Goal: Information Seeking & Learning: Learn about a topic

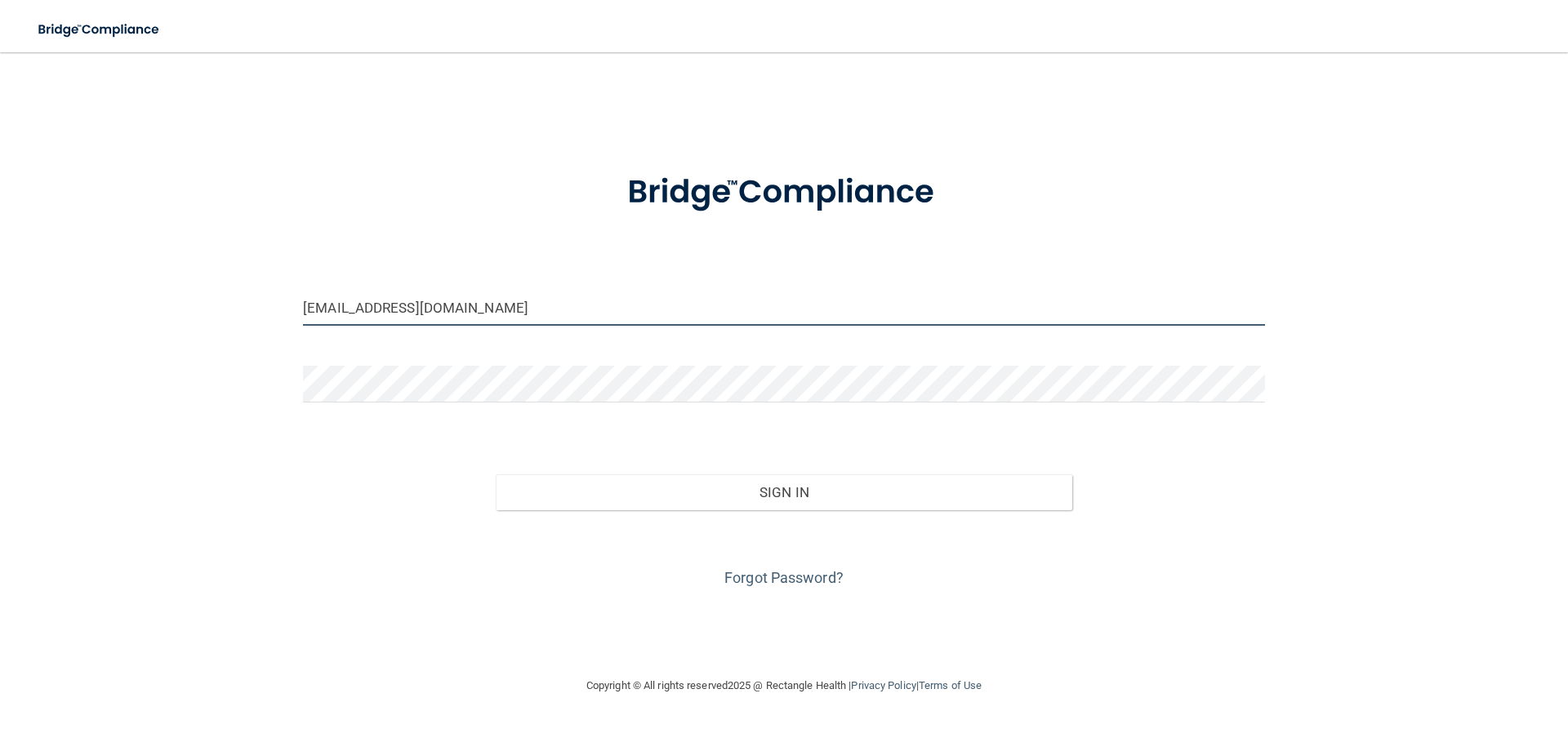
drag, startPoint x: 499, startPoint y: 313, endPoint x: 0, endPoint y: 240, distance: 504.3
click at [0, 240] on main "brittanymgreen28@gmail.com Invalid email/password. You don't have permission to…" at bounding box center [784, 391] width 1568 height 677
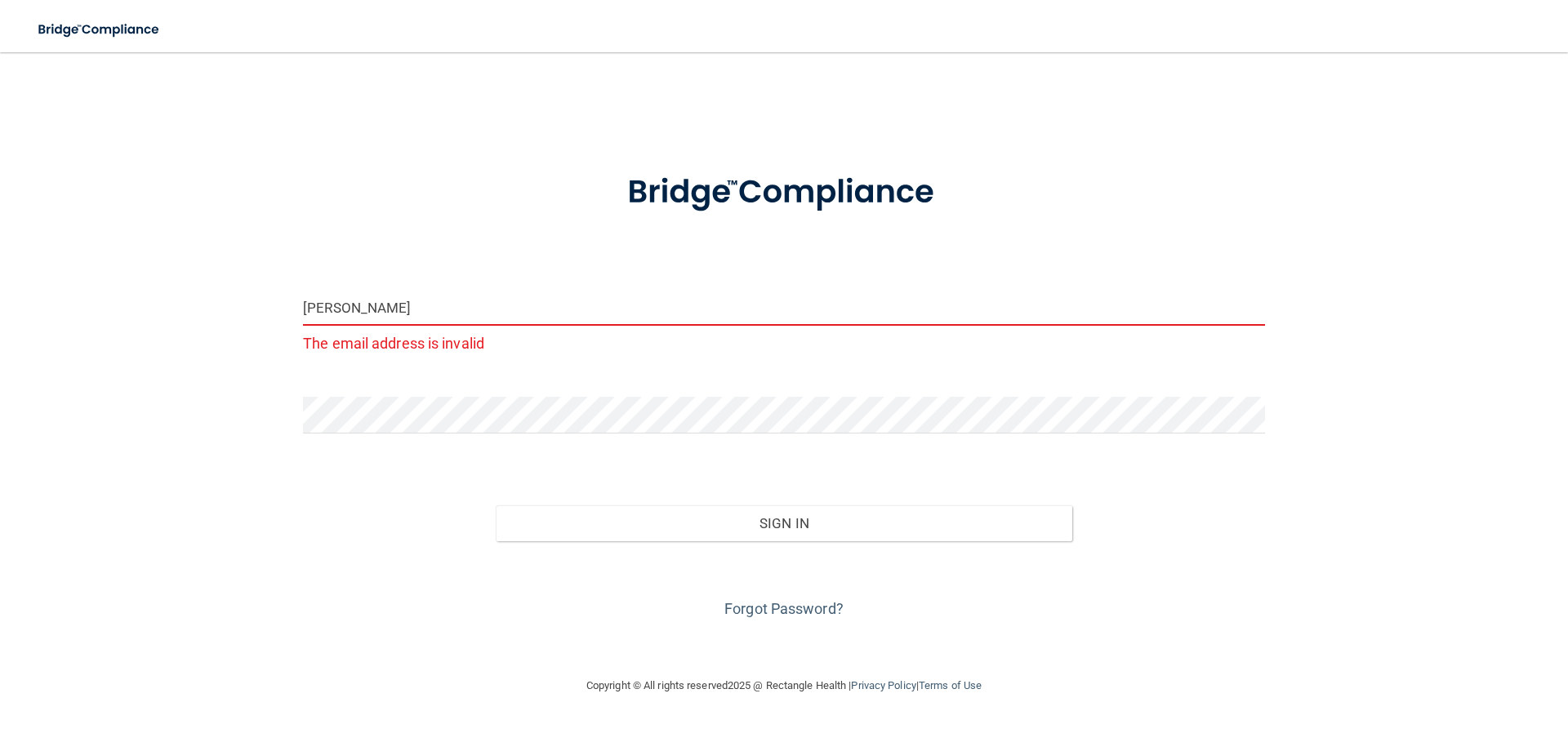
type input "[EMAIL_ADDRESS][DOMAIN_NAME]"
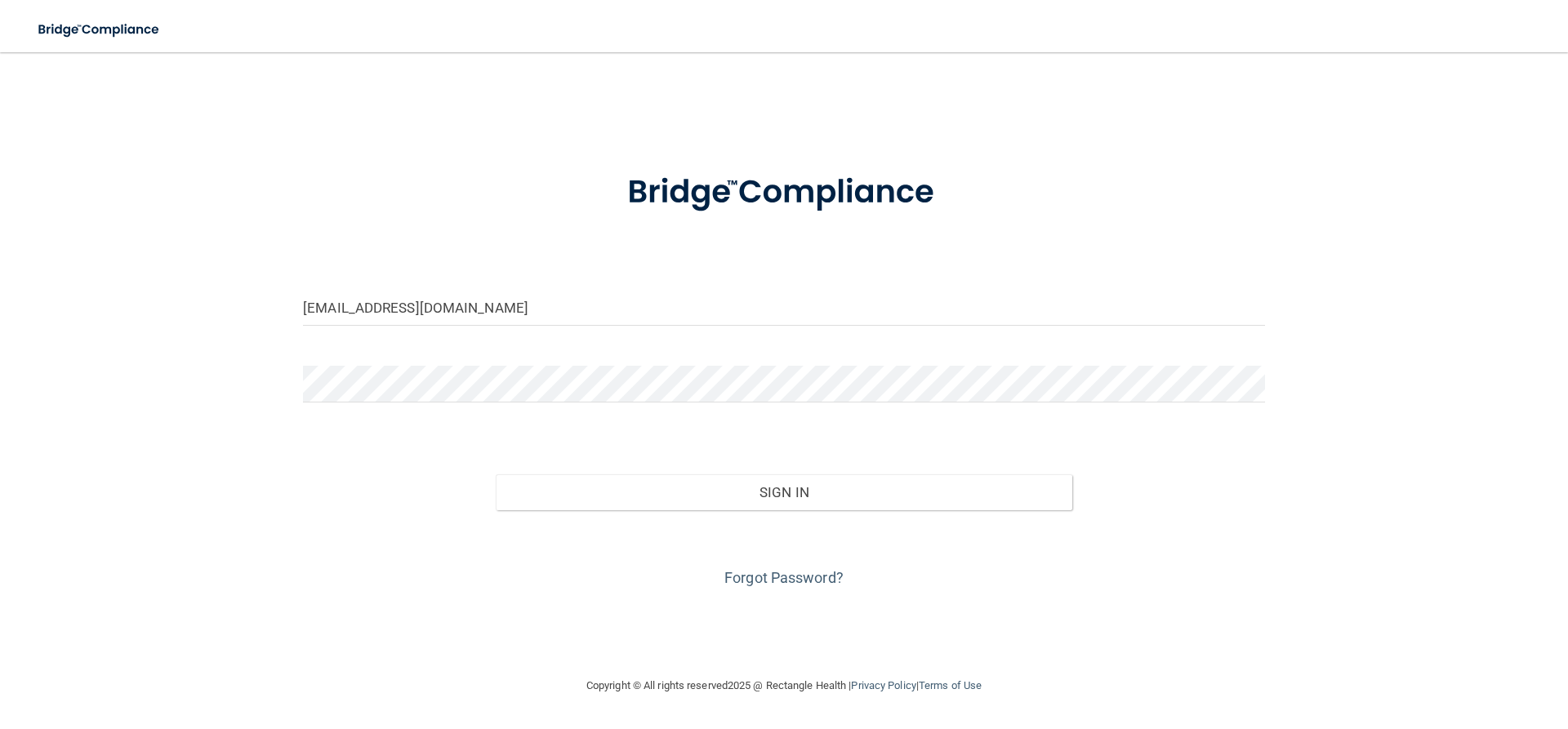
click at [318, 433] on form "amykrogman@gmail.com Invalid email/password. You don't have permission to acces…" at bounding box center [784, 371] width 962 height 441
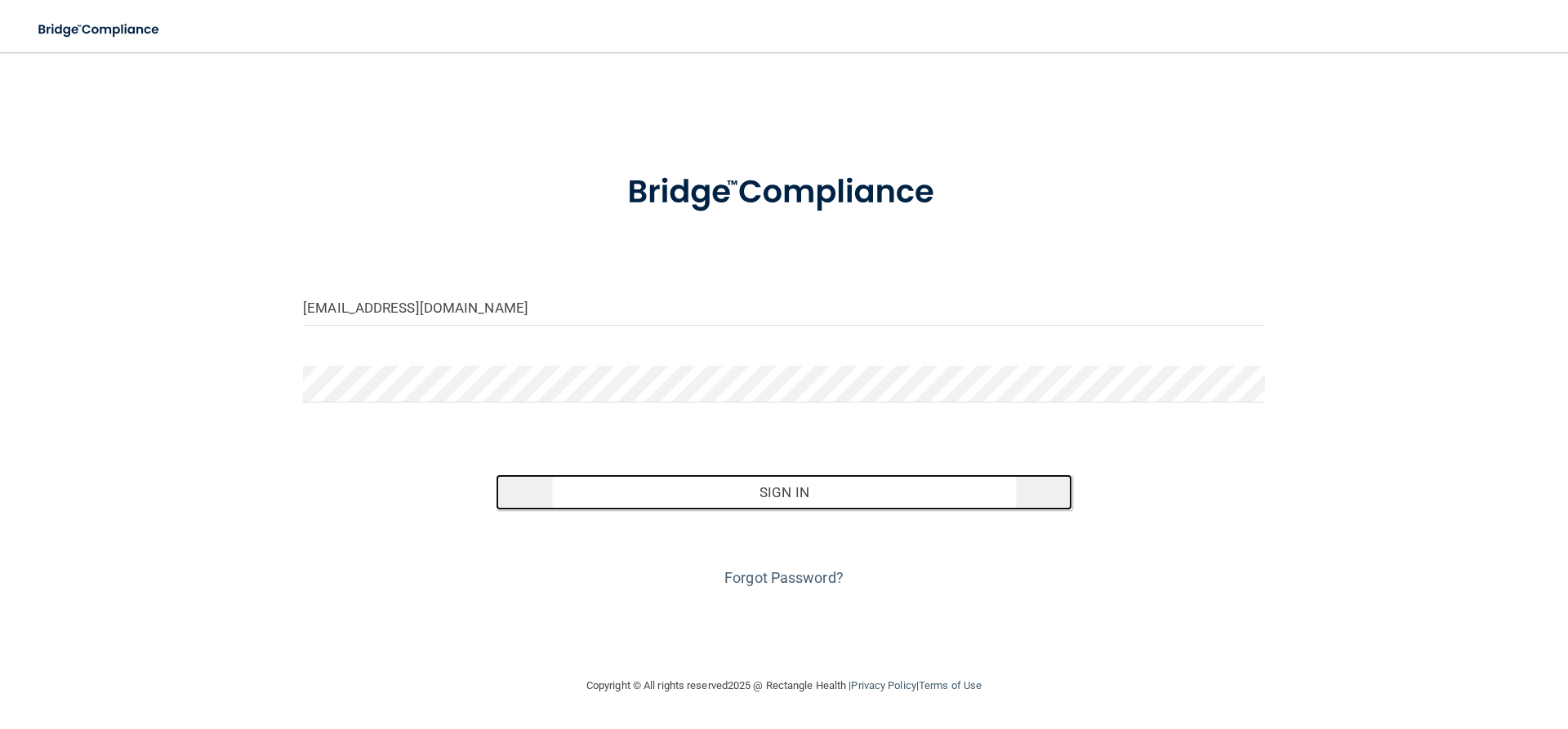
click at [757, 501] on button "Sign In" at bounding box center [784, 493] width 577 height 36
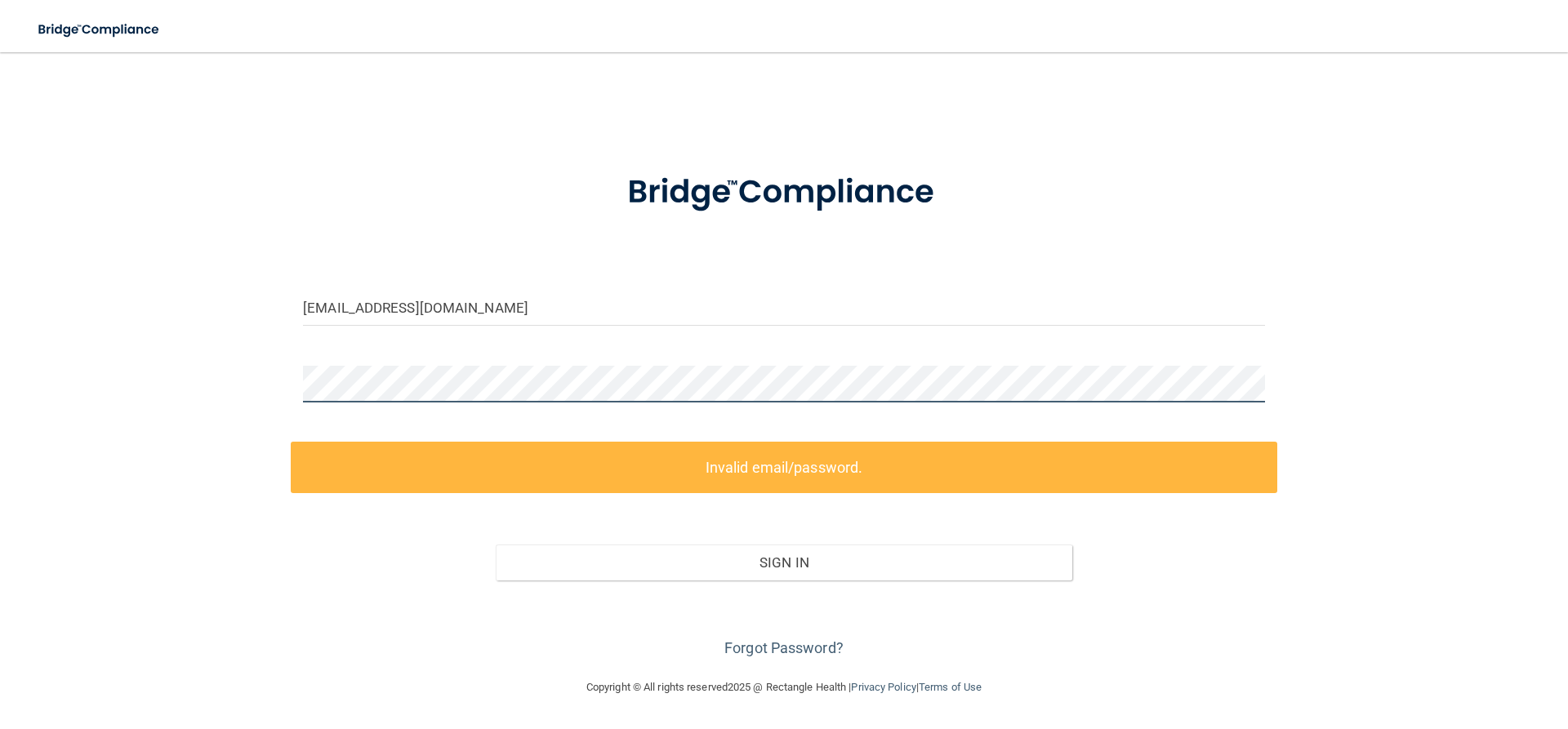
click at [0, 380] on main "amykrogman@gmail.com Invalid email/password. You don't have permission to acces…" at bounding box center [784, 391] width 1568 height 677
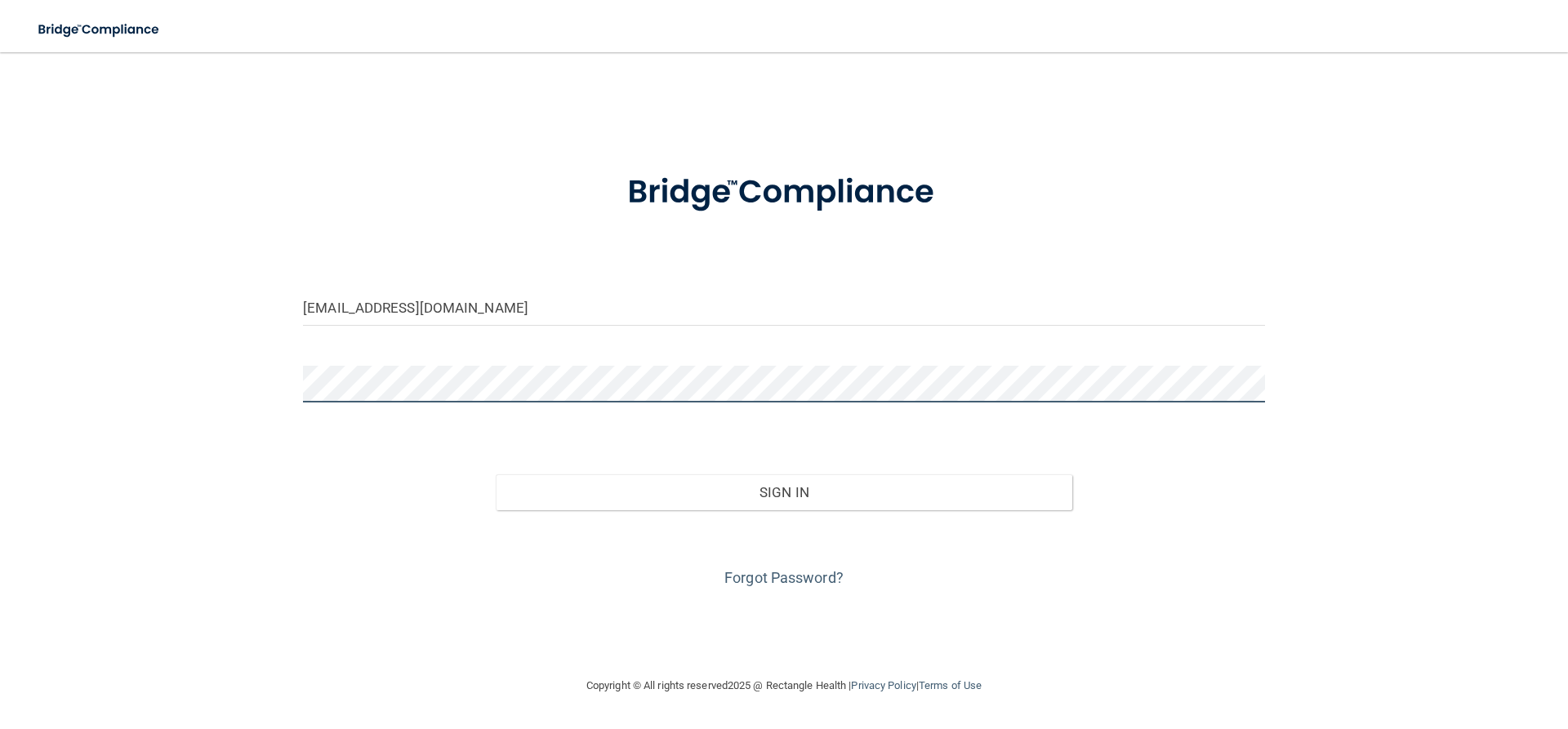
click at [495, 475] on button "Sign In" at bounding box center [784, 493] width 577 height 36
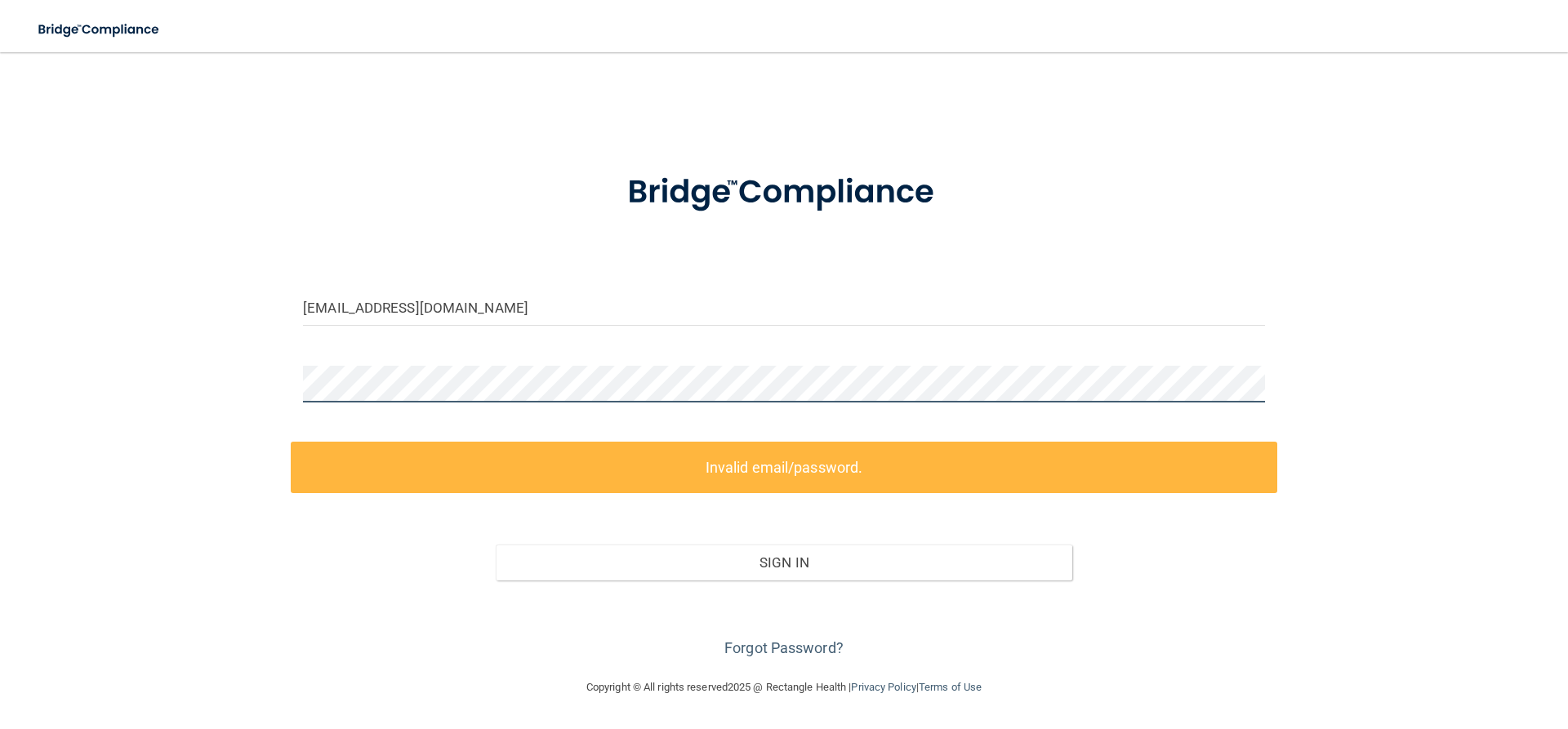
click at [0, 381] on main "amykrogman@gmail.com Invalid email/password. You don't have permission to acces…" at bounding box center [784, 391] width 1568 height 677
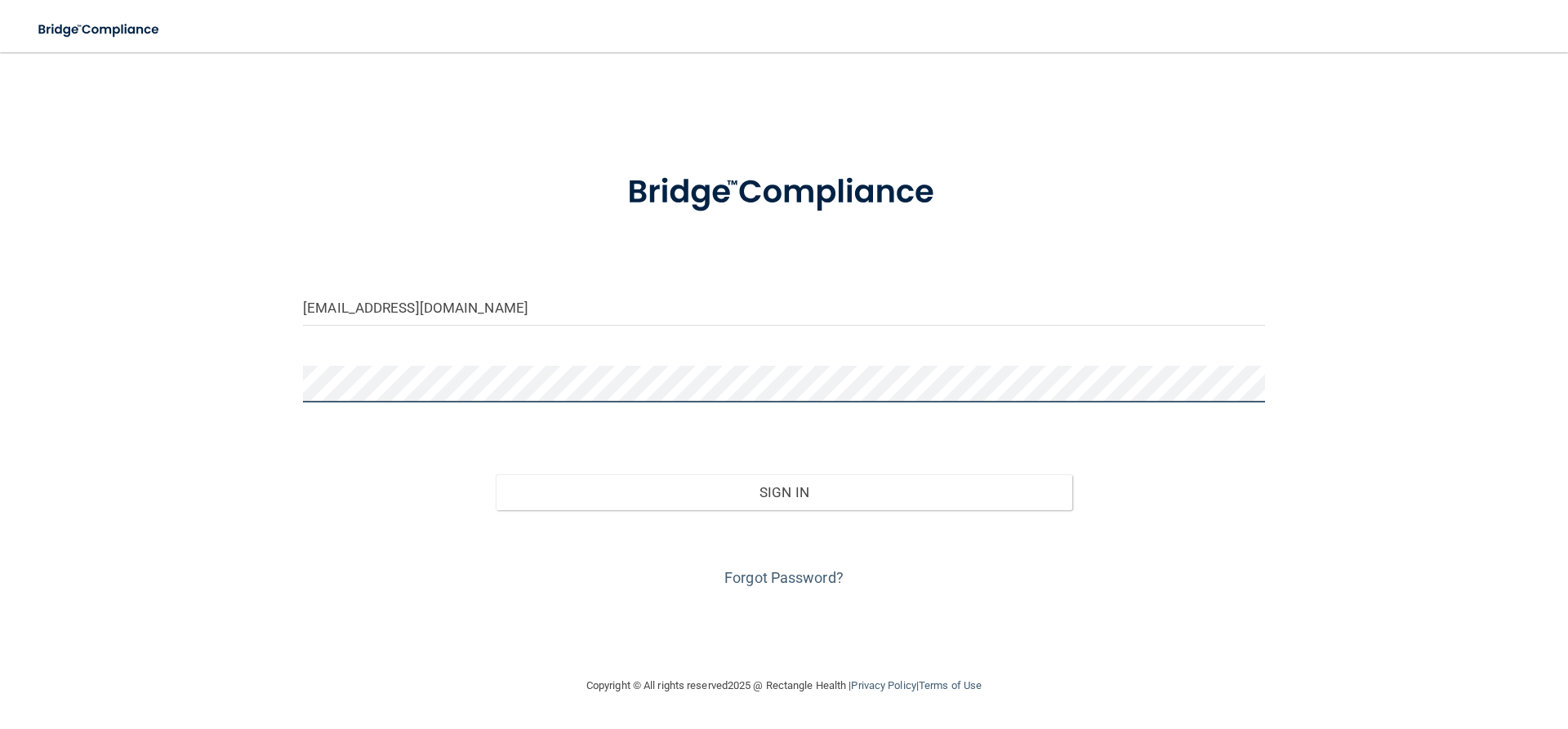
click at [495, 475] on button "Sign In" at bounding box center [784, 493] width 577 height 36
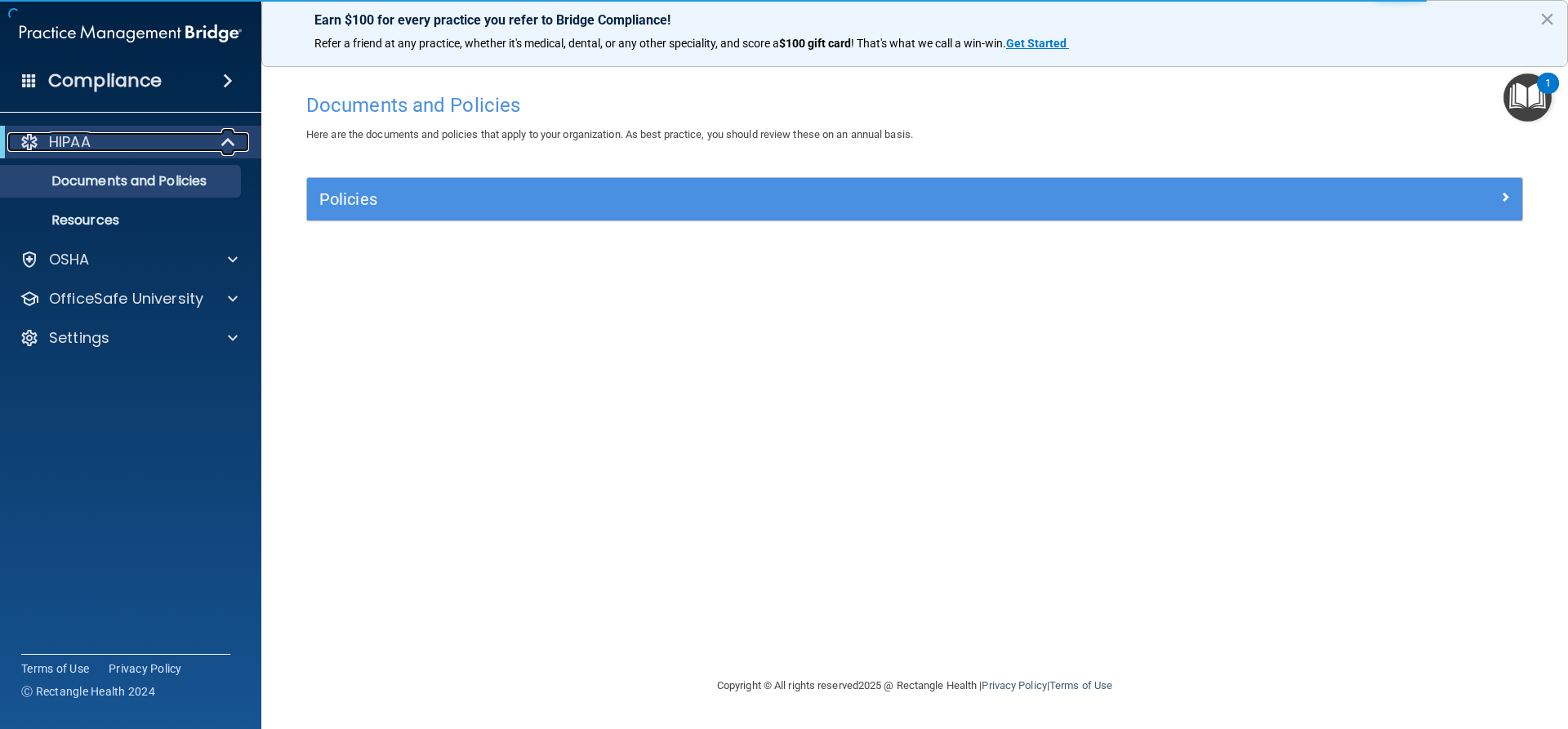
click at [231, 149] on span at bounding box center [230, 142] width 14 height 20
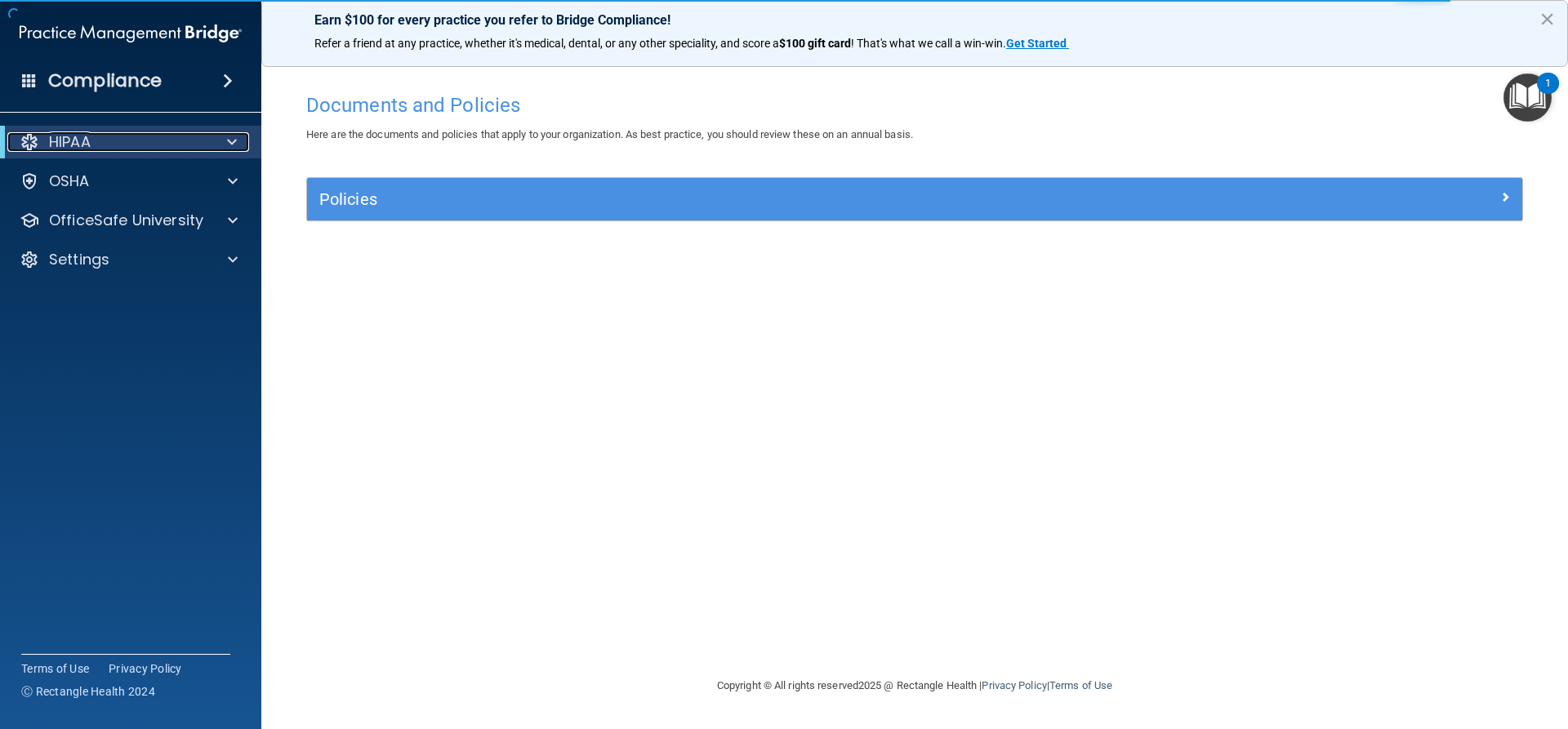
click at [231, 149] on span at bounding box center [231, 142] width 9 height 20
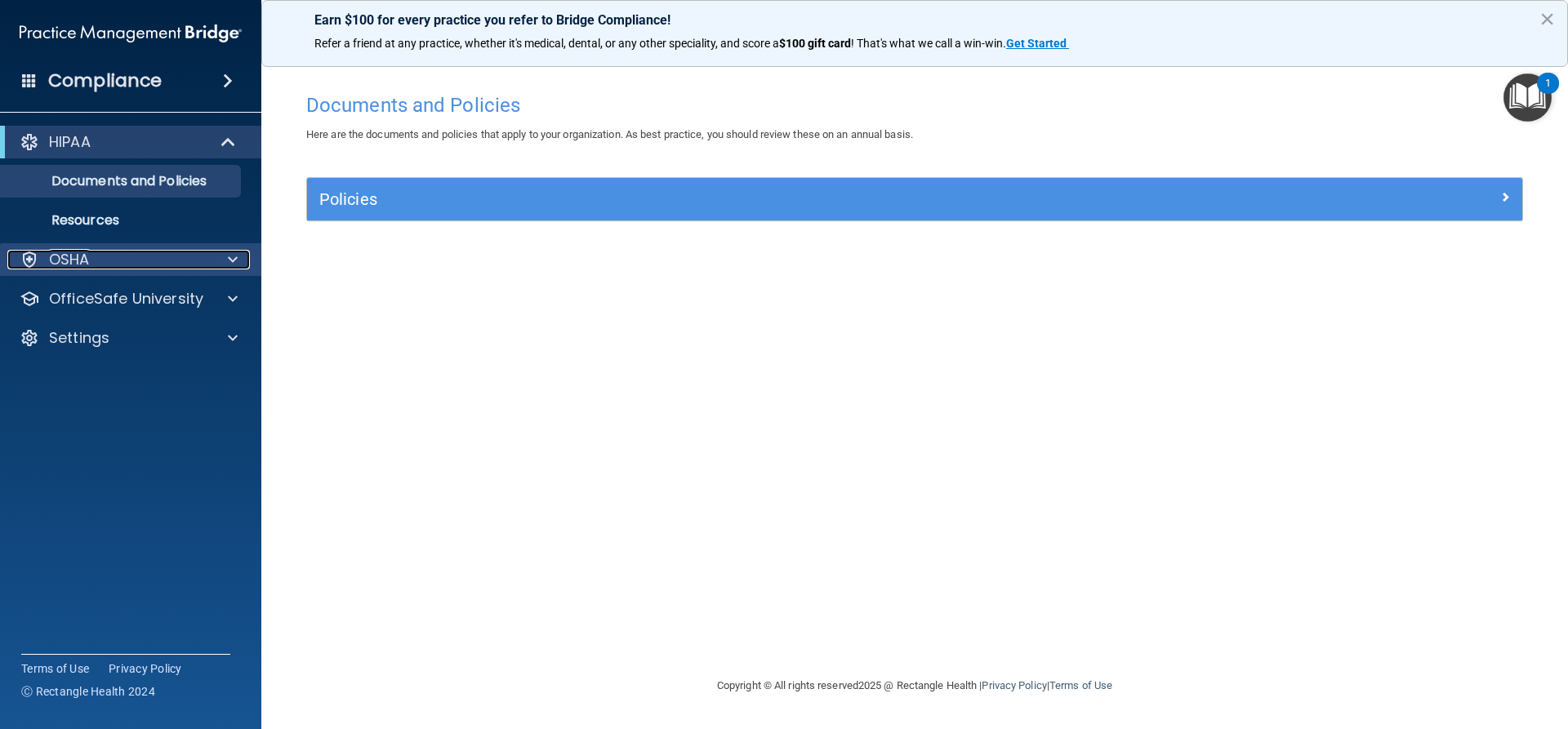
click at [100, 264] on div "OSHA" at bounding box center [109, 259] width 203 height 20
click at [91, 258] on div "OSHA" at bounding box center [109, 259] width 203 height 20
click at [185, 145] on div "HIPAA" at bounding box center [108, 142] width 202 height 20
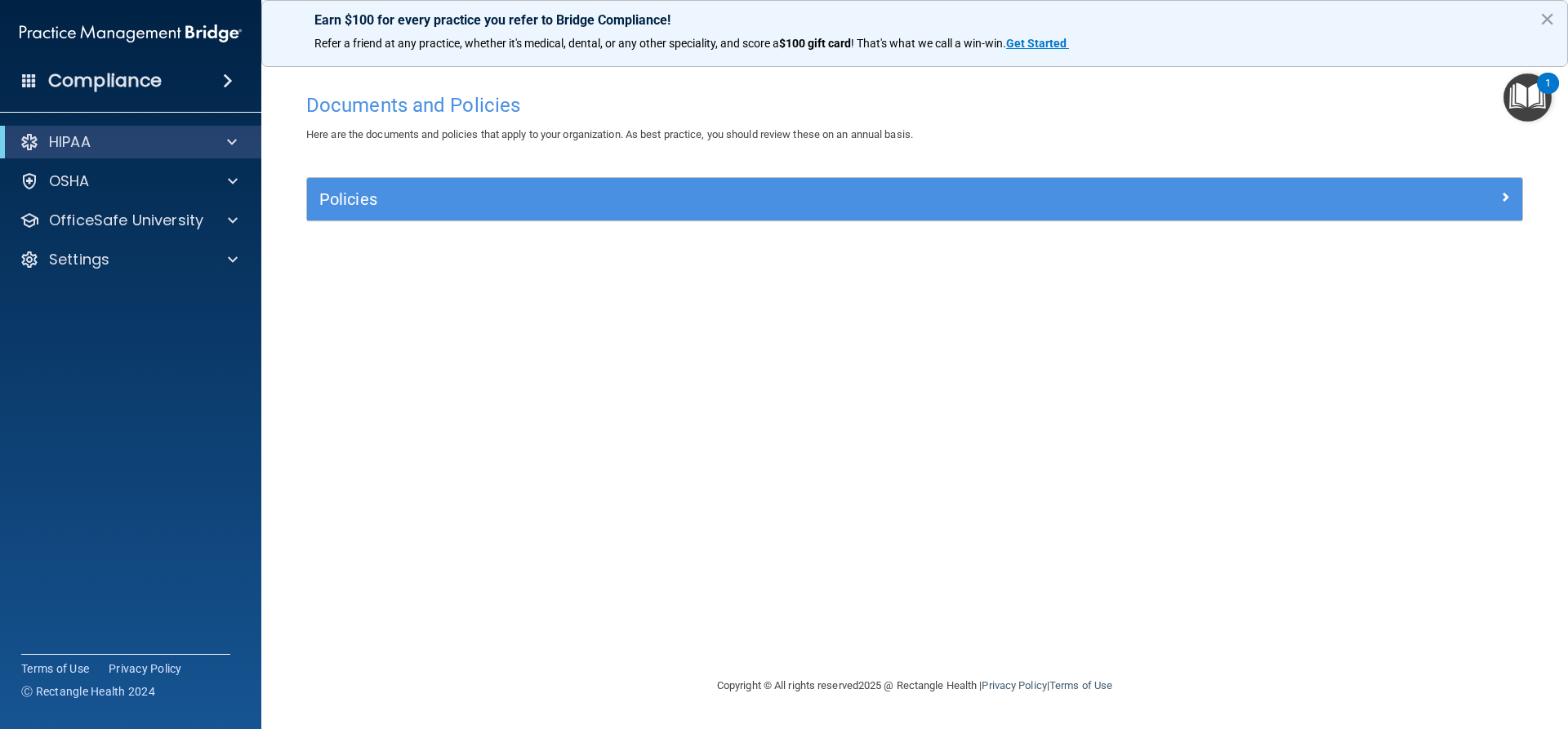
click at [223, 75] on span at bounding box center [228, 81] width 9 height 20
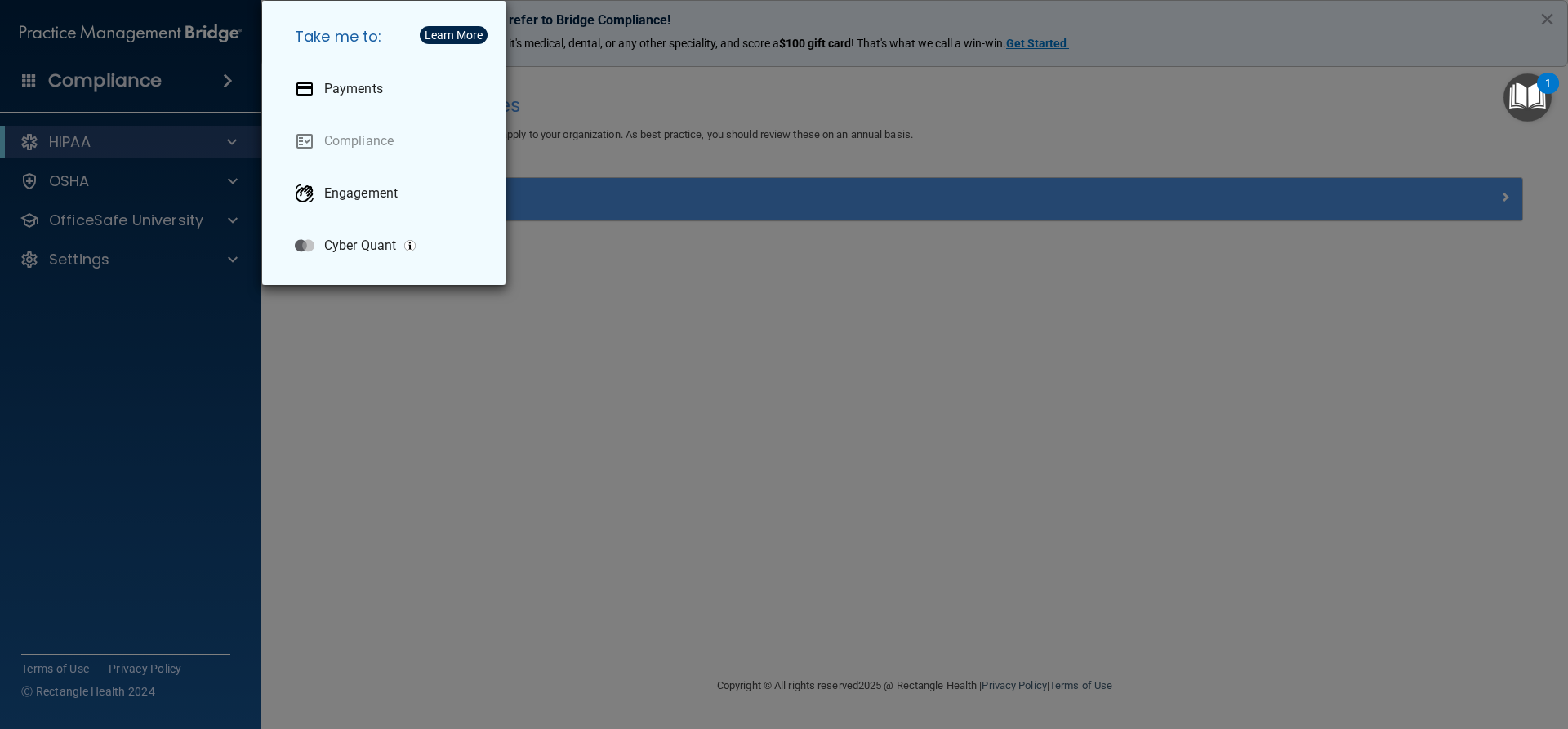
click at [233, 87] on div "Take me to: Payments Compliance Engagement Cyber Quant" at bounding box center [784, 364] width 1568 height 729
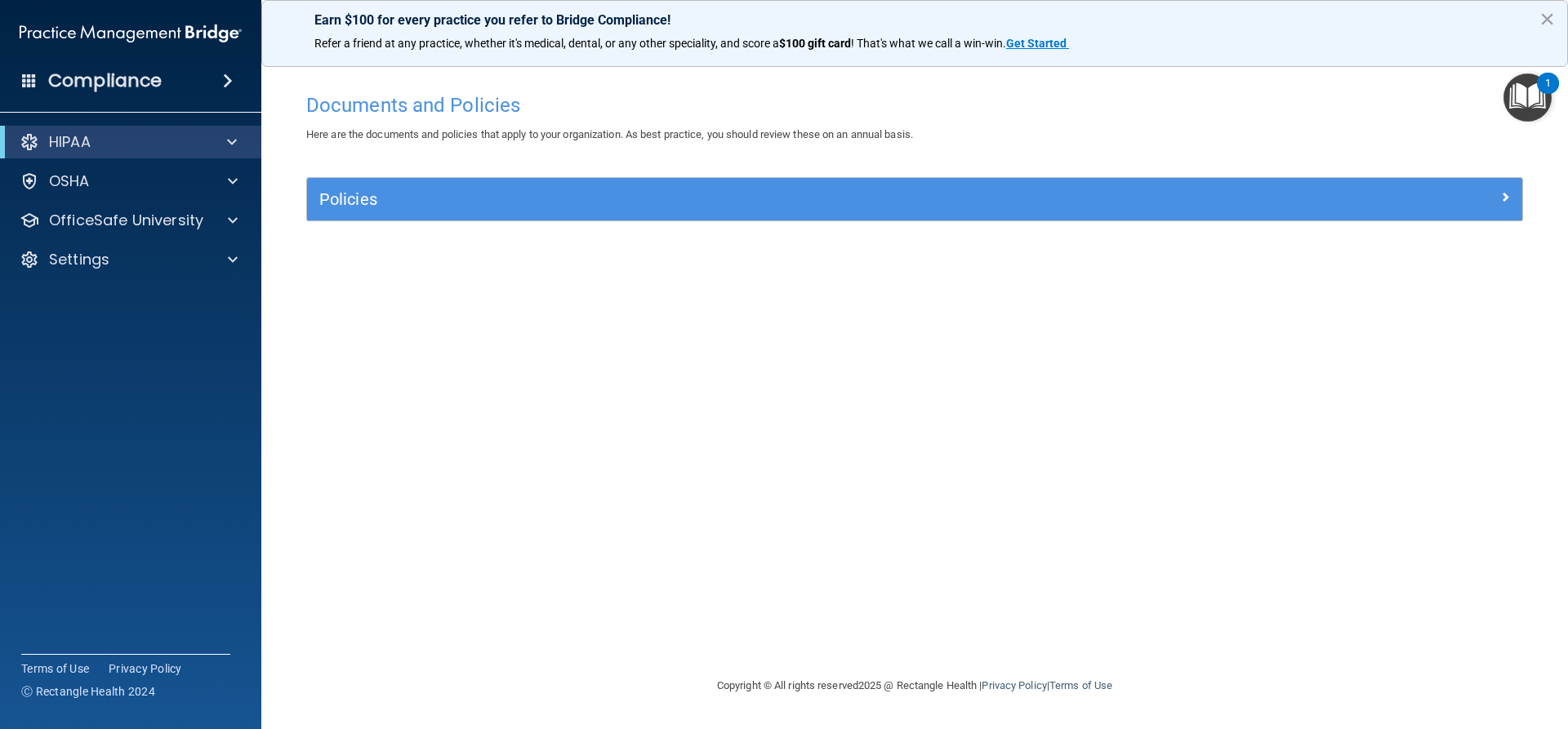
click at [1522, 101] on img "Open Resource Center, 1 new notification" at bounding box center [1528, 98] width 48 height 48
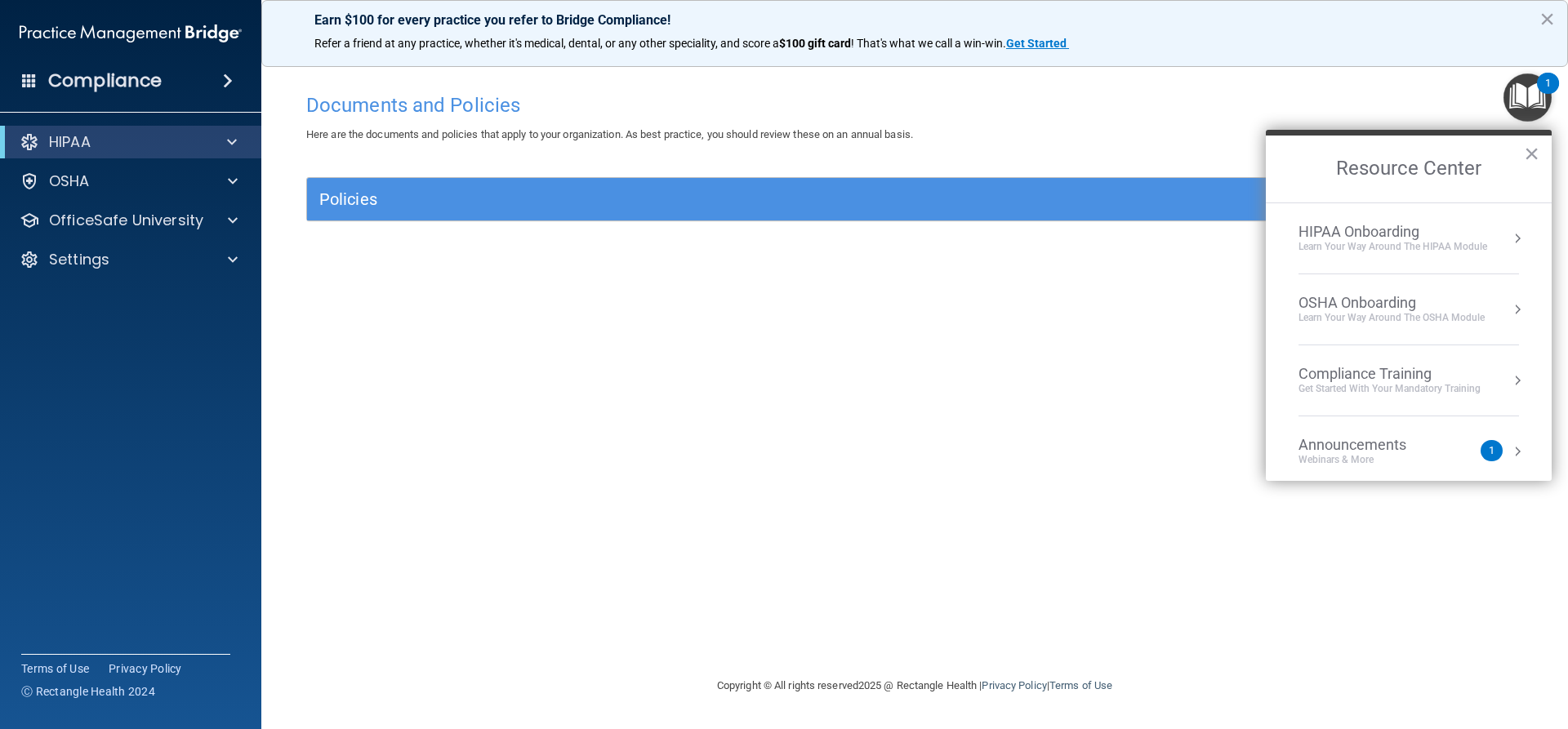
click at [696, 258] on div "Documents and Policies Here are the documents and policies that apply to your o…" at bounding box center [915, 380] width 1242 height 592
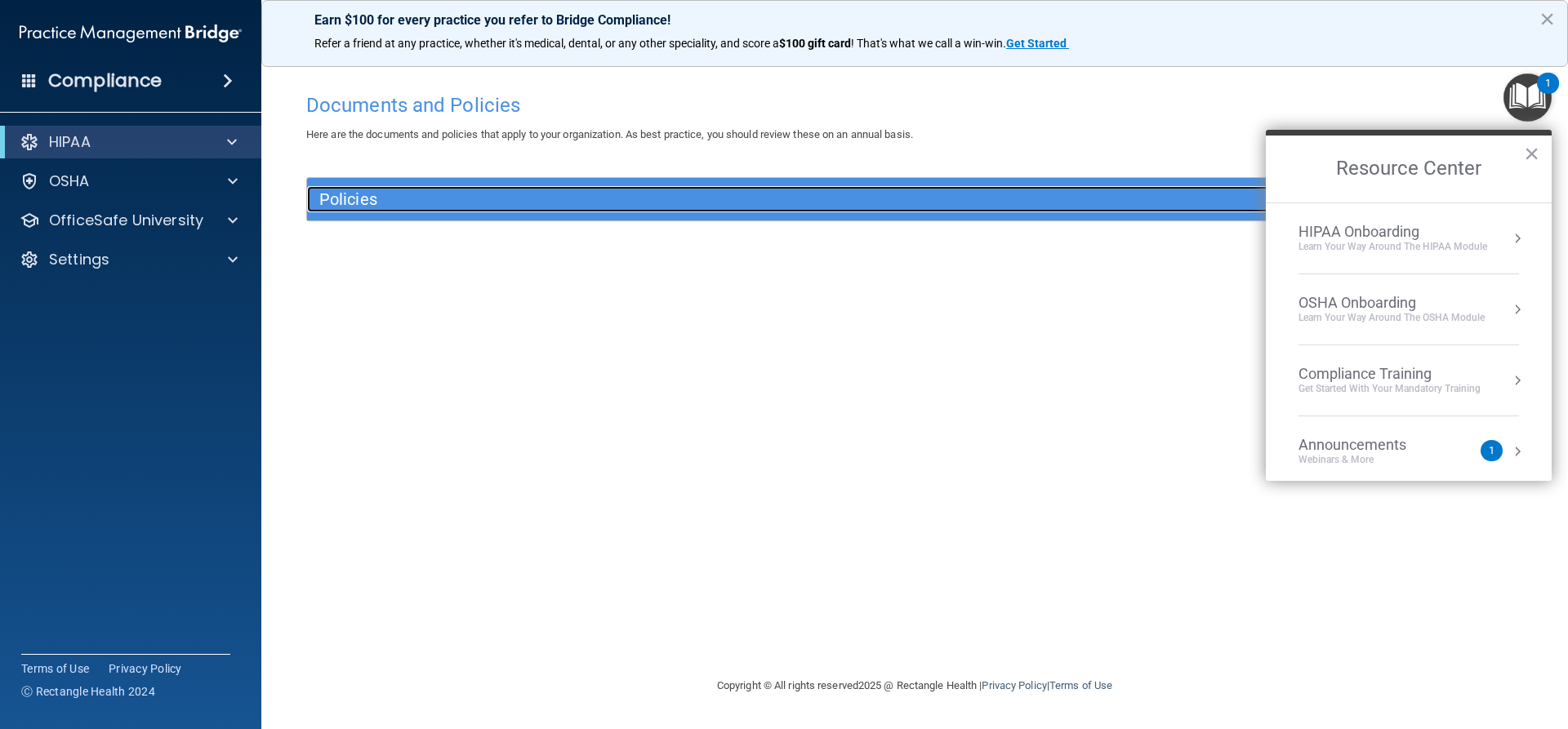
click at [349, 195] on h5 "Policies" at bounding box center [763, 199] width 887 height 18
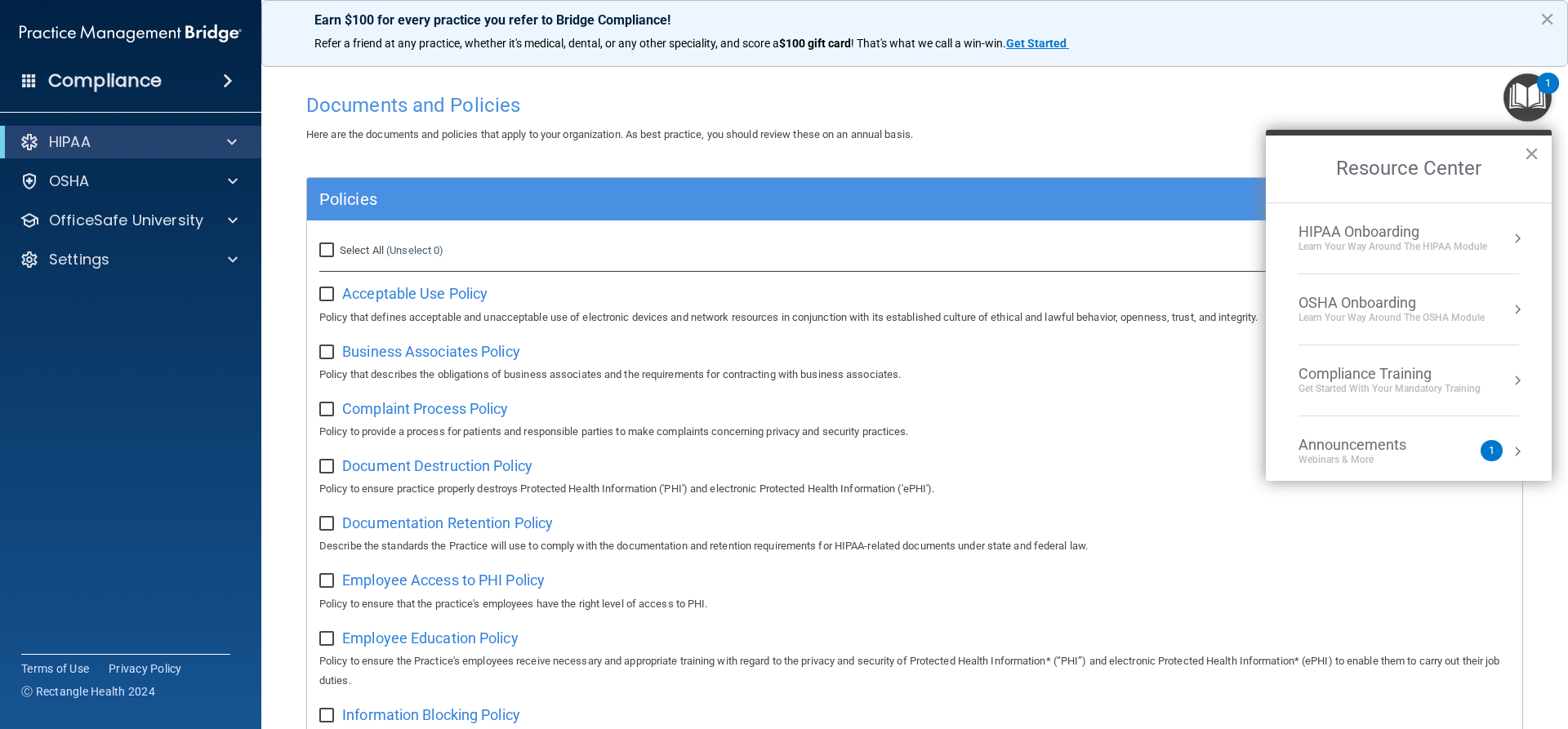
click at [1533, 151] on button "×" at bounding box center [1532, 154] width 15 height 26
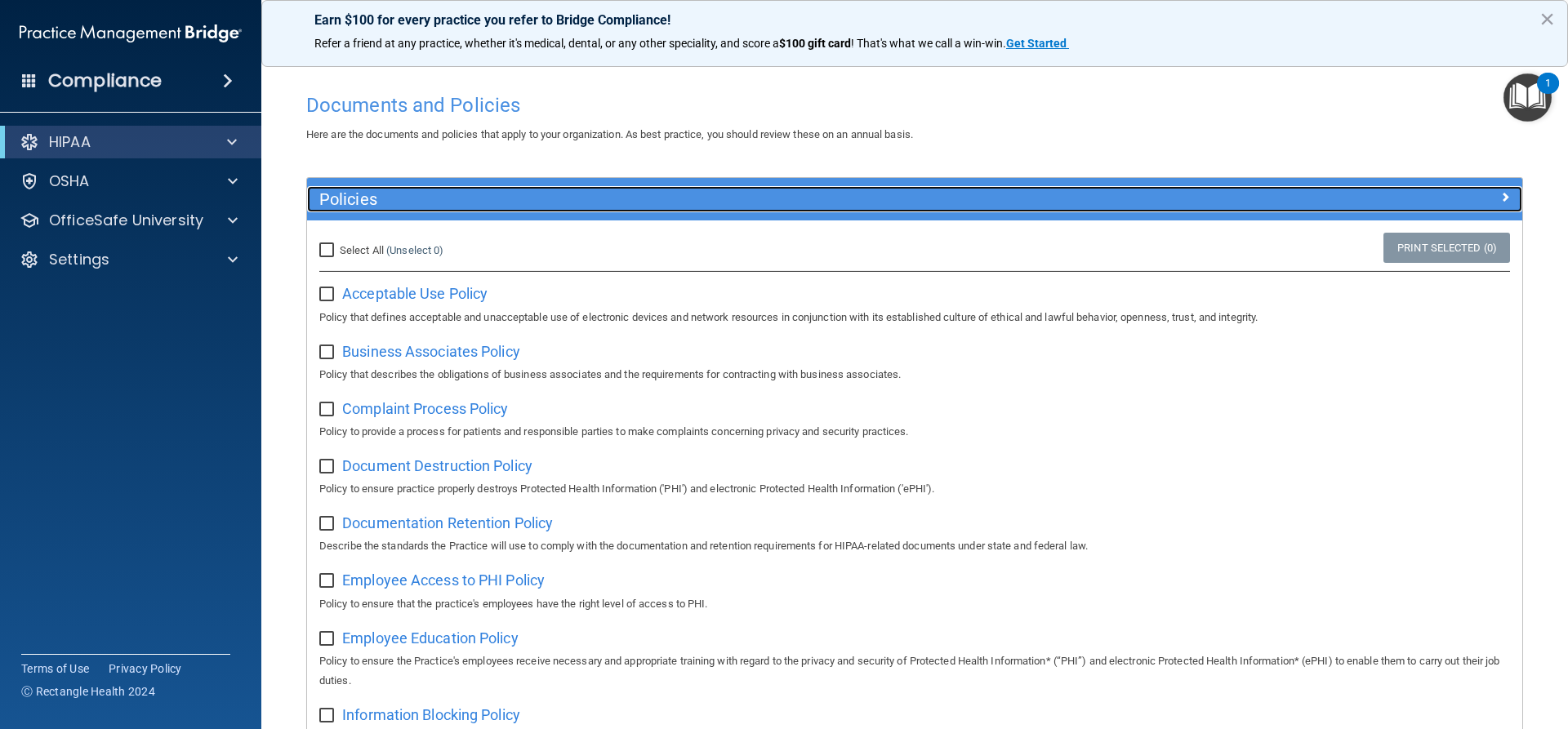
click at [1500, 196] on span at bounding box center [1504, 197] width 9 height 20
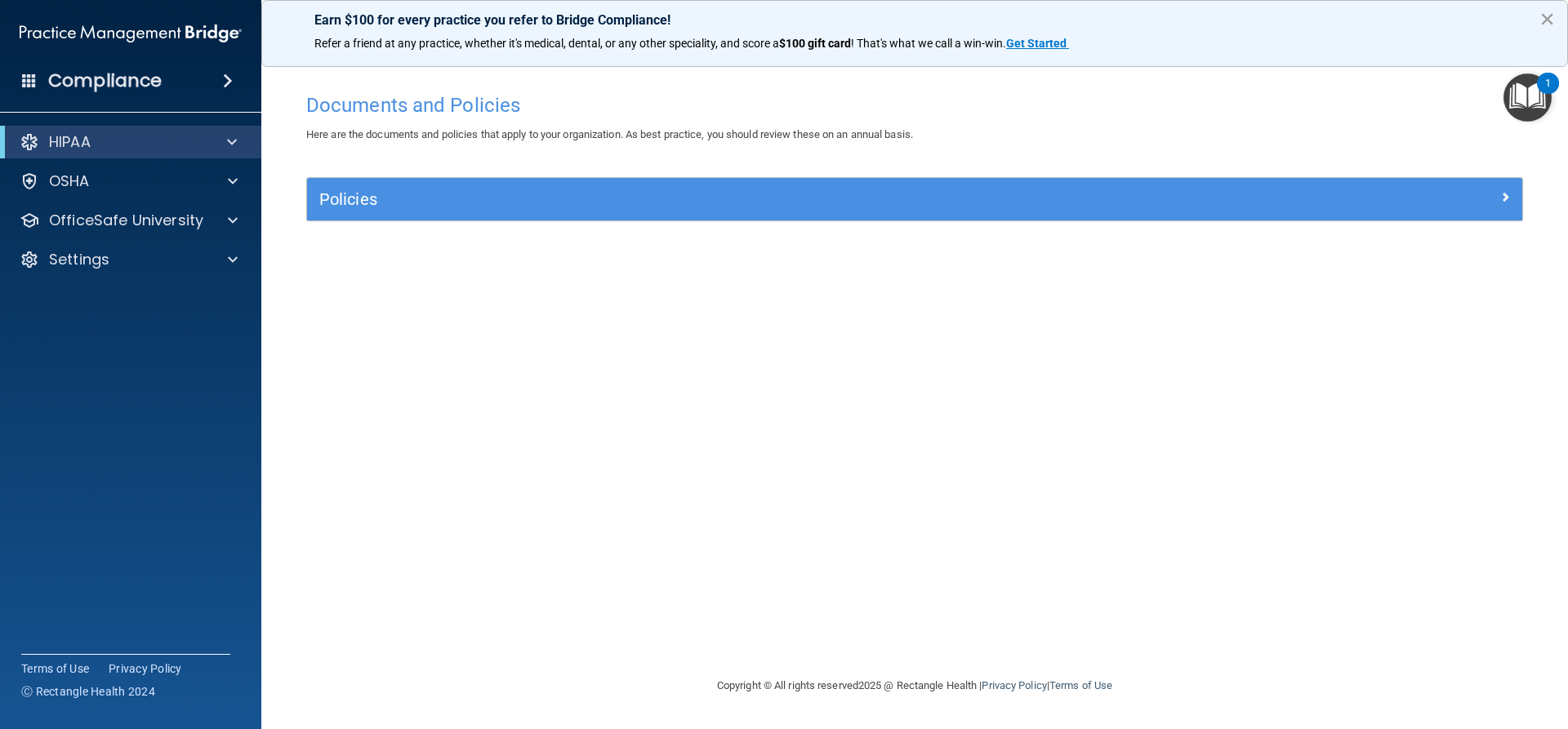
click at [1547, 15] on button "×" at bounding box center [1547, 19] width 15 height 26
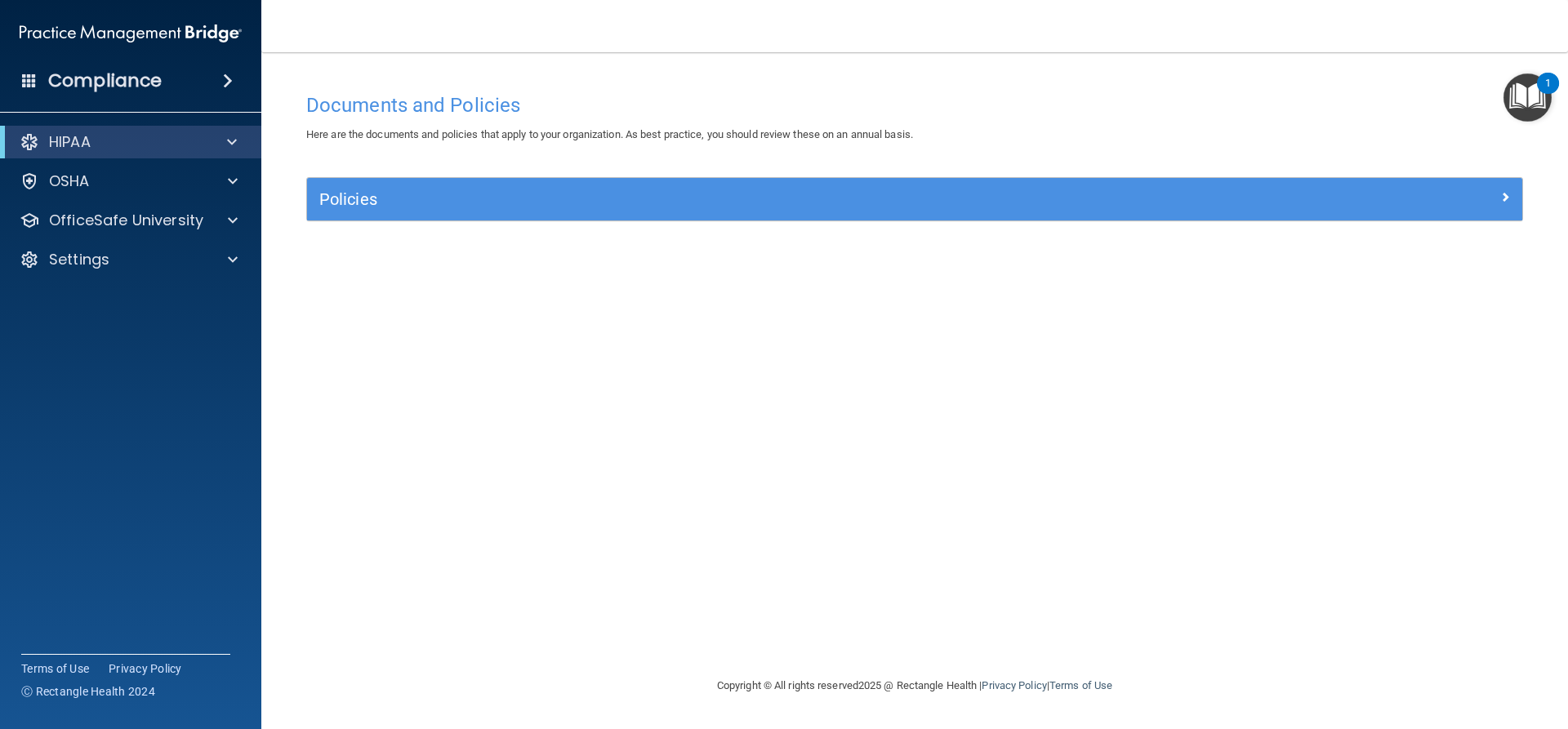
click at [96, 131] on div "HIPAA" at bounding box center [131, 142] width 261 height 33
click at [108, 147] on div "HIPAA" at bounding box center [108, 142] width 202 height 20
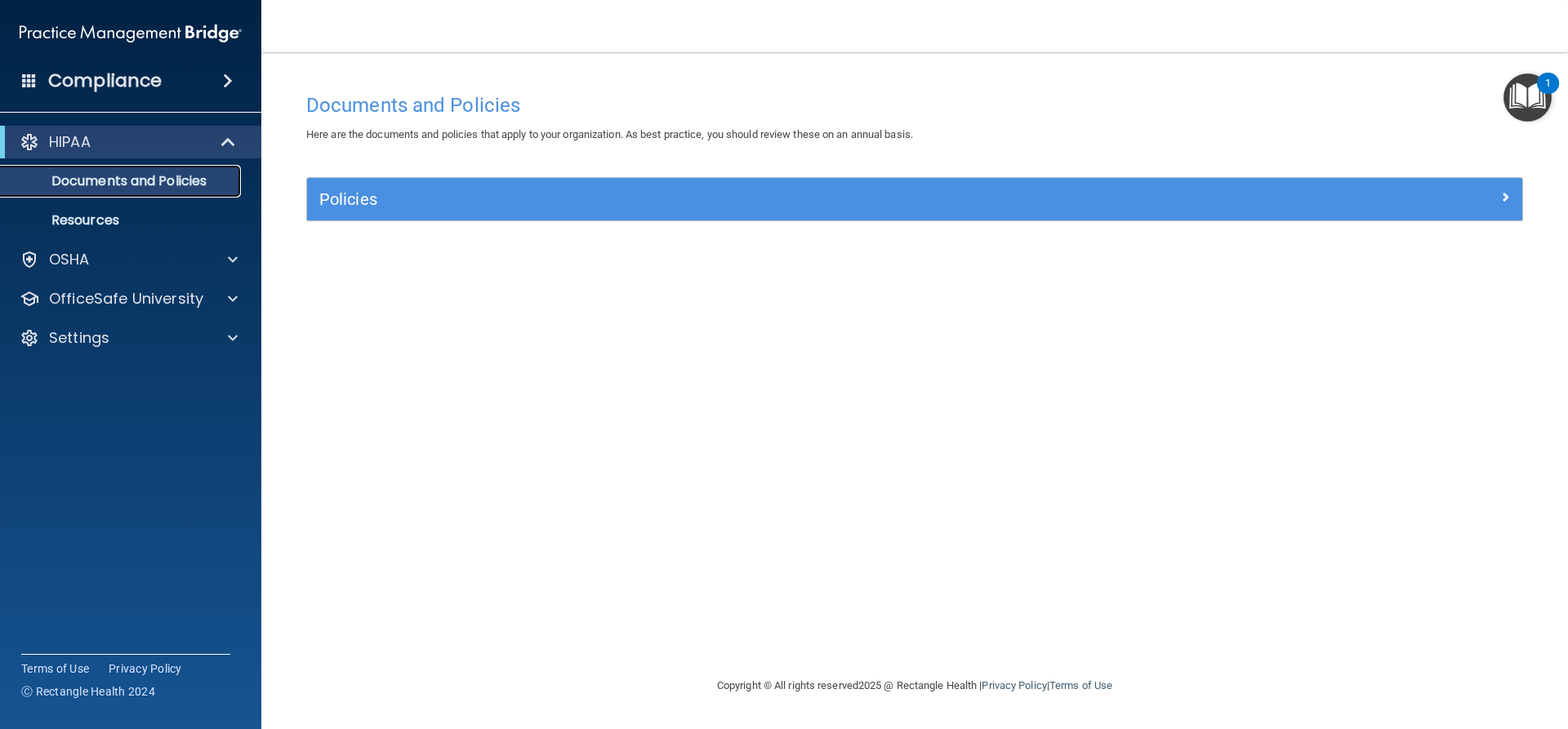
click at [181, 175] on p "Documents and Policies" at bounding box center [122, 181] width 223 height 16
click at [167, 176] on p "Documents and Policies" at bounding box center [122, 181] width 223 height 16
click at [231, 137] on span at bounding box center [230, 142] width 14 height 20
click at [100, 181] on div "OSHA" at bounding box center [109, 181] width 203 height 20
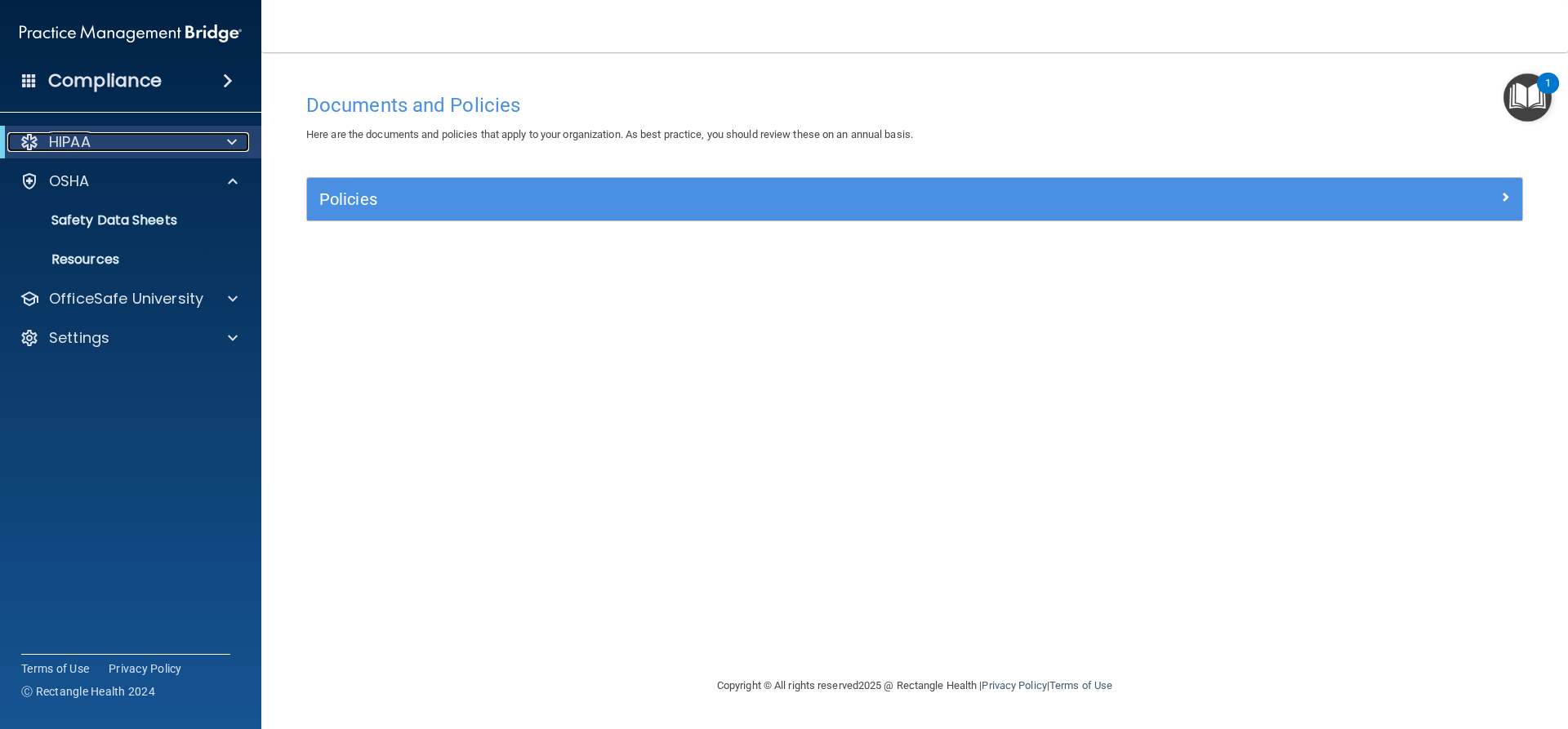
click at [229, 141] on span at bounding box center [231, 142] width 9 height 20
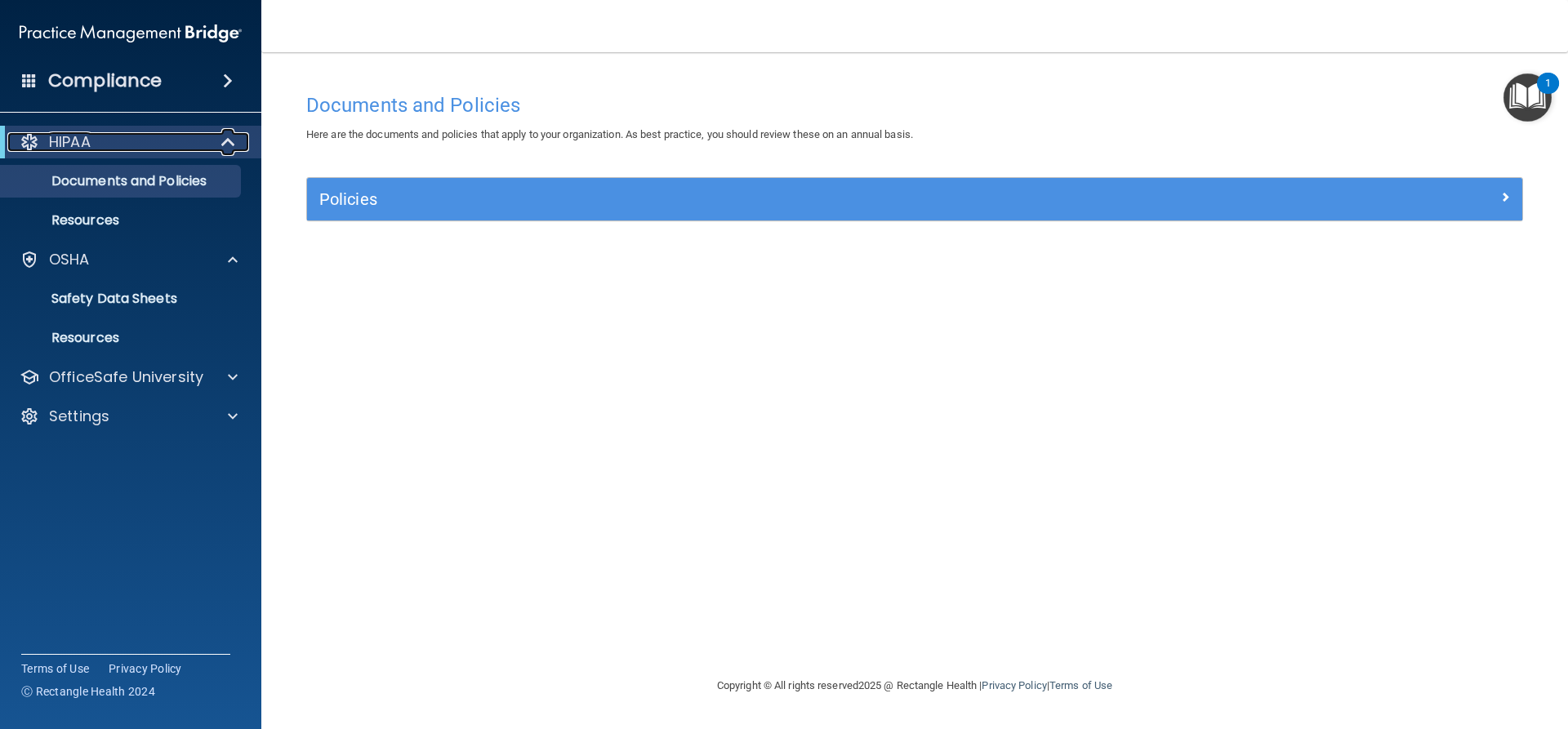
click at [229, 141] on span at bounding box center [230, 142] width 14 height 20
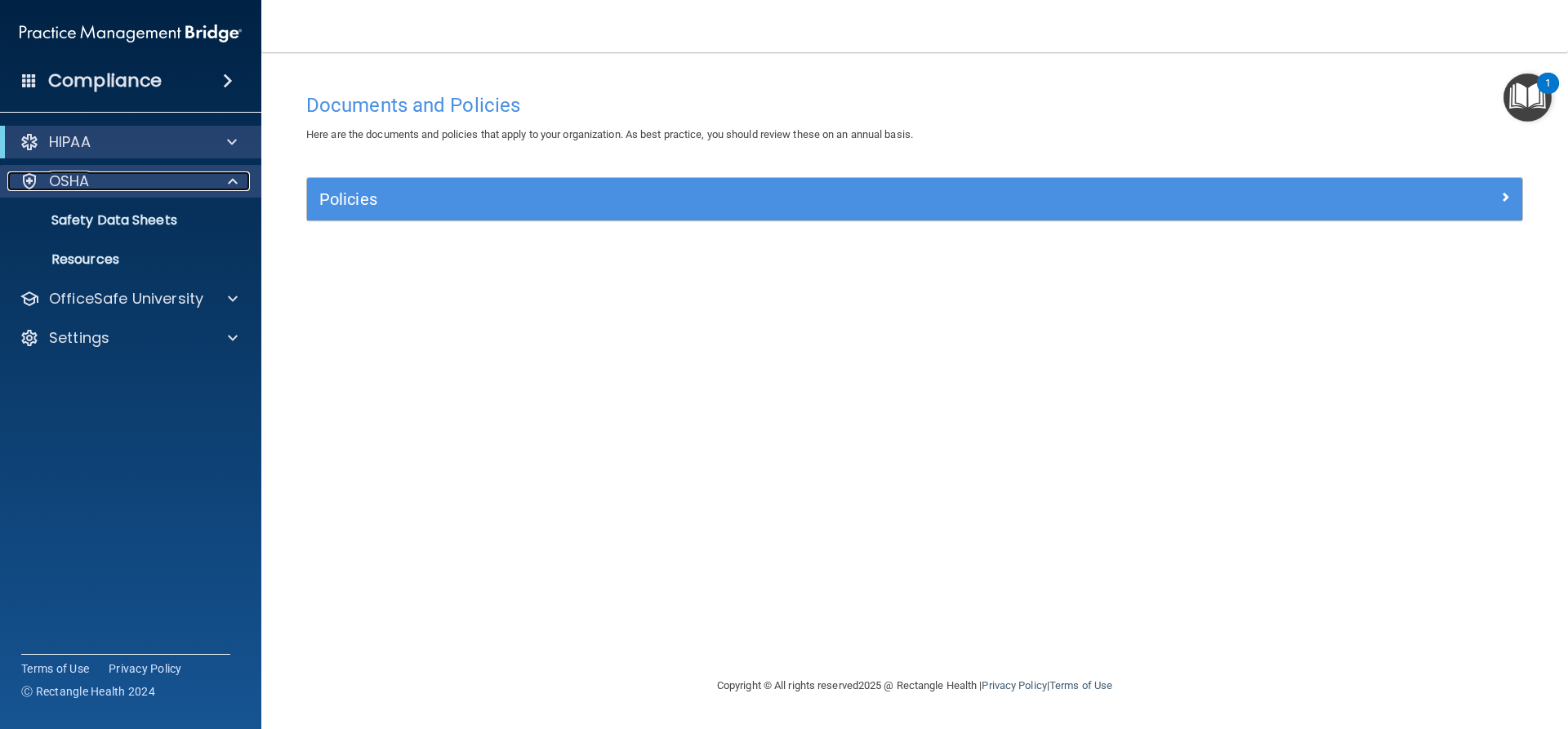
click at [242, 179] on div at bounding box center [230, 181] width 41 height 20
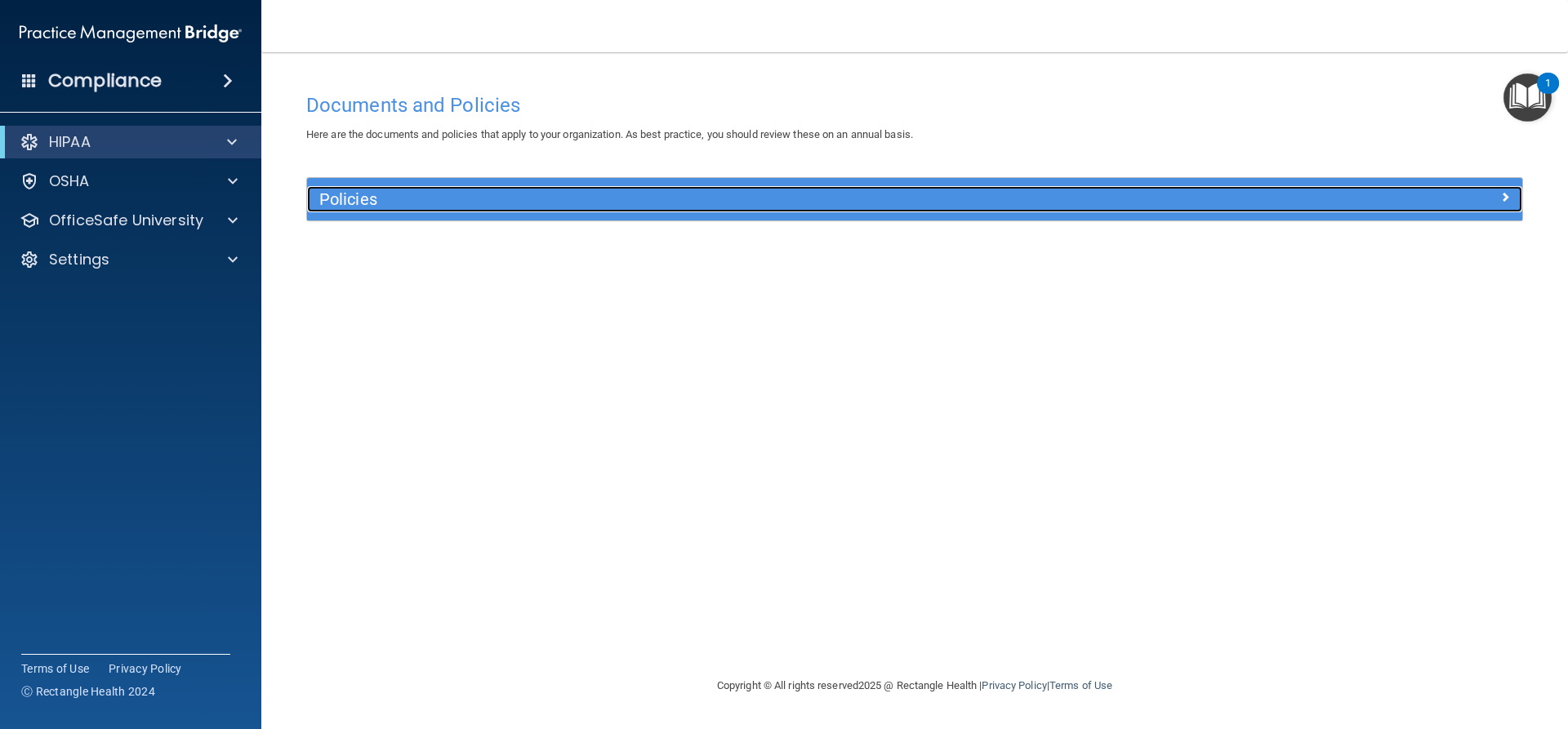
click at [359, 195] on h5 "Policies" at bounding box center [763, 199] width 887 height 18
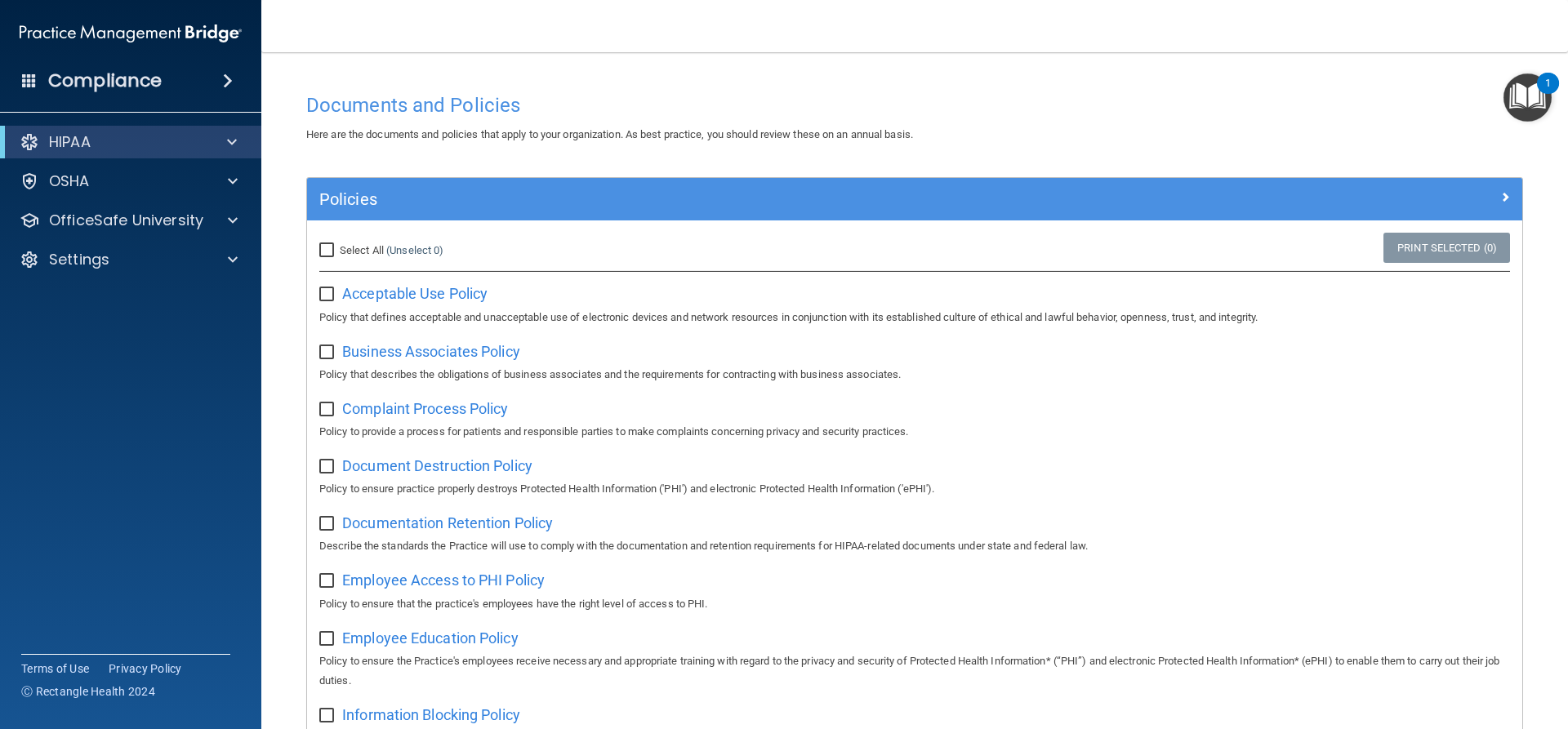
click at [223, 73] on span at bounding box center [228, 81] width 9 height 20
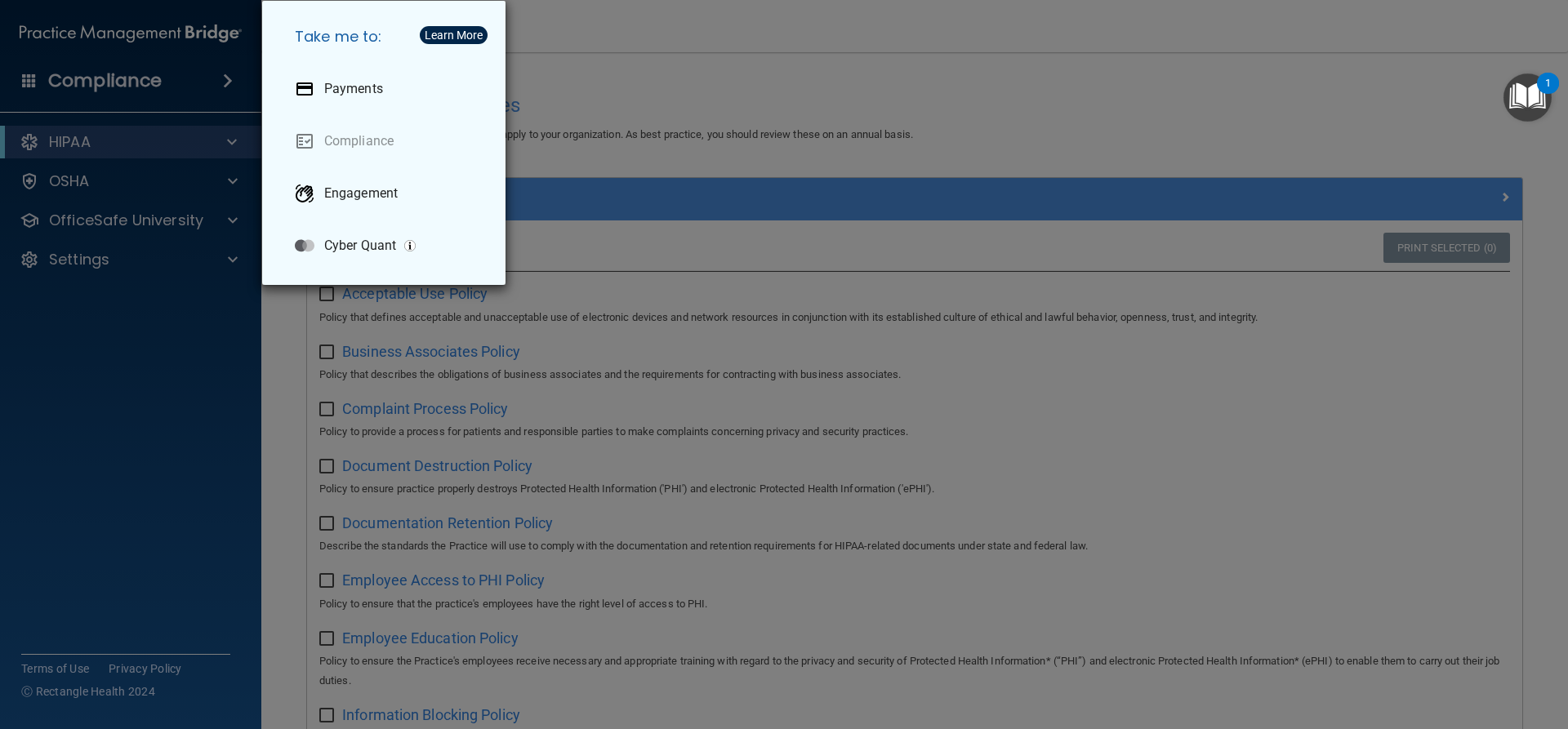
click at [169, 78] on div "Take me to: Payments Compliance Engagement Cyber Quant" at bounding box center [784, 364] width 1568 height 729
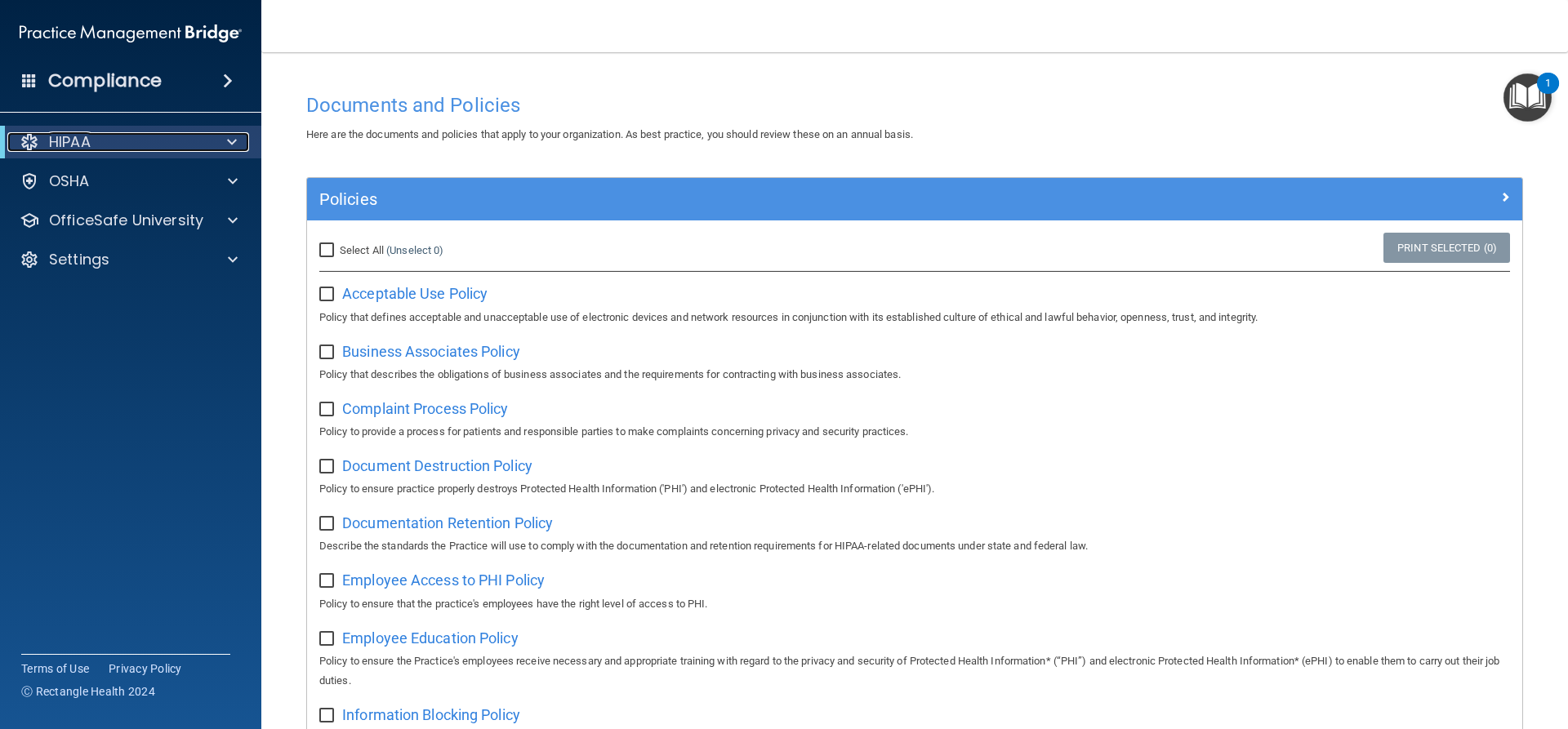
click at [83, 141] on p "HIPAA" at bounding box center [70, 142] width 42 height 20
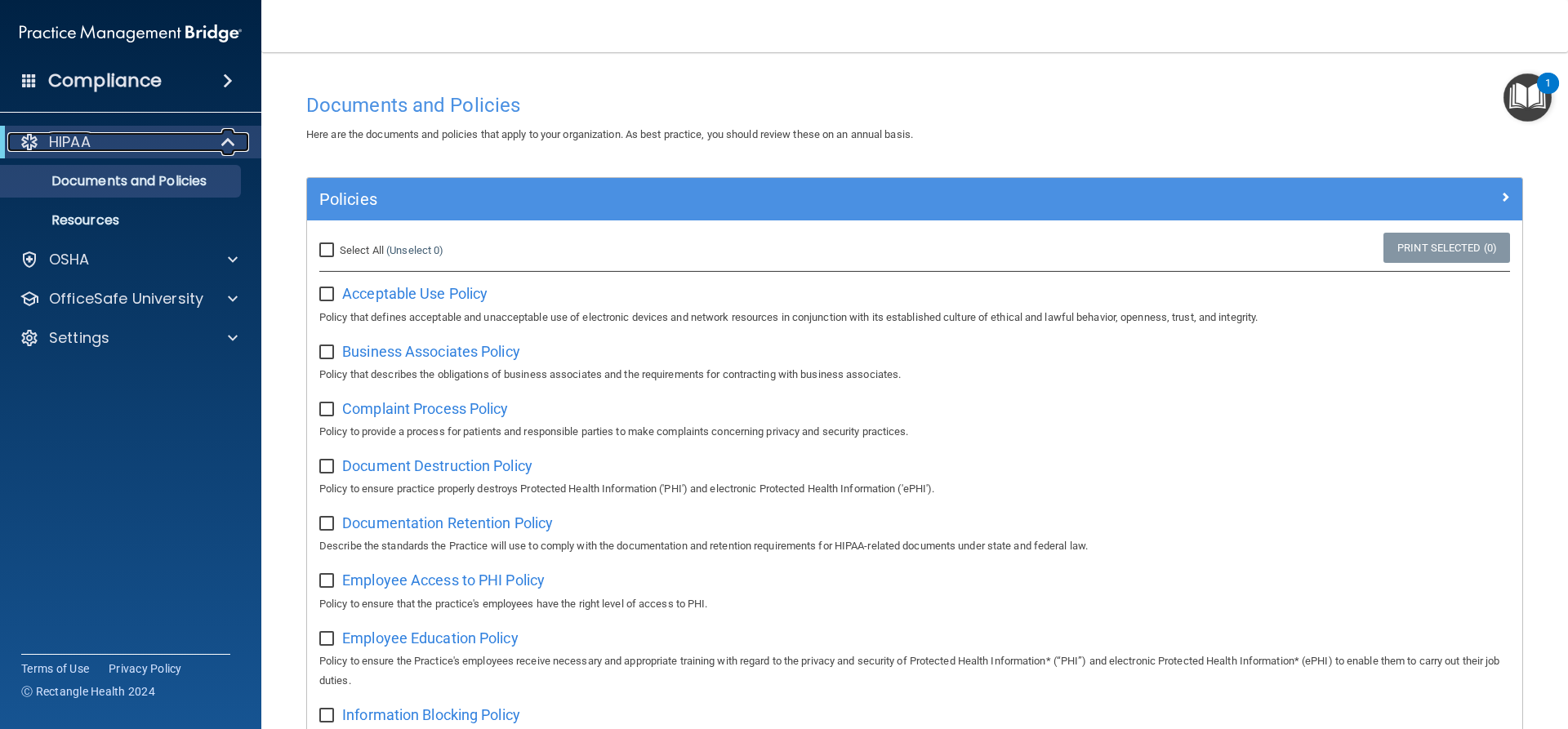
click at [83, 141] on p "HIPAA" at bounding box center [70, 142] width 42 height 20
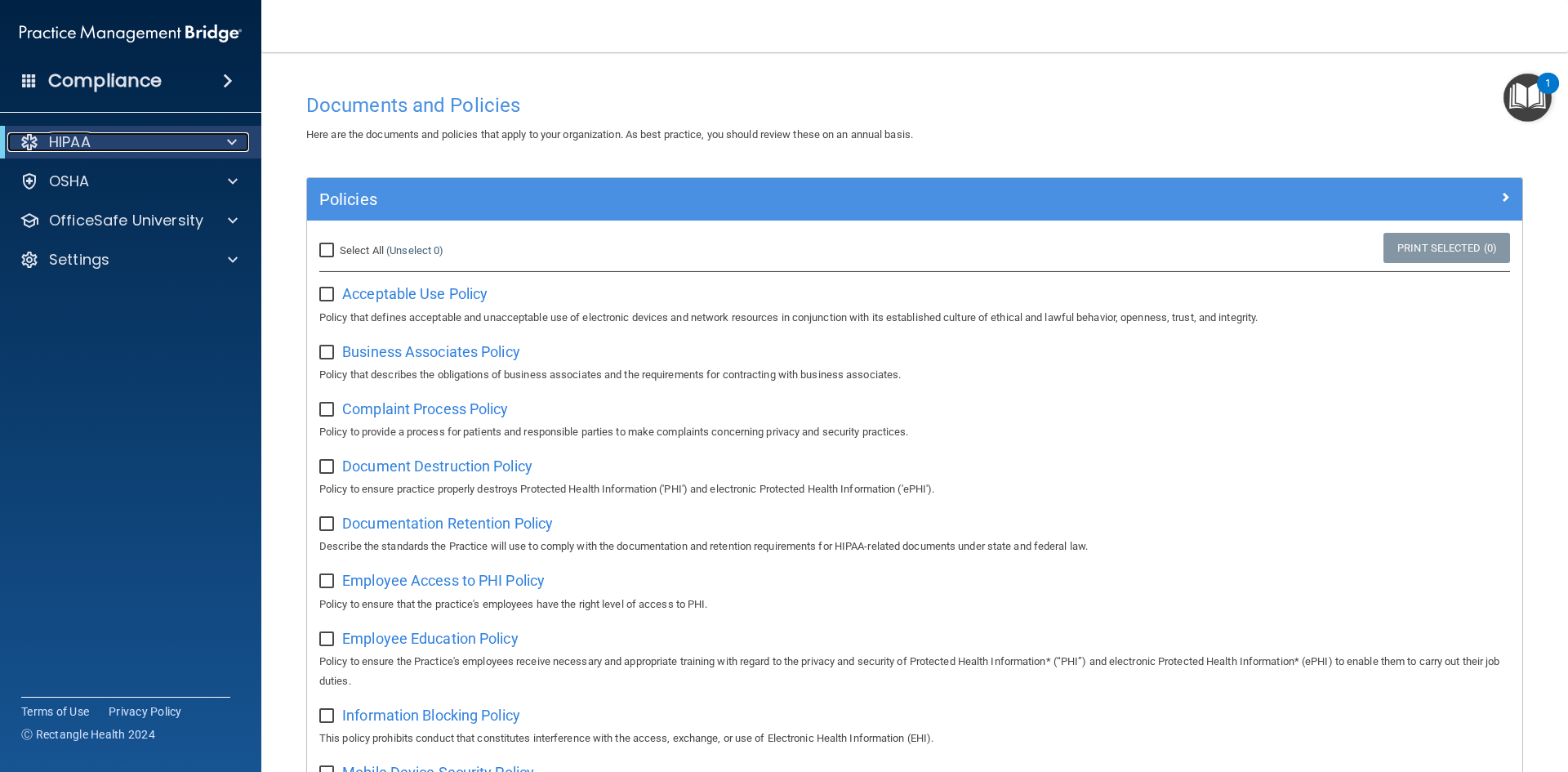
click at [90, 145] on p "HIPAA" at bounding box center [70, 142] width 42 height 20
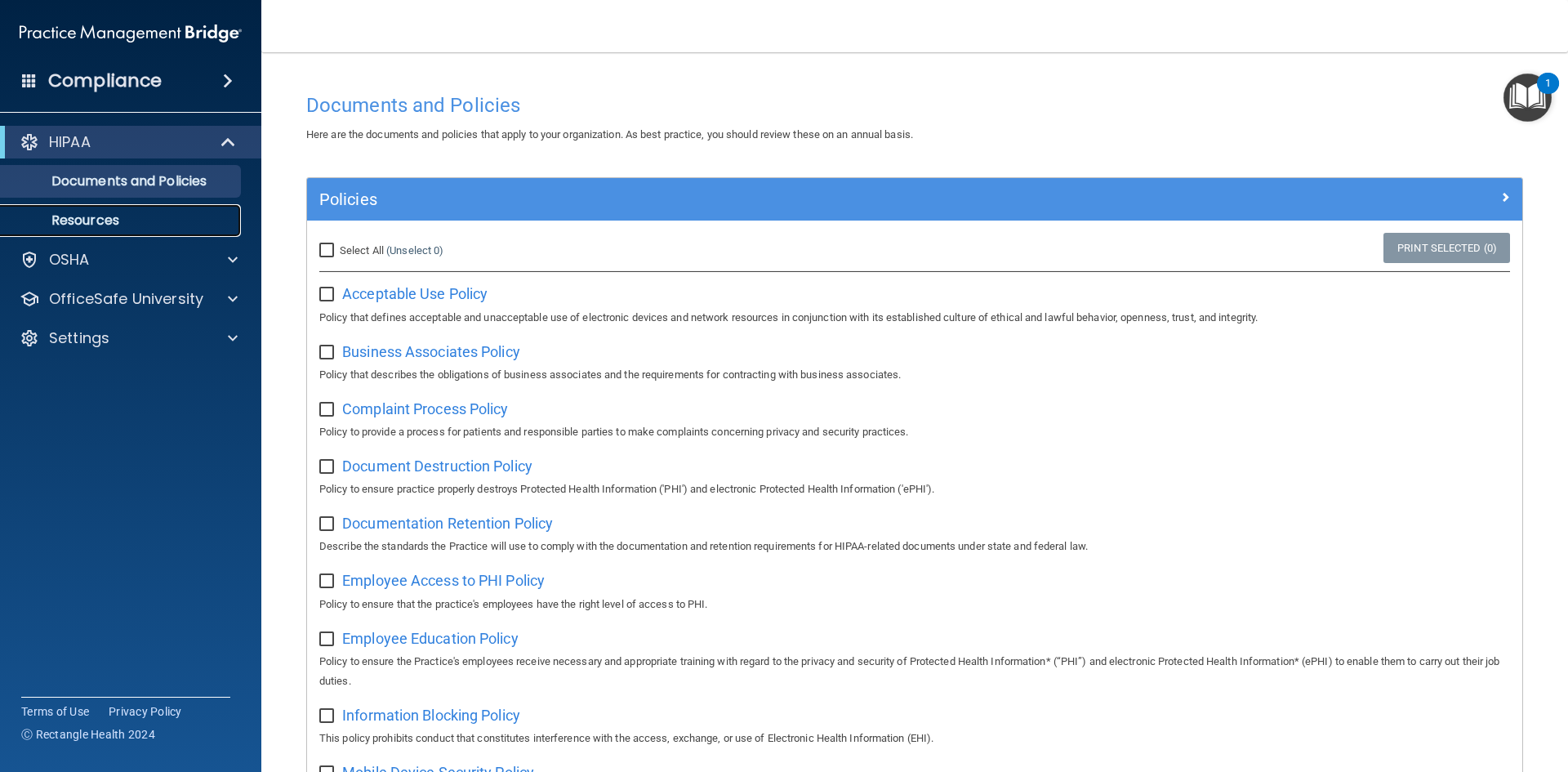
click at [106, 224] on p "Resources" at bounding box center [122, 220] width 223 height 16
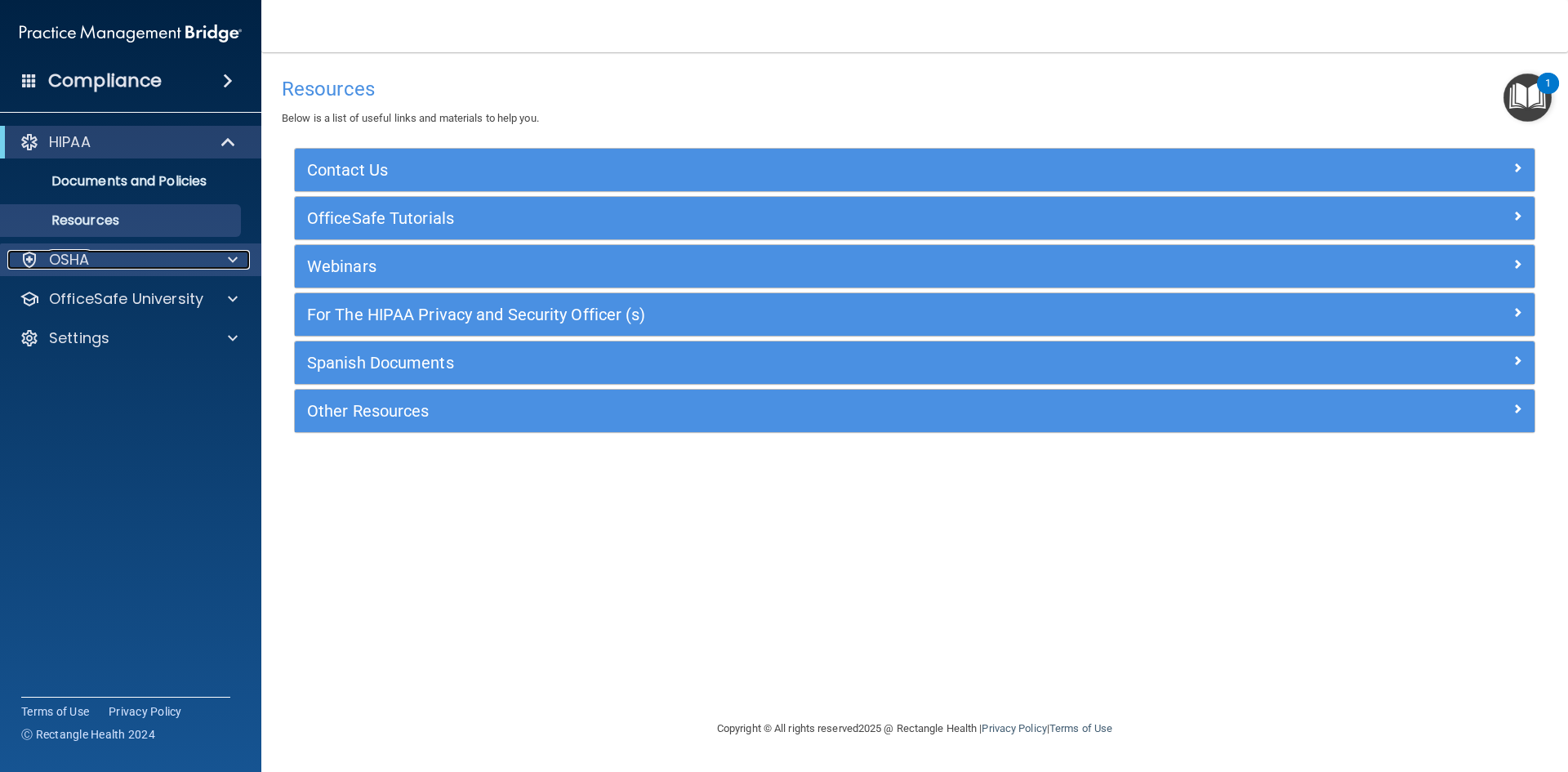
click at [82, 262] on p "OSHA" at bounding box center [70, 259] width 41 height 20
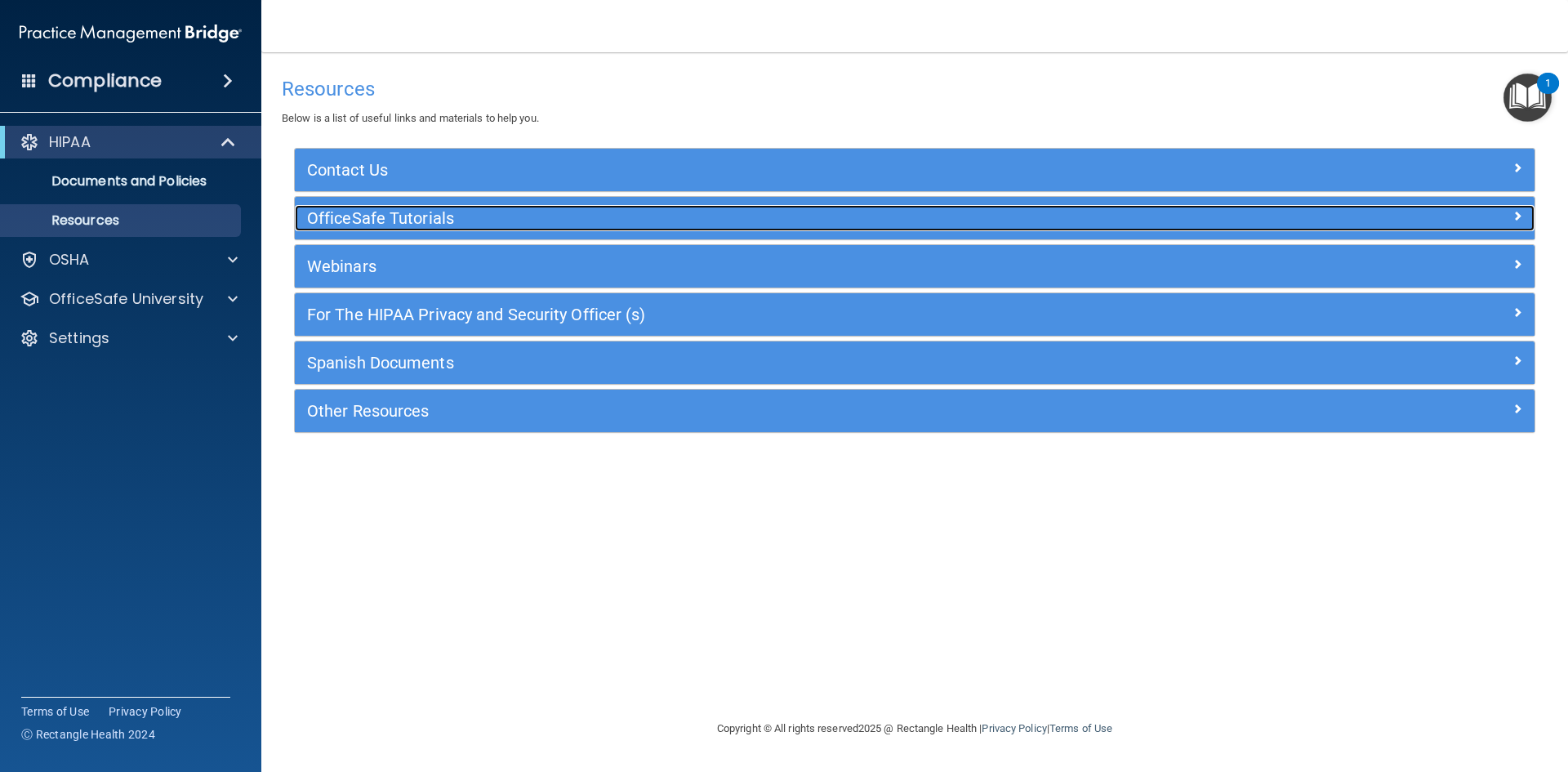
click at [465, 223] on h5 "OfficeSafe Tutorials" at bounding box center [760, 217] width 906 height 18
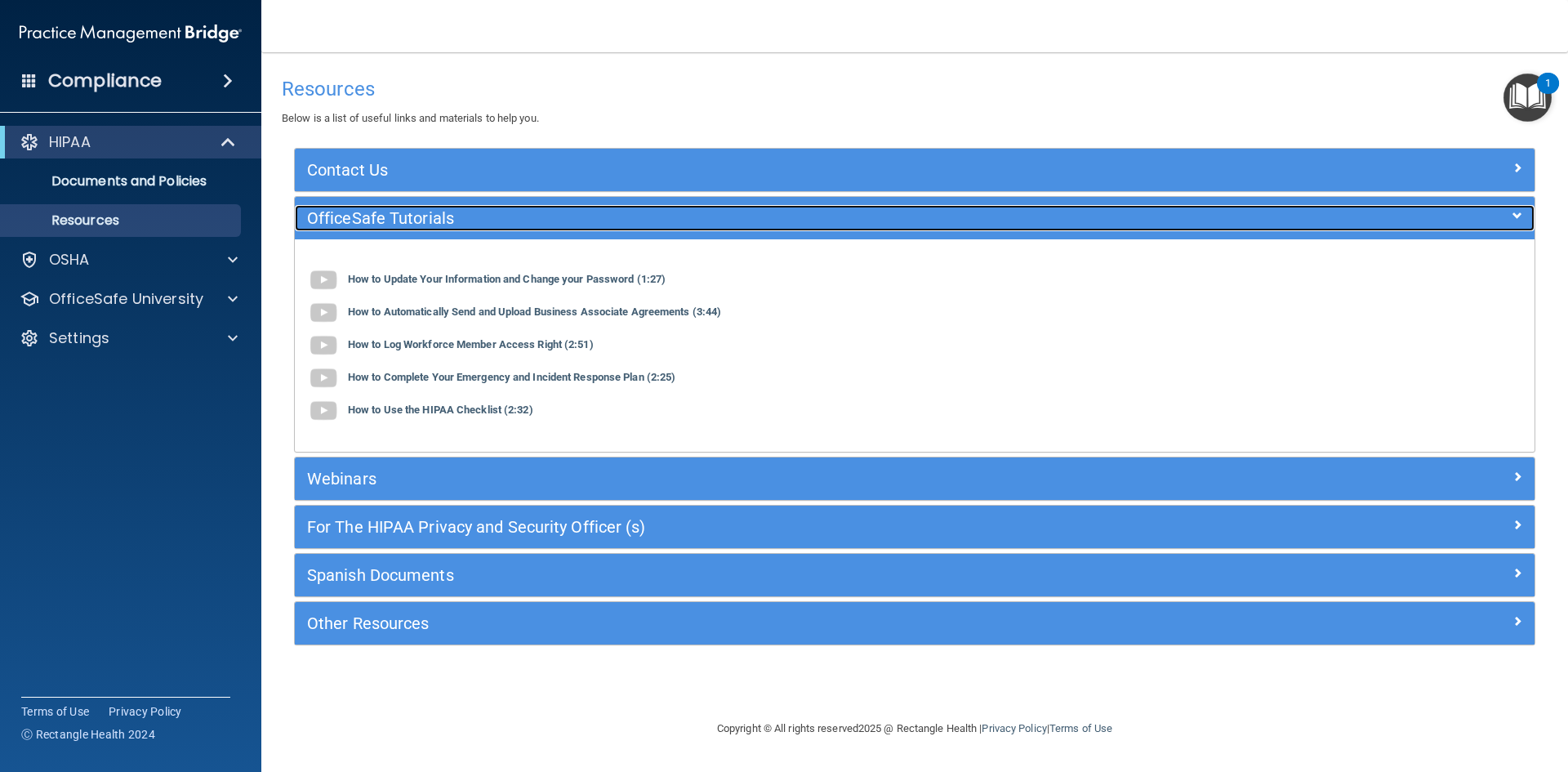
click at [466, 221] on h5 "OfficeSafe Tutorials" at bounding box center [760, 217] width 906 height 18
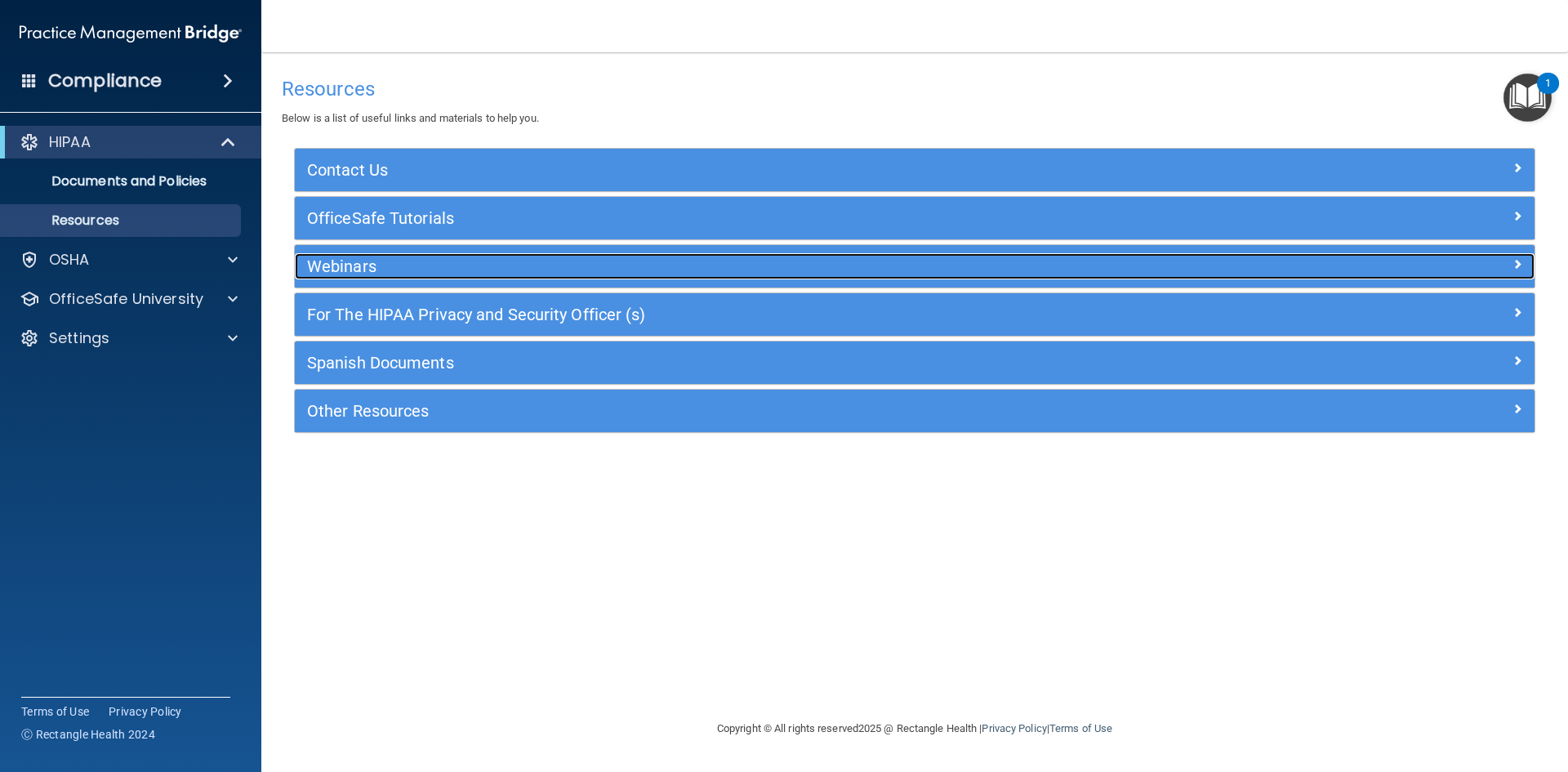
click at [422, 265] on h5 "Webinars" at bounding box center [760, 266] width 906 height 18
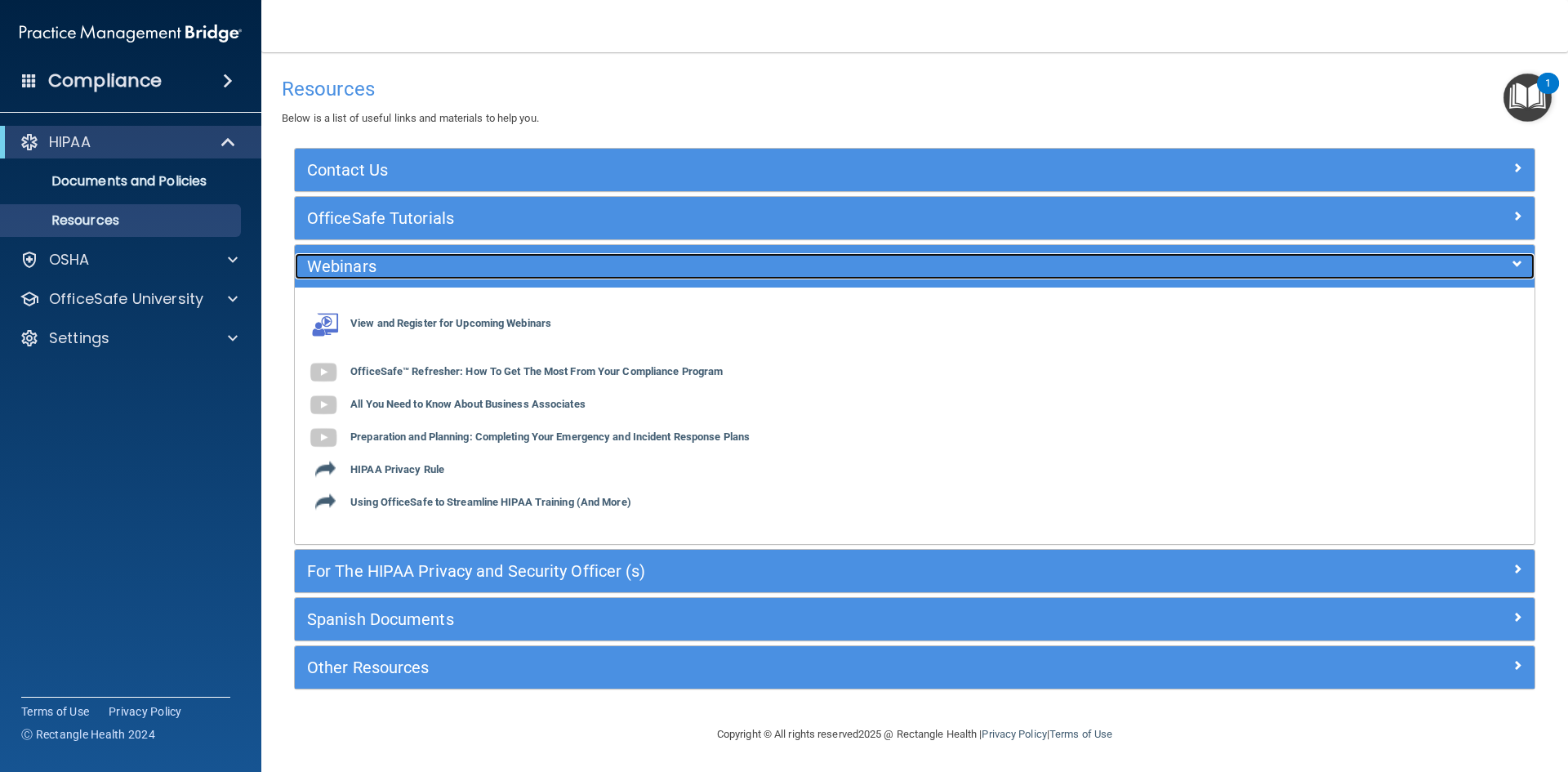
click at [426, 264] on h5 "Webinars" at bounding box center [760, 266] width 906 height 18
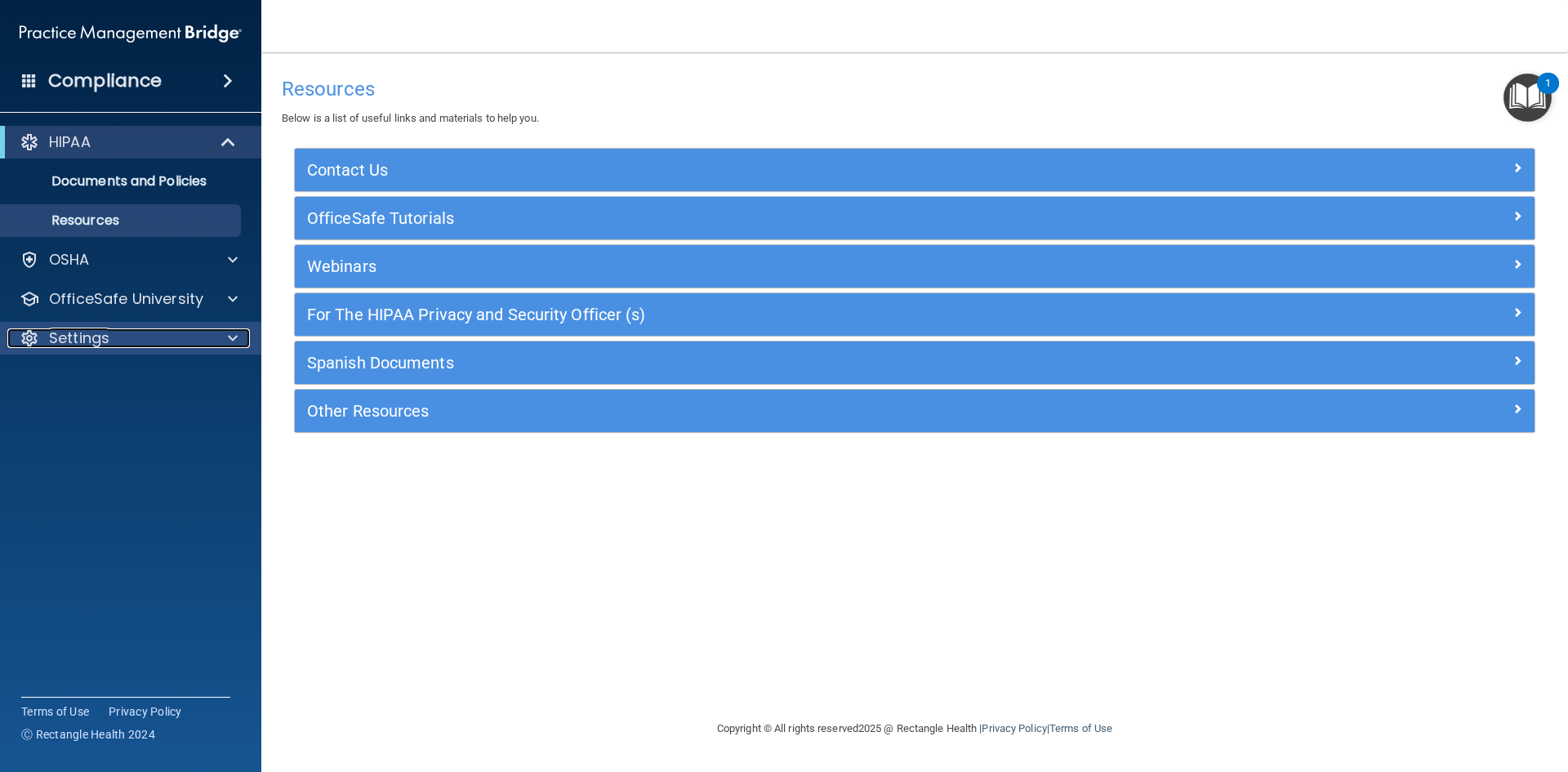
click at [88, 337] on p "Settings" at bounding box center [79, 337] width 60 height 20
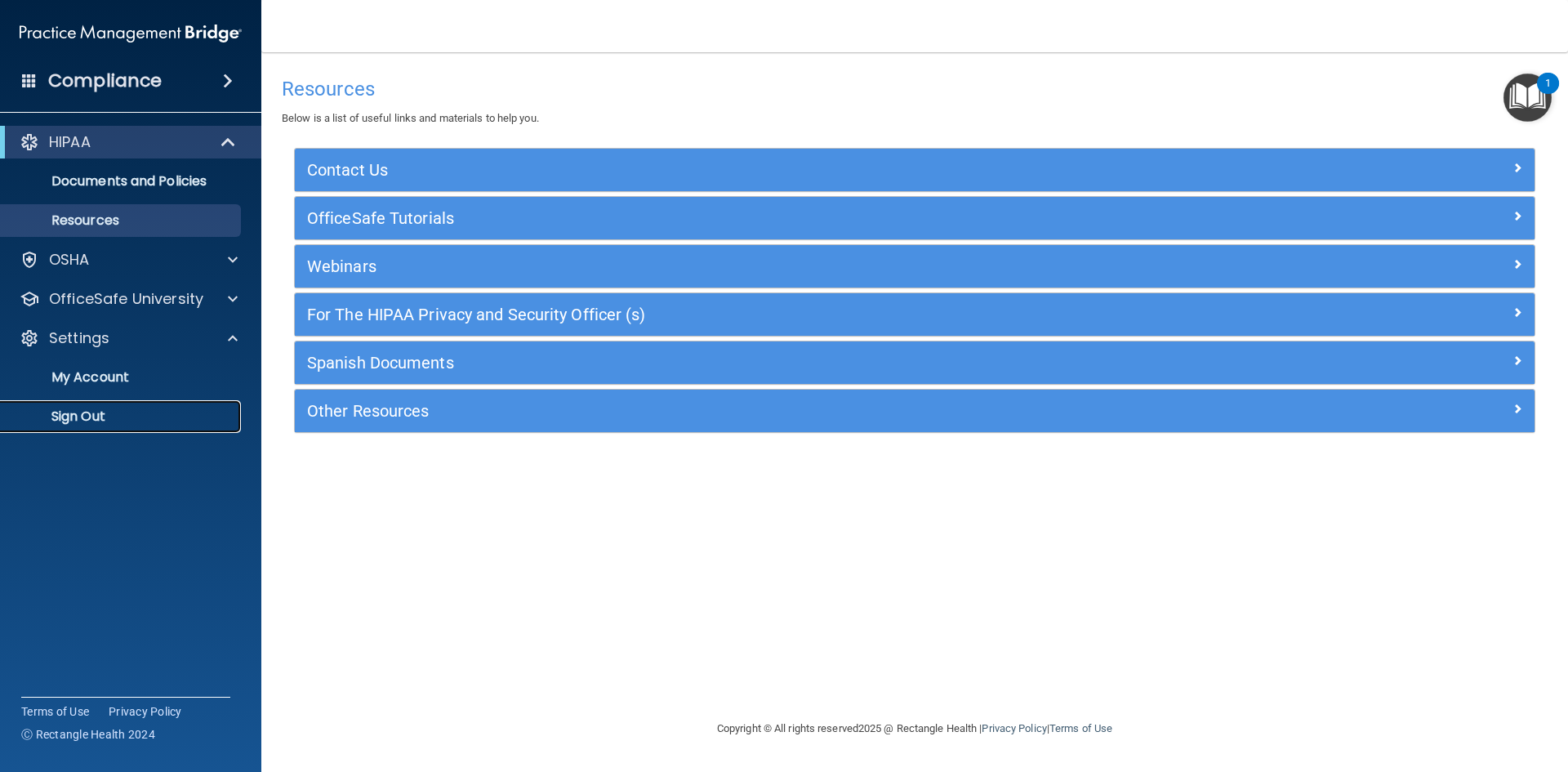
click at [94, 414] on p "Sign Out" at bounding box center [122, 416] width 223 height 16
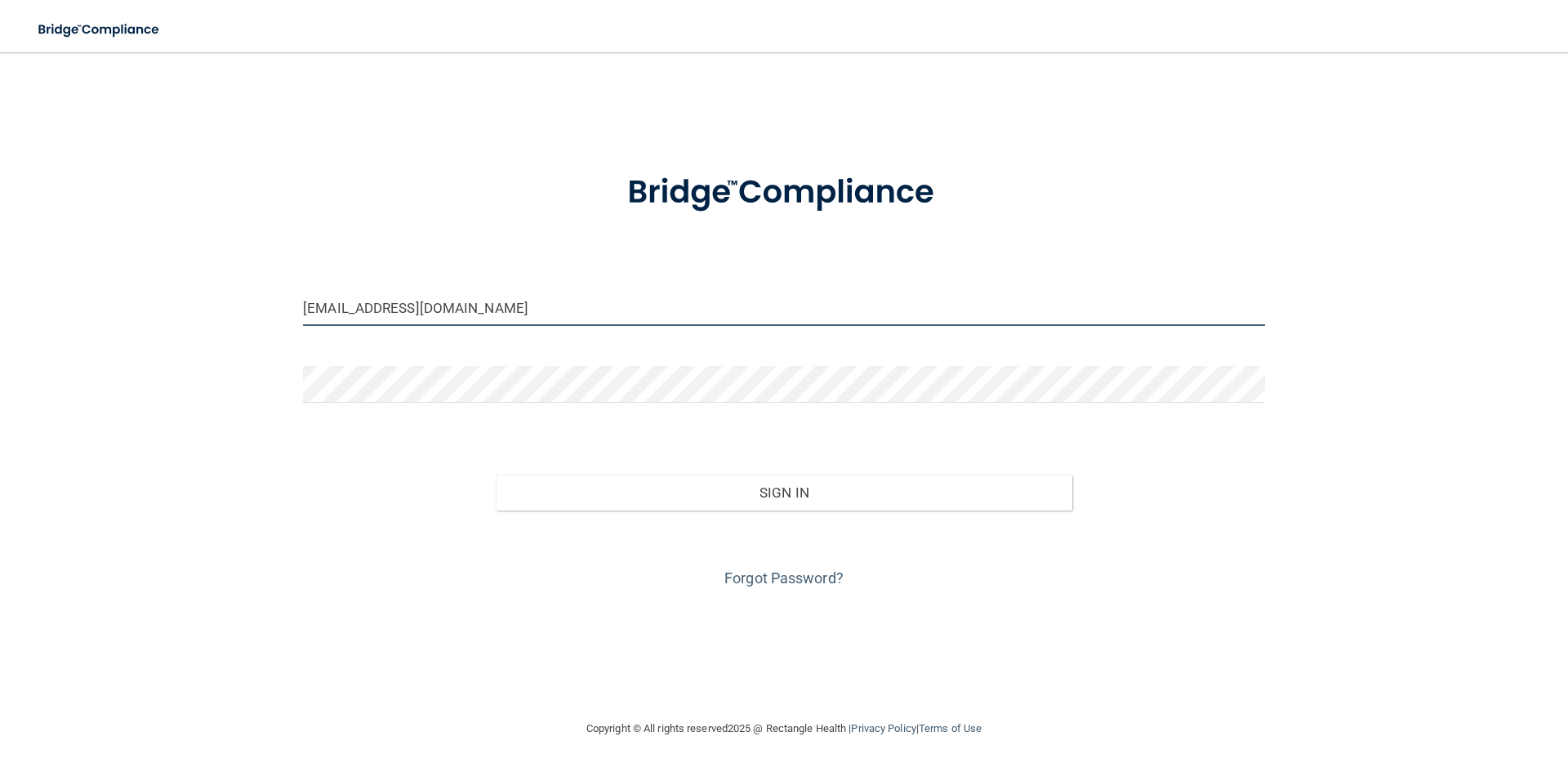
drag, startPoint x: 572, startPoint y: 311, endPoint x: 0, endPoint y: 258, distance: 574.5
click at [0, 258] on main "brittanymgreen28@gmail.com Invalid email/password. You don't have permission to…" at bounding box center [784, 412] width 1568 height 720
click at [528, 182] on div at bounding box center [784, 192] width 987 height 85
click at [90, 334] on div "brittanymgreen28@gmail.com Invalid email/password. You don't have permission to…" at bounding box center [784, 386] width 1503 height 634
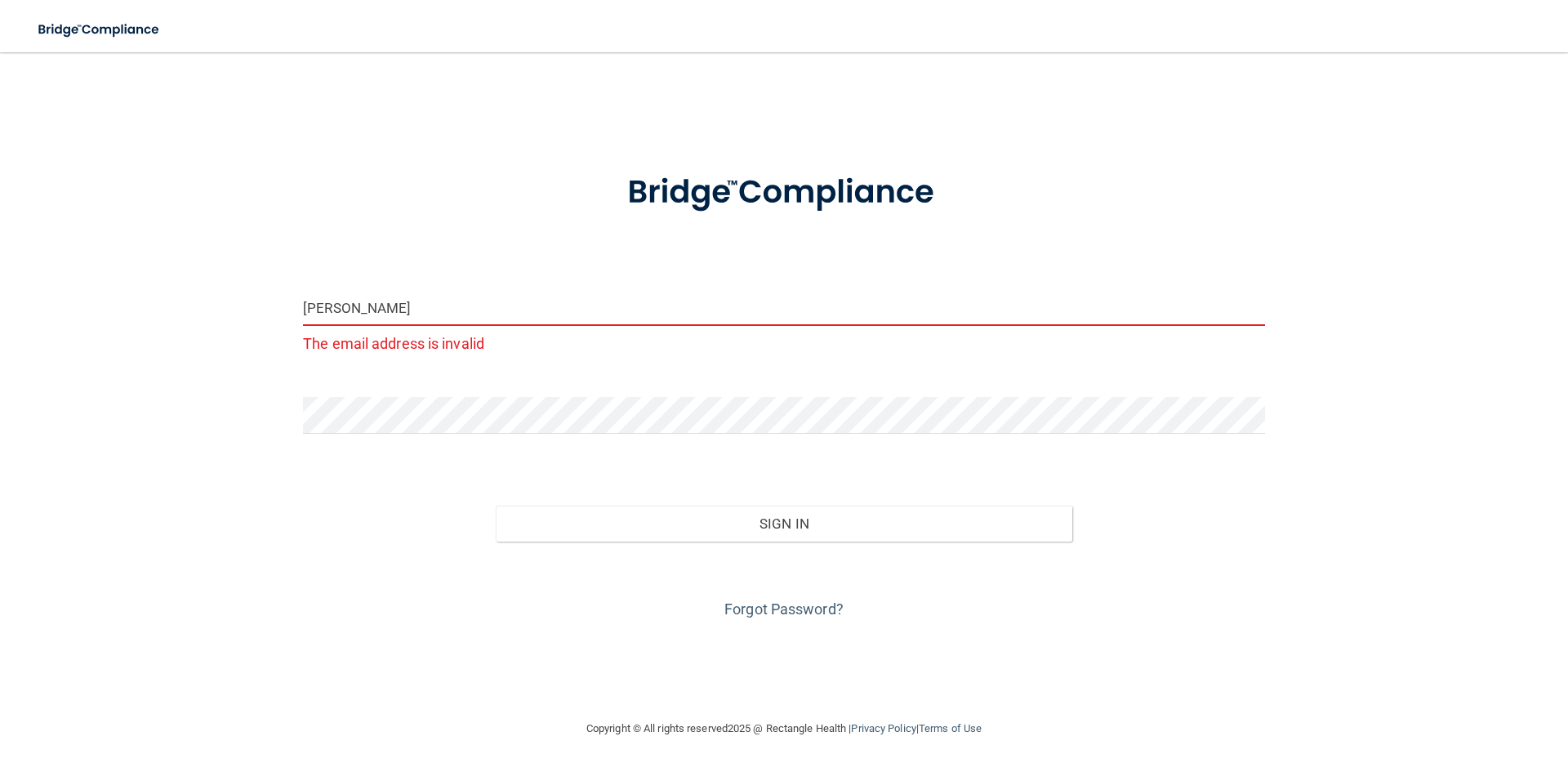
type input "[EMAIL_ADDRESS][DOMAIN_NAME]"
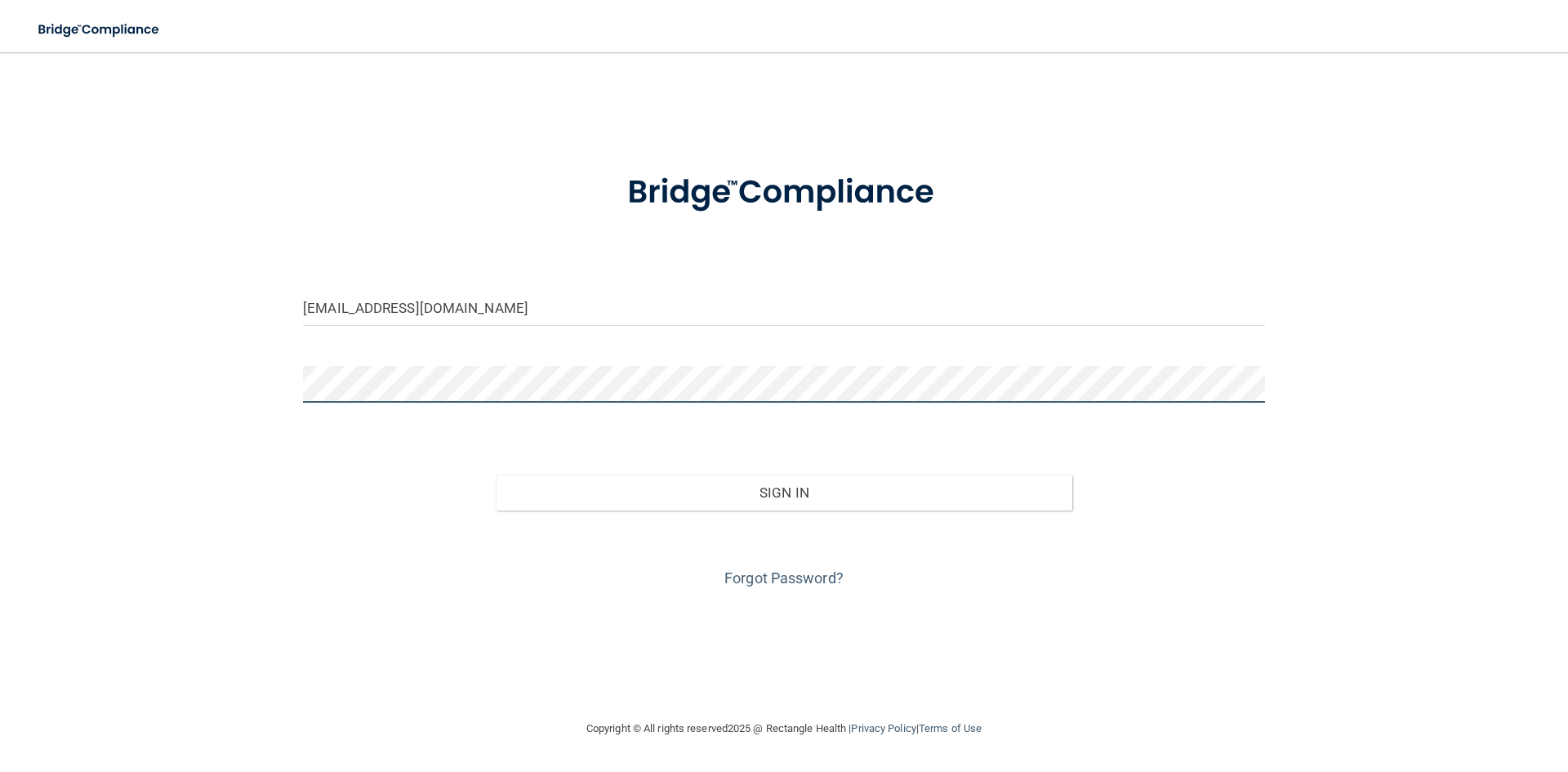
click at [15, 383] on main "amykrogman@gmail.com Invalid email/password. You don't have permission to acces…" at bounding box center [784, 412] width 1568 height 720
click at [495, 475] on button "Sign In" at bounding box center [784, 493] width 577 height 36
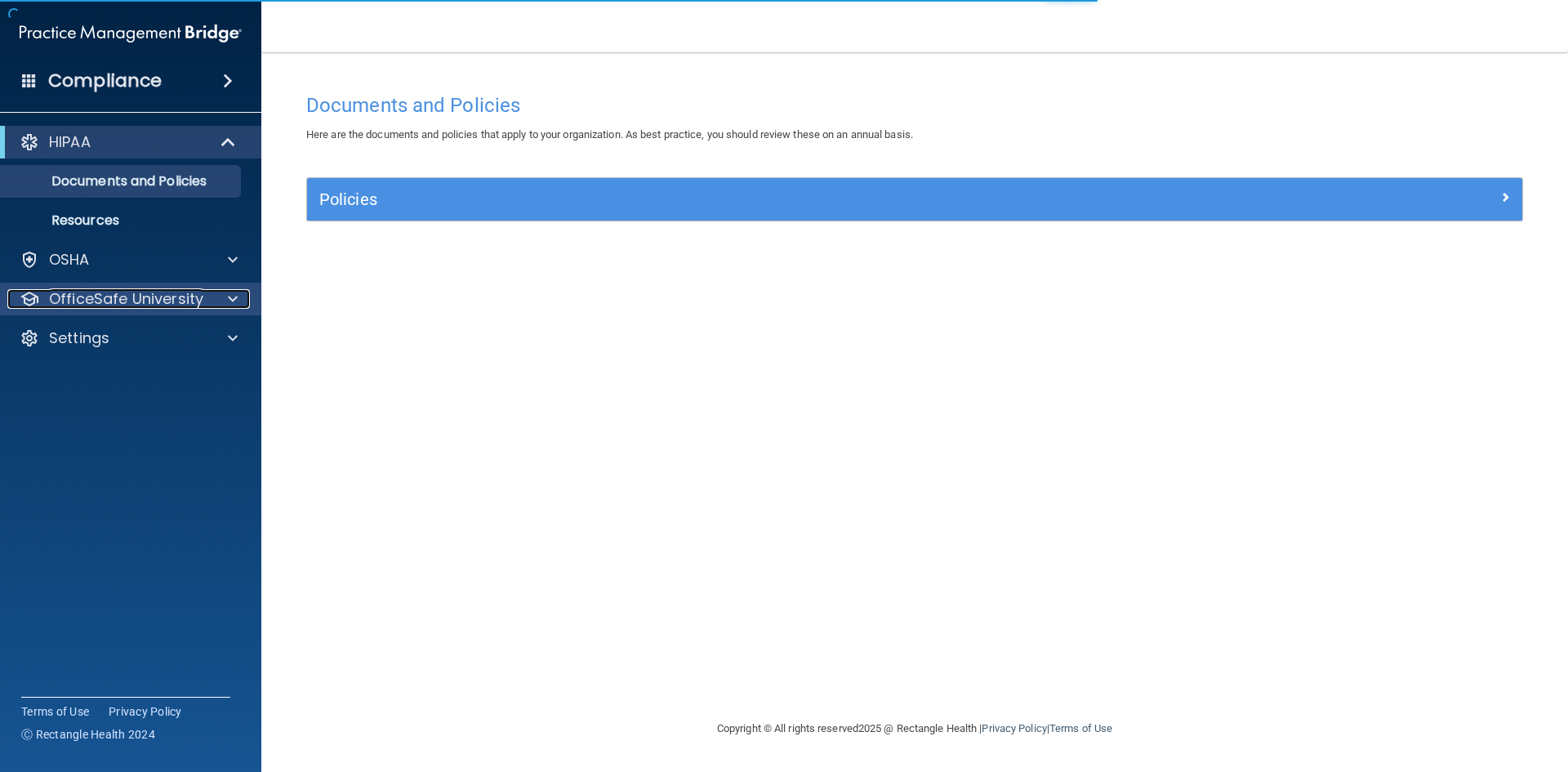
click at [179, 295] on p "OfficeSafe University" at bounding box center [126, 299] width 155 height 20
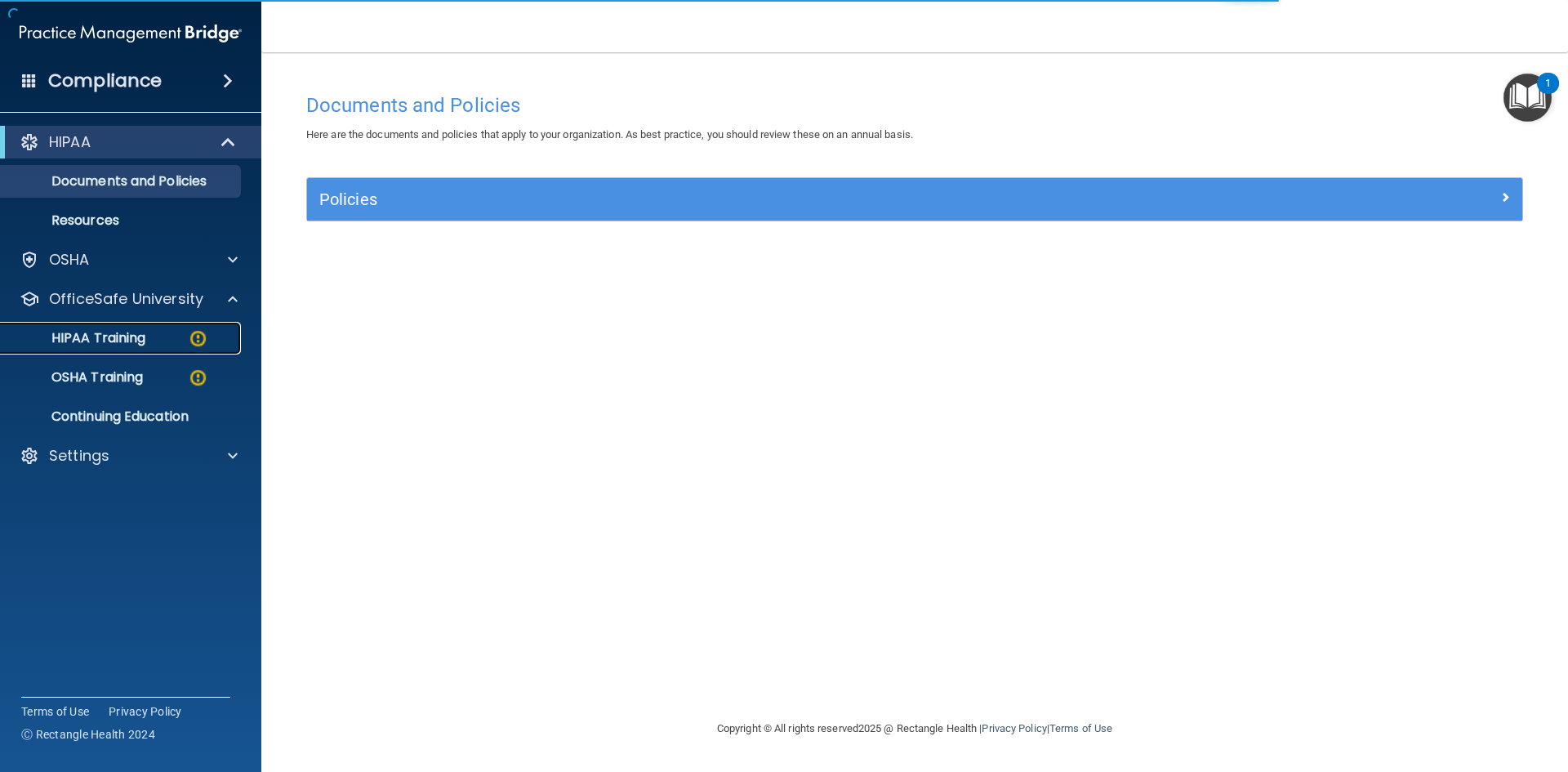
click at [175, 331] on div "HIPAA Training" at bounding box center [122, 337] width 223 height 16
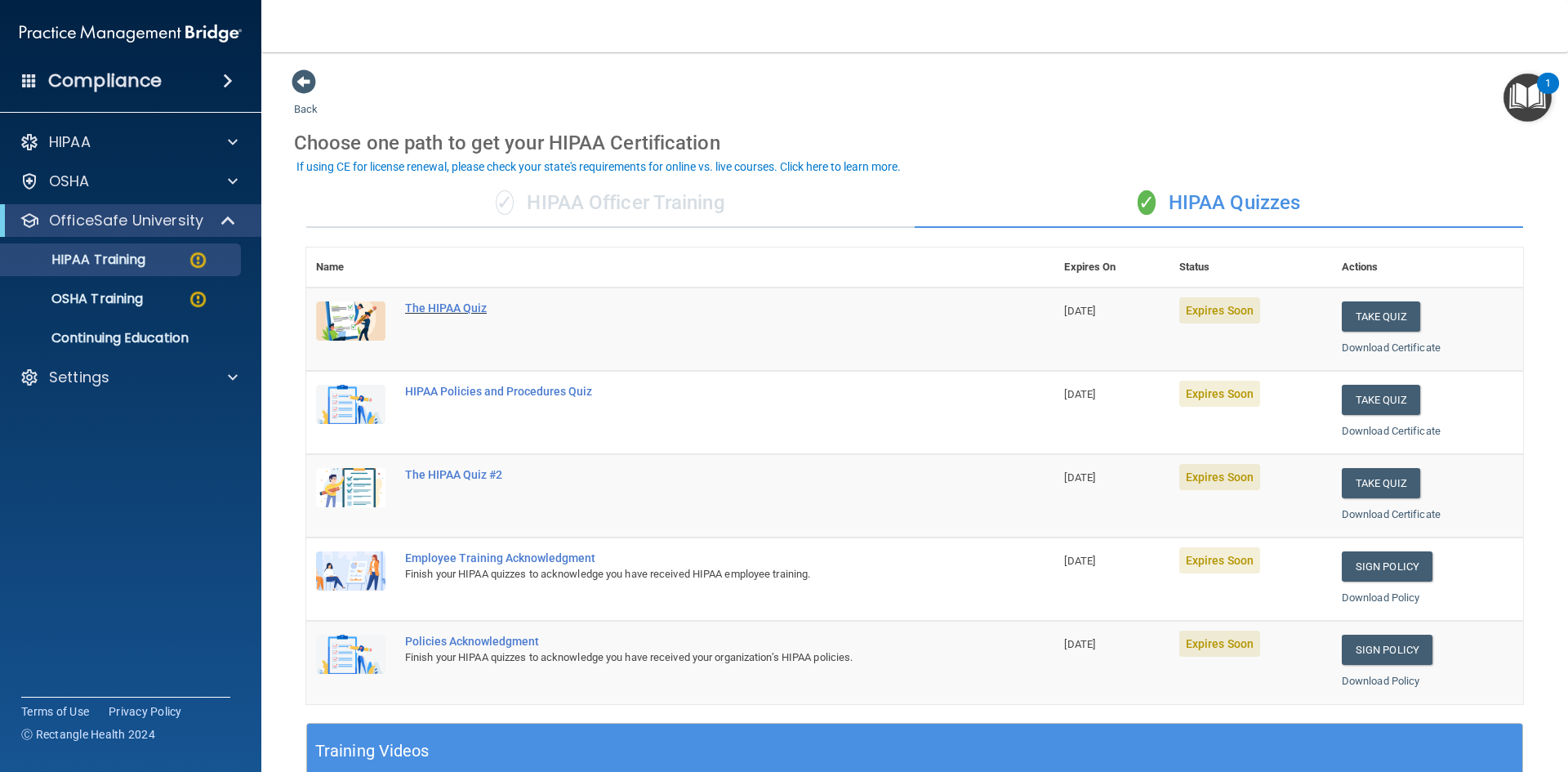
click at [463, 308] on div "The HIPAA Quiz" at bounding box center [689, 307] width 568 height 13
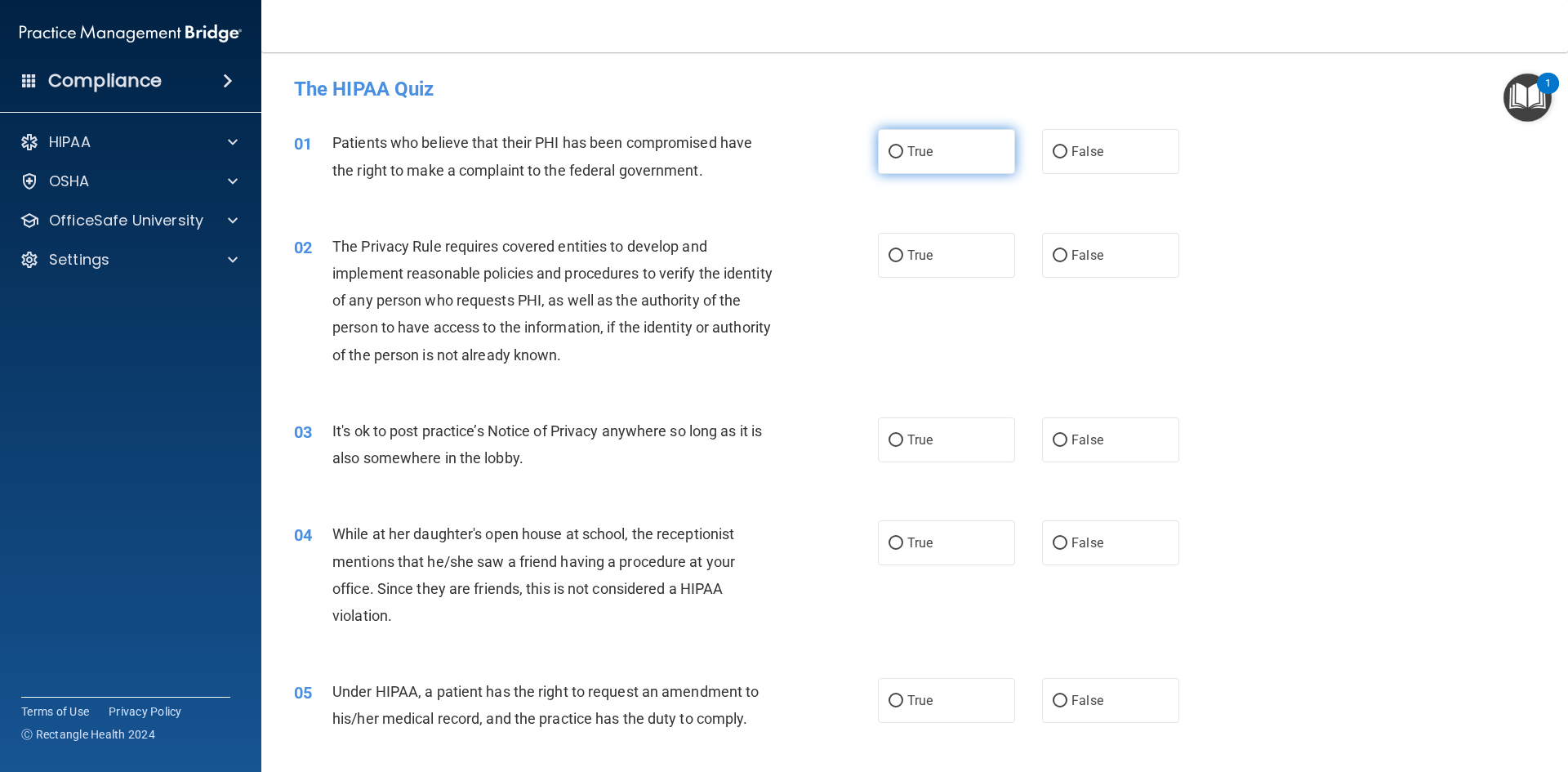
click at [896, 149] on input "True" at bounding box center [896, 152] width 15 height 12
radio input "true"
click at [892, 250] on input "True" at bounding box center [896, 256] width 15 height 12
radio input "true"
click at [1053, 441] on input "False" at bounding box center [1060, 441] width 15 height 12
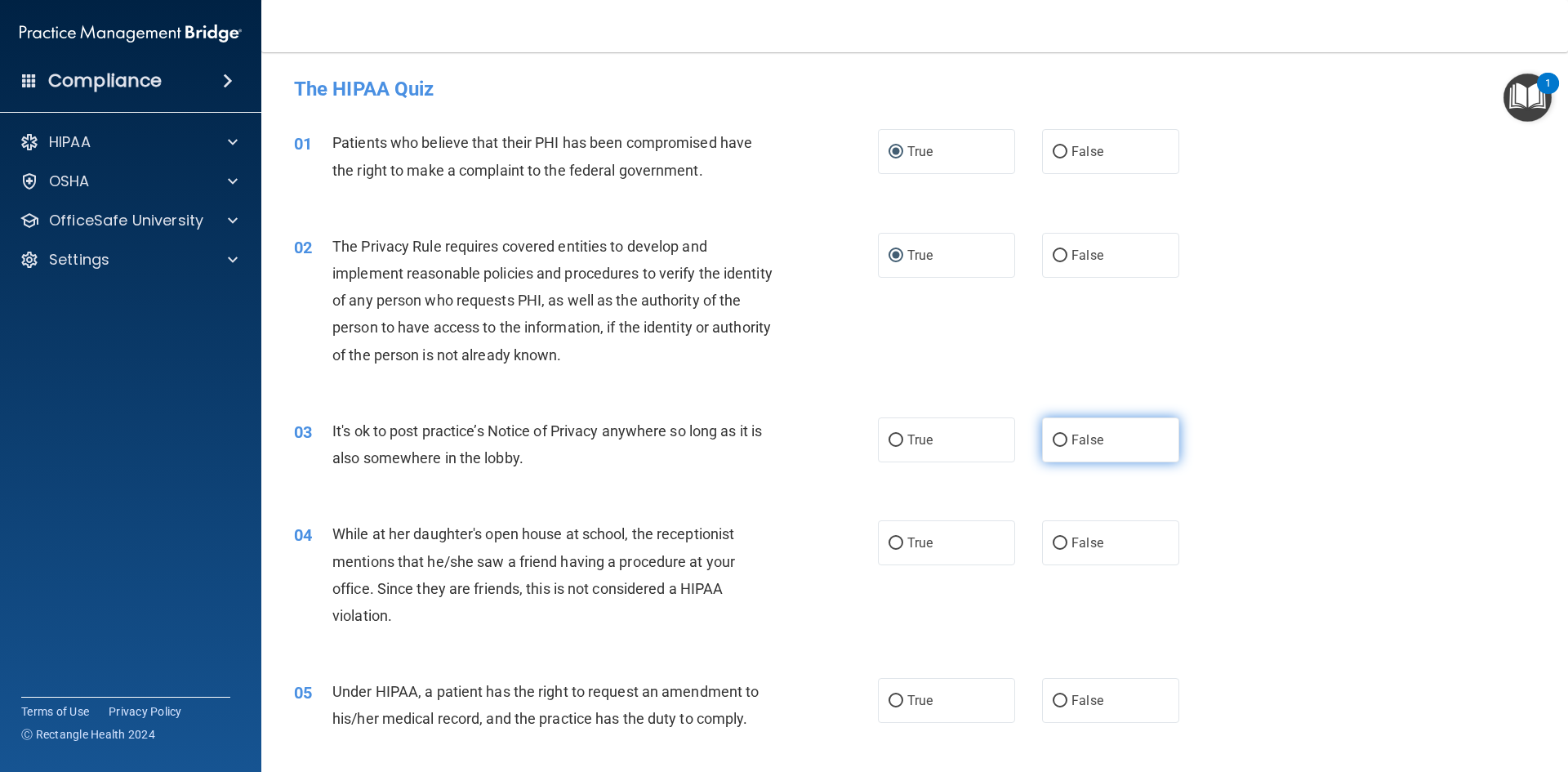
radio input "true"
click at [1053, 546] on input "False" at bounding box center [1060, 544] width 15 height 12
radio input "true"
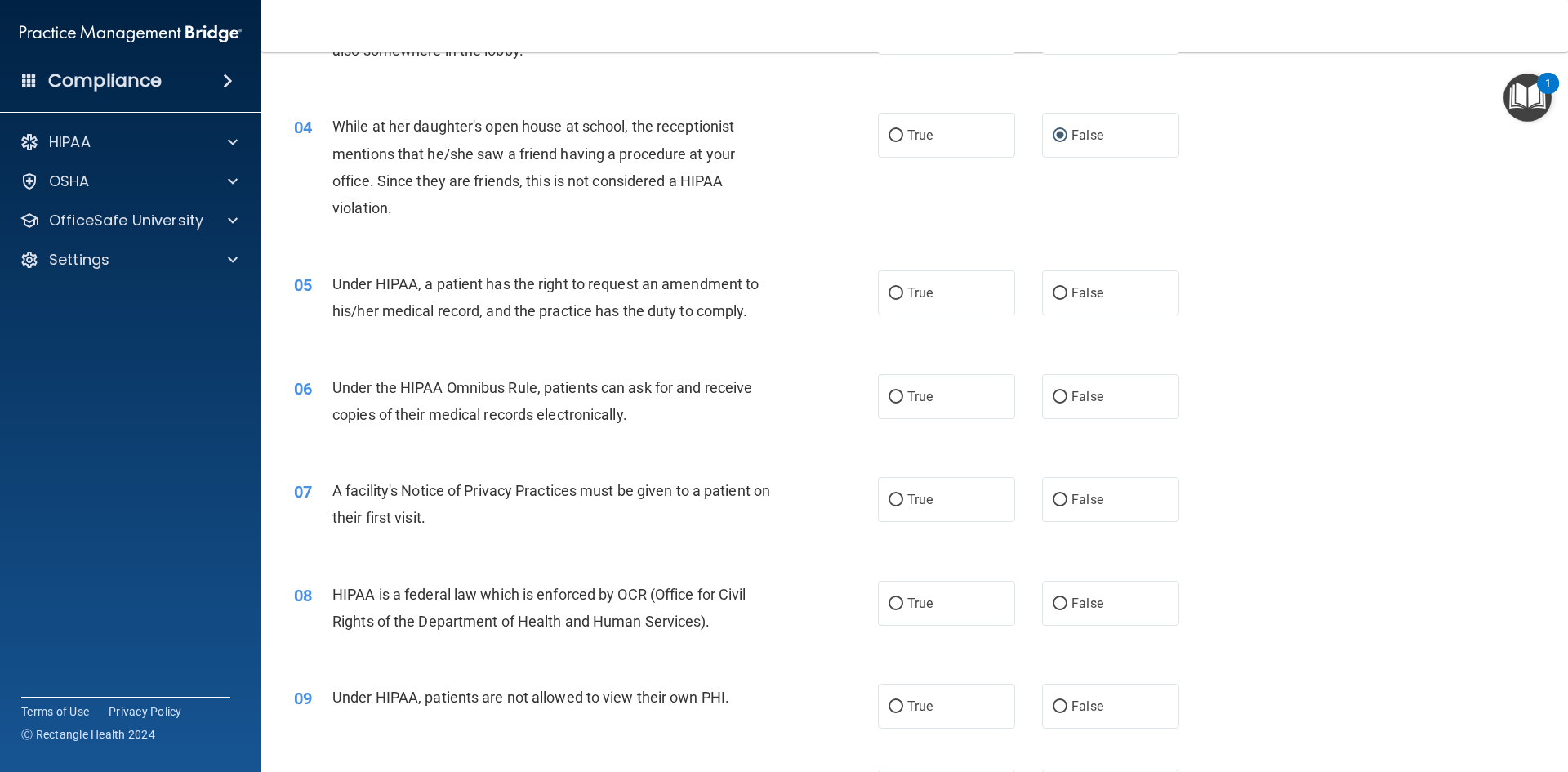
scroll to position [409, 0]
click at [1054, 291] on input "False" at bounding box center [1060, 293] width 15 height 12
radio input "true"
click at [894, 395] on input "True" at bounding box center [896, 397] width 15 height 12
radio input "true"
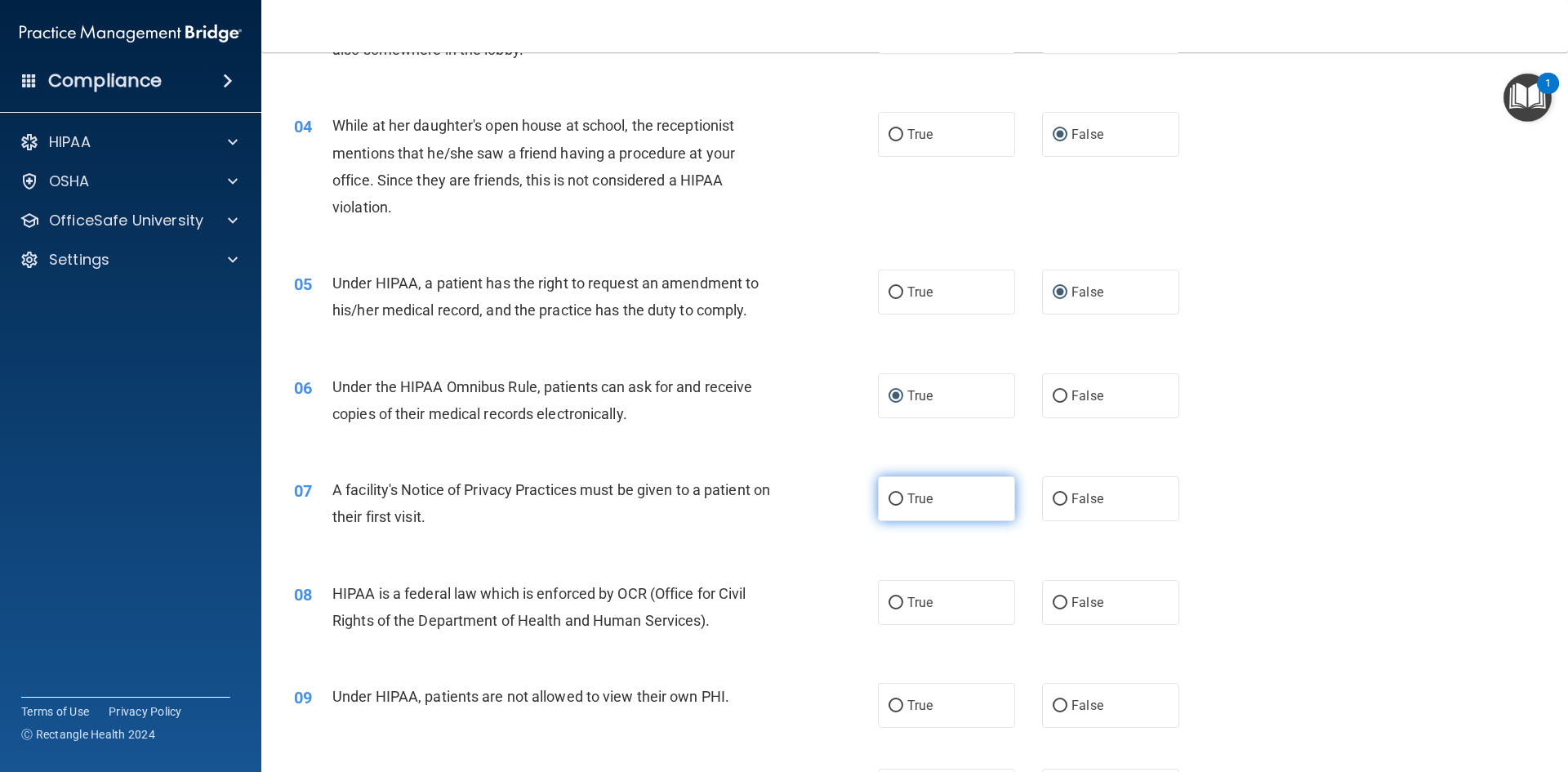
click at [893, 499] on input "True" at bounding box center [896, 499] width 15 height 12
radio input "true"
click at [889, 607] on input "True" at bounding box center [896, 603] width 15 height 12
radio input "true"
click at [1053, 708] on input "False" at bounding box center [1060, 706] width 15 height 12
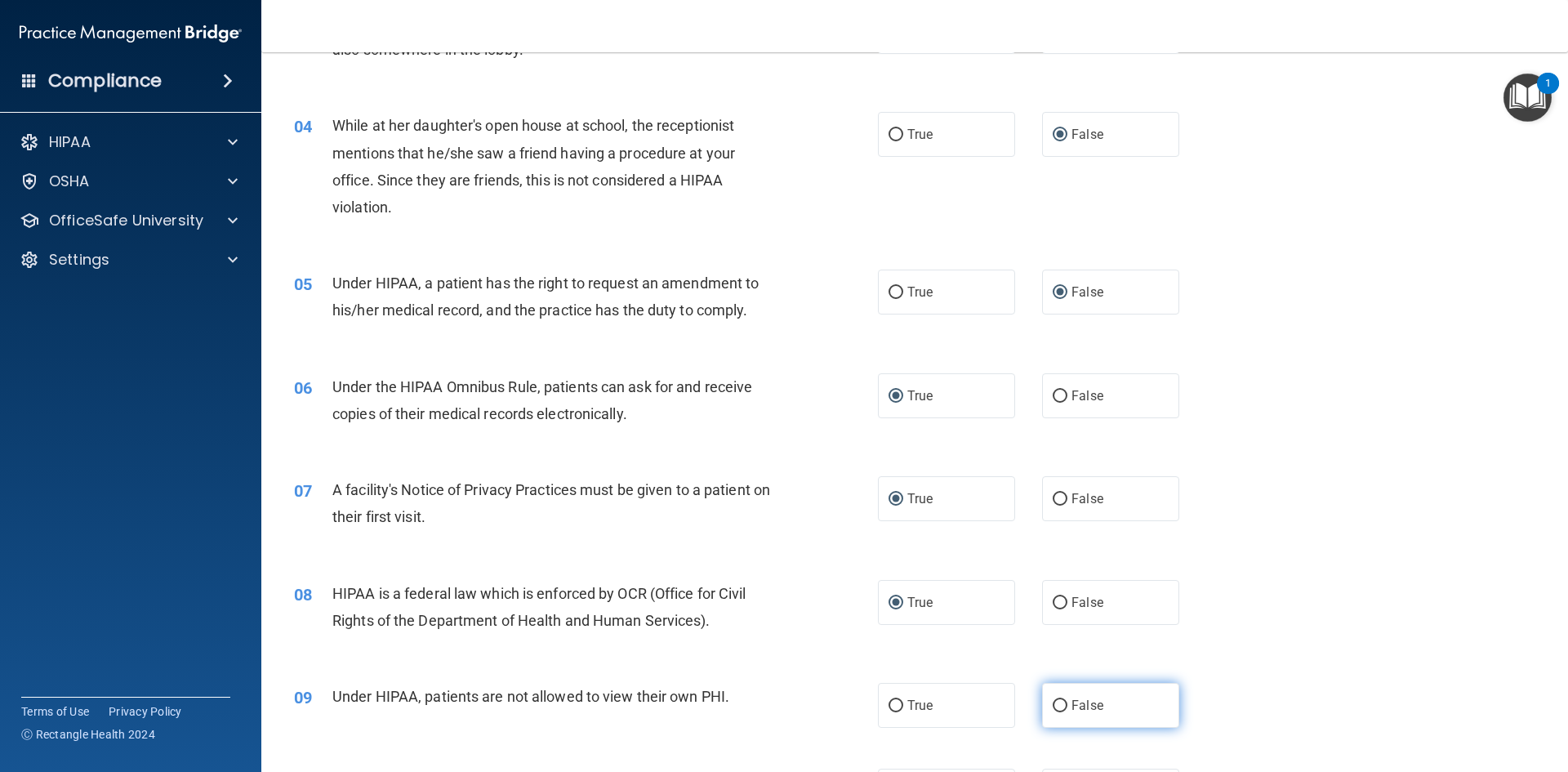
radio input "true"
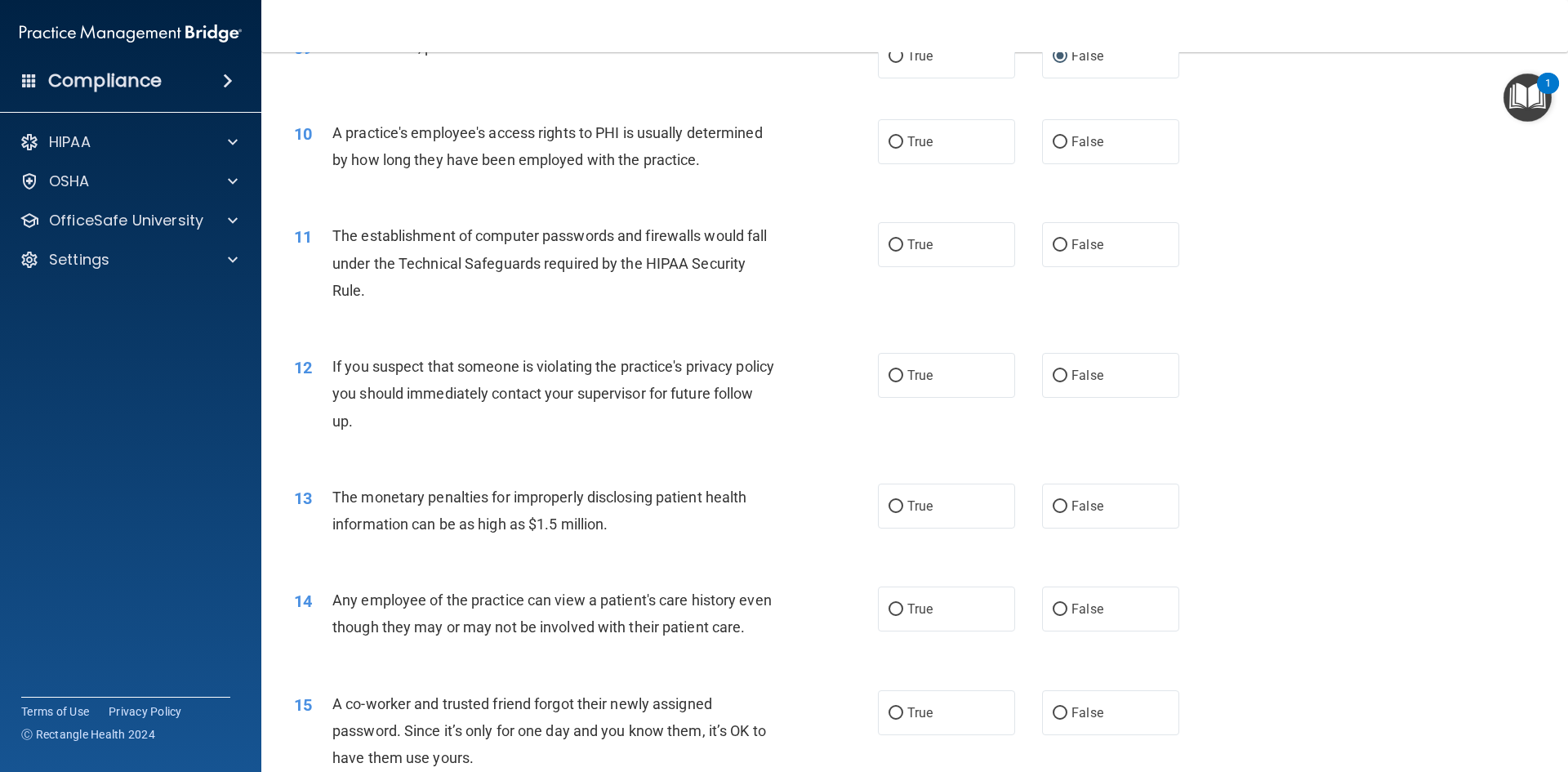
scroll to position [1061, 0]
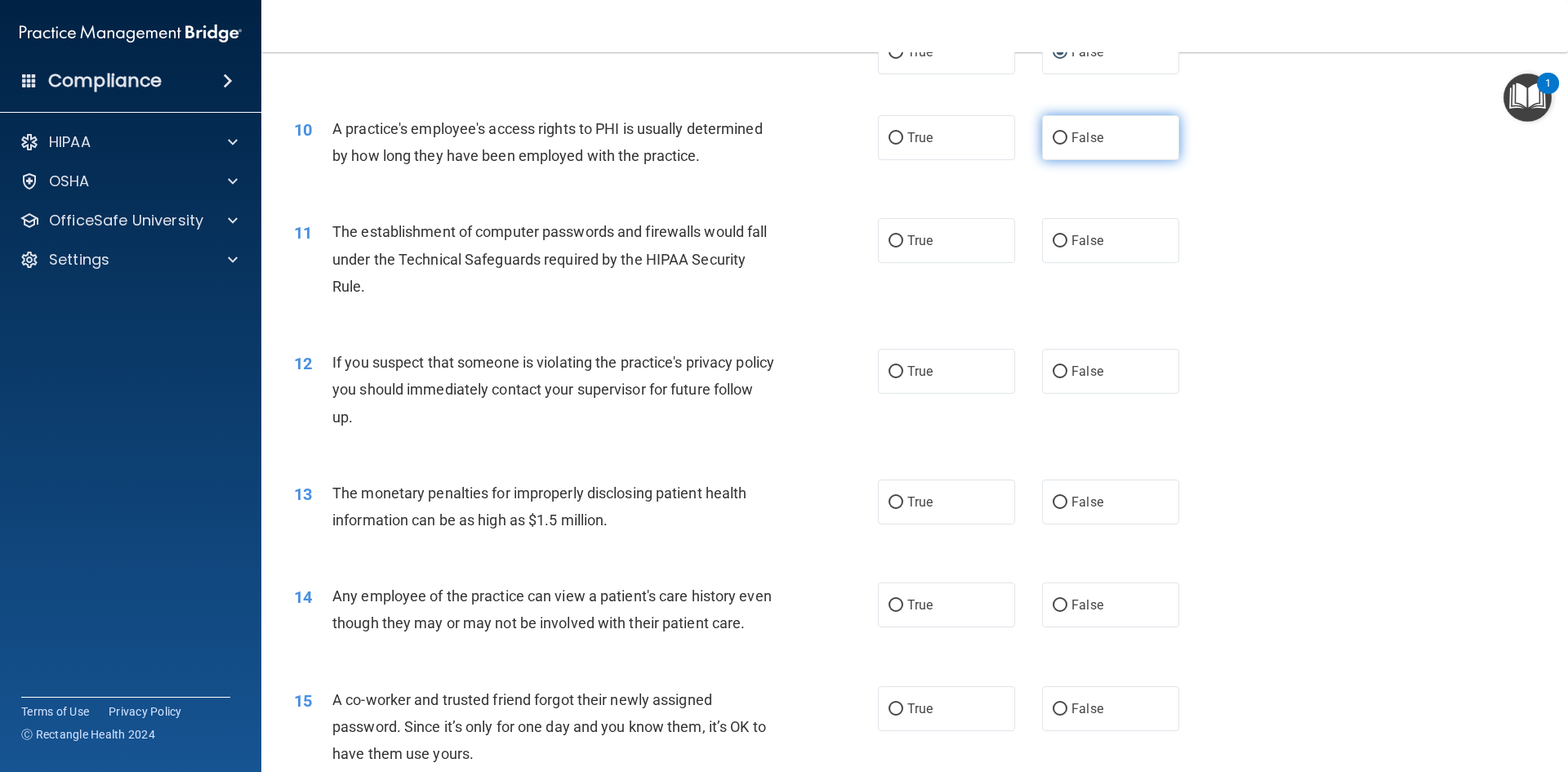
click at [1053, 142] on input "False" at bounding box center [1060, 138] width 15 height 12
radio input "true"
click at [908, 246] on span "True" at bounding box center [920, 240] width 25 height 15
click at [902, 246] on input "True" at bounding box center [896, 241] width 15 height 12
radio input "true"
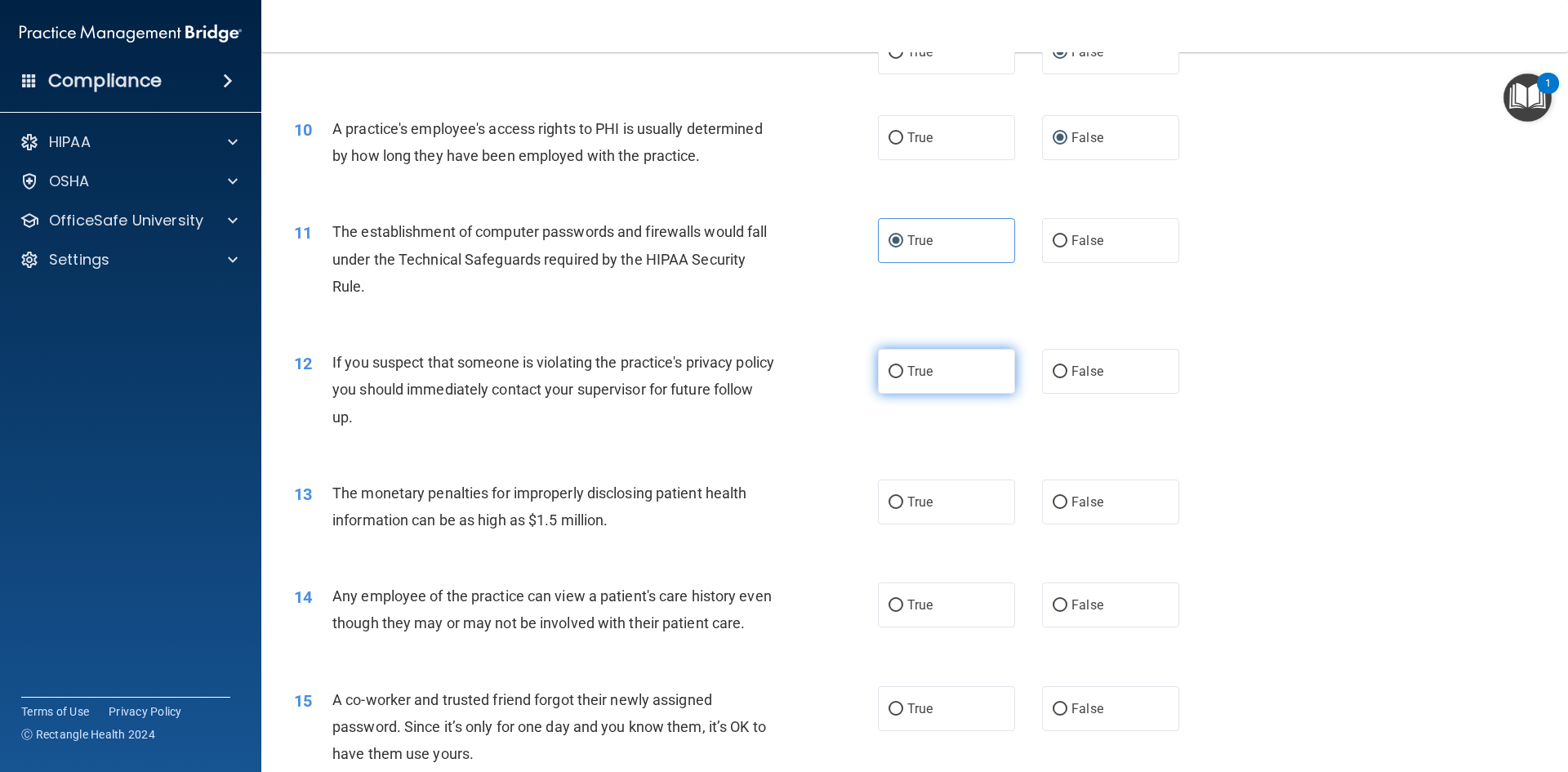
click at [891, 376] on input "True" at bounding box center [896, 372] width 15 height 12
radio input "true"
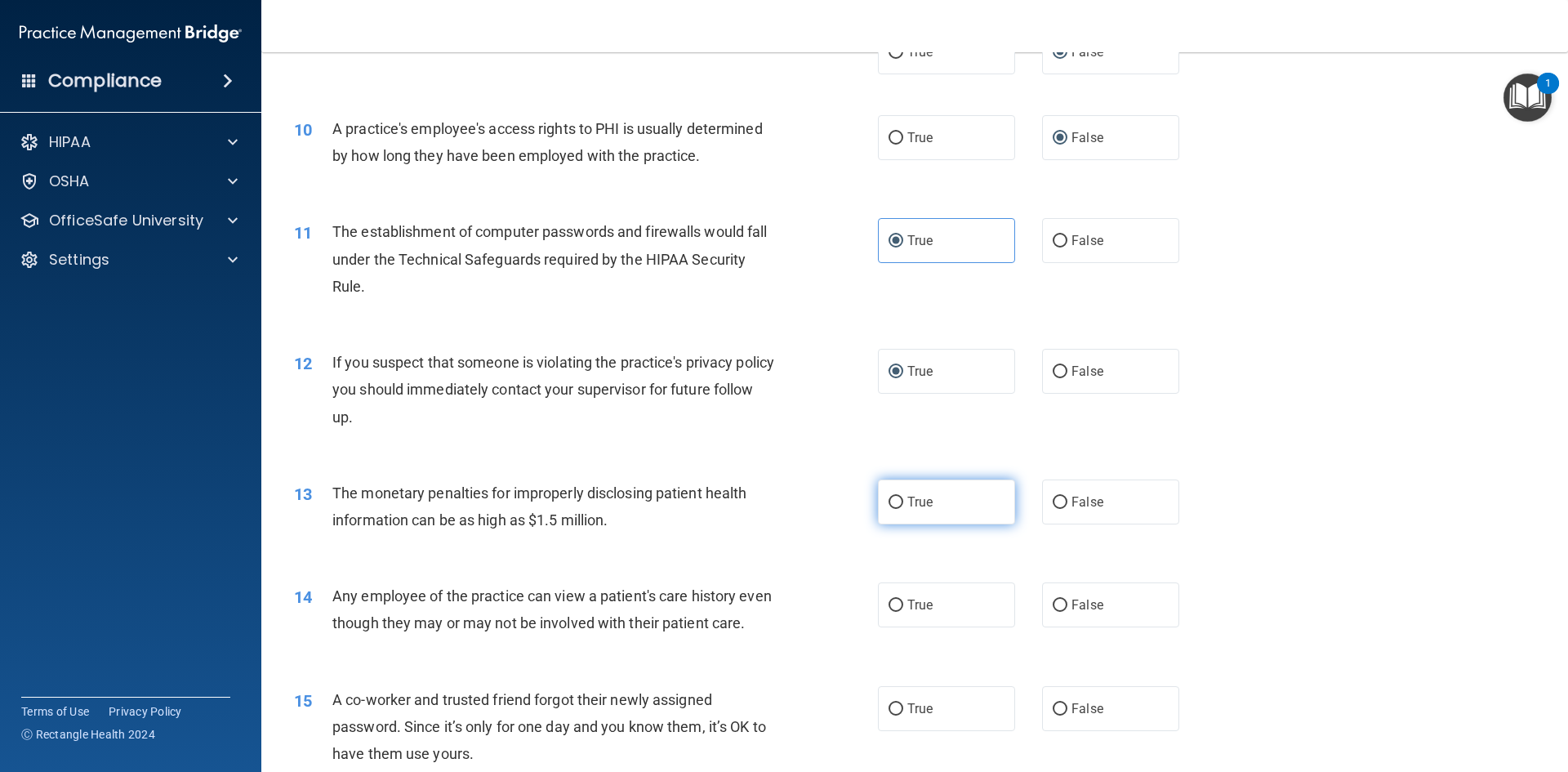
click at [891, 504] on input "True" at bounding box center [896, 502] width 15 height 12
radio input "true"
click at [1053, 605] on input "False" at bounding box center [1060, 605] width 15 height 12
radio input "true"
click at [1054, 725] on label "False" at bounding box center [1111, 708] width 137 height 45
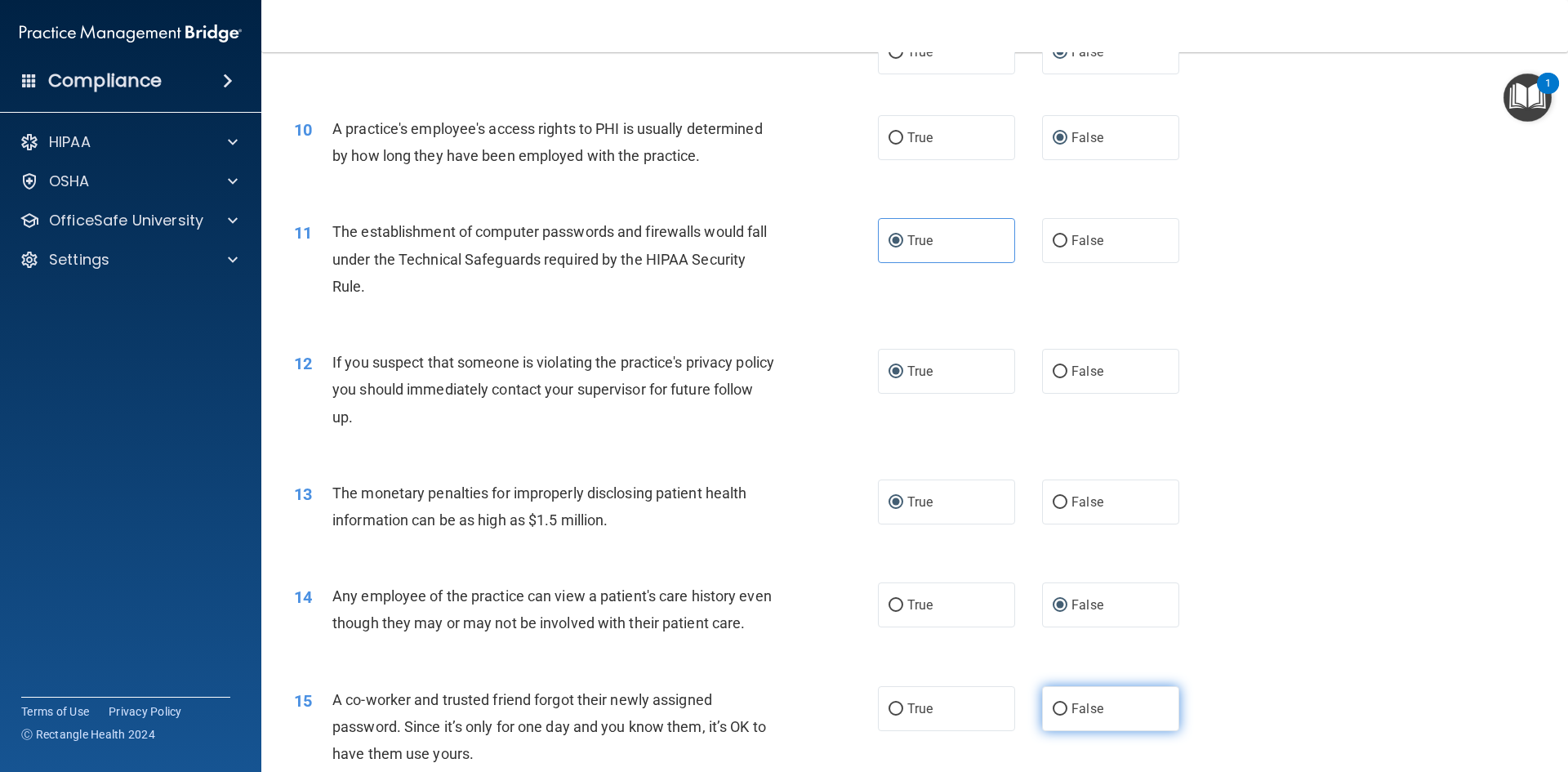
click at [1054, 715] on input "False" at bounding box center [1060, 709] width 15 height 12
radio input "true"
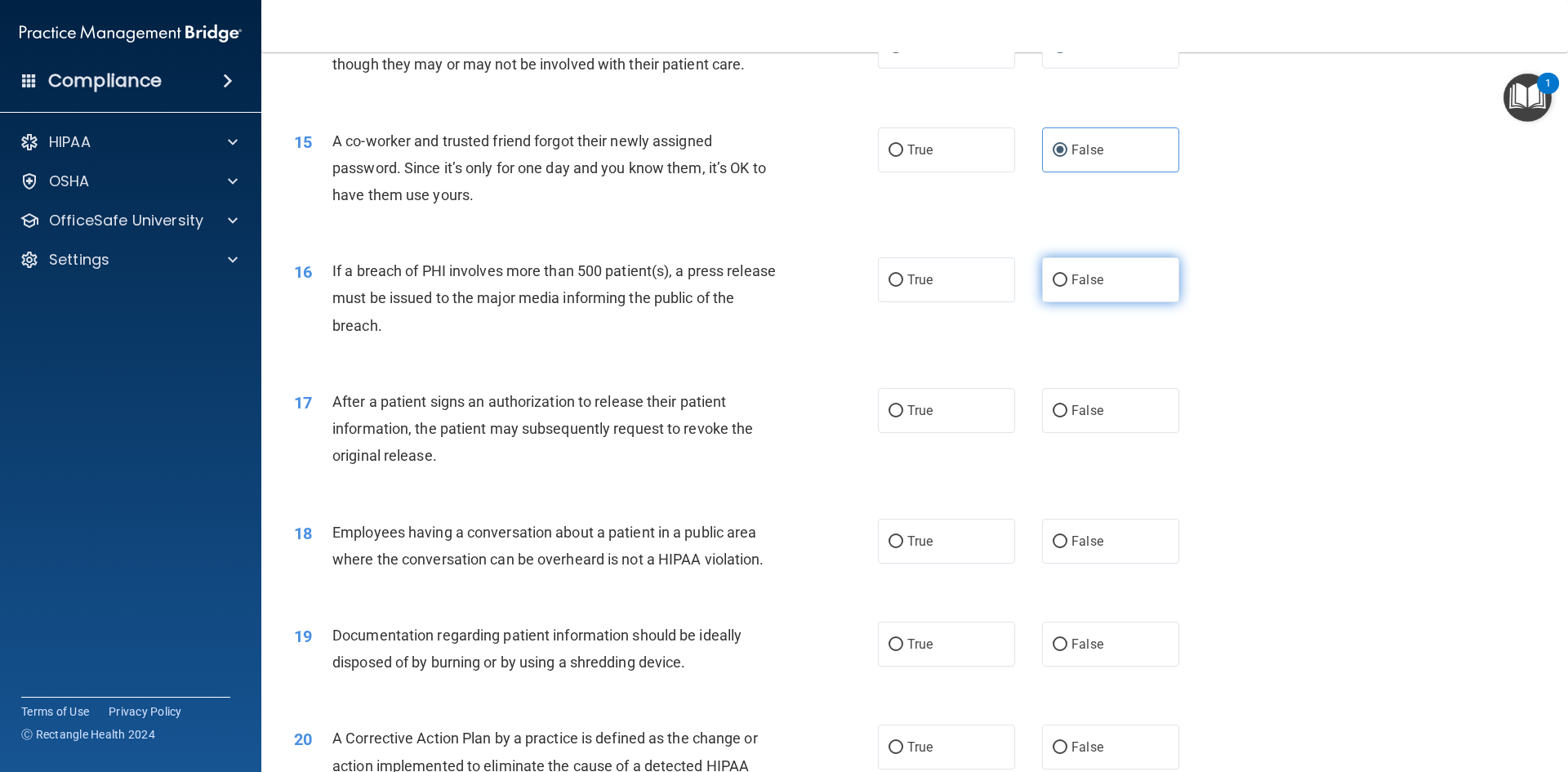
scroll to position [1633, 0]
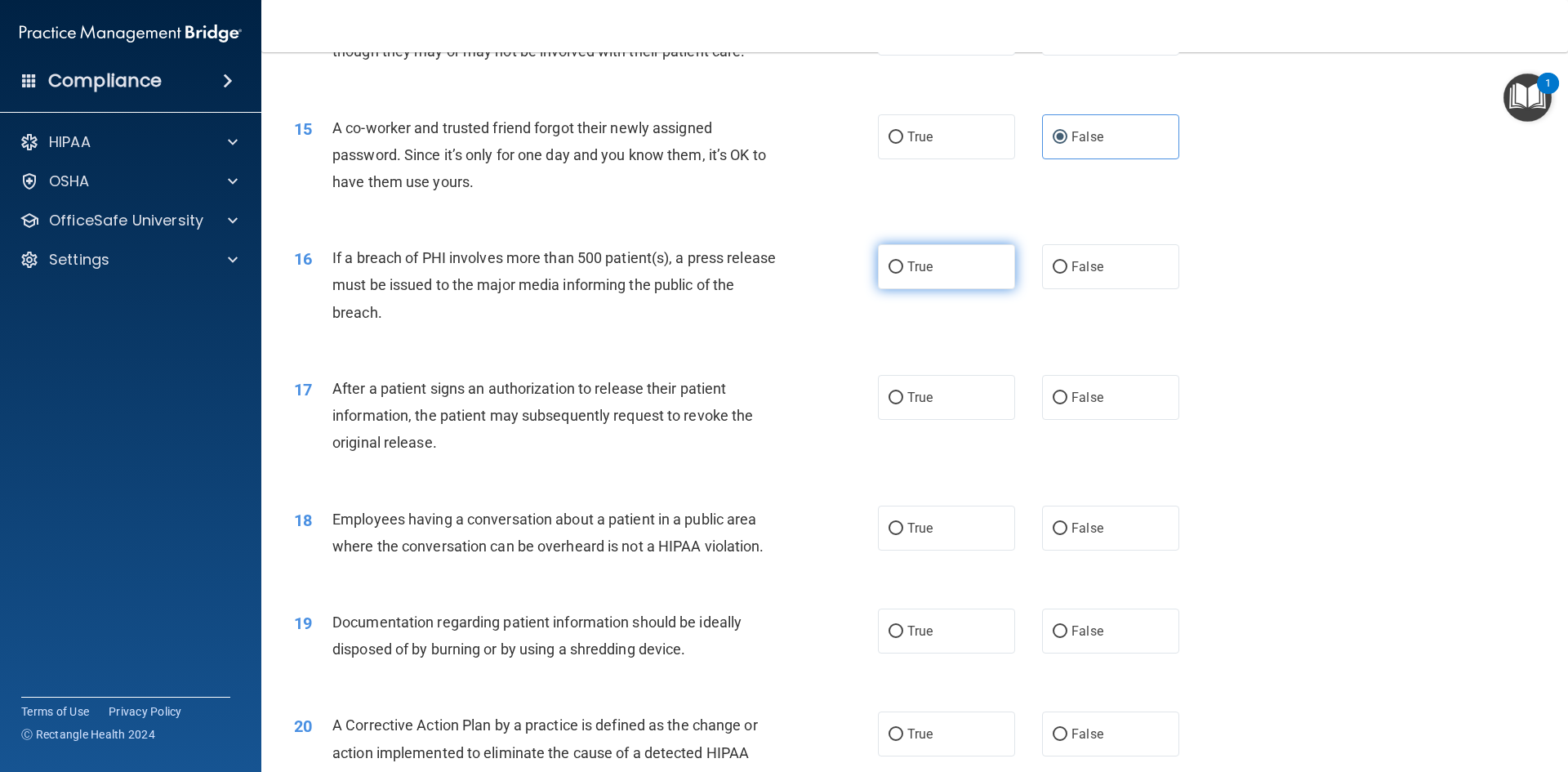
click at [891, 274] on input "True" at bounding box center [896, 267] width 15 height 12
radio input "true"
click at [891, 404] on input "True" at bounding box center [896, 398] width 15 height 12
radio input "true"
click at [1057, 535] on input "False" at bounding box center [1060, 529] width 15 height 12
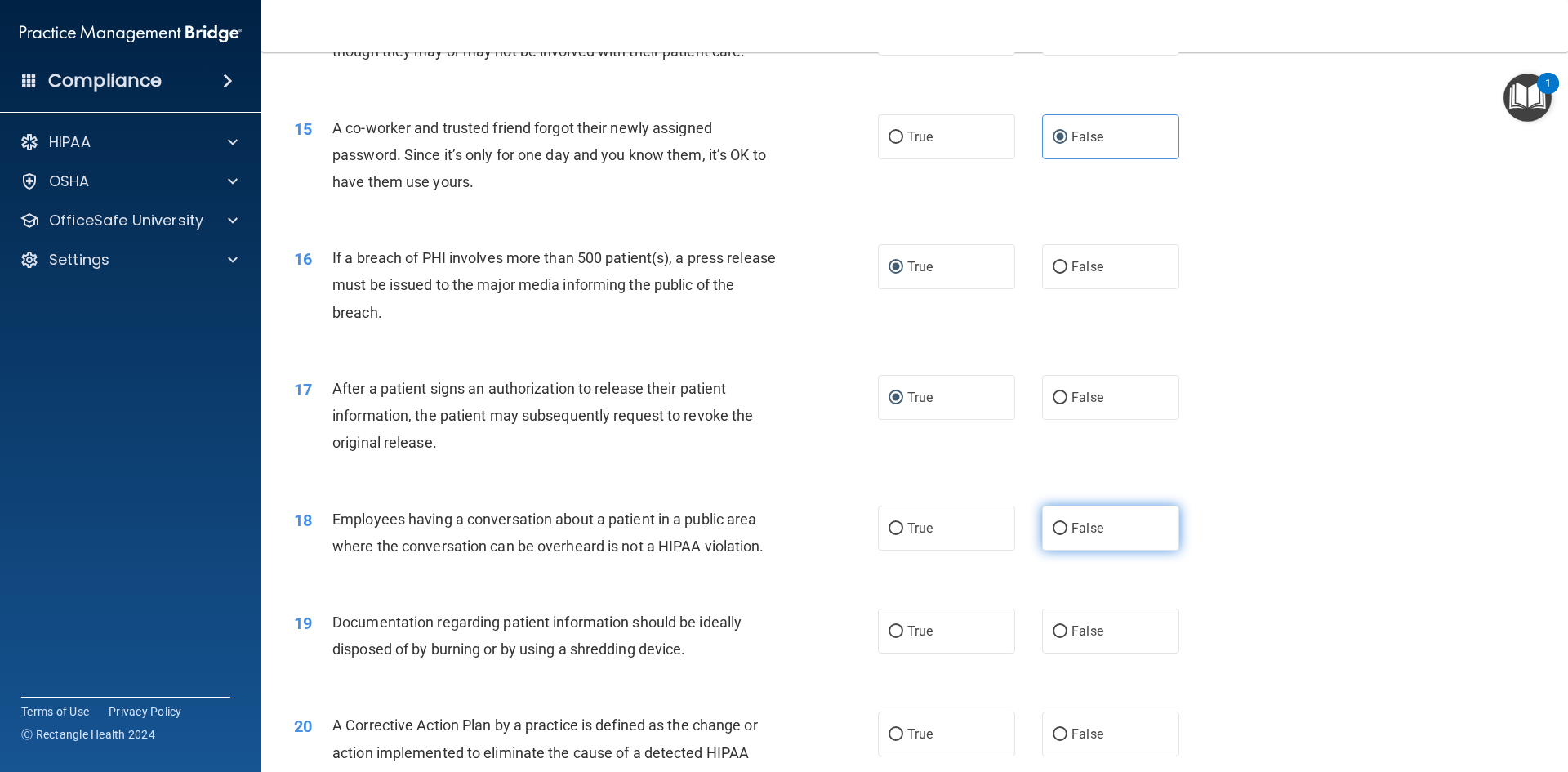
radio input "true"
click at [889, 638] on input "True" at bounding box center [896, 632] width 15 height 12
radio input "true"
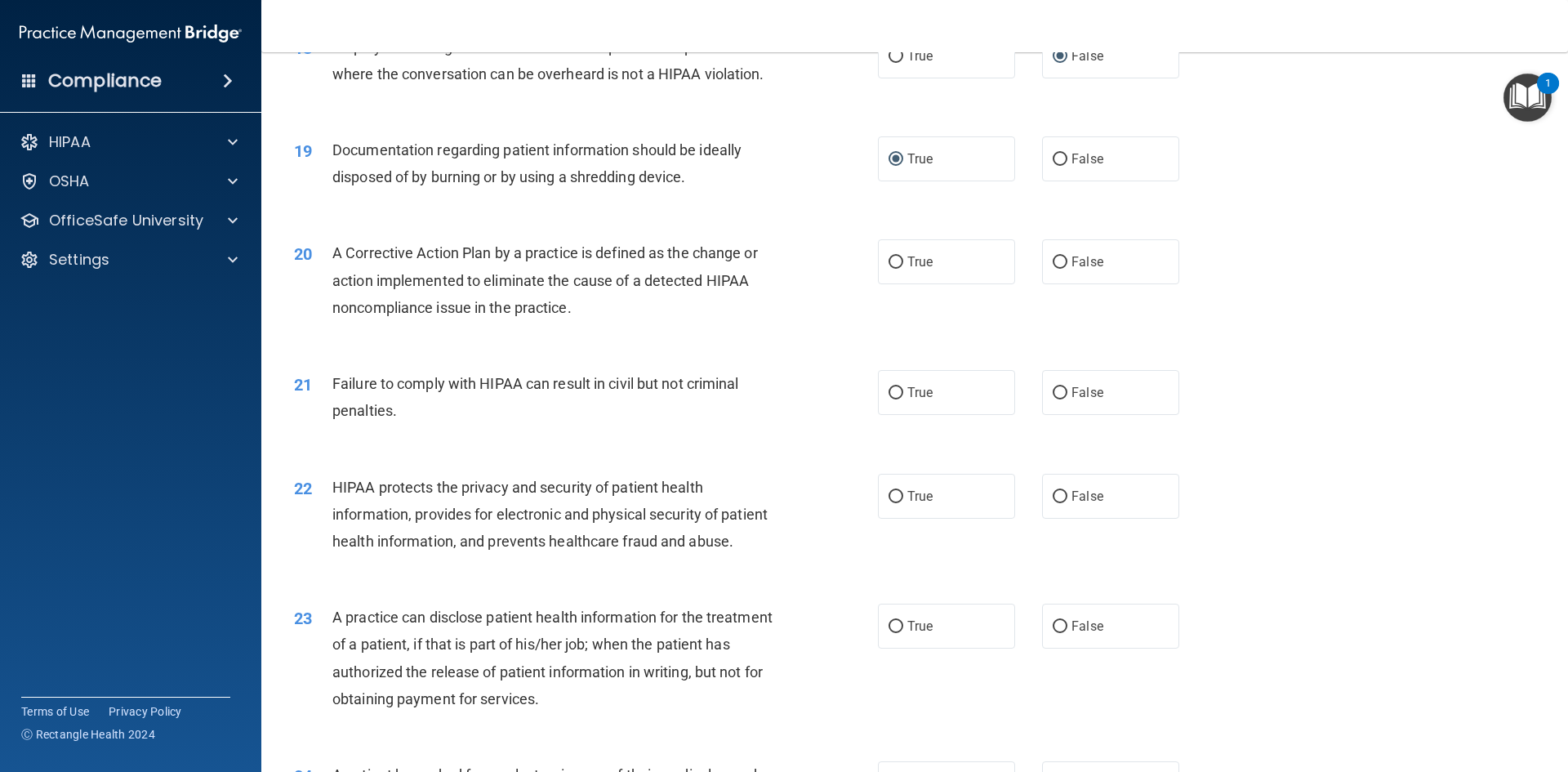
scroll to position [2124, 0]
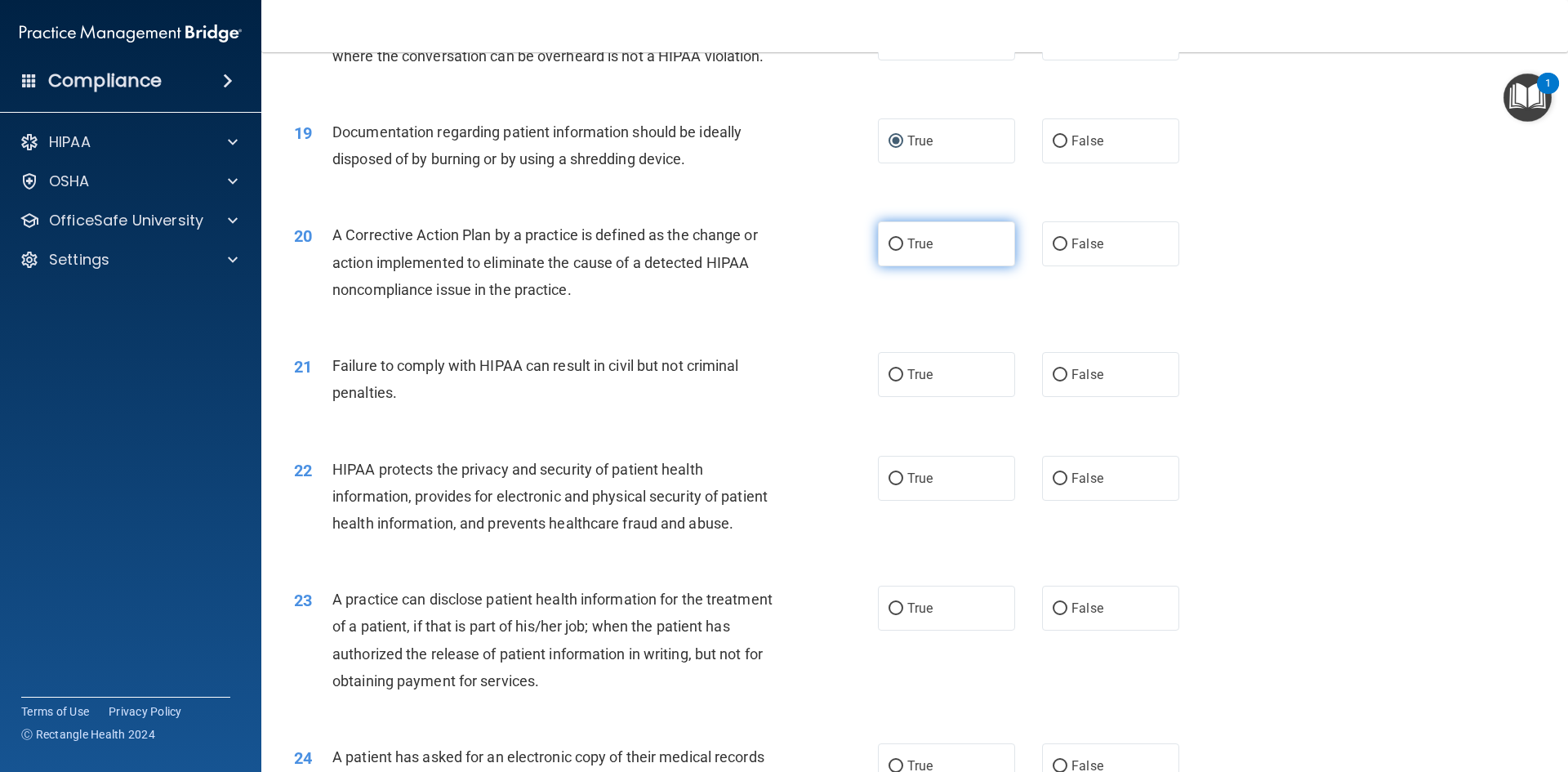
click at [894, 251] on input "True" at bounding box center [896, 245] width 15 height 12
radio input "true"
click at [1054, 381] on input "False" at bounding box center [1060, 375] width 15 height 12
radio input "true"
click at [1053, 485] on input "False" at bounding box center [1060, 479] width 15 height 12
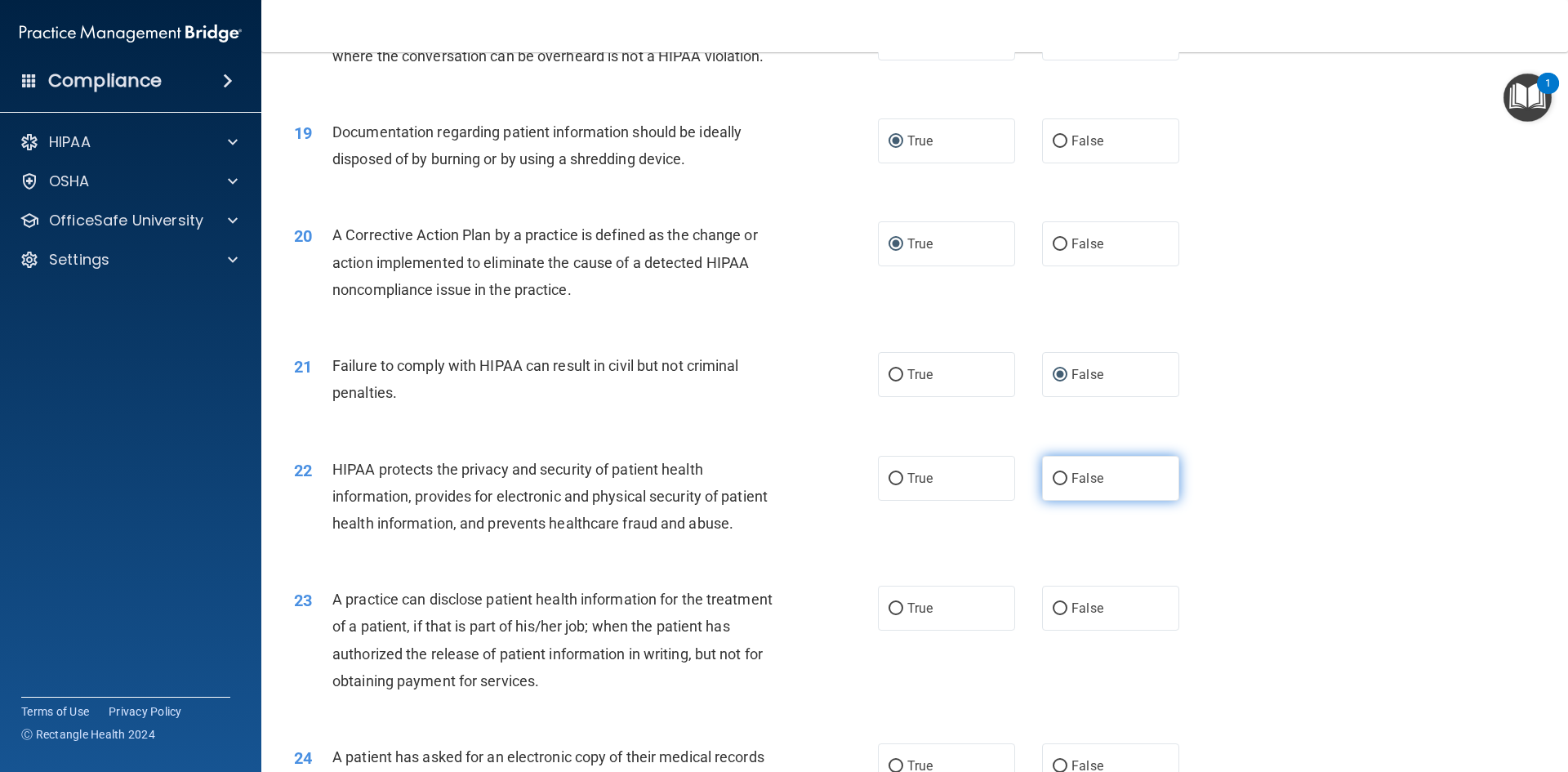
radio input "true"
click at [889, 485] on input "True" at bounding box center [896, 479] width 15 height 12
radio input "true"
radio input "false"
click at [1053, 615] on input "False" at bounding box center [1060, 609] width 15 height 12
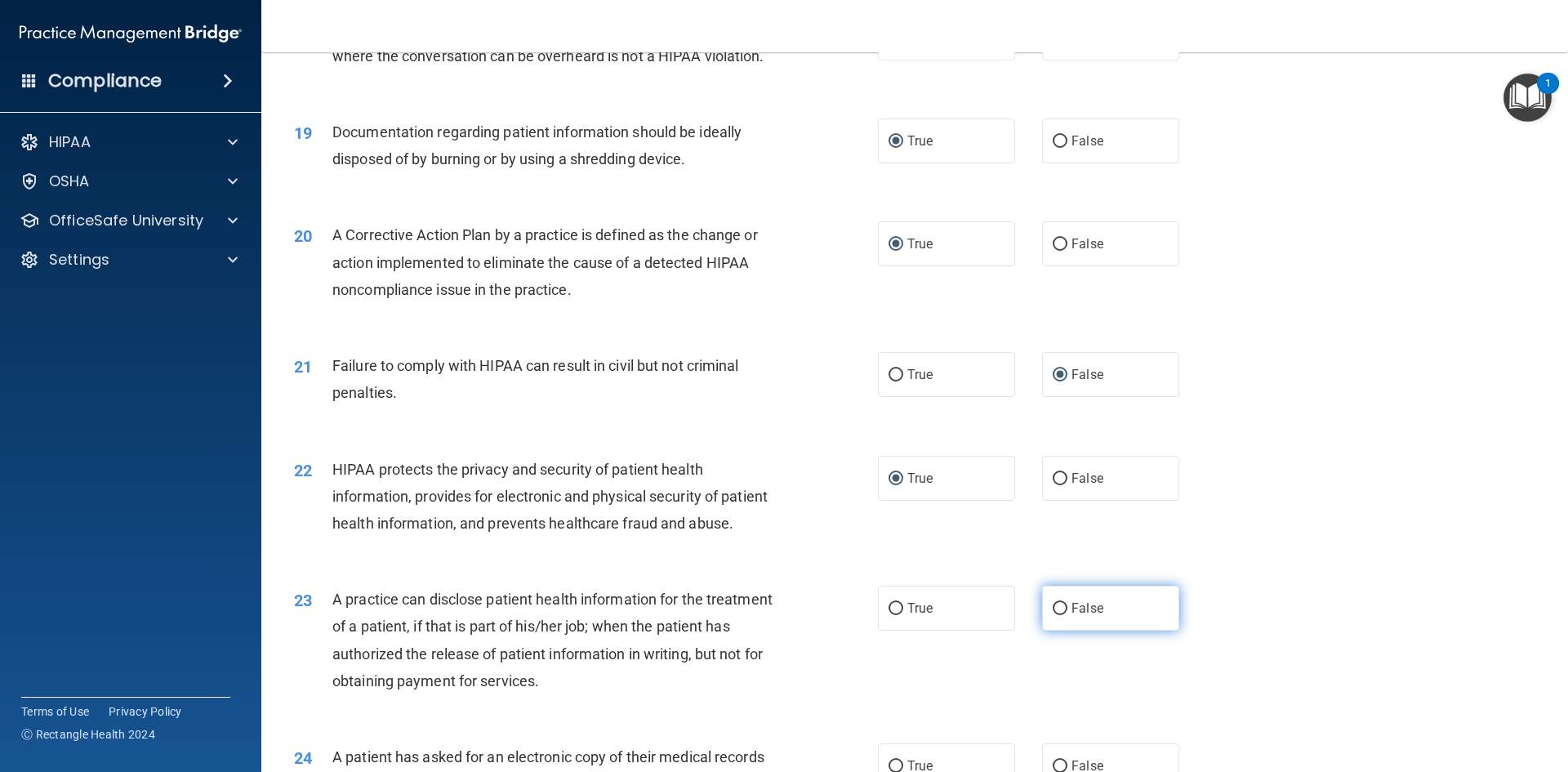
radio input "true"
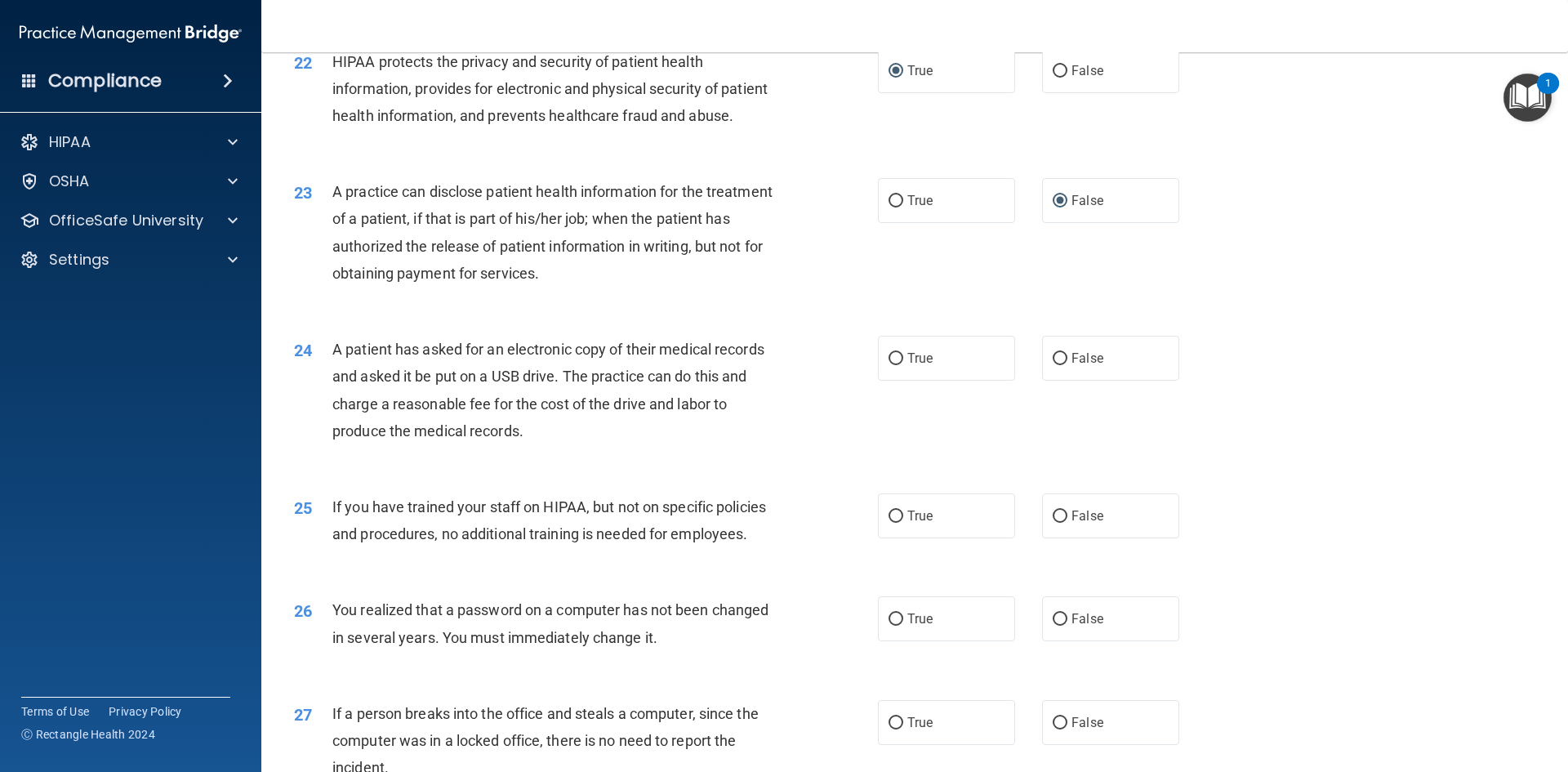
scroll to position [2532, 0]
click at [894, 364] on input "True" at bounding box center [896, 358] width 15 height 12
radio input "true"
click at [1053, 522] on input "False" at bounding box center [1060, 515] width 15 height 12
radio input "true"
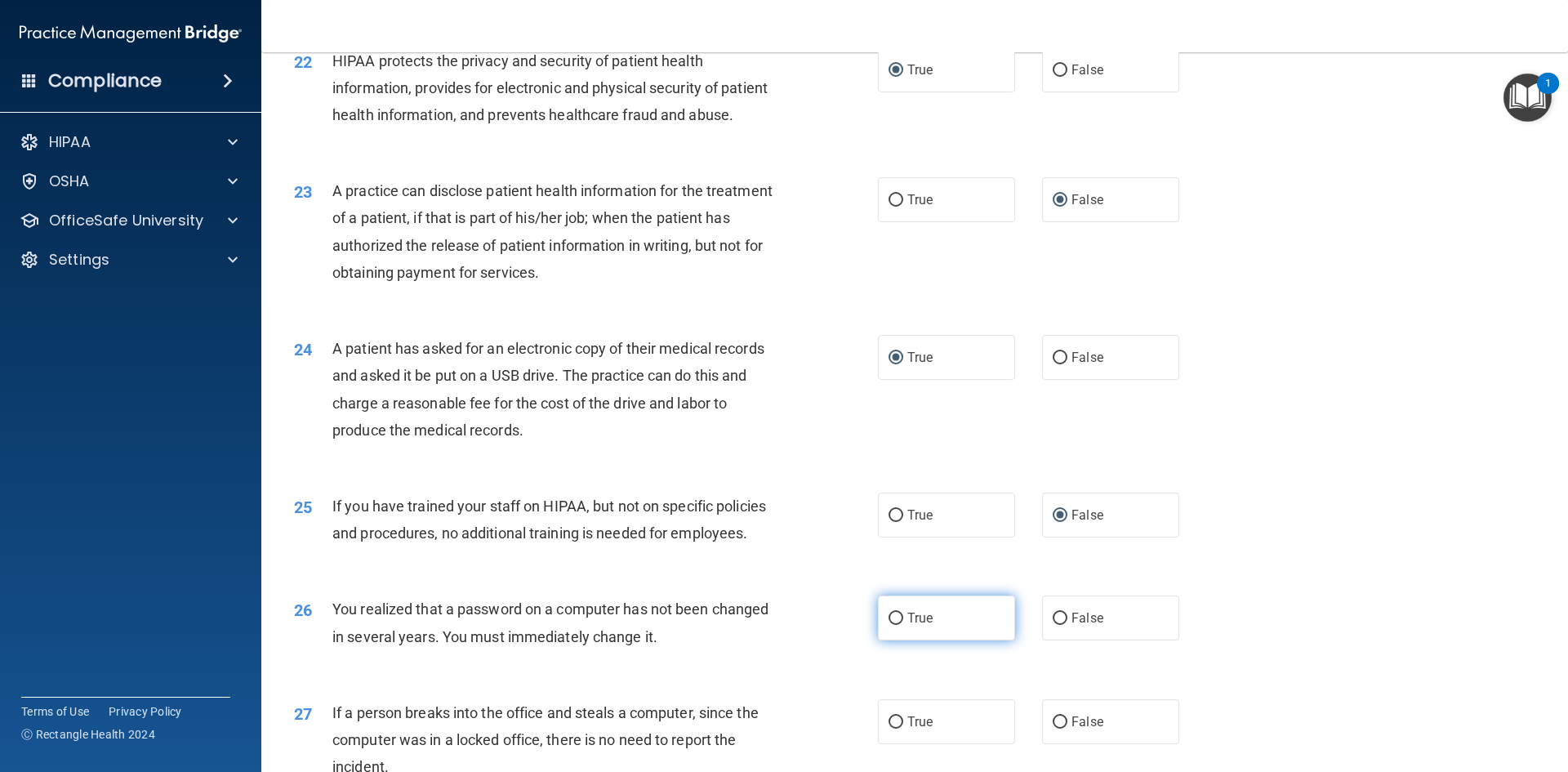
click at [898, 641] on label "True" at bounding box center [946, 617] width 137 height 45
click at [898, 625] on input "True" at bounding box center [896, 618] width 15 height 12
radio input "true"
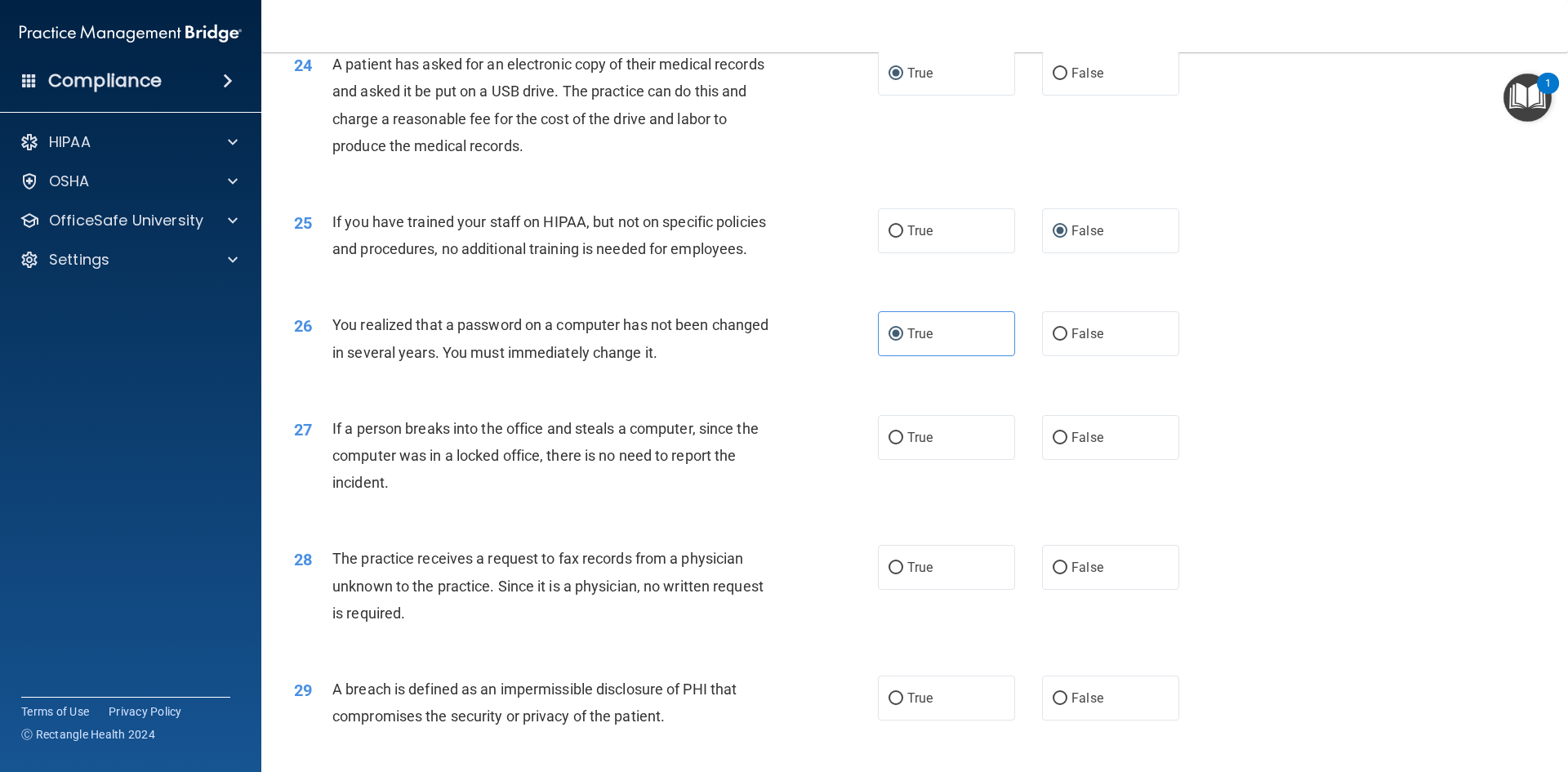
scroll to position [2859, 0]
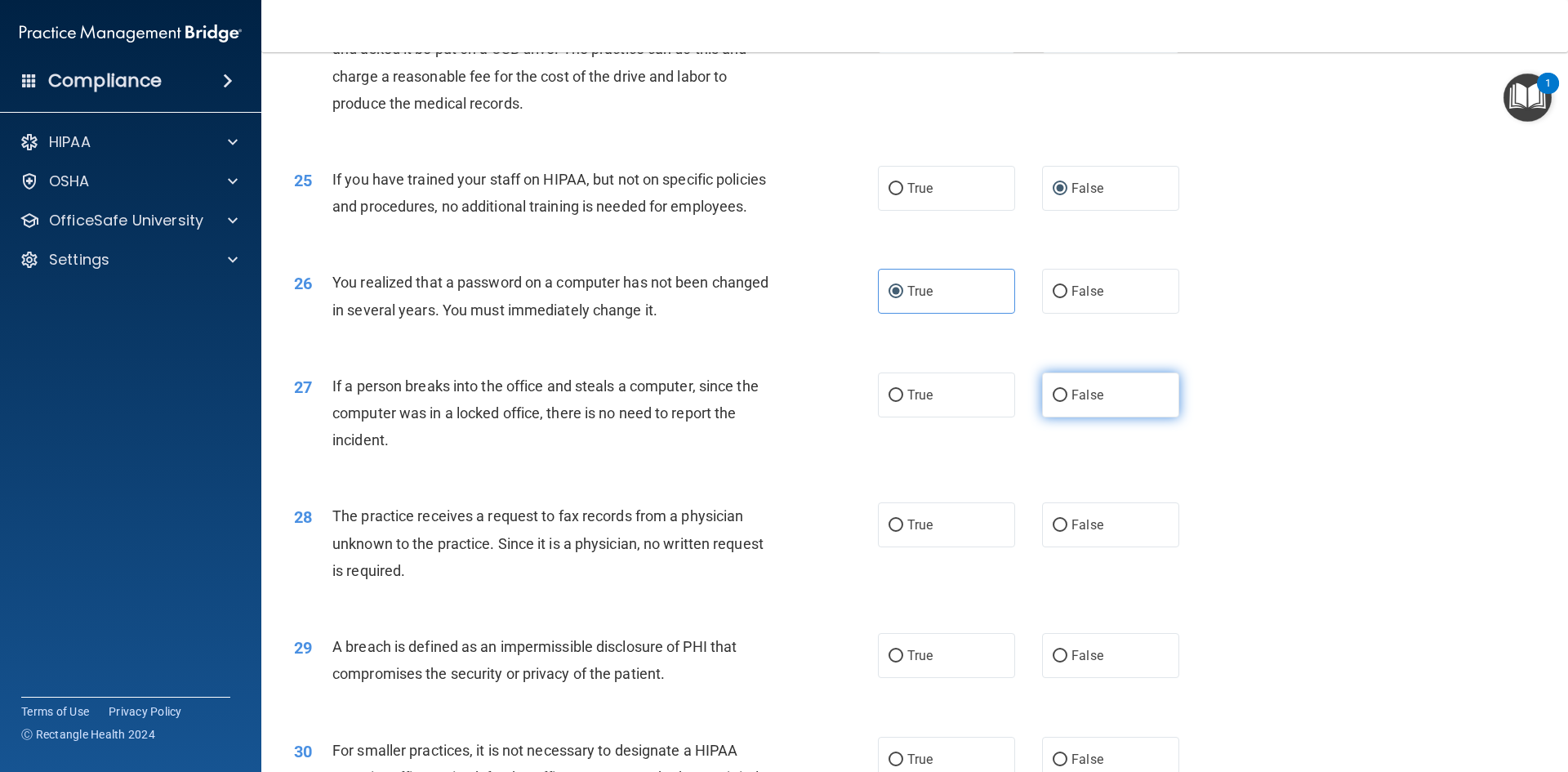
click at [1053, 402] on input "False" at bounding box center [1060, 396] width 15 height 12
radio input "true"
click at [1062, 547] on label "False" at bounding box center [1111, 525] width 137 height 45
click at [1062, 532] on input "False" at bounding box center [1060, 526] width 15 height 12
radio input "true"
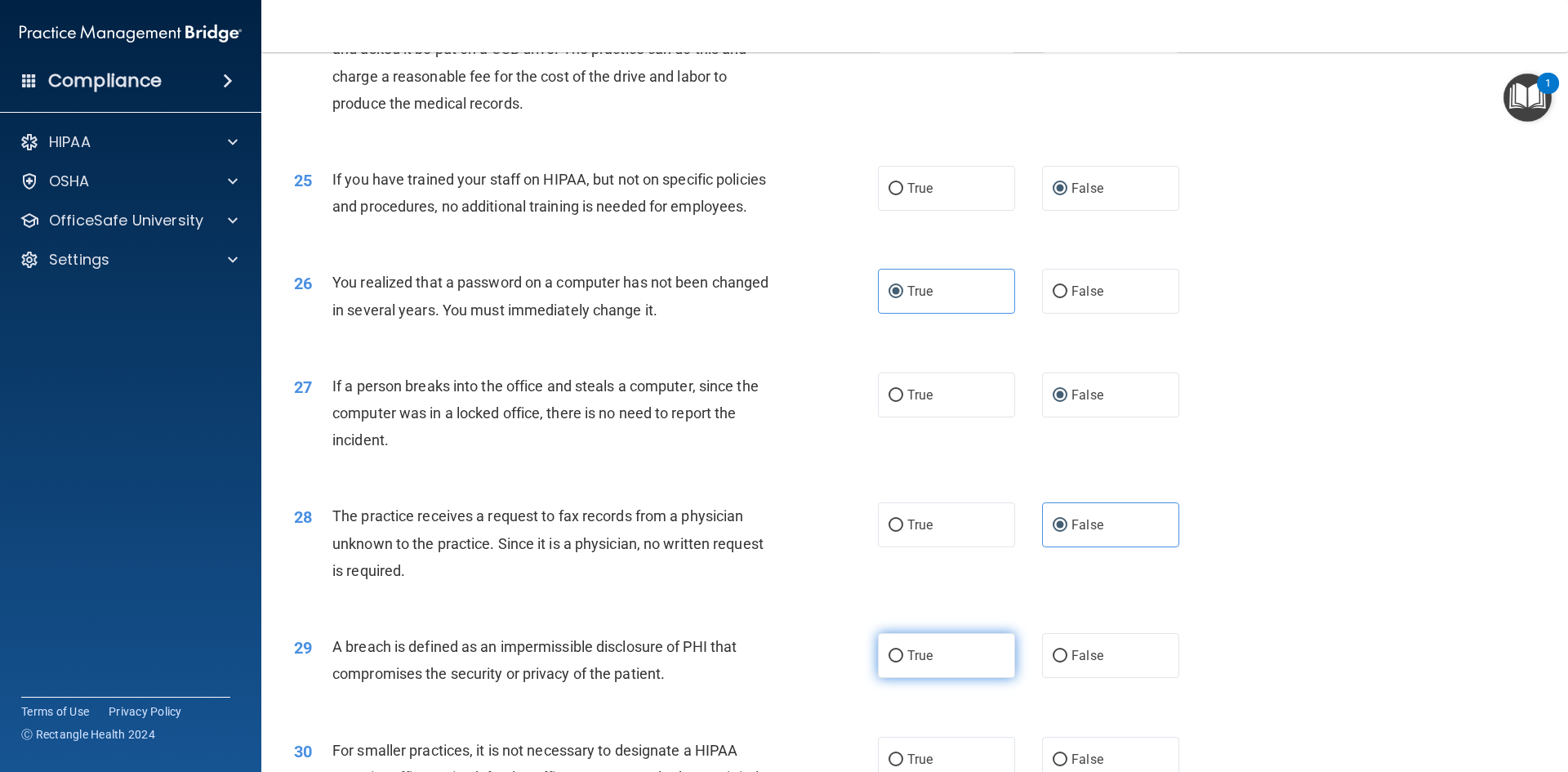
click at [889, 662] on input "True" at bounding box center [896, 656] width 15 height 12
radio input "true"
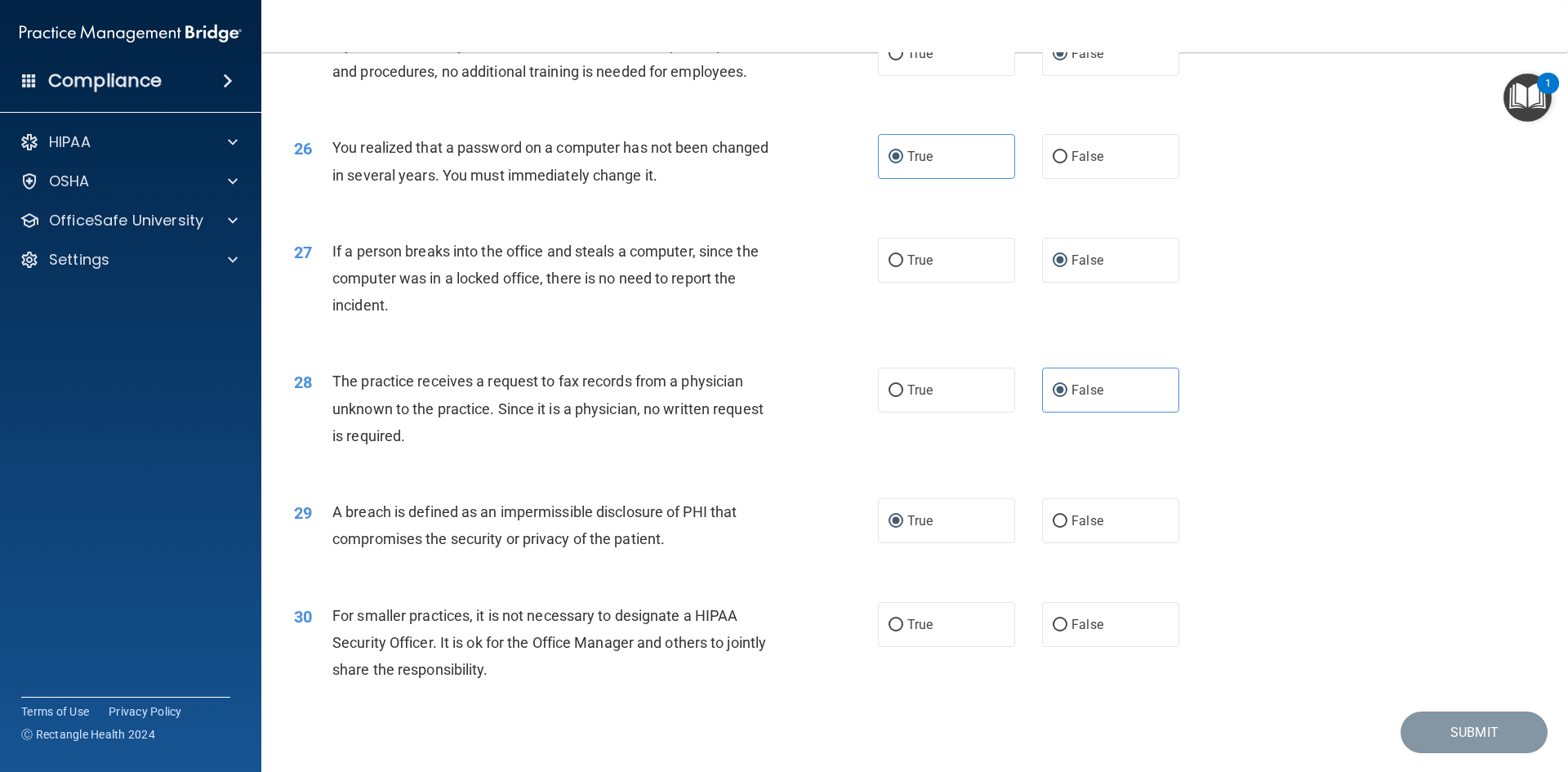
scroll to position [3094, 0]
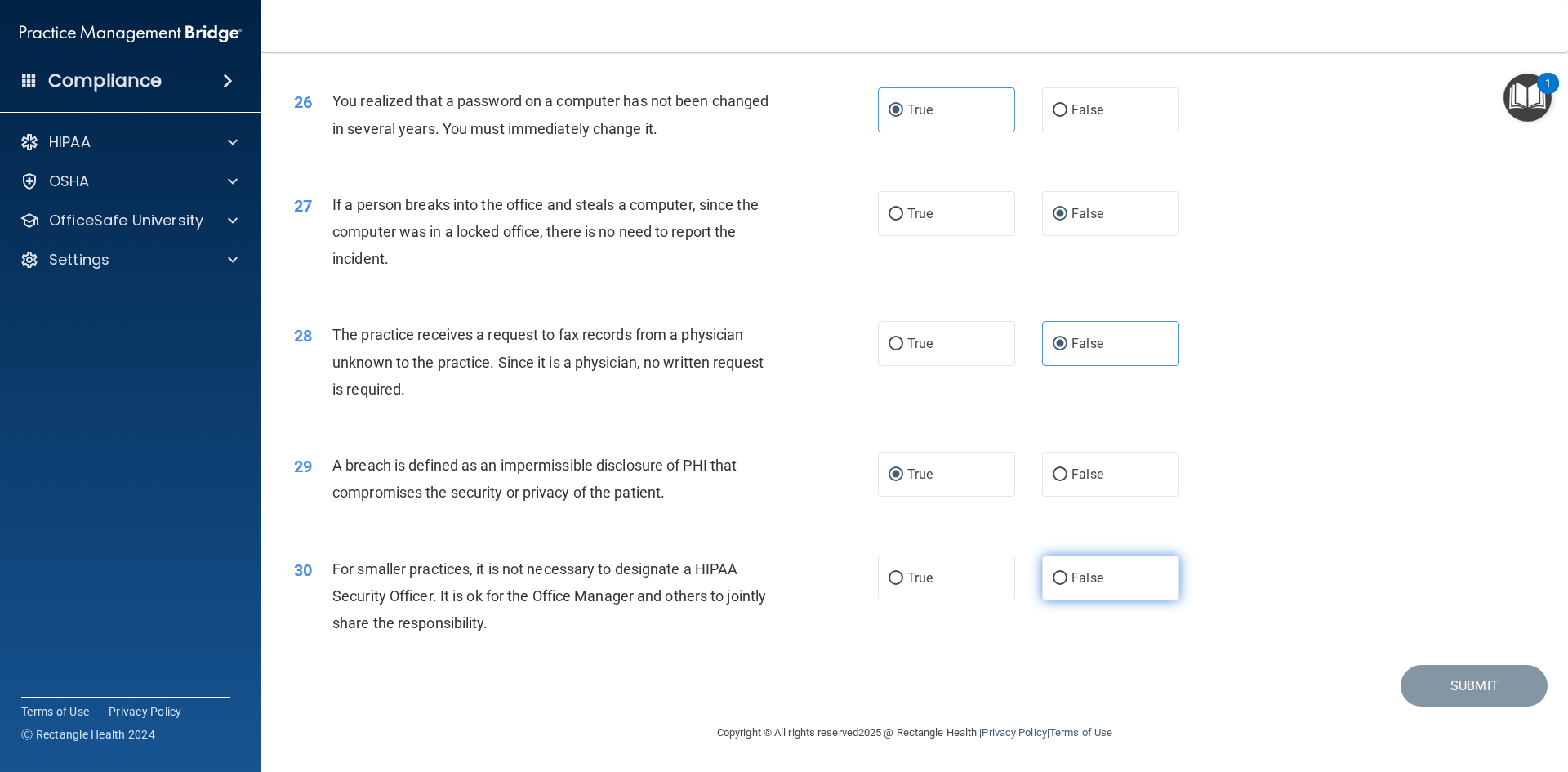
click at [1054, 576] on input "False" at bounding box center [1060, 579] width 15 height 12
radio input "true"
click at [1466, 679] on button "Submit" at bounding box center [1474, 685] width 147 height 42
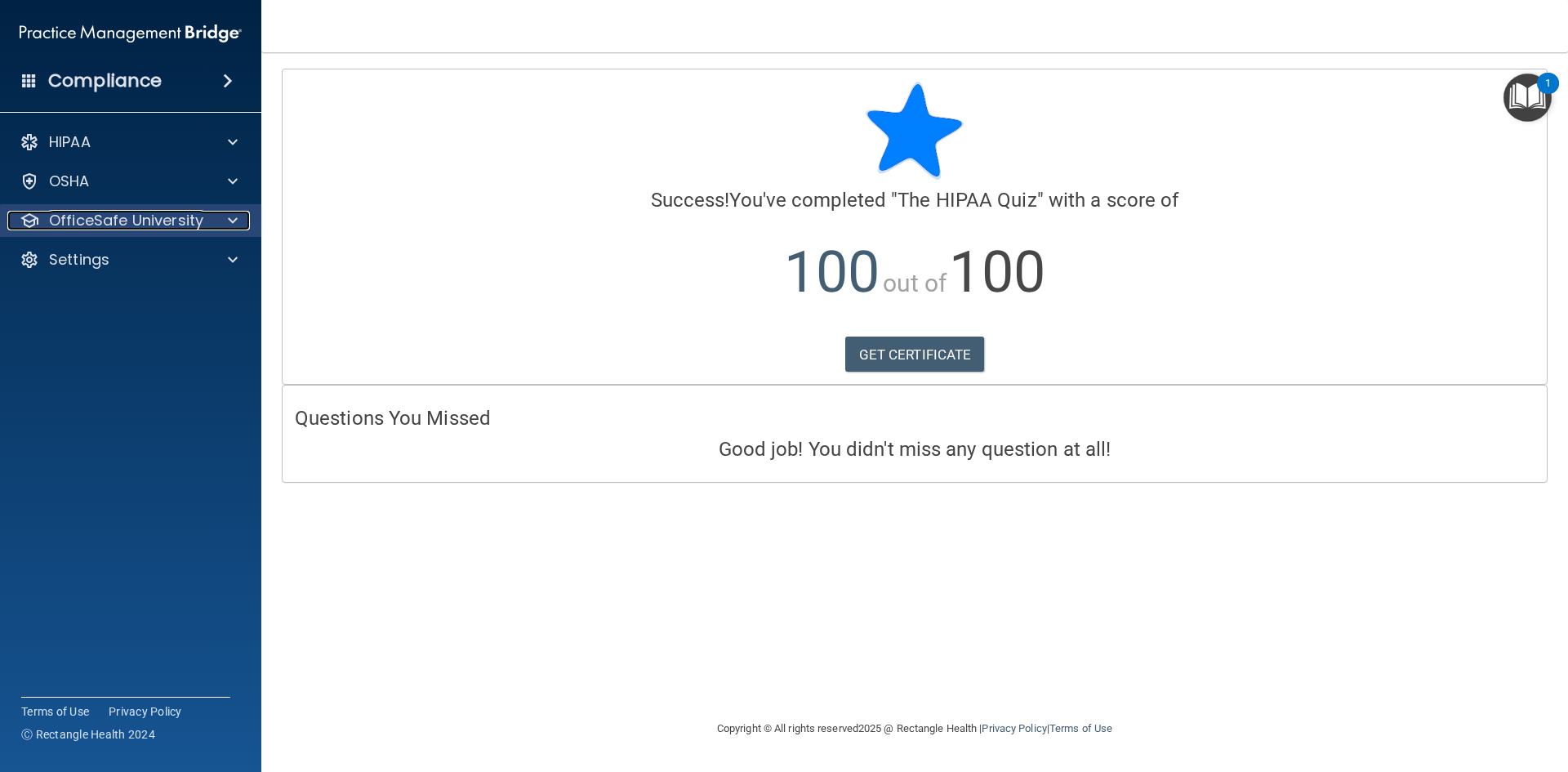
click at [137, 223] on p "OfficeSafe University" at bounding box center [126, 220] width 155 height 20
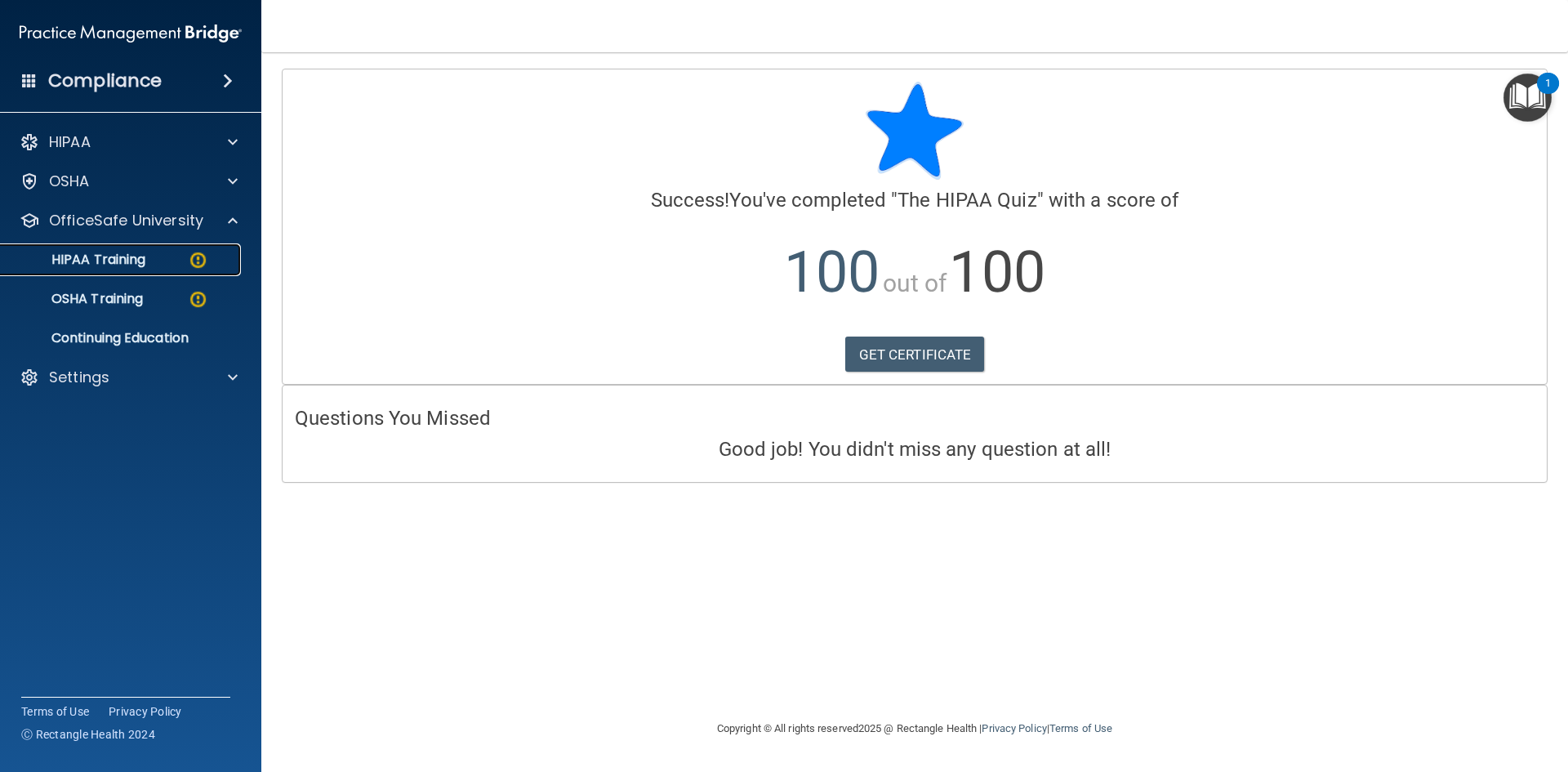
click at [178, 258] on div "HIPAA Training" at bounding box center [122, 259] width 223 height 16
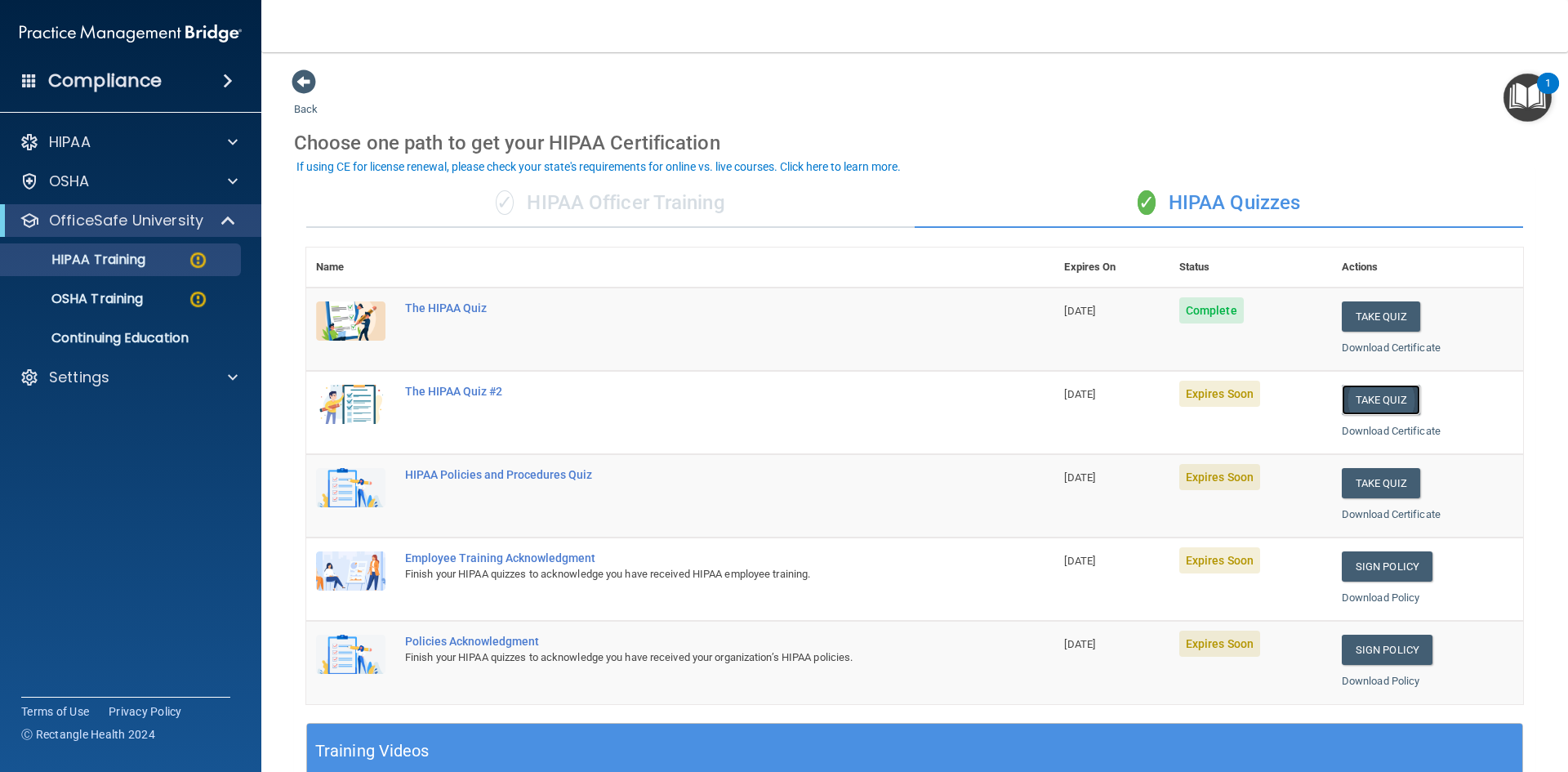
click at [1365, 392] on button "Take Quiz" at bounding box center [1381, 399] width 78 height 30
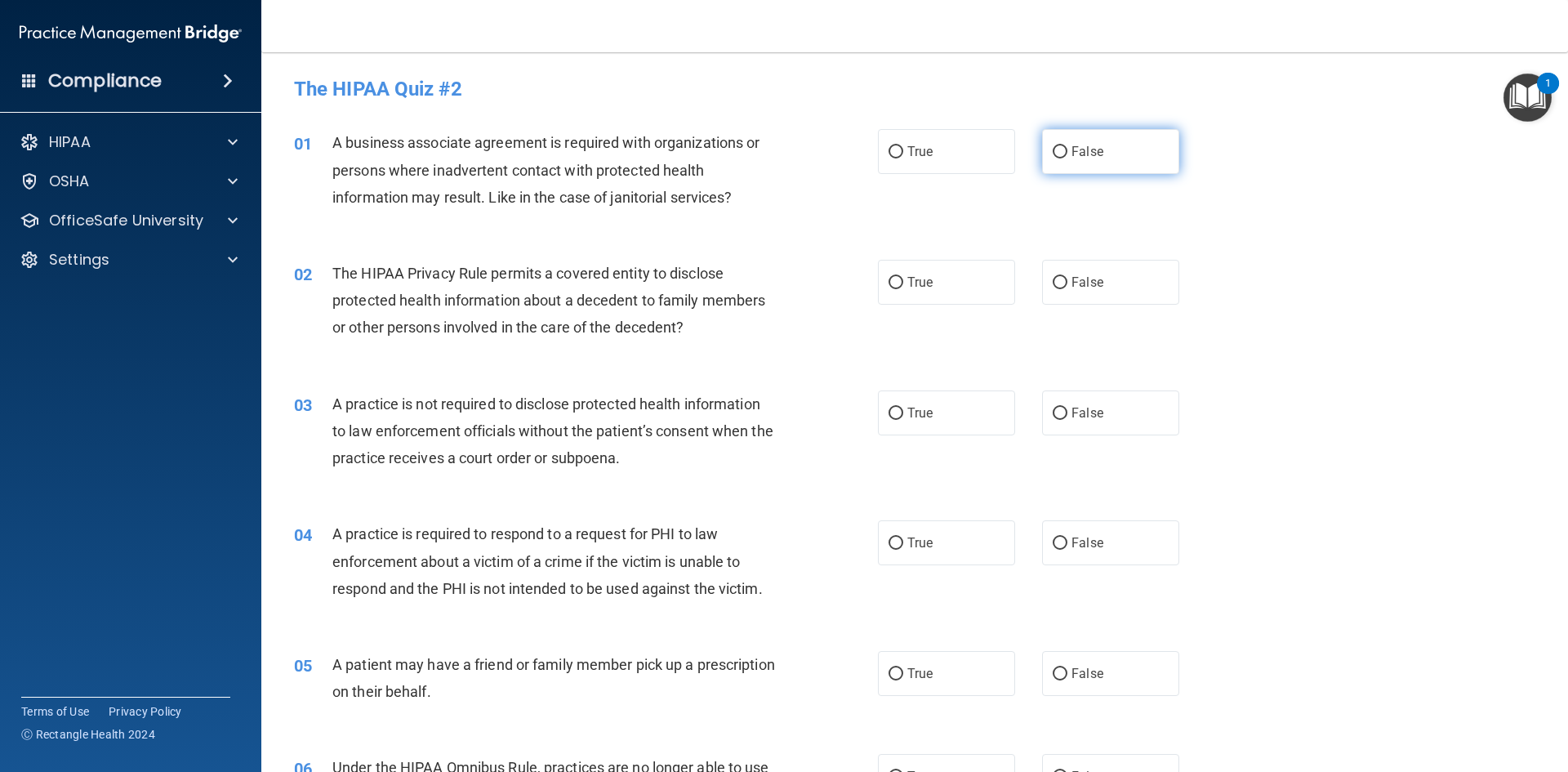
click at [1053, 149] on input "False" at bounding box center [1060, 152] width 15 height 12
radio input "true"
click at [889, 280] on input "True" at bounding box center [896, 283] width 15 height 12
radio input "true"
click at [1057, 410] on input "False" at bounding box center [1060, 414] width 15 height 12
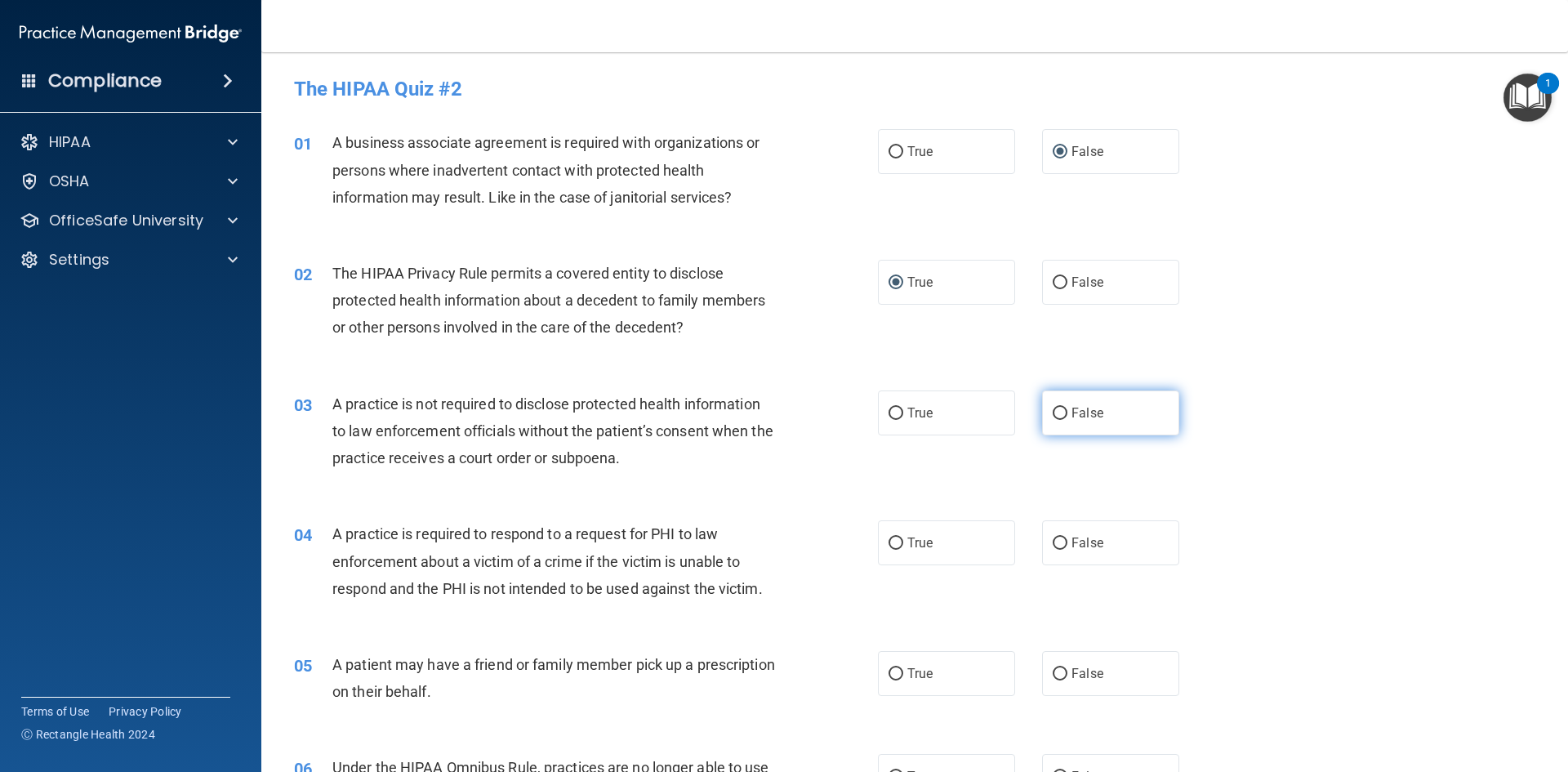
radio input "true"
click at [890, 543] on input "True" at bounding box center [896, 544] width 15 height 12
radio input "true"
click at [893, 676] on input "True" at bounding box center [896, 674] width 15 height 12
radio input "true"
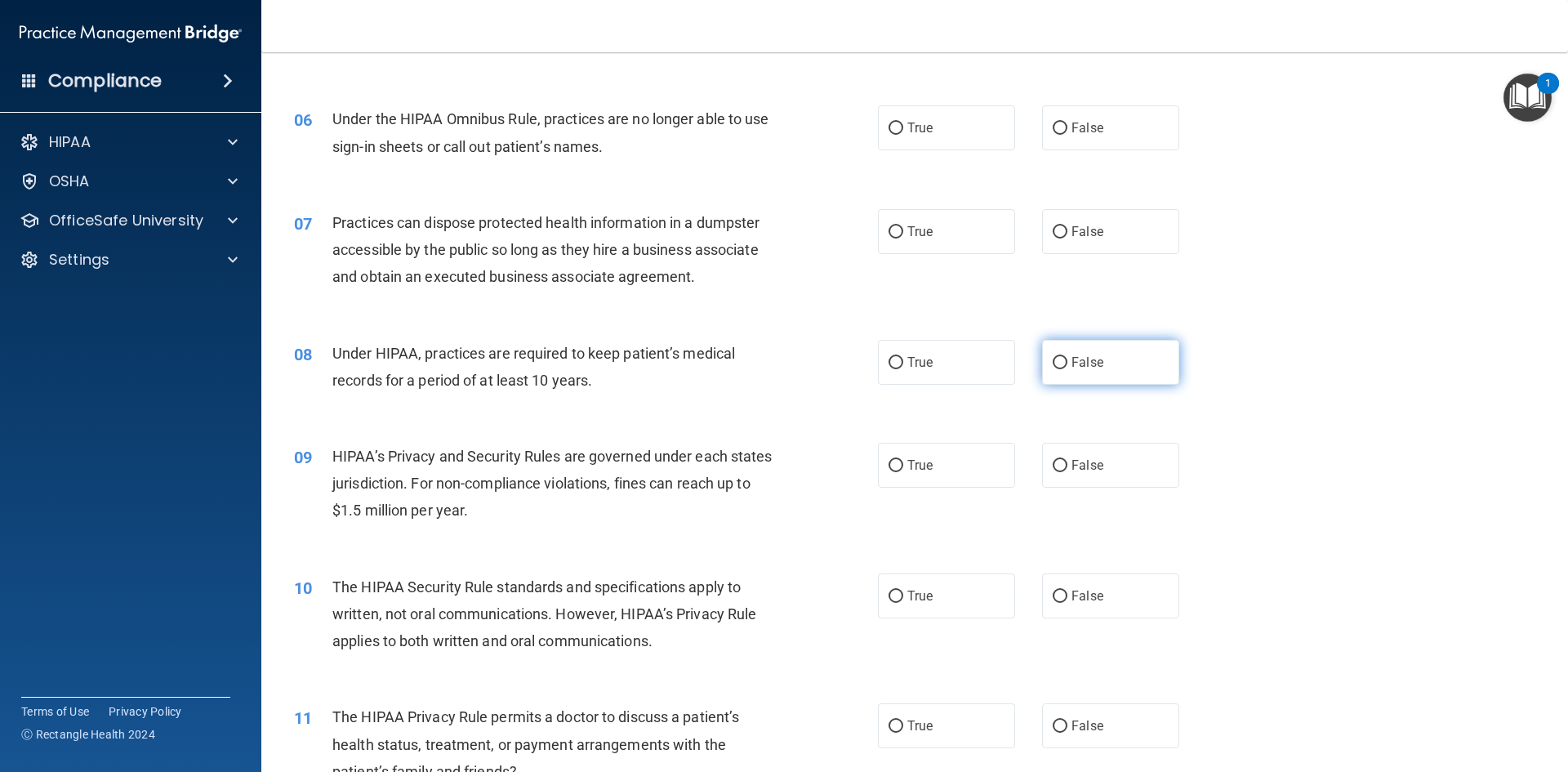
scroll to position [653, 0]
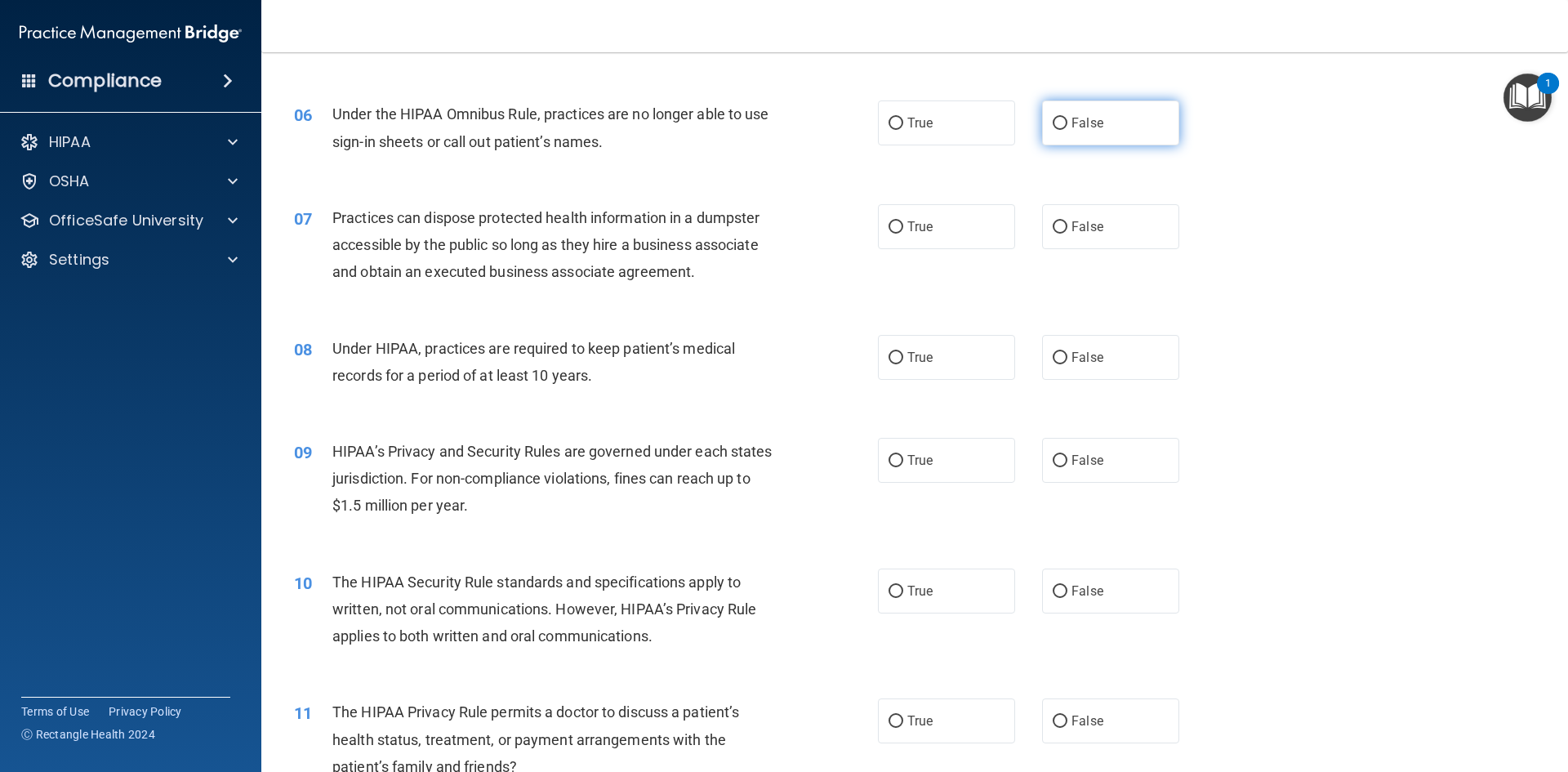
click at [1055, 124] on input "False" at bounding box center [1060, 124] width 15 height 12
radio input "true"
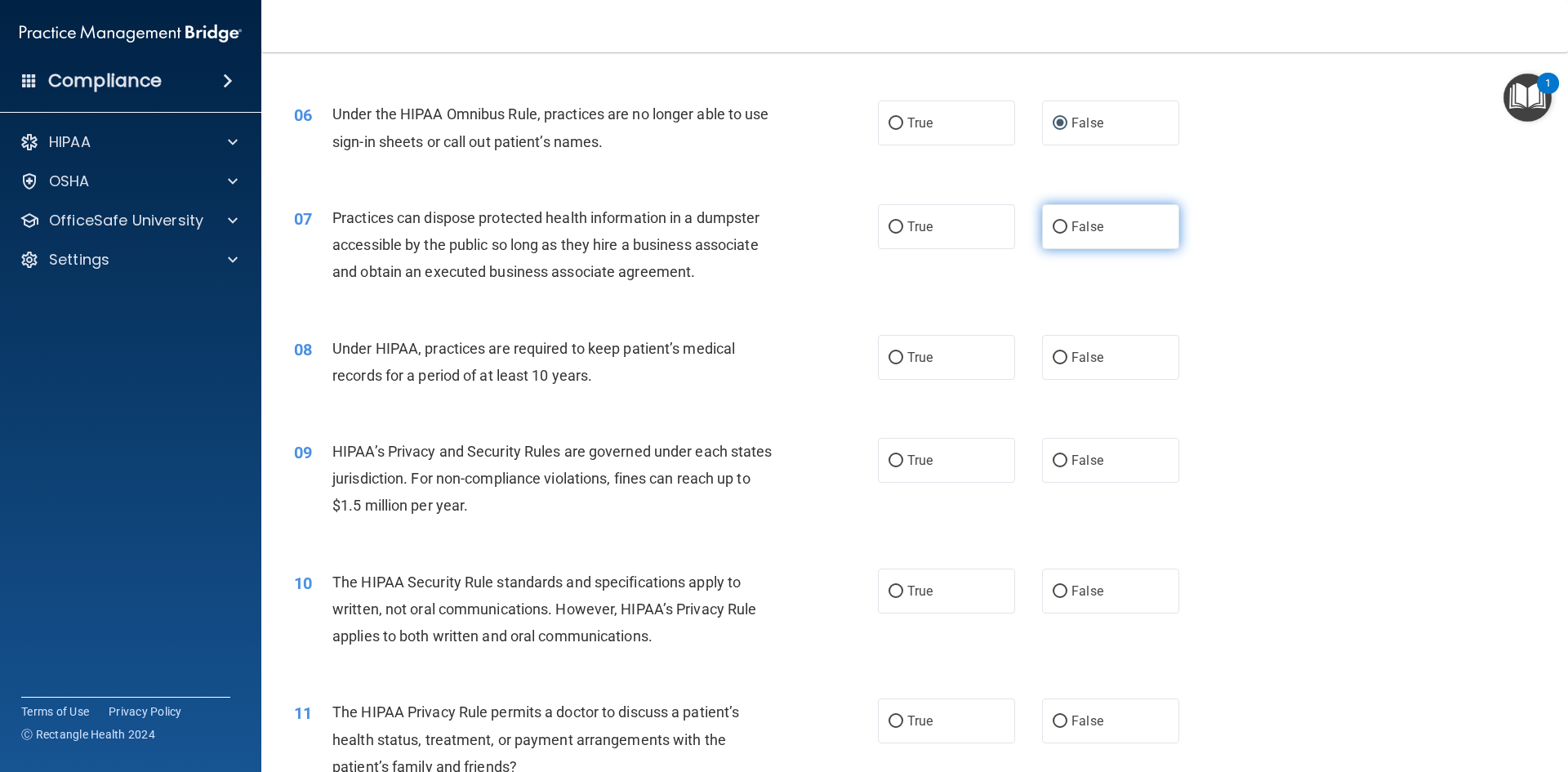
click at [1053, 224] on input "False" at bounding box center [1060, 228] width 15 height 12
radio input "true"
click at [1059, 363] on input "False" at bounding box center [1060, 358] width 15 height 12
radio input "true"
click at [1053, 463] on input "False" at bounding box center [1060, 461] width 15 height 12
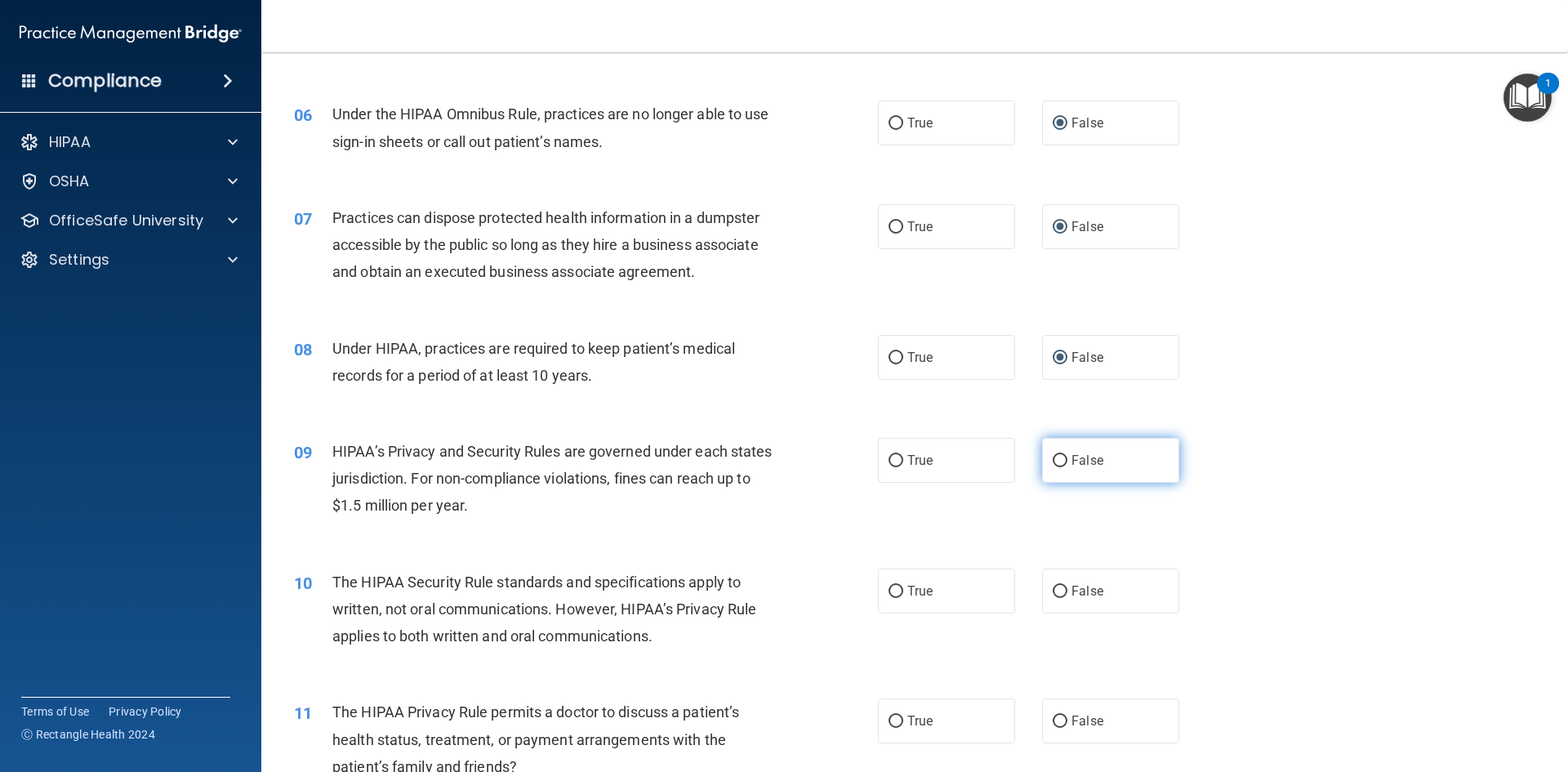
radio input "true"
click at [890, 593] on input "True" at bounding box center [896, 592] width 15 height 12
radio input "true"
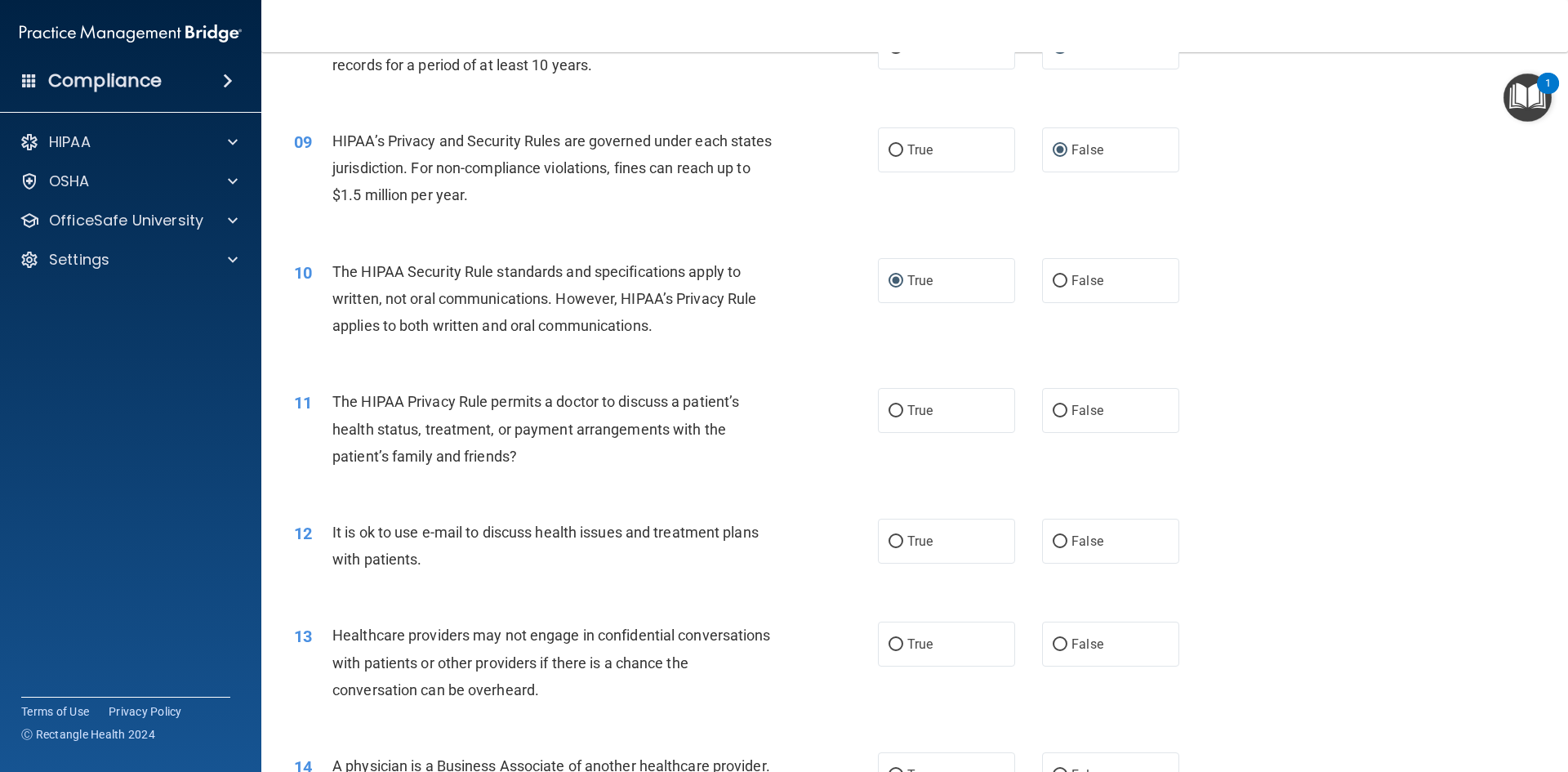
scroll to position [1061, 0]
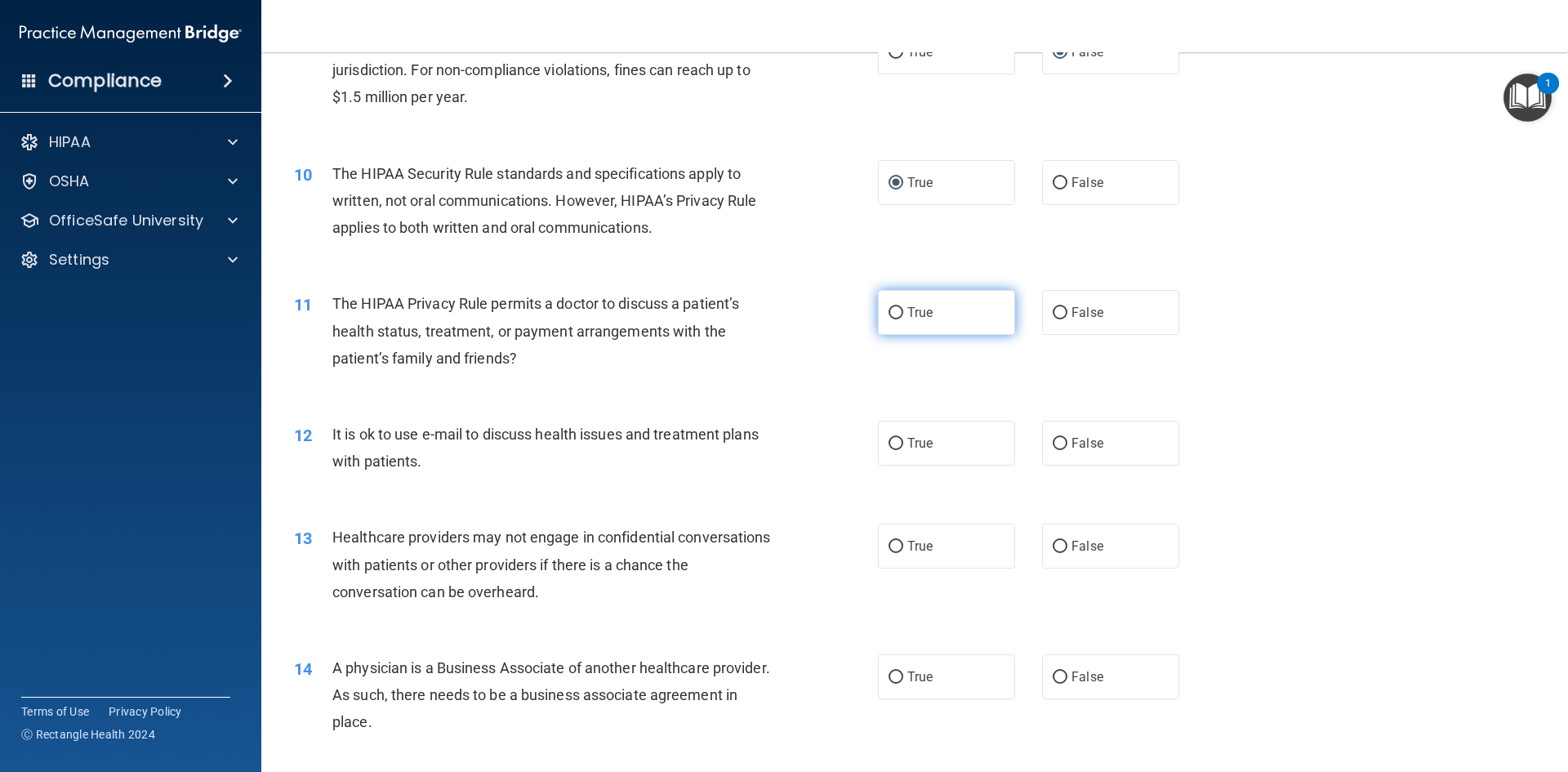
click at [894, 319] on input "True" at bounding box center [896, 313] width 15 height 12
radio input "true"
click at [894, 447] on input "True" at bounding box center [896, 444] width 15 height 12
radio input "true"
click at [1053, 546] on input "False" at bounding box center [1060, 547] width 15 height 12
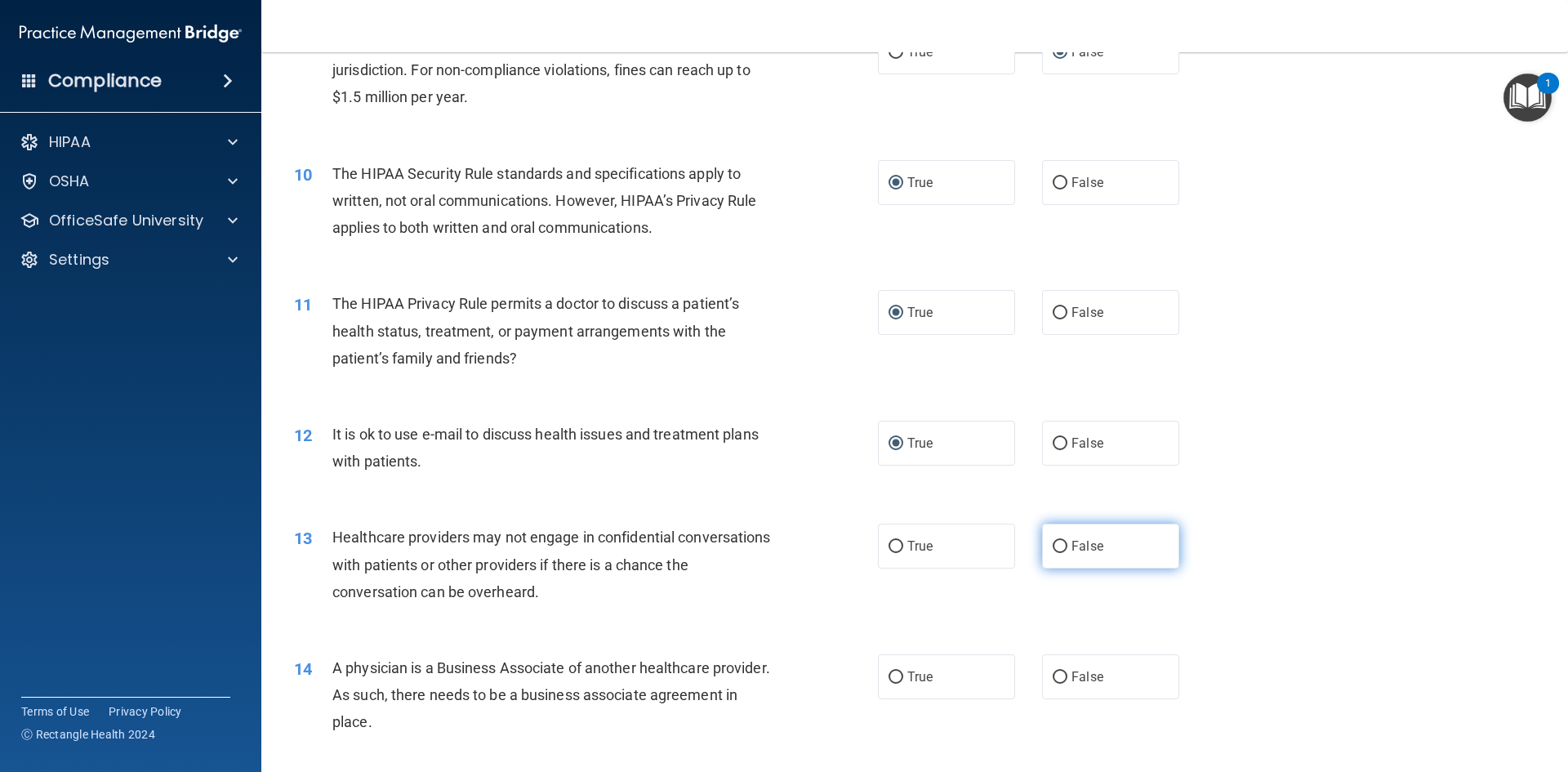
radio input "true"
click at [1058, 678] on input "False" at bounding box center [1060, 678] width 15 height 12
radio input "true"
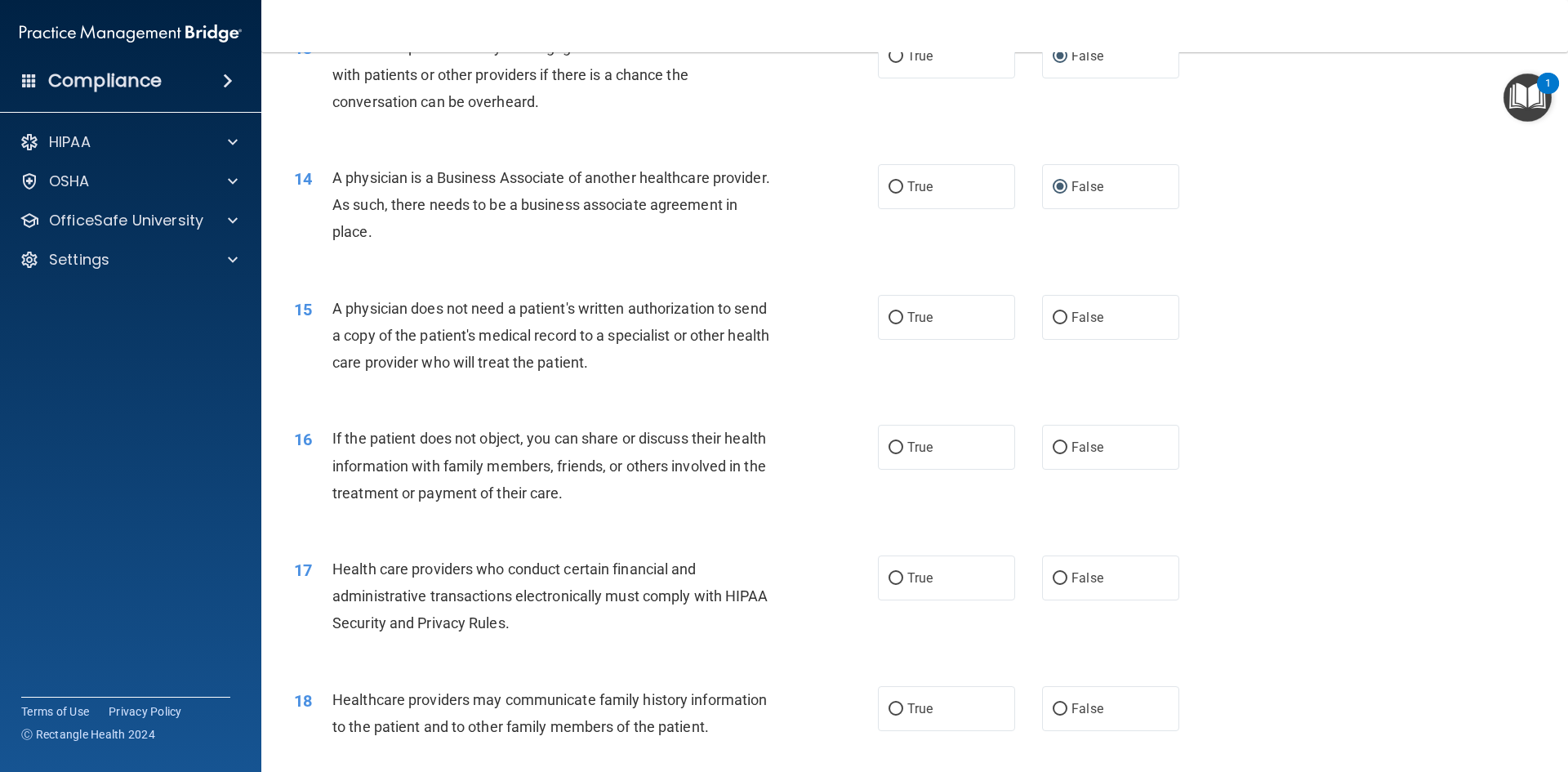
scroll to position [1633, 0]
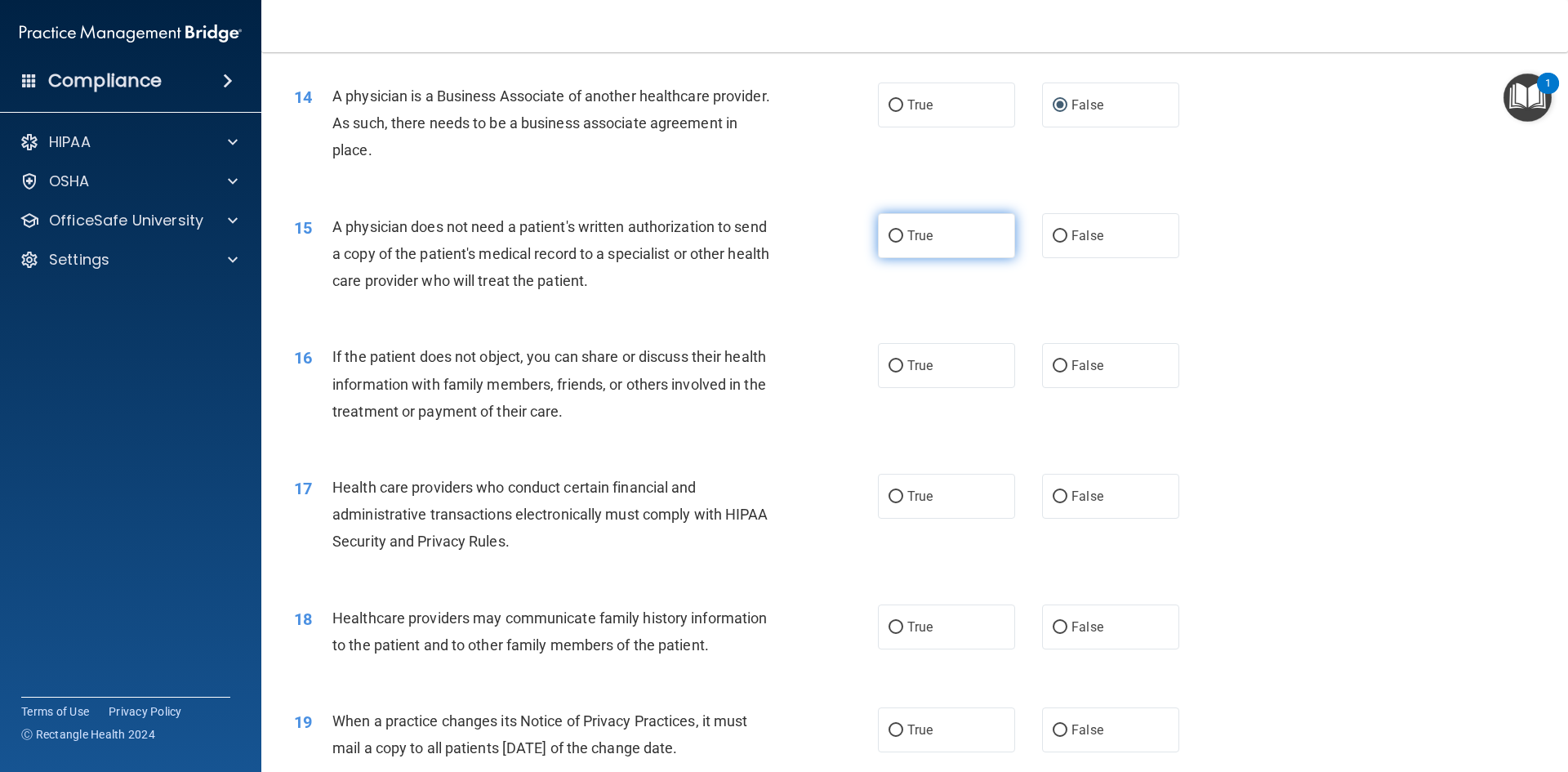
click at [892, 233] on input "True" at bounding box center [896, 236] width 15 height 12
radio input "true"
click at [894, 367] on input "True" at bounding box center [896, 366] width 15 height 12
radio input "true"
click at [890, 495] on input "True" at bounding box center [896, 497] width 15 height 12
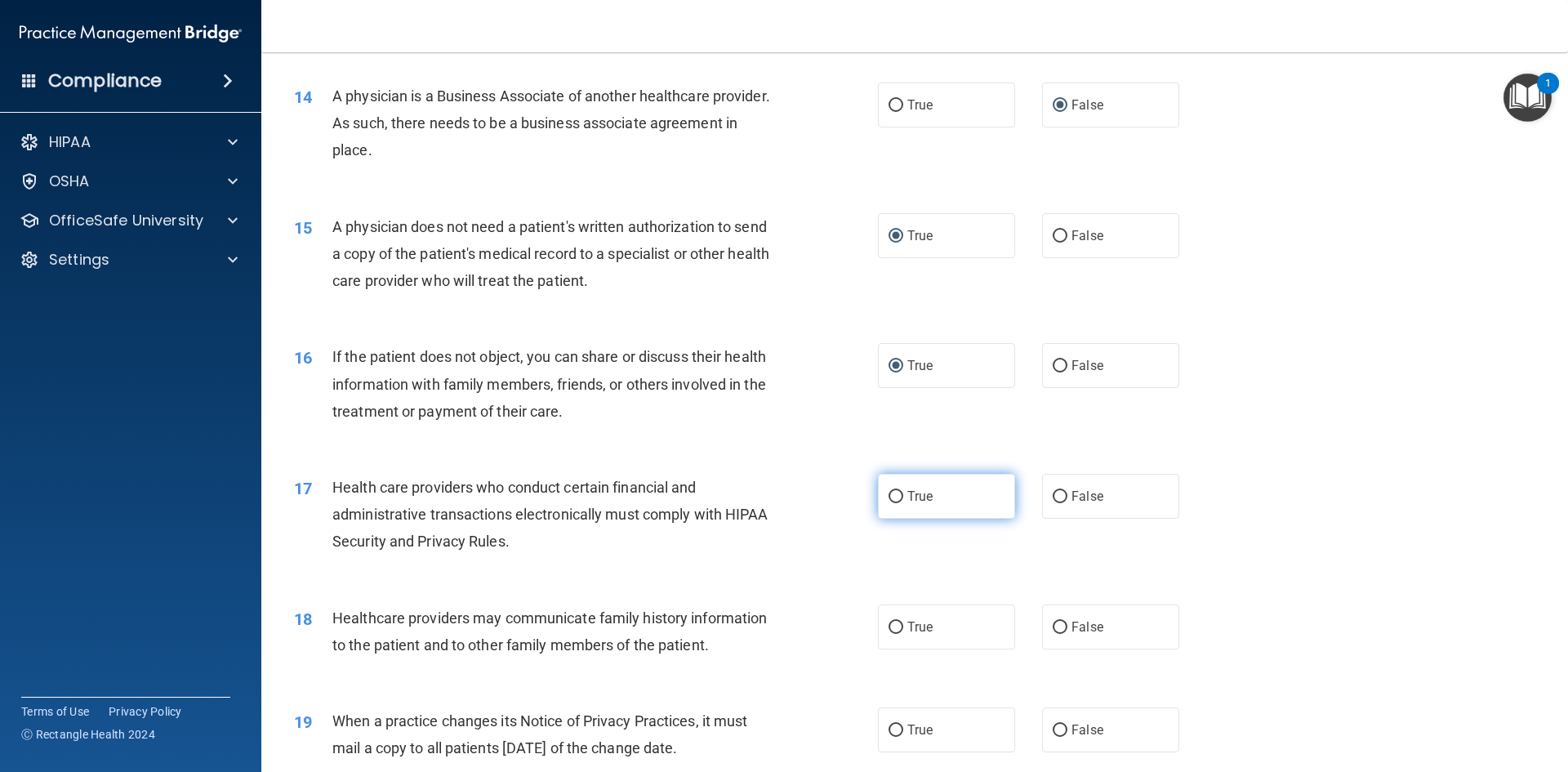
radio input "true"
click at [1056, 628] on input "False" at bounding box center [1060, 628] width 15 height 12
radio input "true"
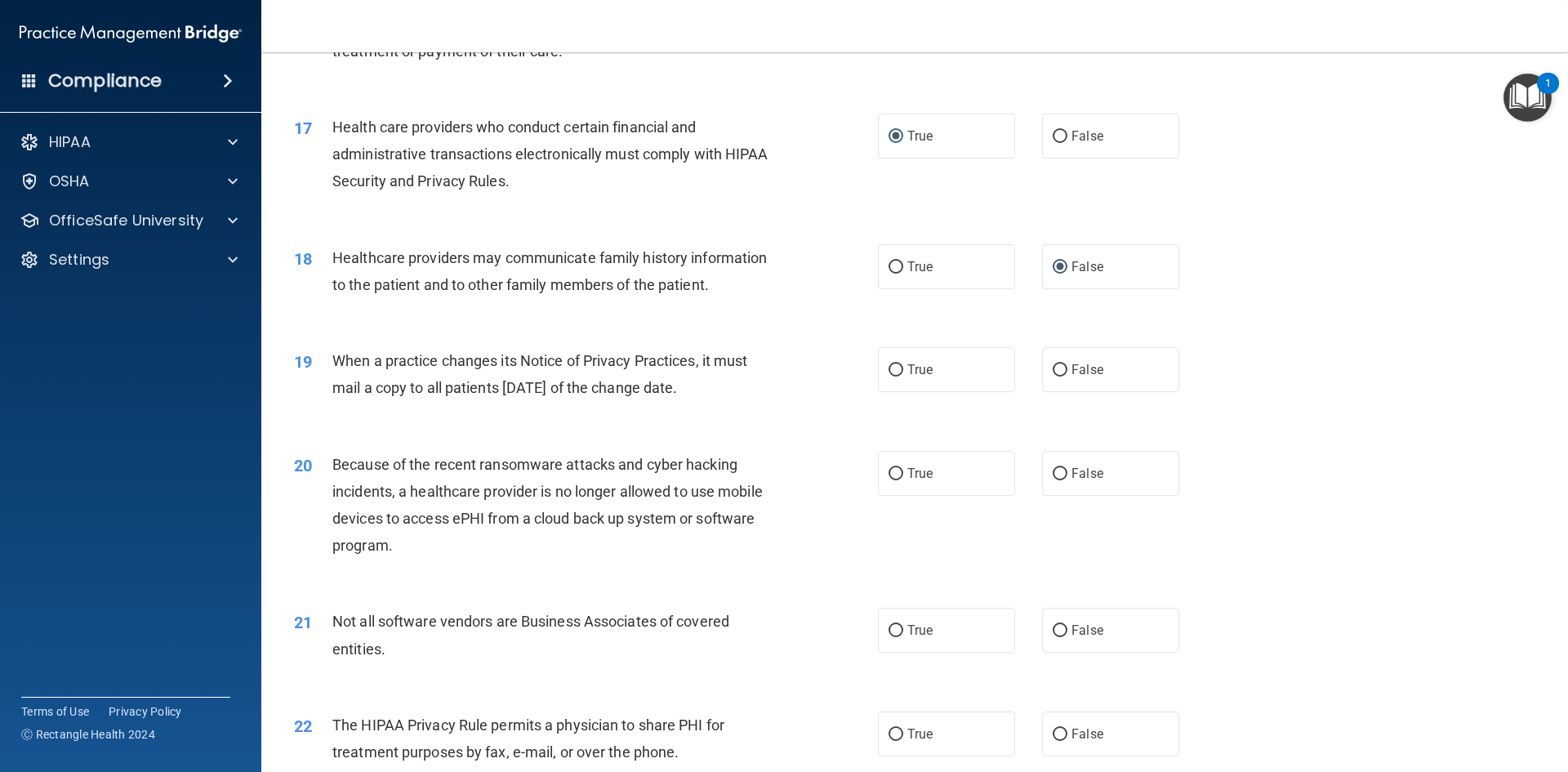
scroll to position [2042, 0]
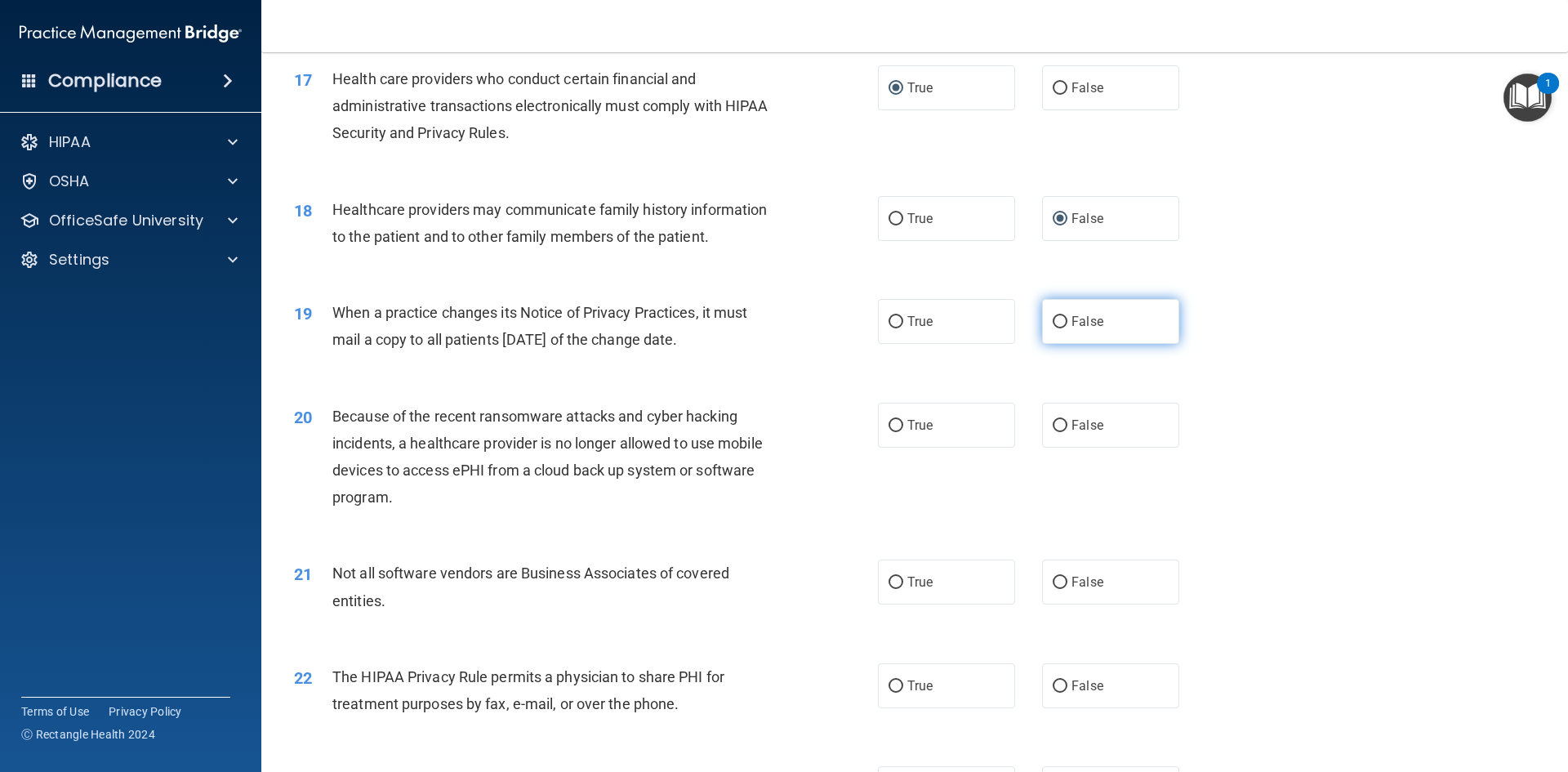
click at [1054, 321] on input "False" at bounding box center [1060, 322] width 15 height 12
radio input "true"
click at [1054, 426] on input "False" at bounding box center [1060, 426] width 15 height 12
radio input "true"
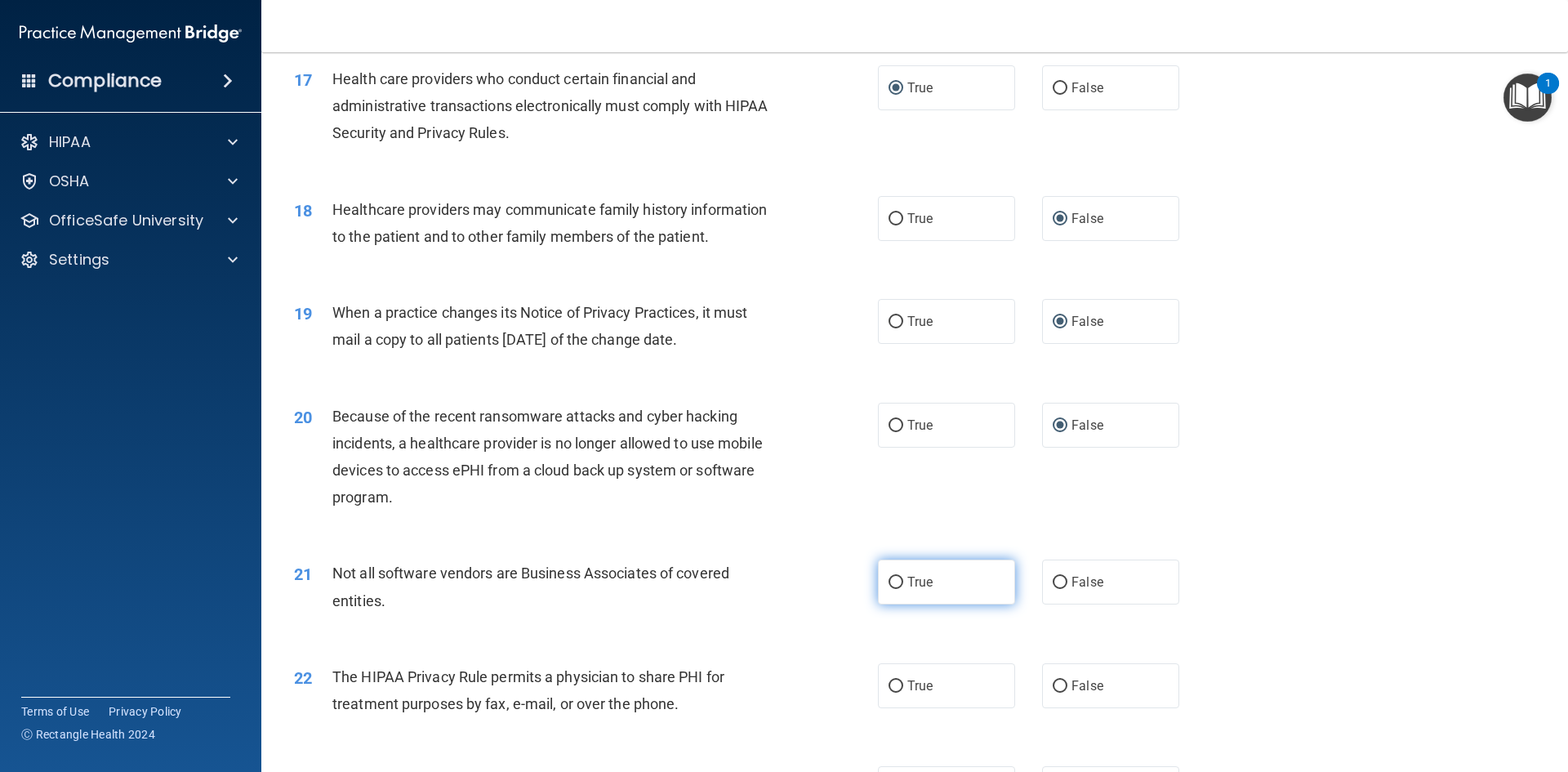
click at [889, 583] on input "True" at bounding box center [896, 582] width 15 height 12
radio input "true"
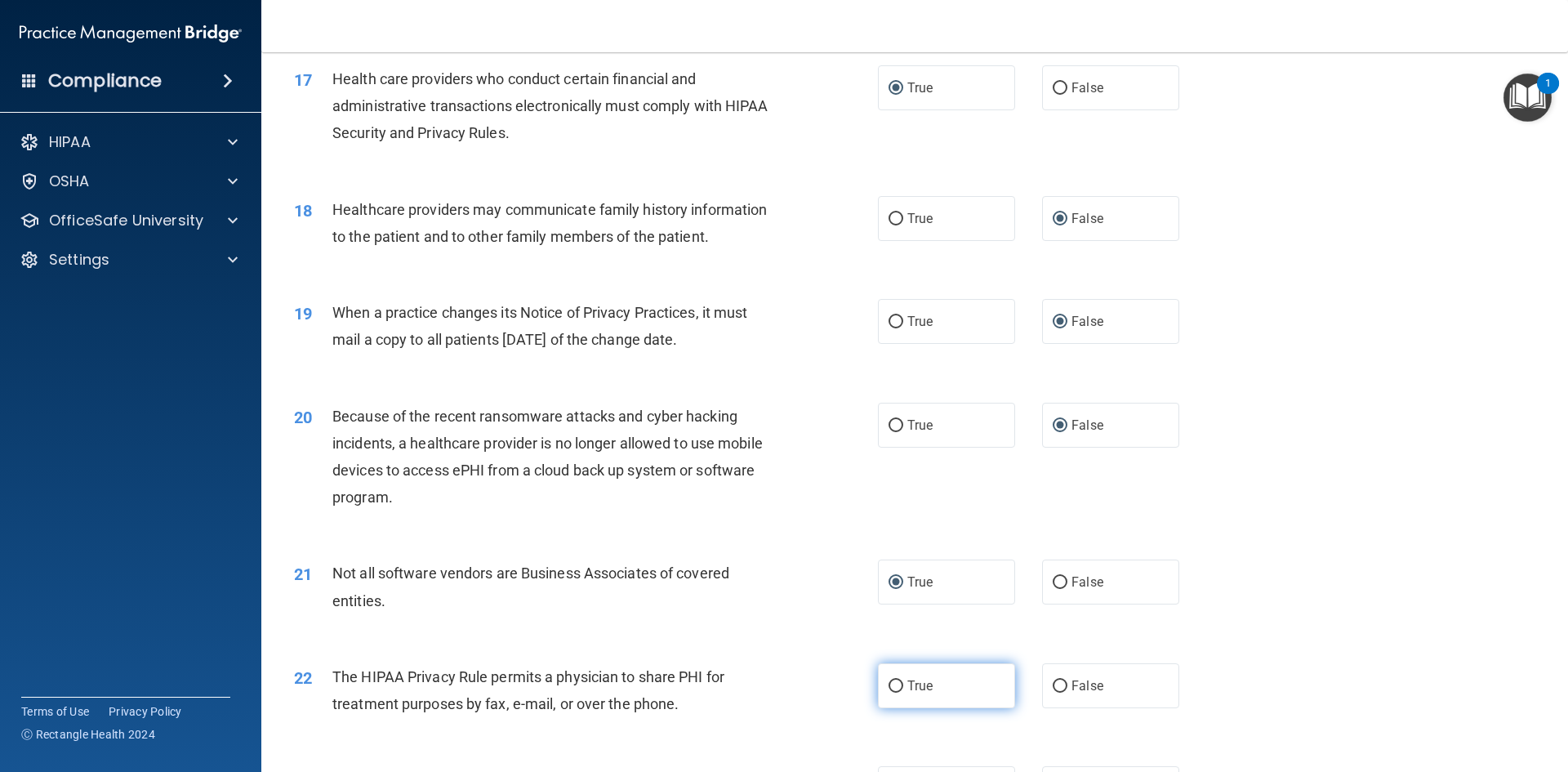
click at [890, 693] on label "True" at bounding box center [946, 685] width 137 height 45
click at [890, 693] on input "True" at bounding box center [896, 686] width 15 height 12
radio input "true"
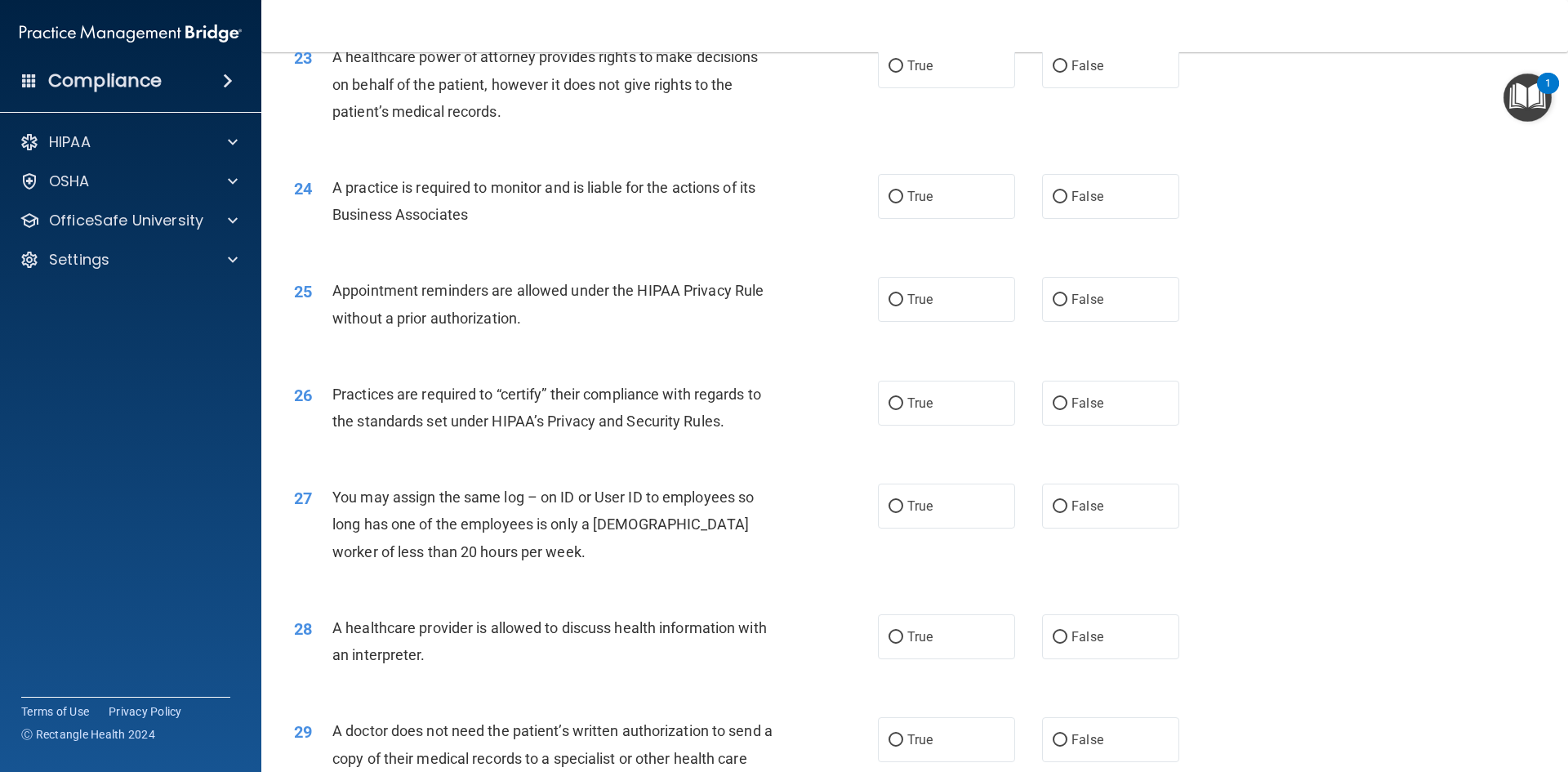
scroll to position [2777, 0]
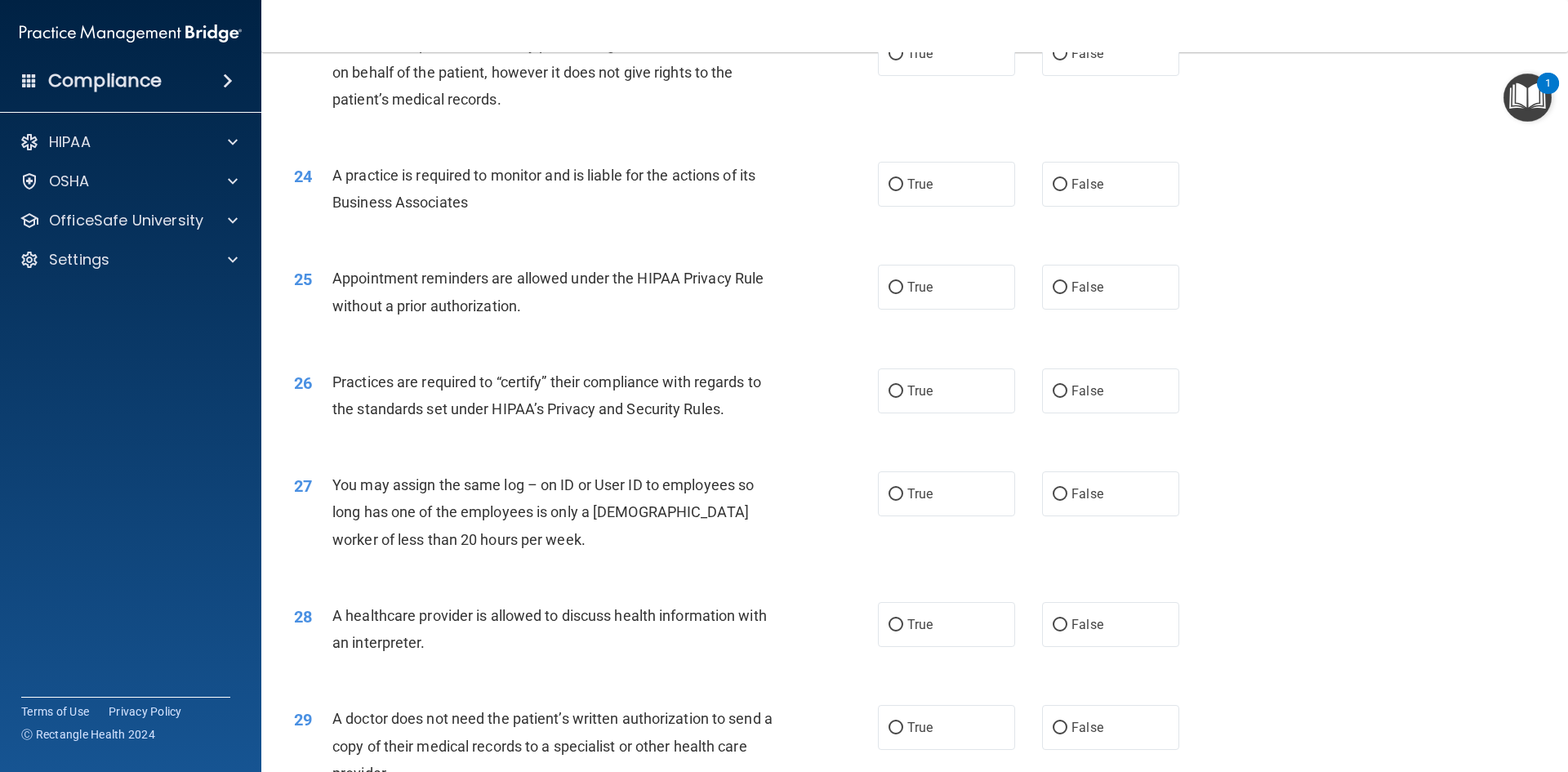
click at [1049, 51] on nav "Toggle navigation Amy Krogman amykrogman@gmail.com Manage My Enterprise Dentist…" at bounding box center [915, 26] width 1307 height 52
click at [1053, 53] on input "False" at bounding box center [1060, 54] width 15 height 12
radio input "true"
click at [1053, 187] on input "False" at bounding box center [1060, 185] width 15 height 12
radio input "true"
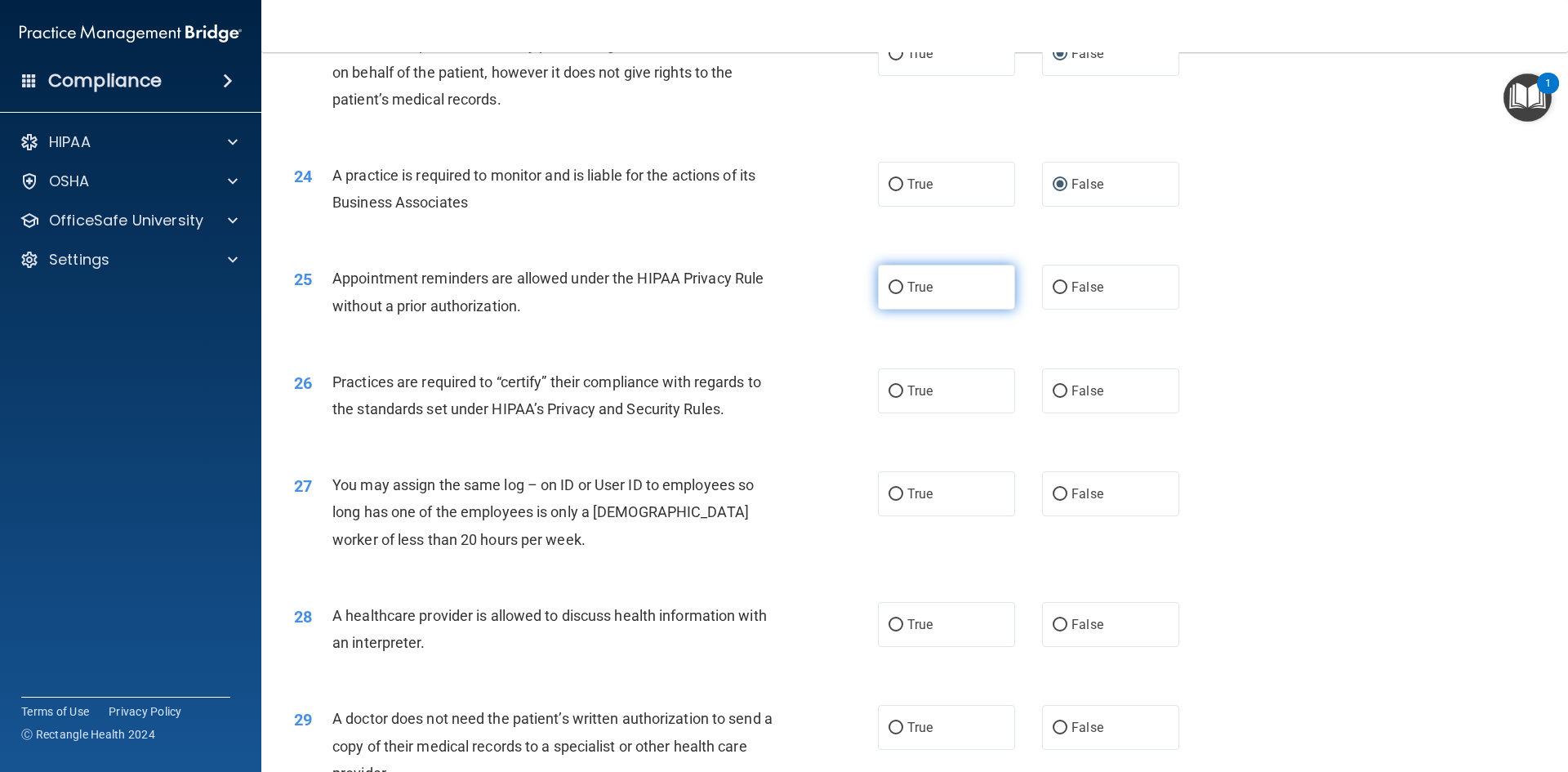
click at [889, 287] on input "True" at bounding box center [896, 288] width 15 height 12
radio input "true"
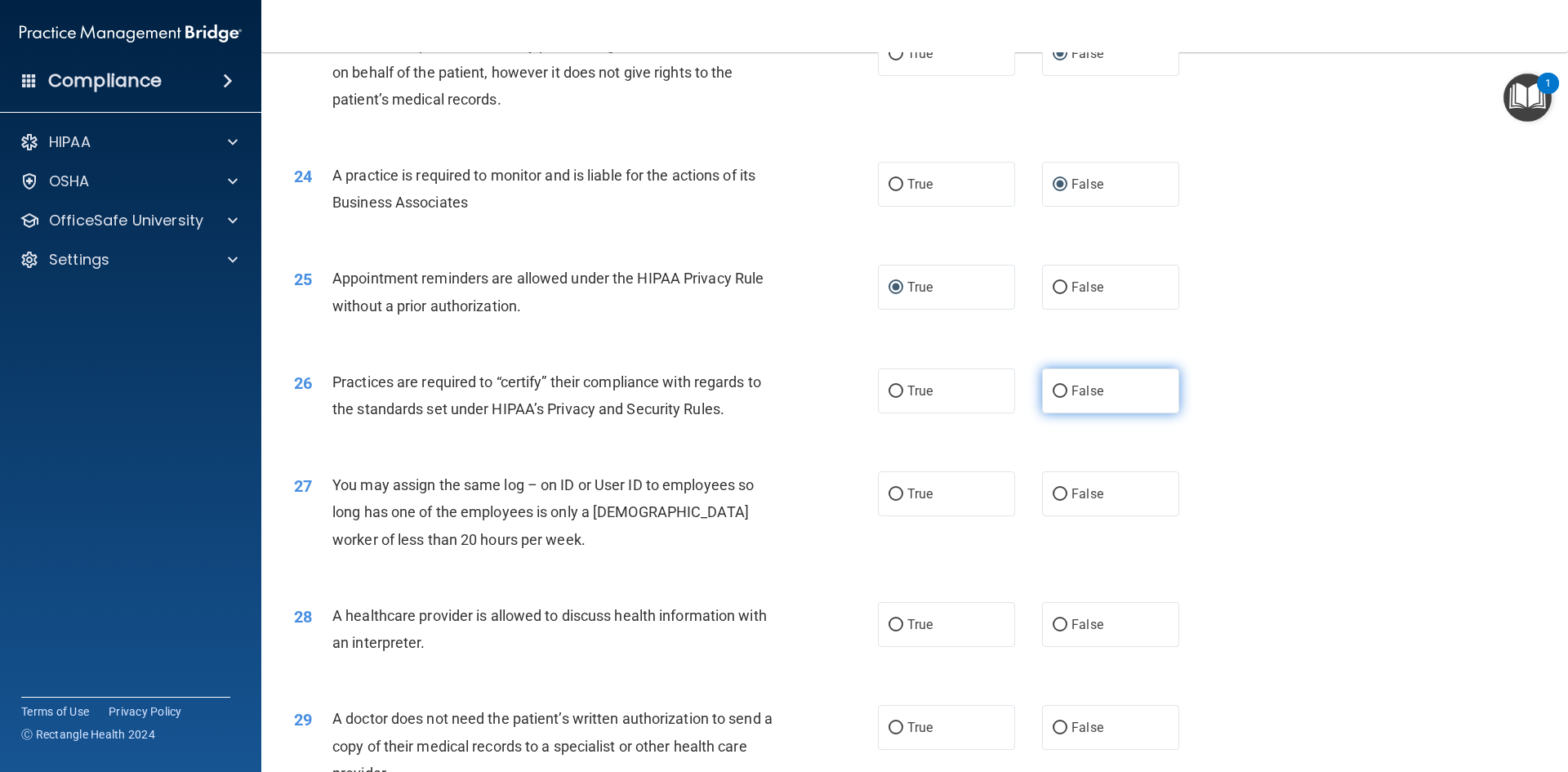
click at [1057, 386] on input "False" at bounding box center [1060, 392] width 15 height 12
radio input "true"
click at [1053, 490] on input "False" at bounding box center [1060, 495] width 15 height 12
radio input "true"
click at [889, 625] on input "True" at bounding box center [896, 625] width 15 height 12
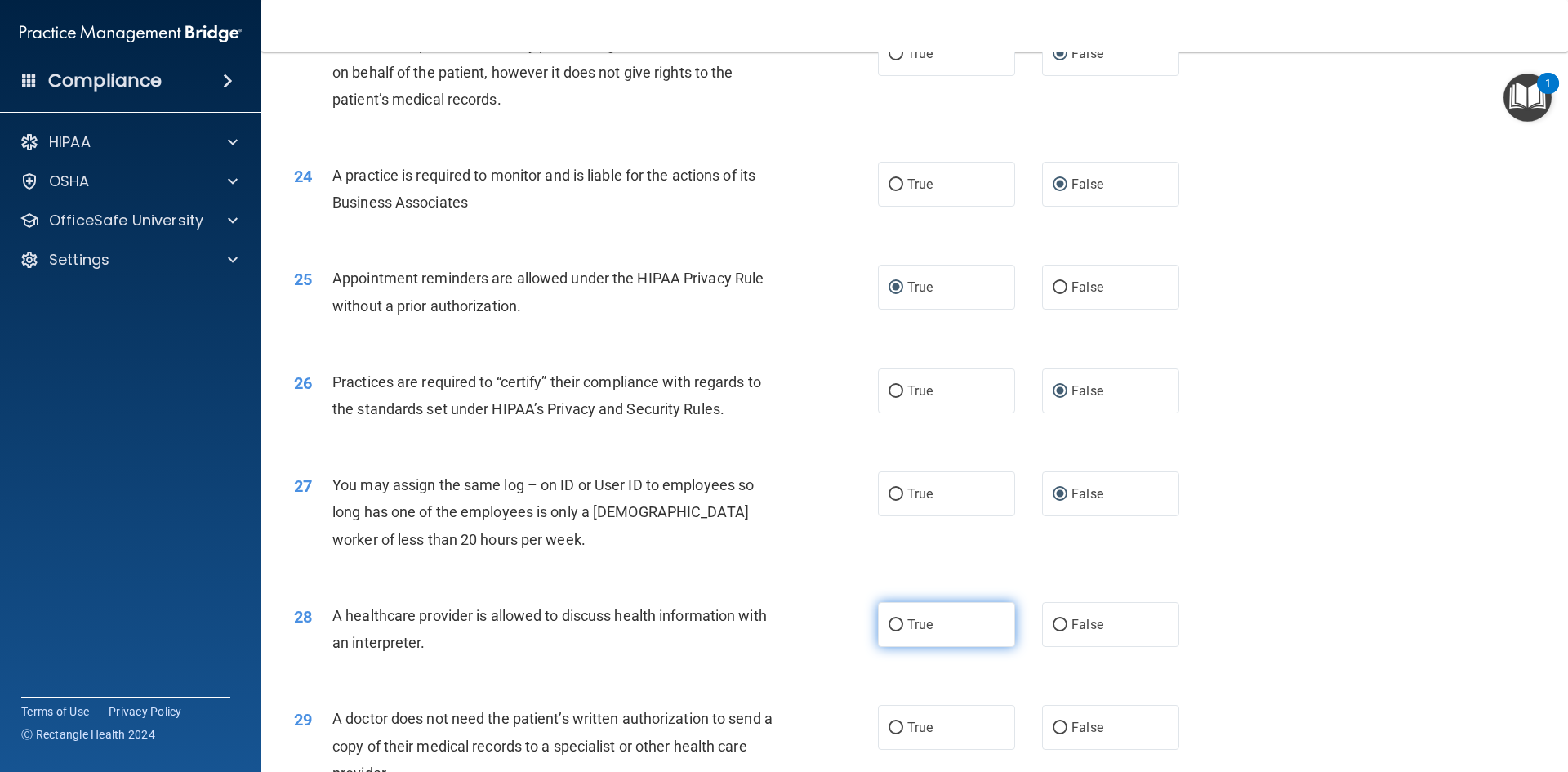
radio input "true"
click at [889, 732] on input "True" at bounding box center [896, 728] width 15 height 12
radio input "true"
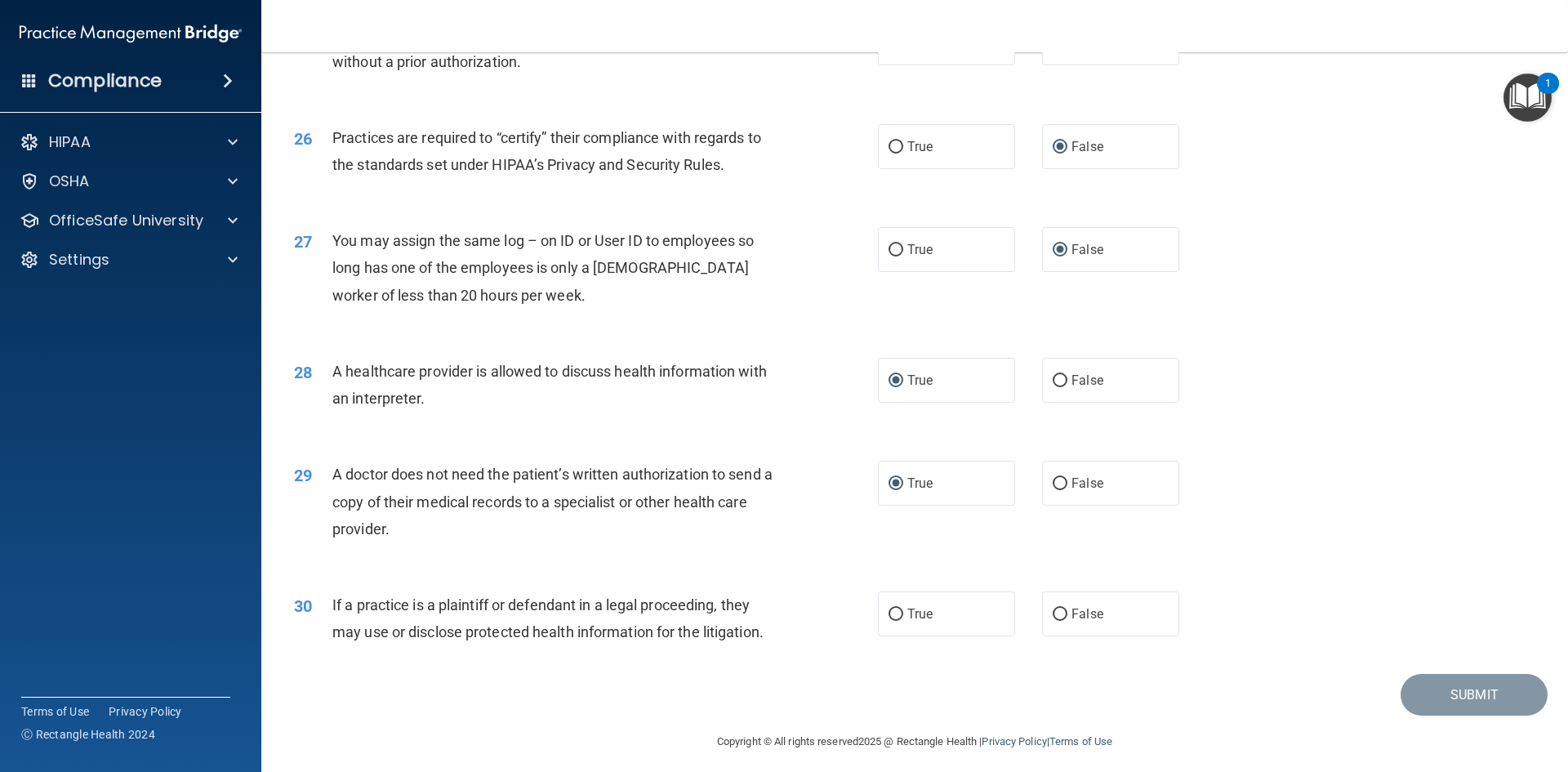
scroll to position [3030, 0]
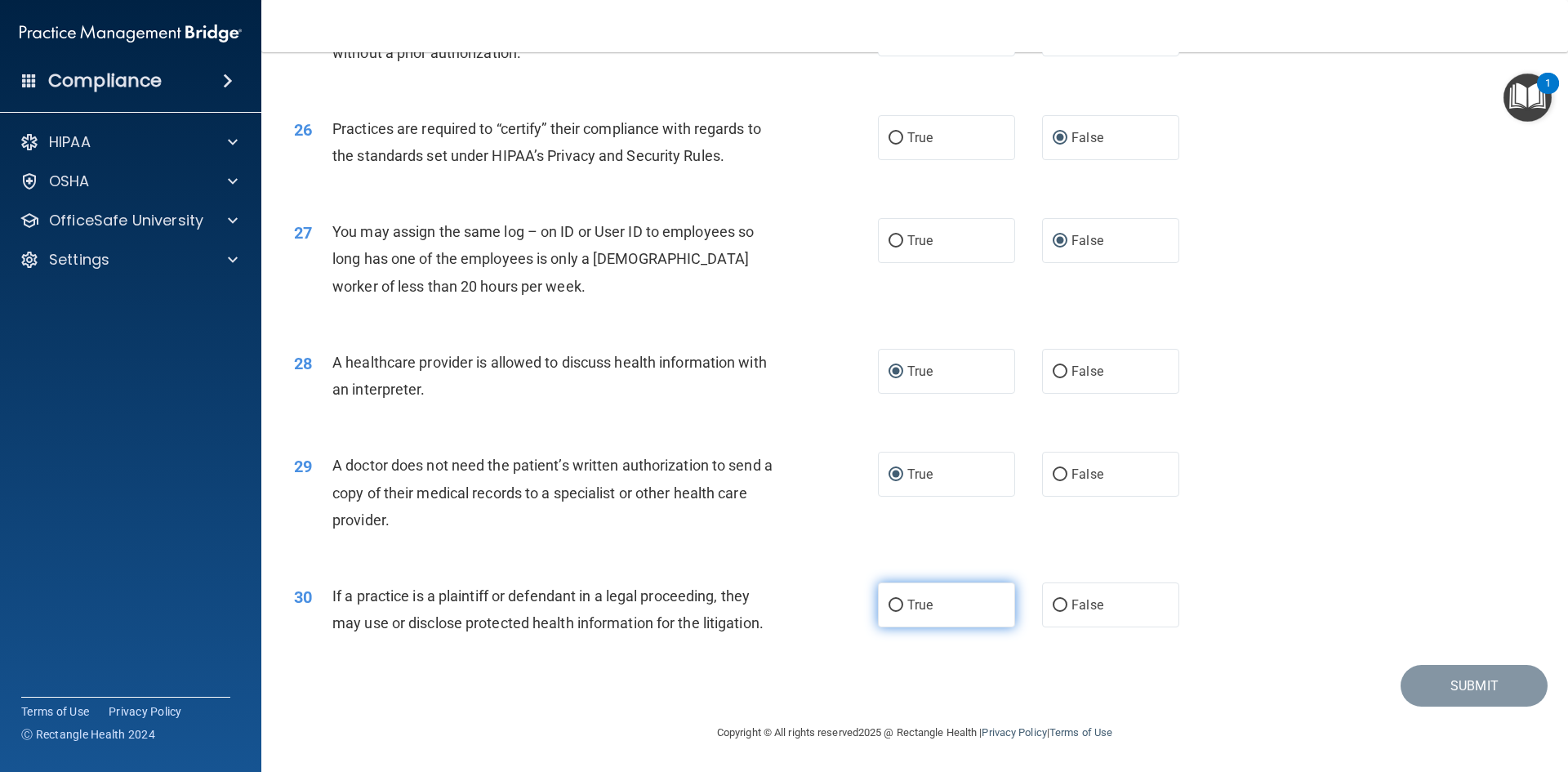
click at [891, 606] on input "True" at bounding box center [896, 605] width 15 height 12
radio input "true"
click at [1443, 679] on button "Submit" at bounding box center [1474, 685] width 147 height 42
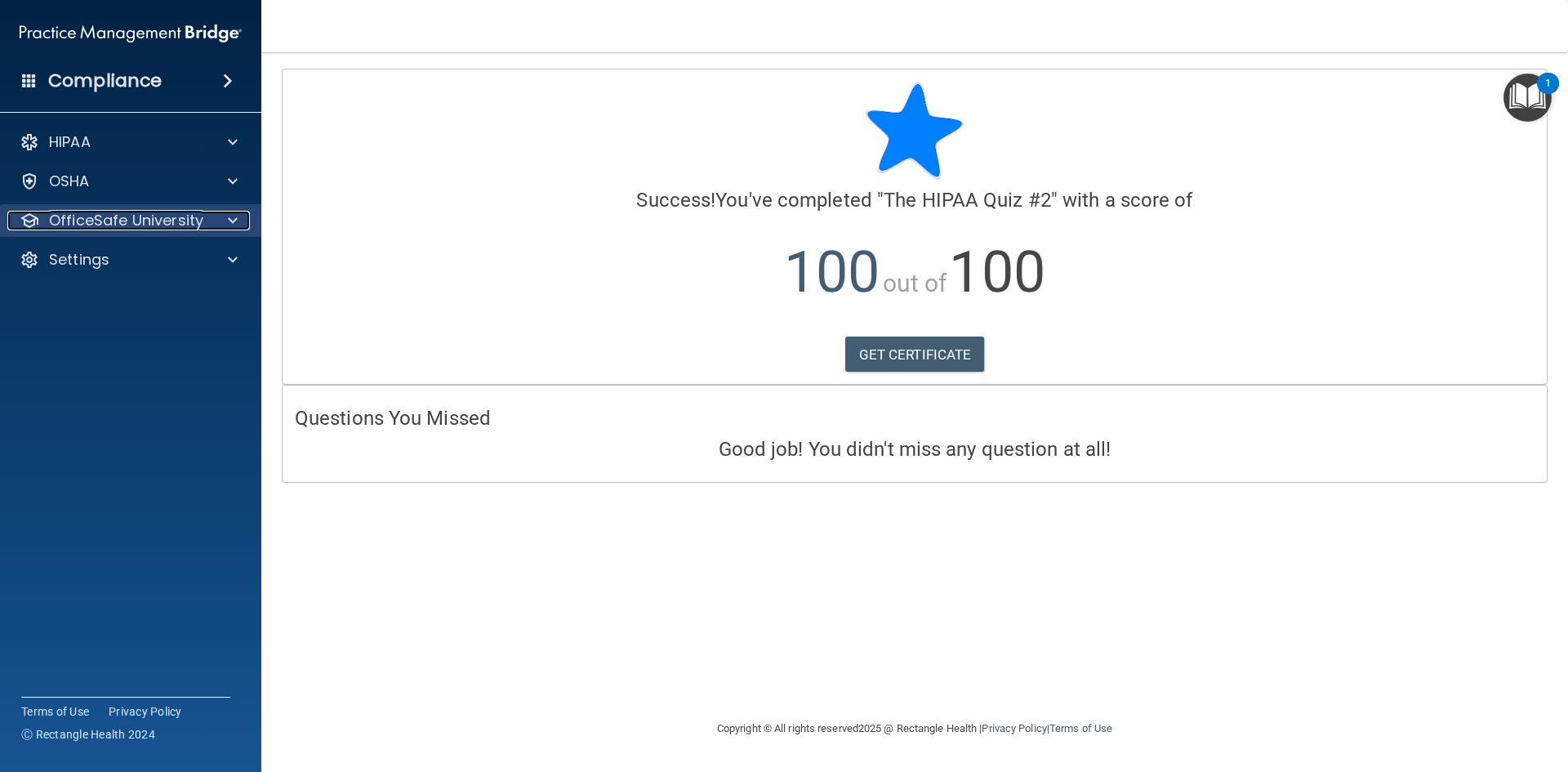
click at [113, 228] on p "OfficeSafe University" at bounding box center [126, 220] width 155 height 20
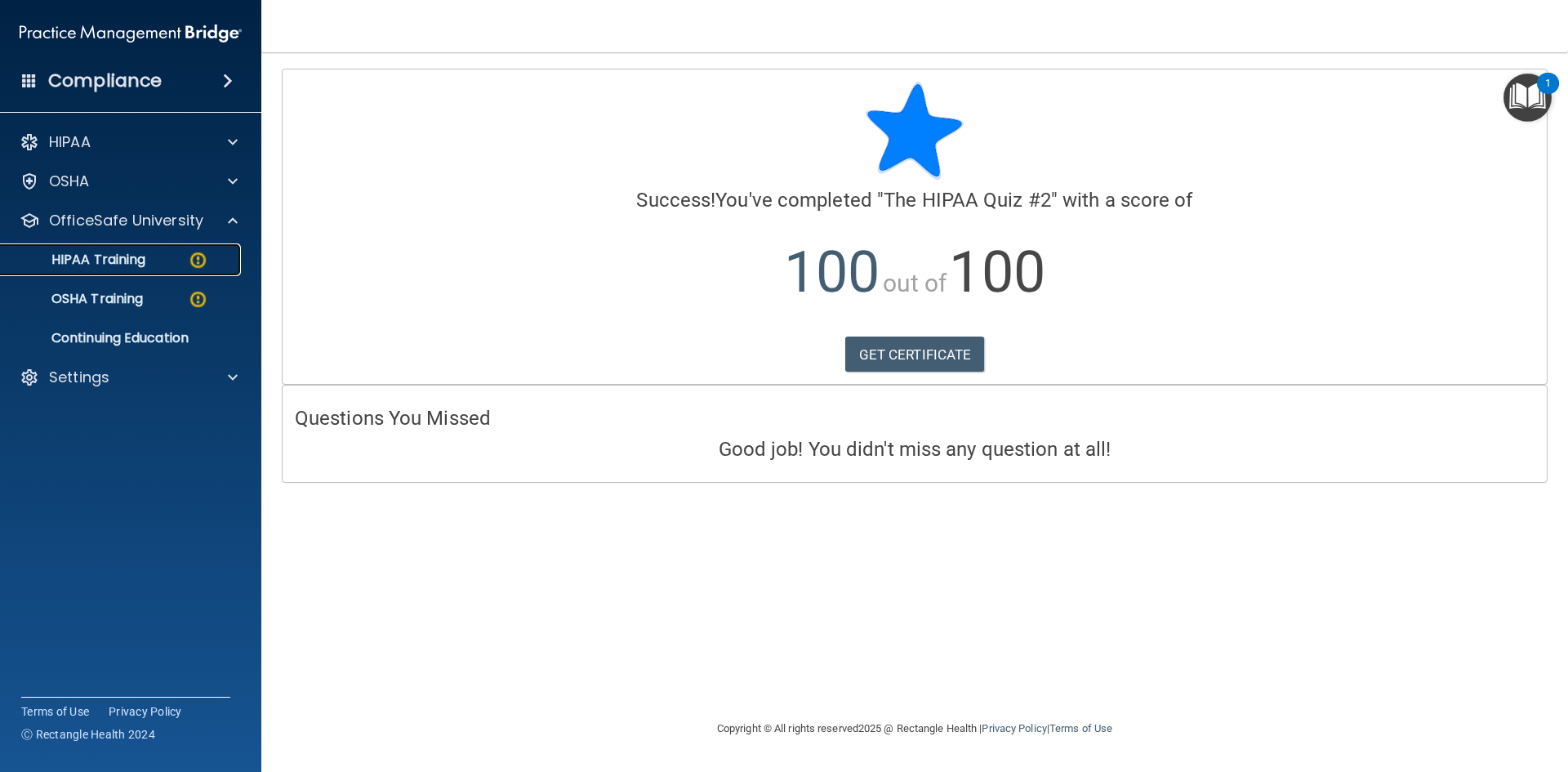
click at [167, 254] on div "HIPAA Training" at bounding box center [122, 259] width 223 height 16
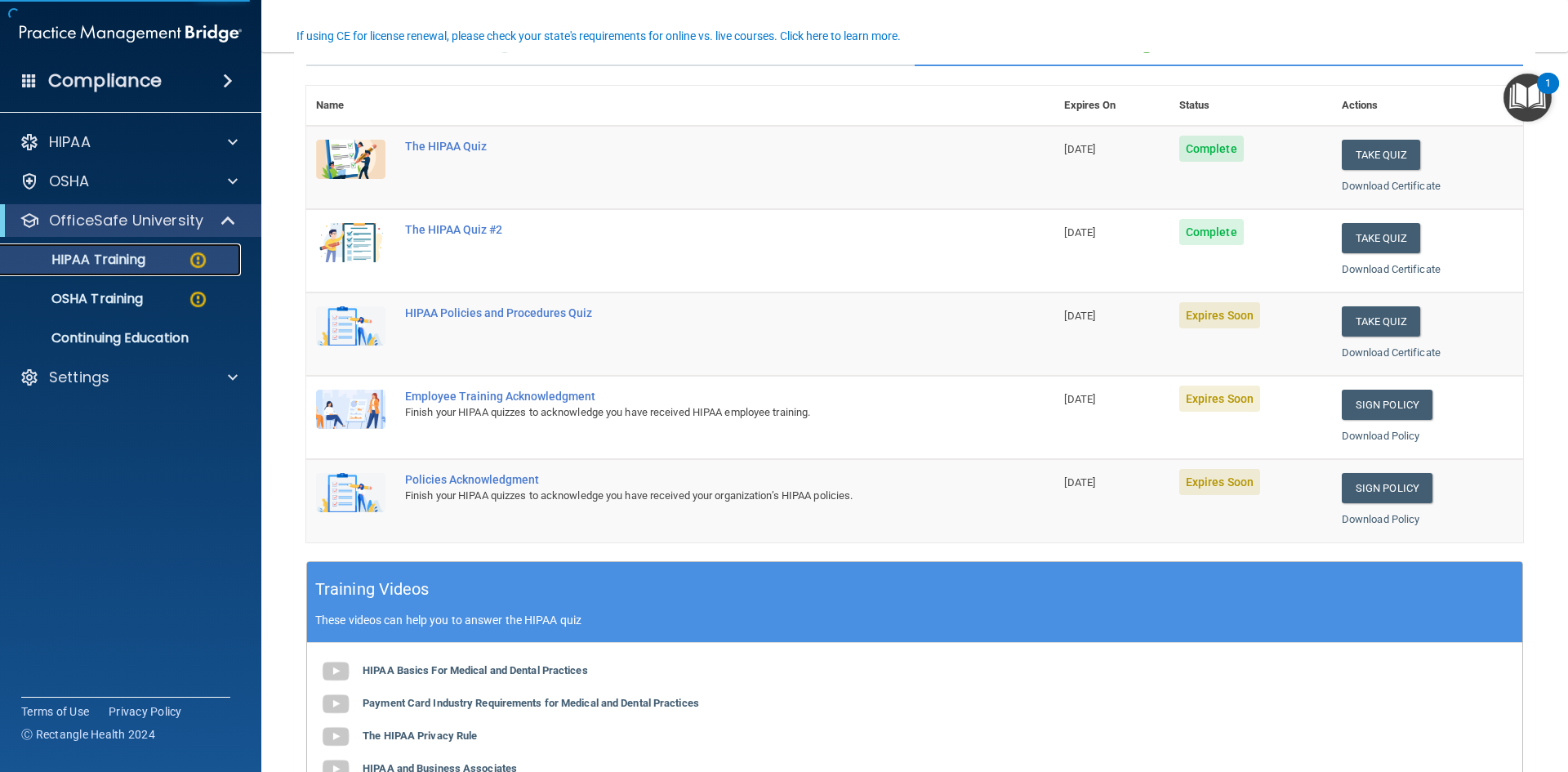
scroll to position [163, 0]
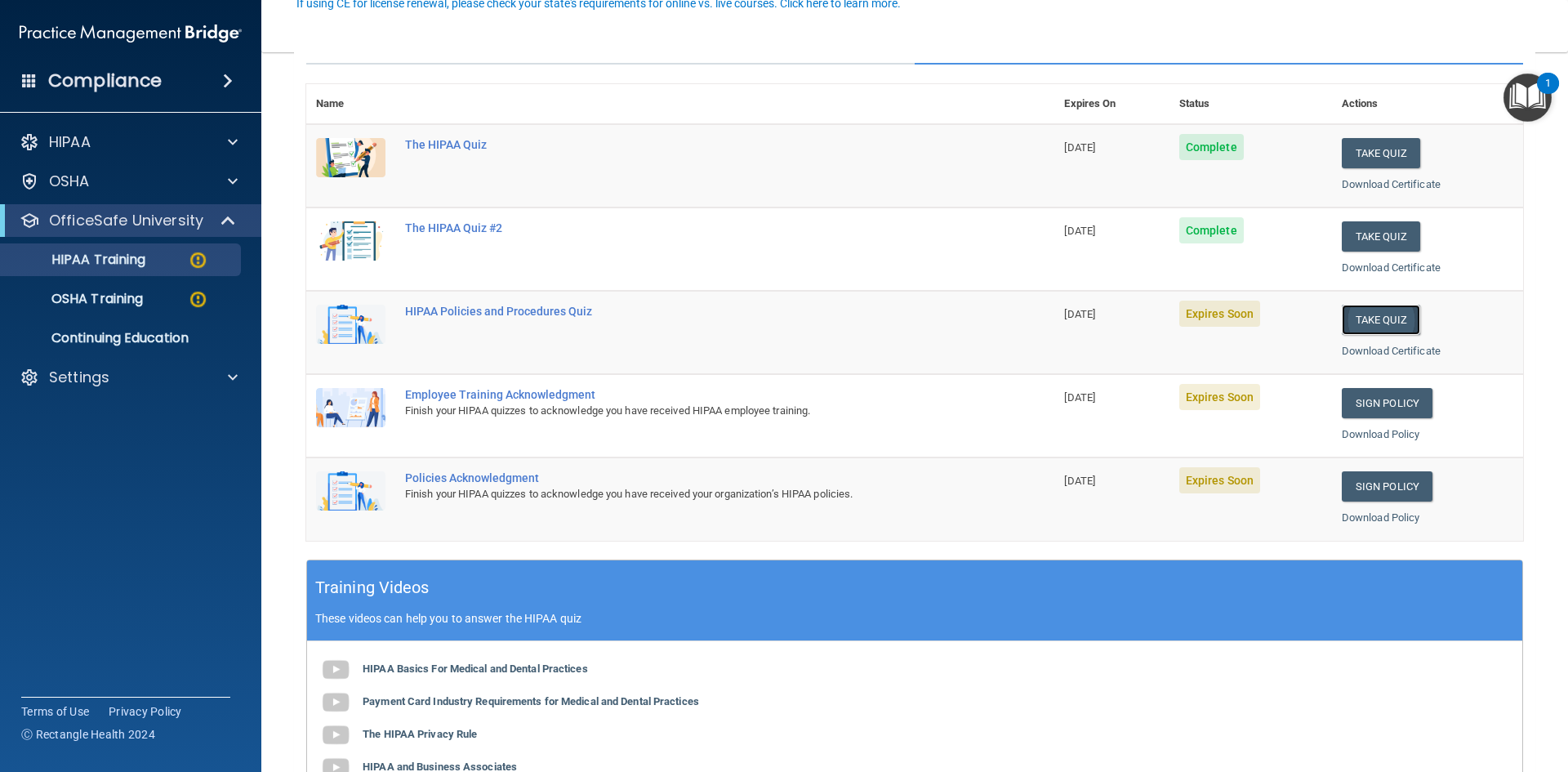
click at [1372, 316] on button "Take Quiz" at bounding box center [1381, 319] width 78 height 30
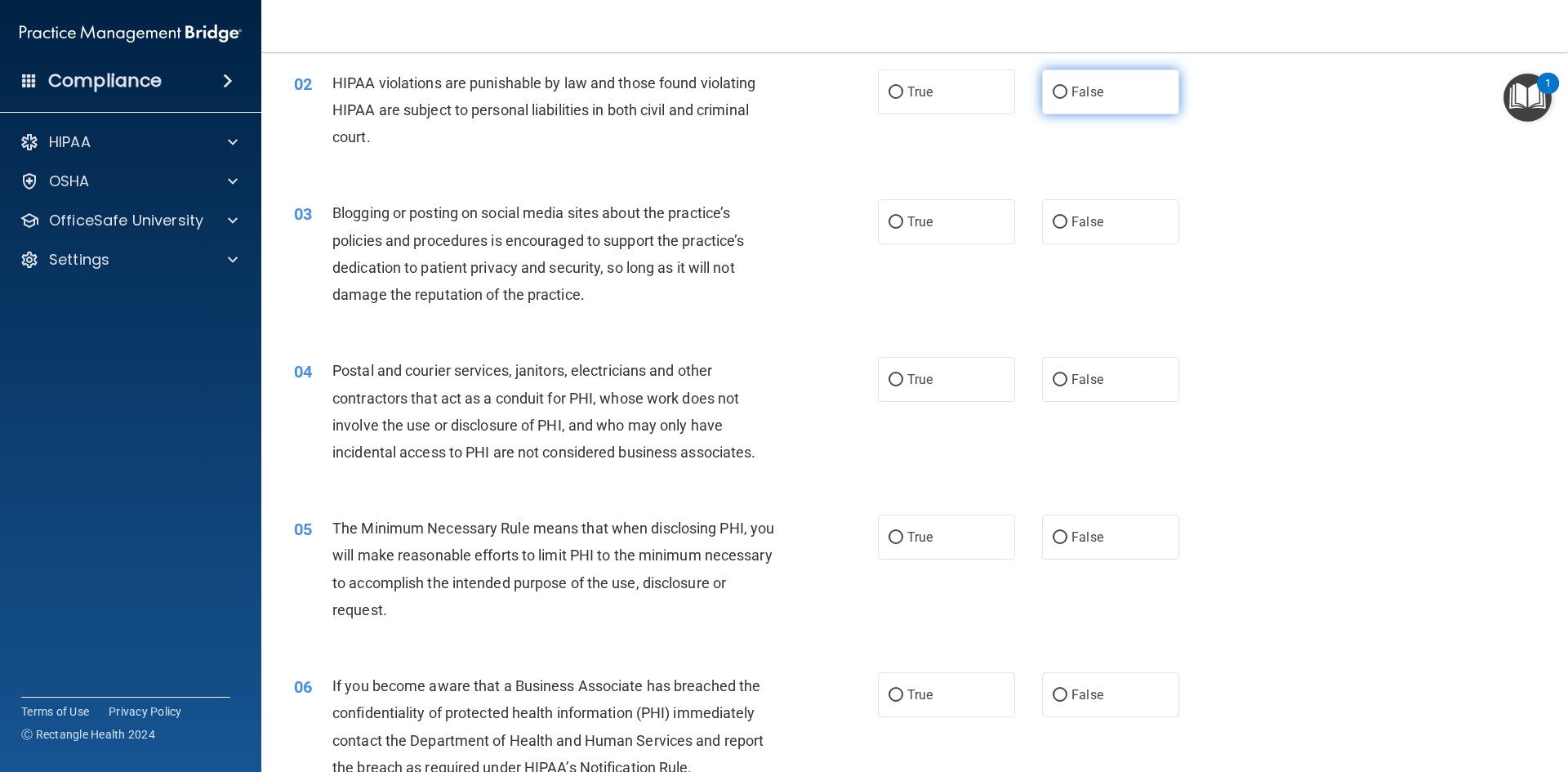
click at [1054, 89] on input "False" at bounding box center [1060, 93] width 15 height 12
radio input "true"
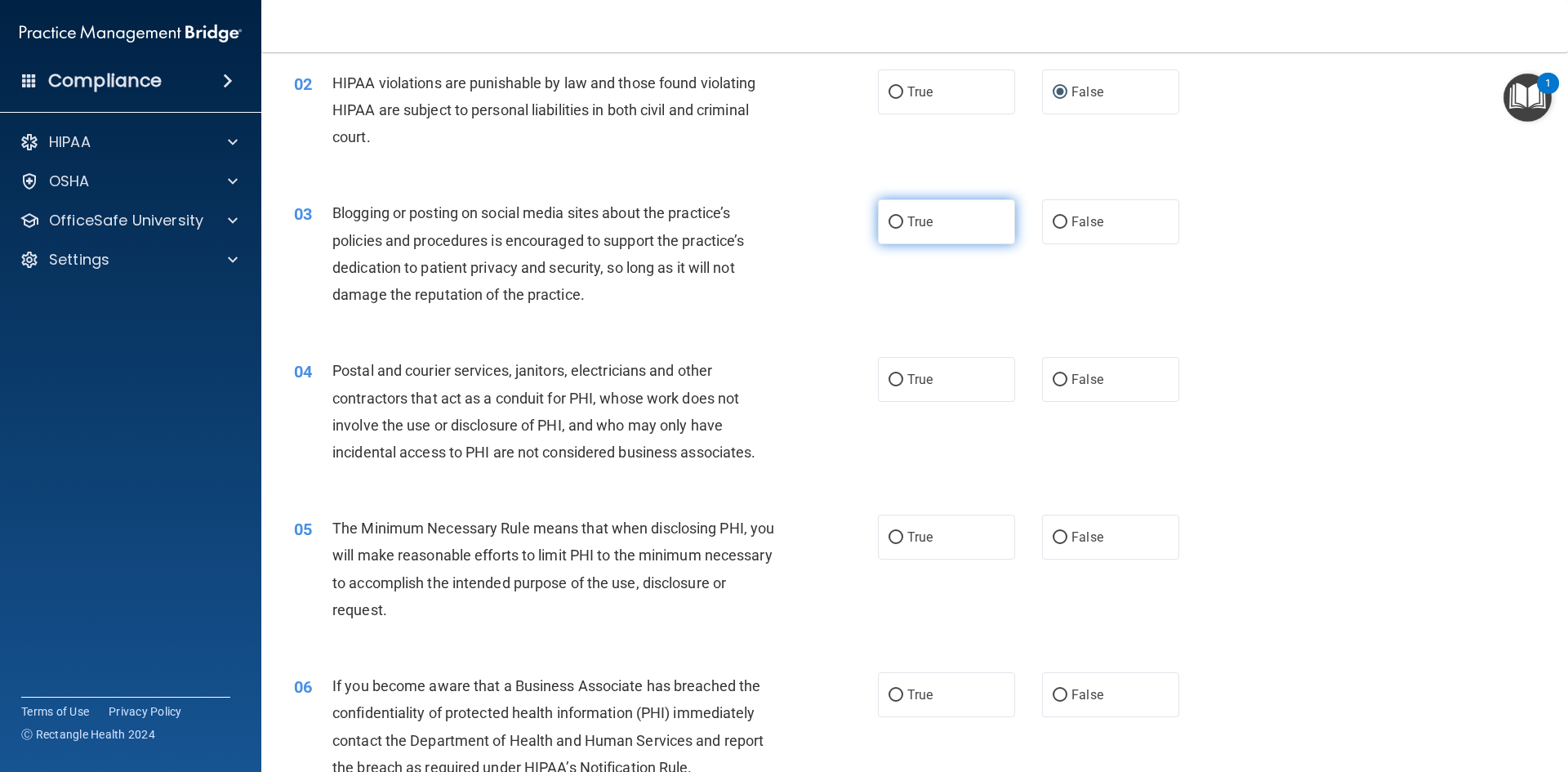
click at [889, 222] on input "True" at bounding box center [896, 222] width 15 height 12
radio input "true"
click at [1059, 380] on input "False" at bounding box center [1060, 380] width 15 height 12
radio input "true"
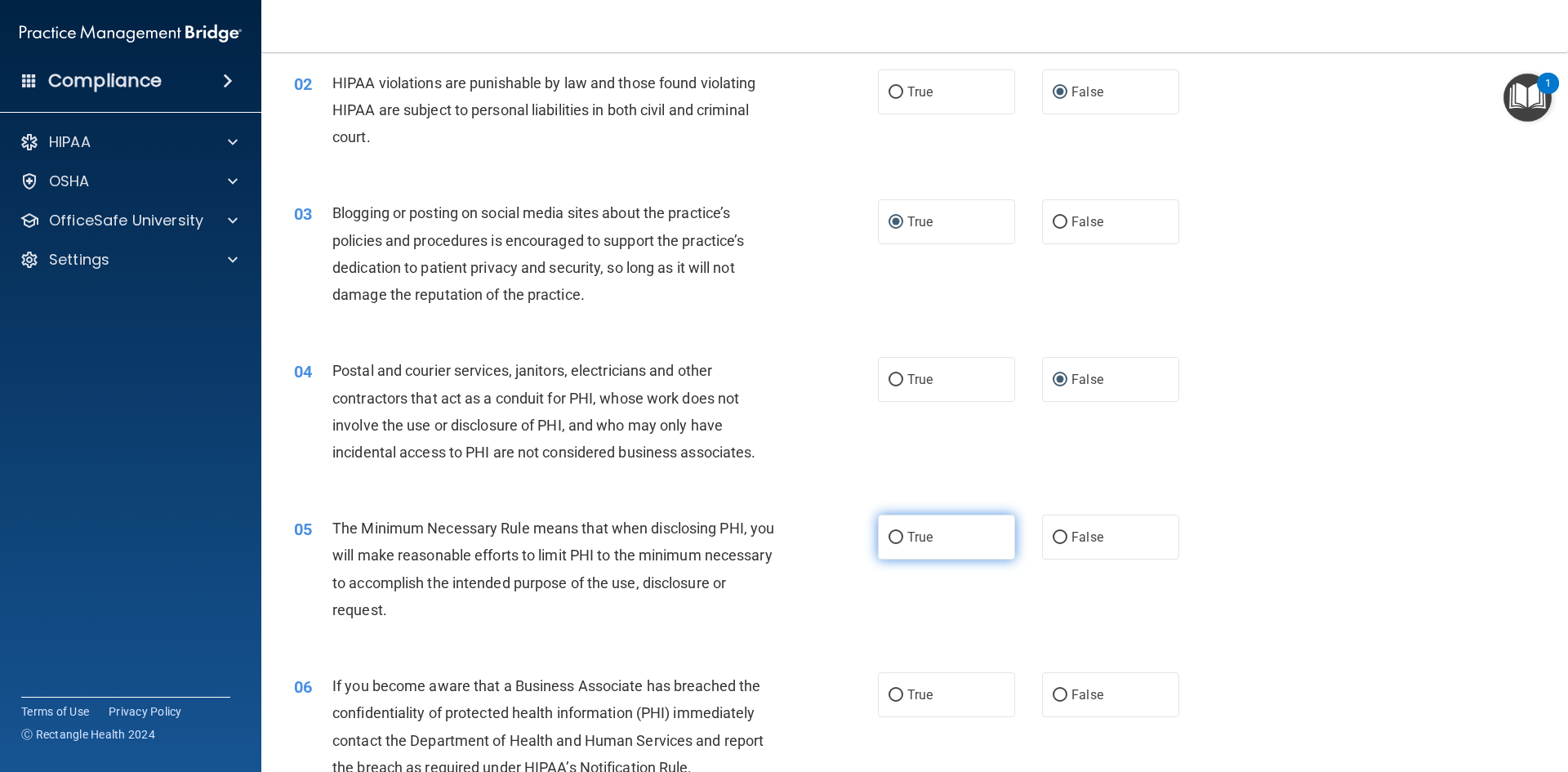
click at [899, 543] on label "True" at bounding box center [946, 537] width 137 height 45
click at [899, 543] on input "True" at bounding box center [896, 538] width 15 height 12
radio input "true"
click at [889, 693] on input "True" at bounding box center [896, 696] width 15 height 12
radio input "true"
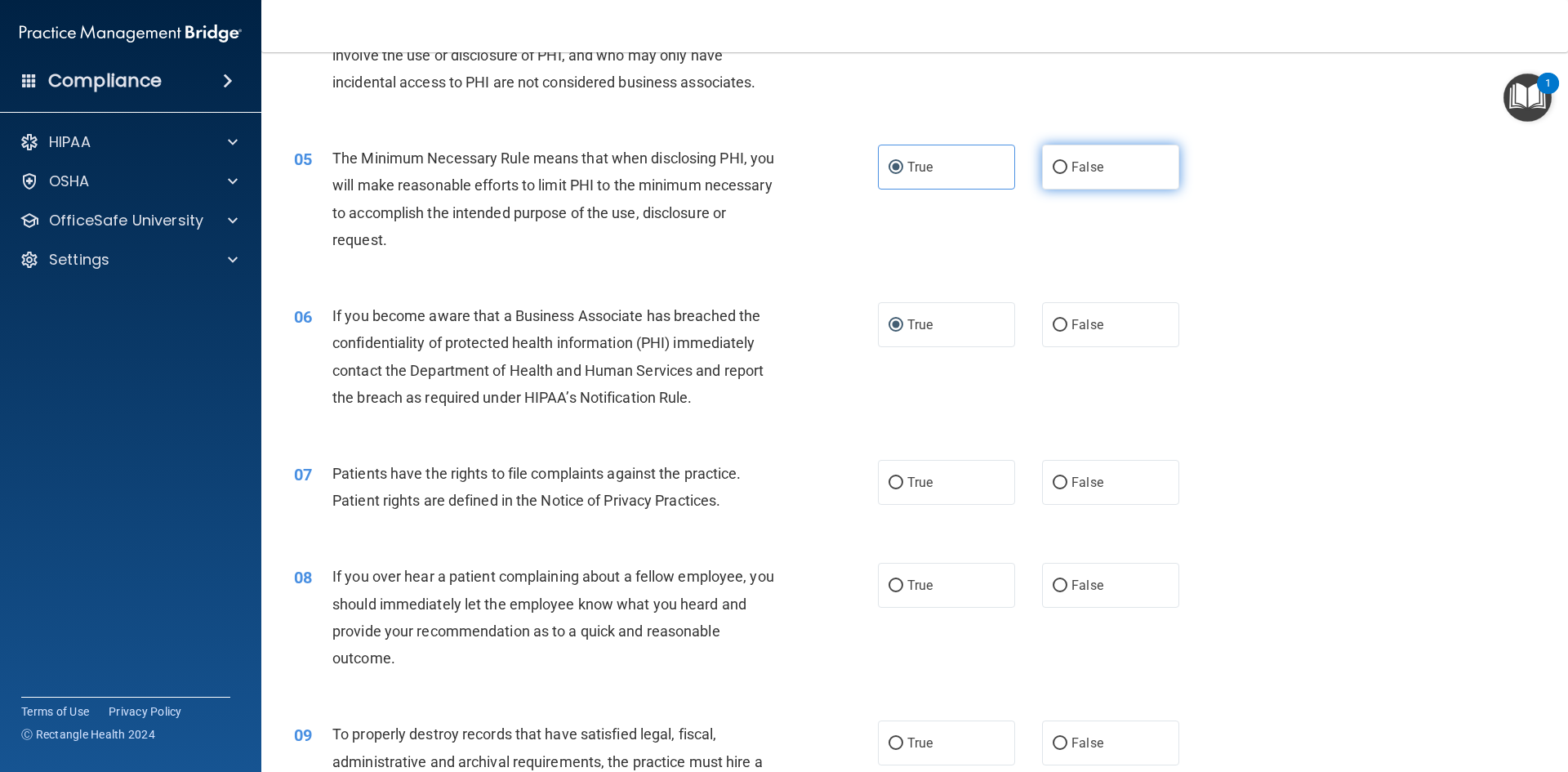
scroll to position [572, 0]
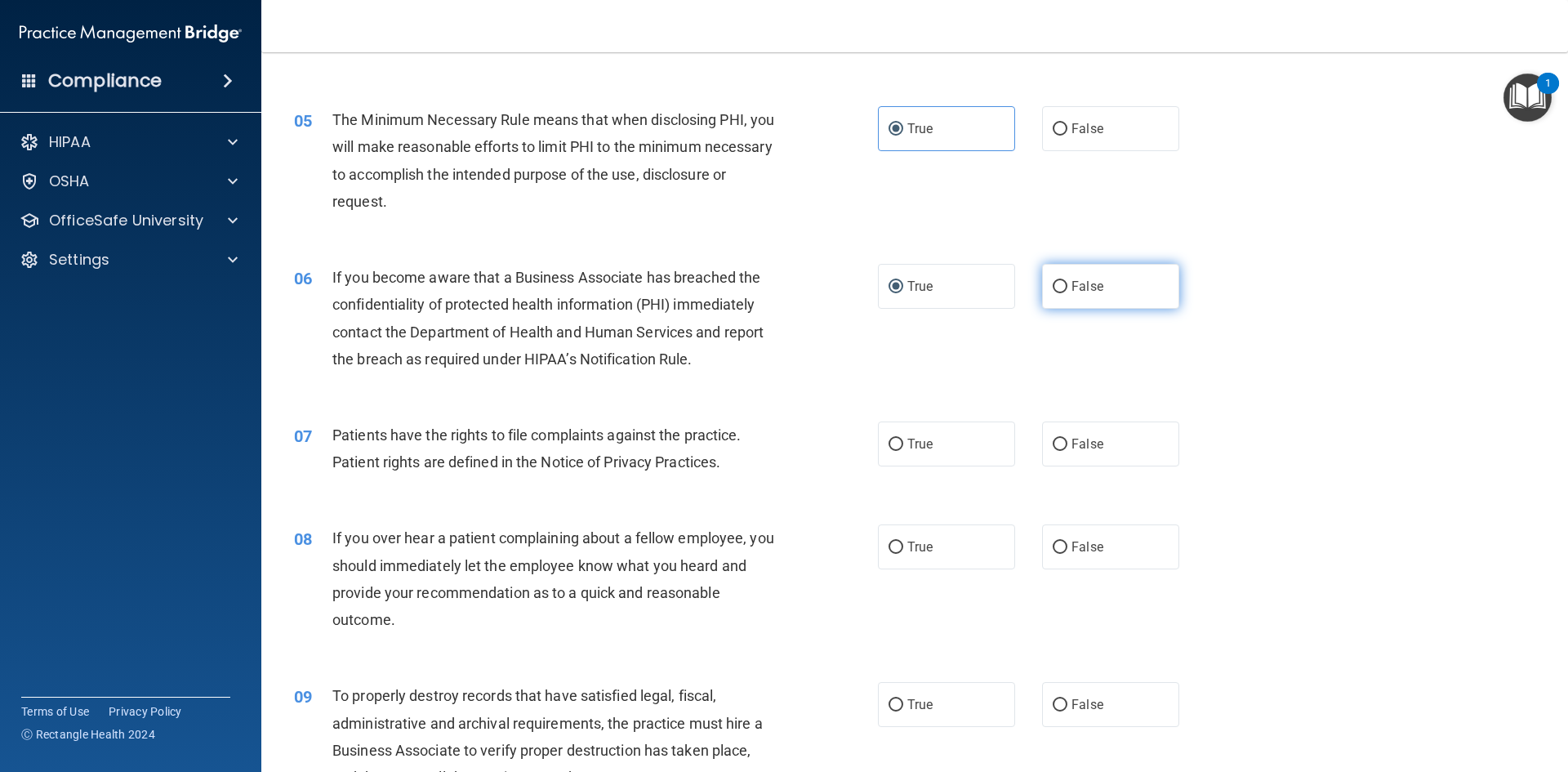
click at [1053, 283] on input "False" at bounding box center [1060, 287] width 15 height 12
radio input "true"
radio input "false"
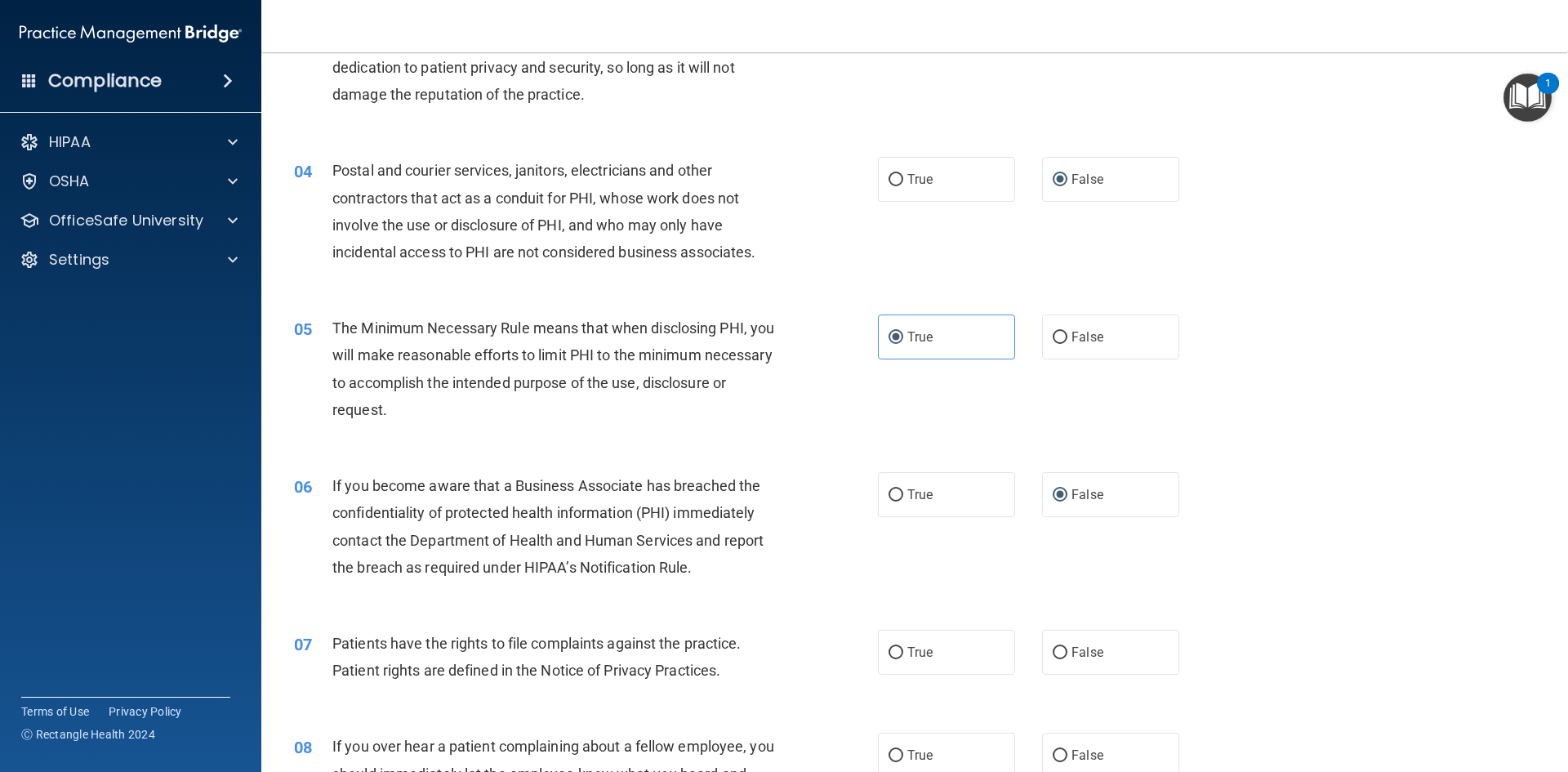
scroll to position [326, 0]
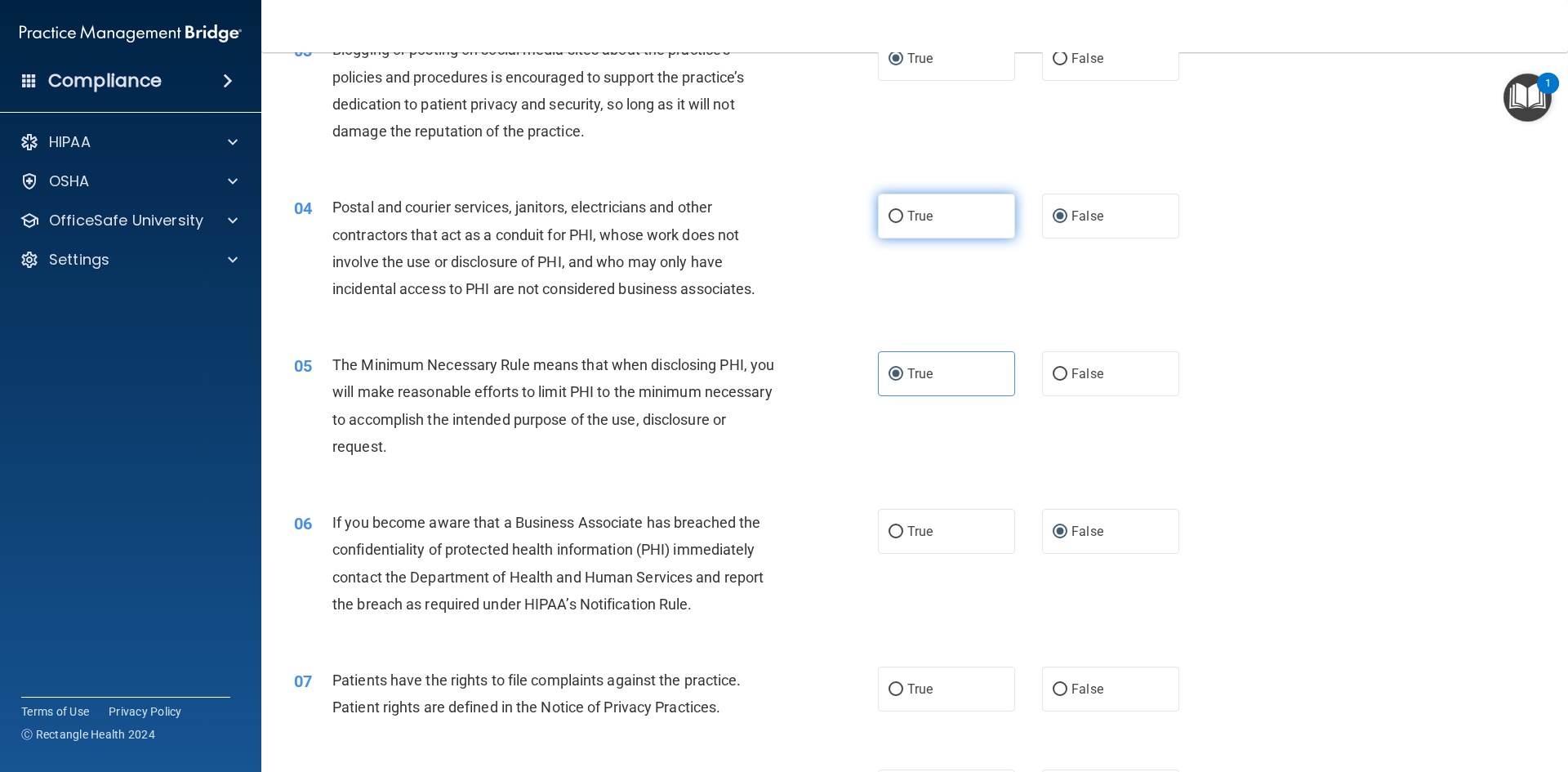
click at [891, 215] on input "True" at bounding box center [896, 216] width 15 height 12
radio input "true"
radio input "false"
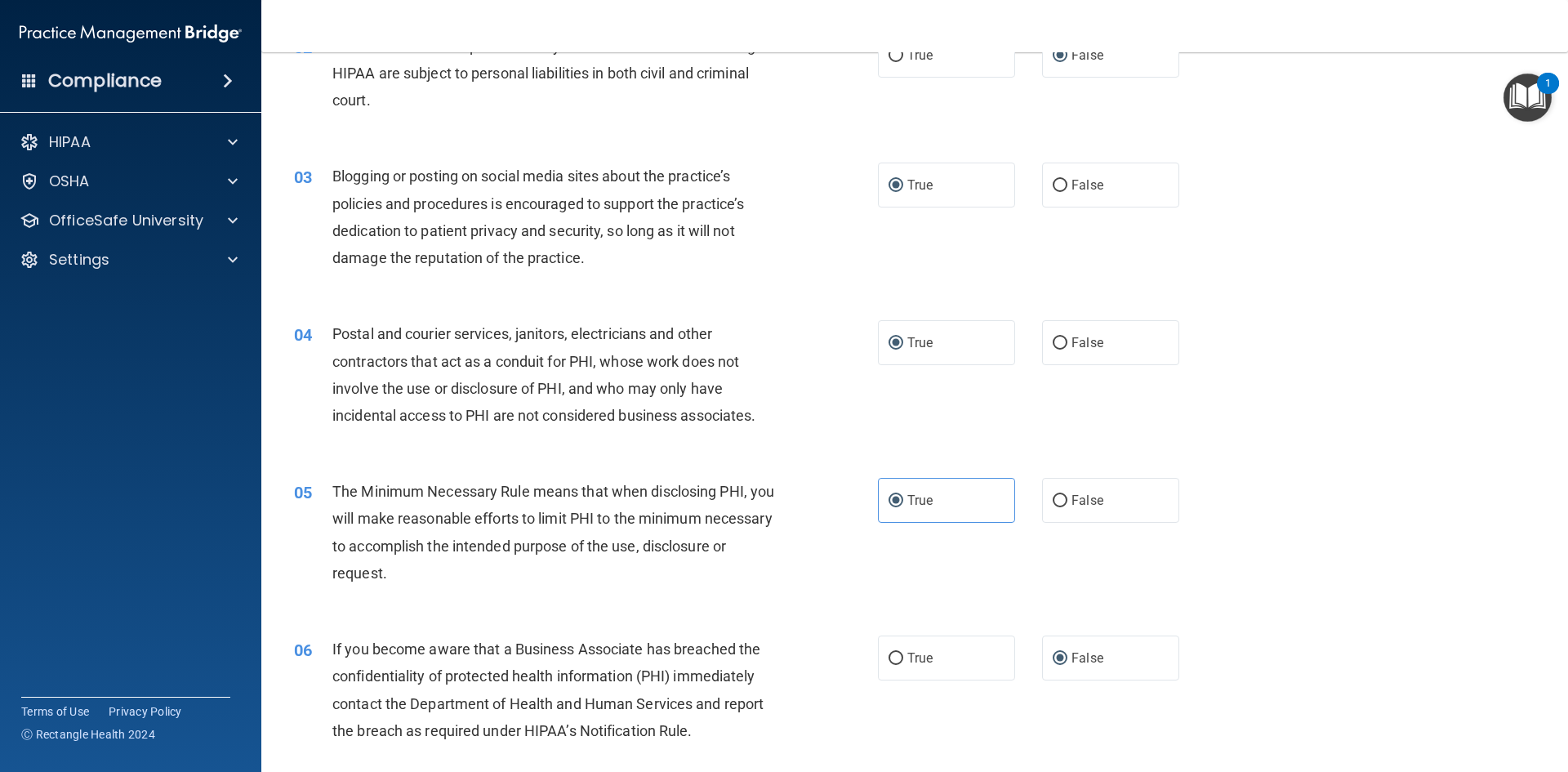
scroll to position [163, 0]
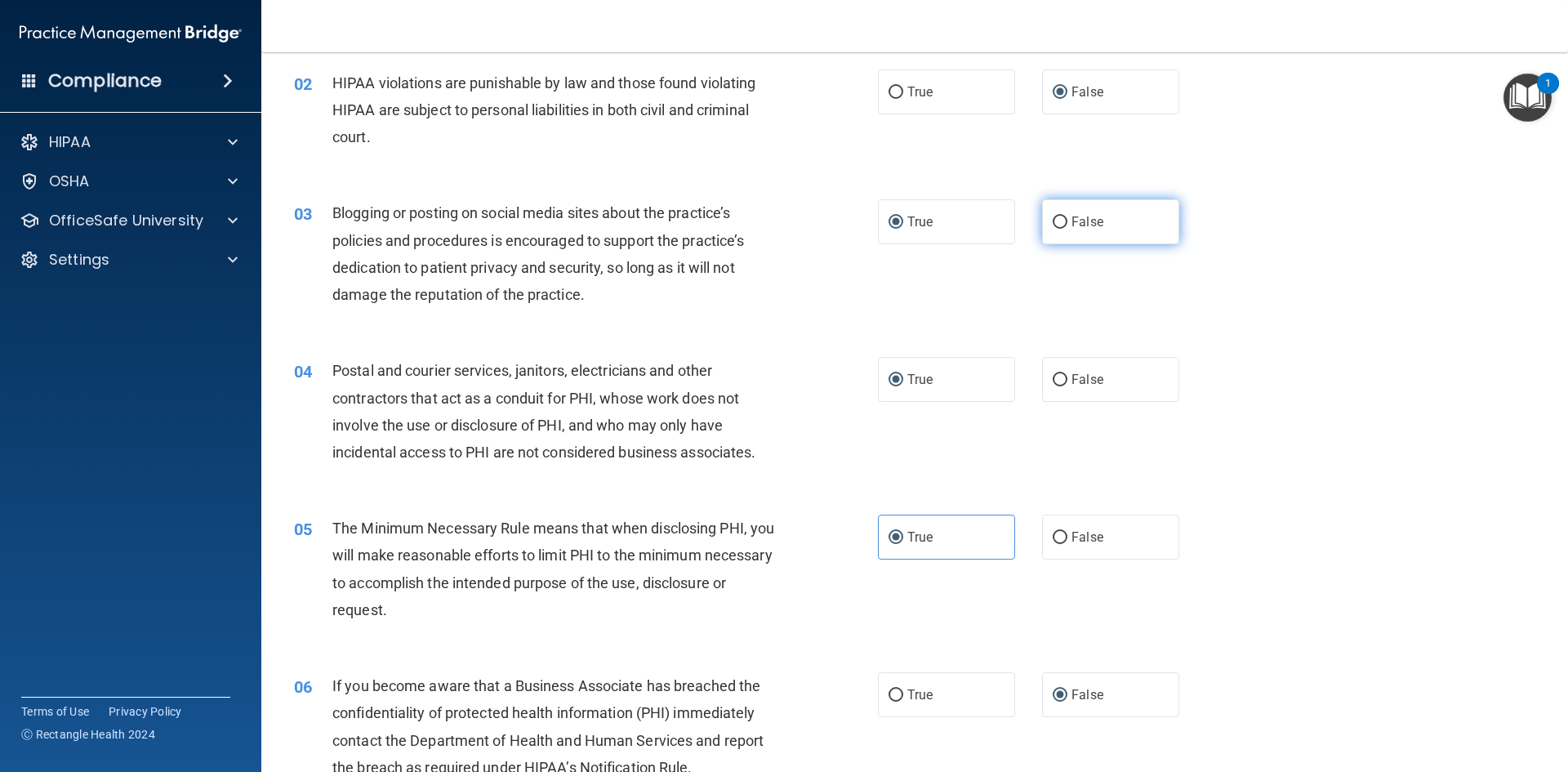
click at [1056, 221] on input "False" at bounding box center [1060, 222] width 15 height 12
radio input "true"
radio input "false"
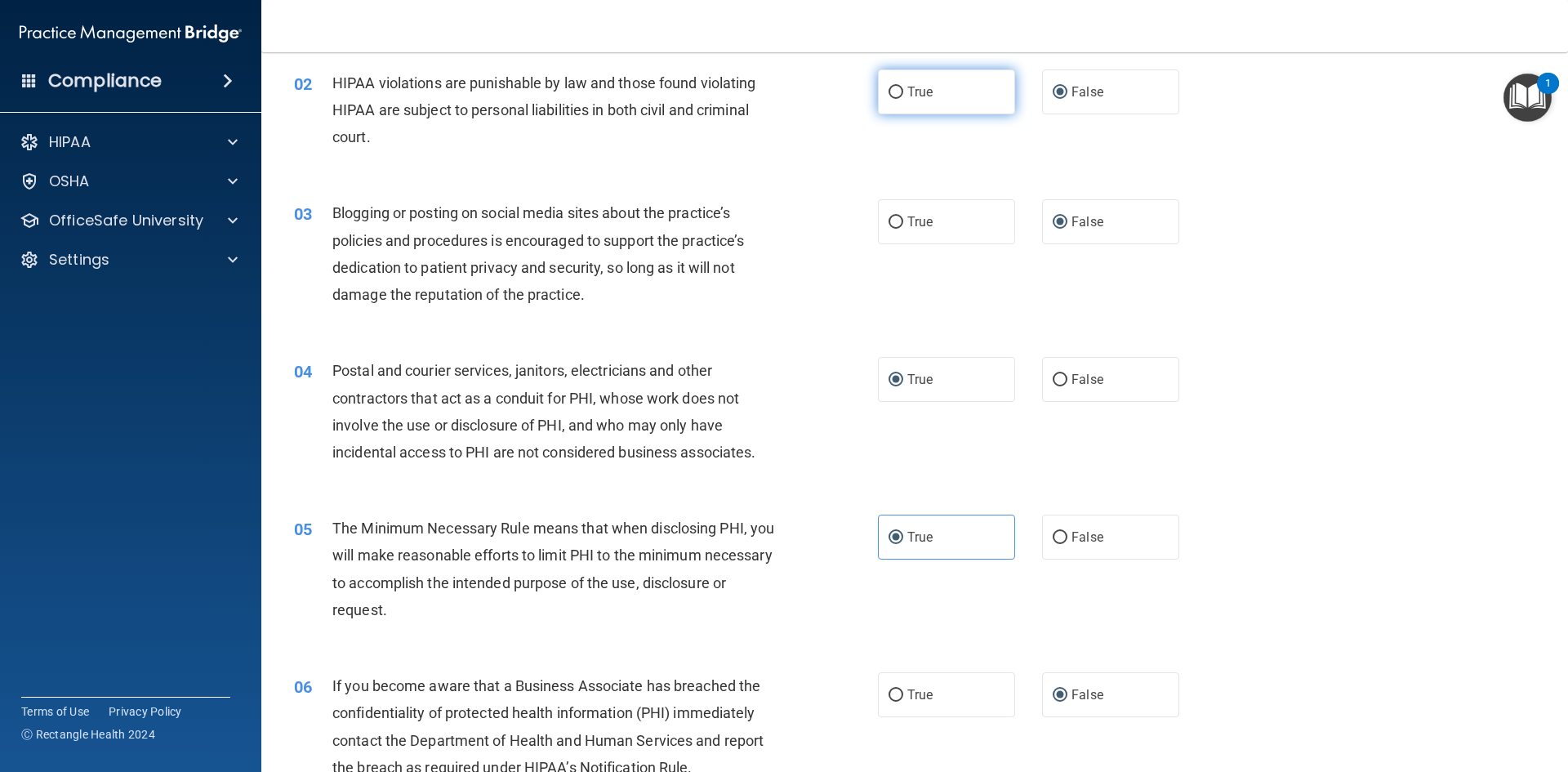
click at [893, 94] on input "True" at bounding box center [896, 93] width 15 height 12
radio input "true"
radio input "false"
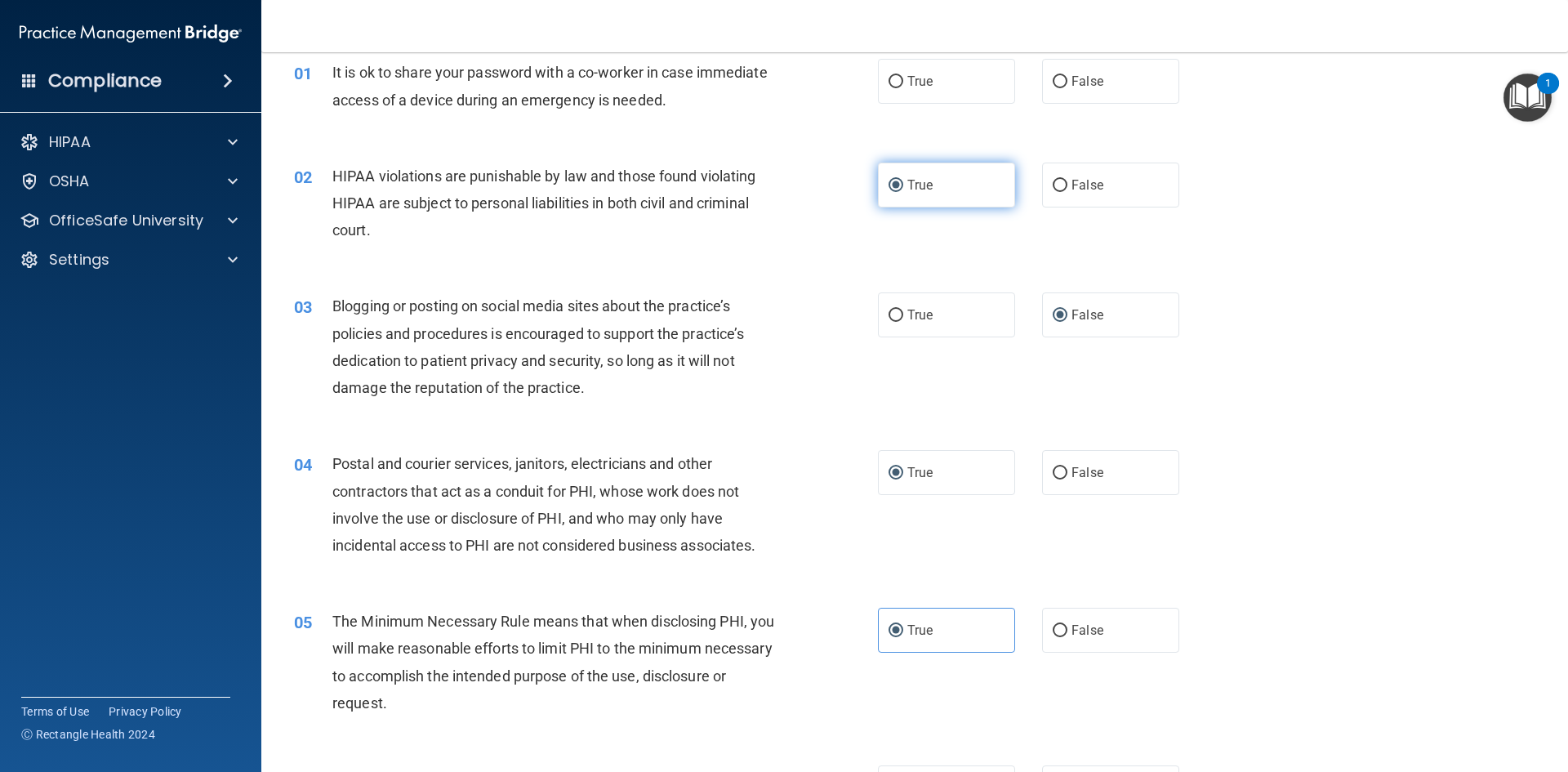
scroll to position [0, 0]
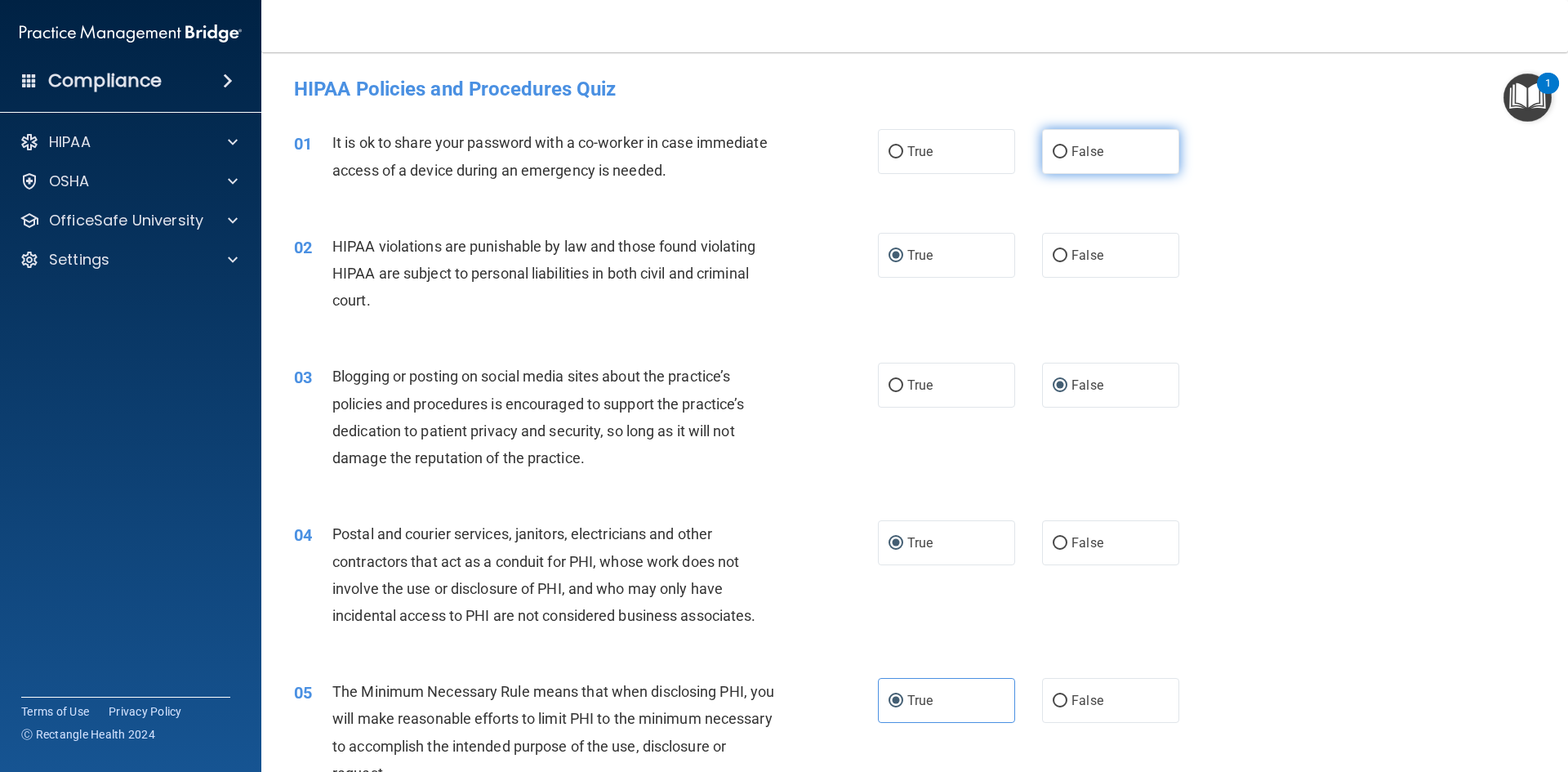
click at [1054, 148] on input "False" at bounding box center [1060, 152] width 15 height 12
radio input "true"
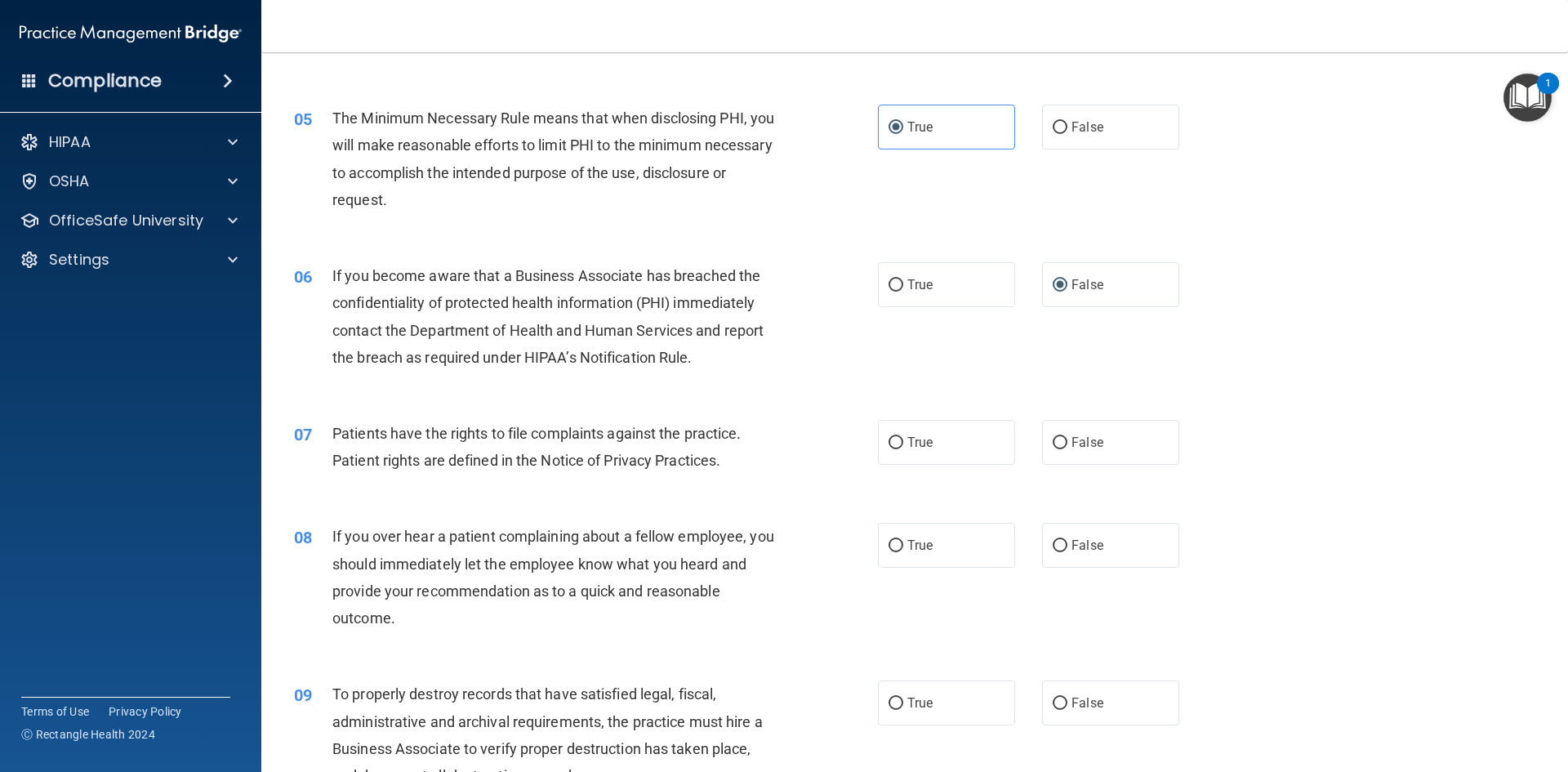
scroll to position [735, 0]
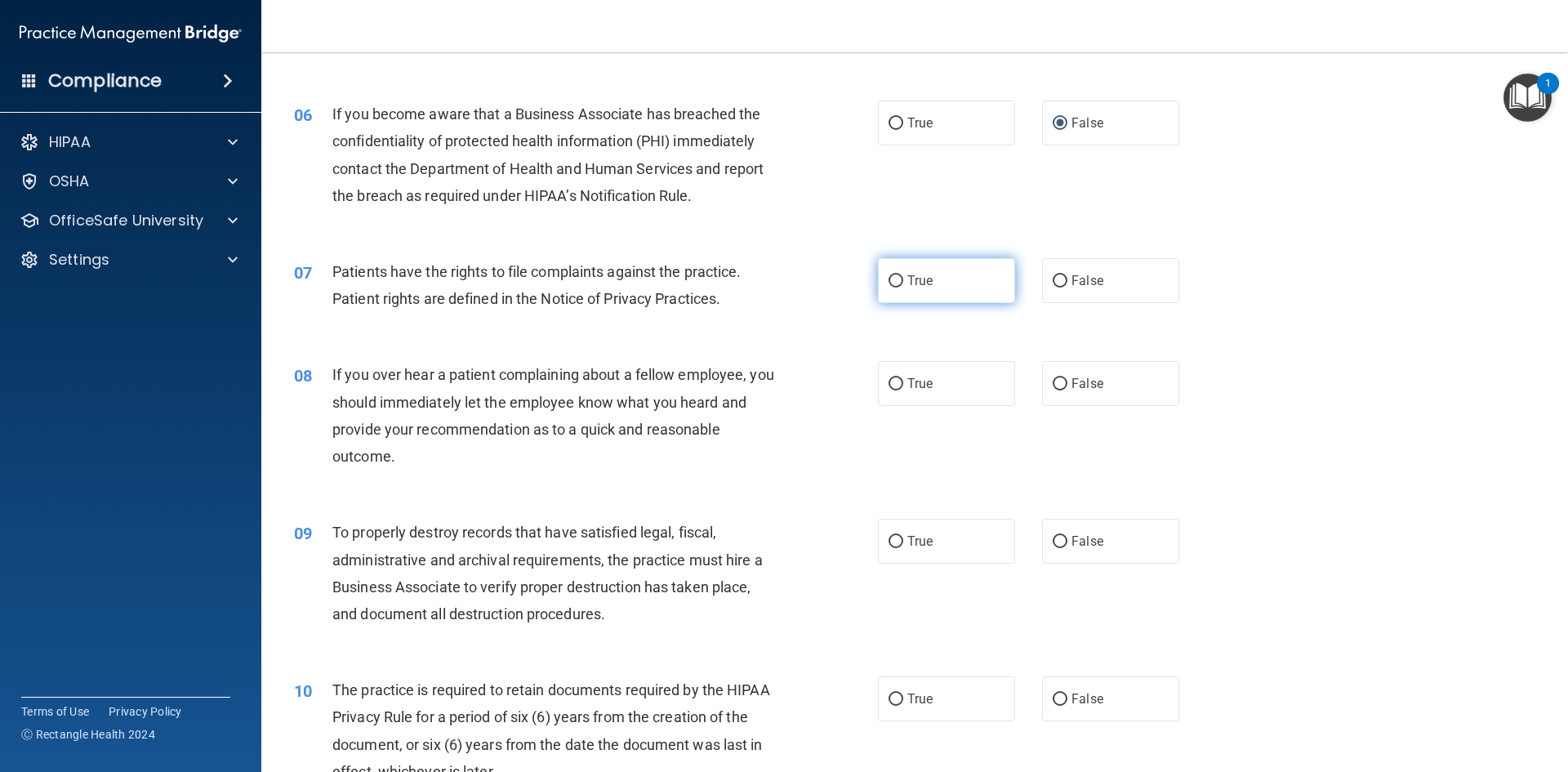
click at [890, 276] on input "True" at bounding box center [896, 282] width 15 height 12
radio input "true"
click at [1053, 383] on input "False" at bounding box center [1060, 384] width 15 height 12
radio input "true"
click at [1056, 538] on input "False" at bounding box center [1060, 542] width 15 height 12
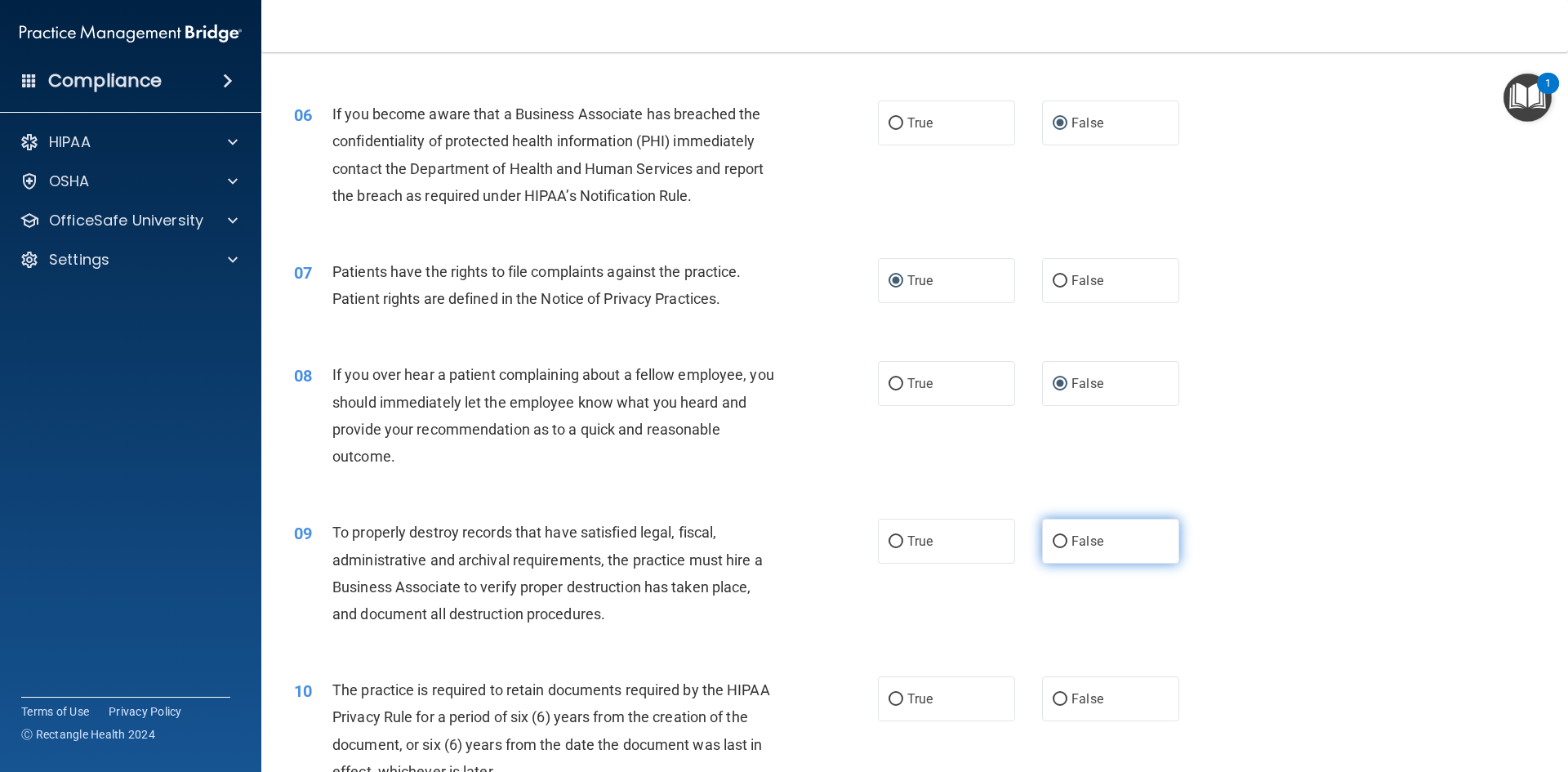
radio input "true"
click at [889, 701] on input "True" at bounding box center [896, 699] width 15 height 12
radio input "true"
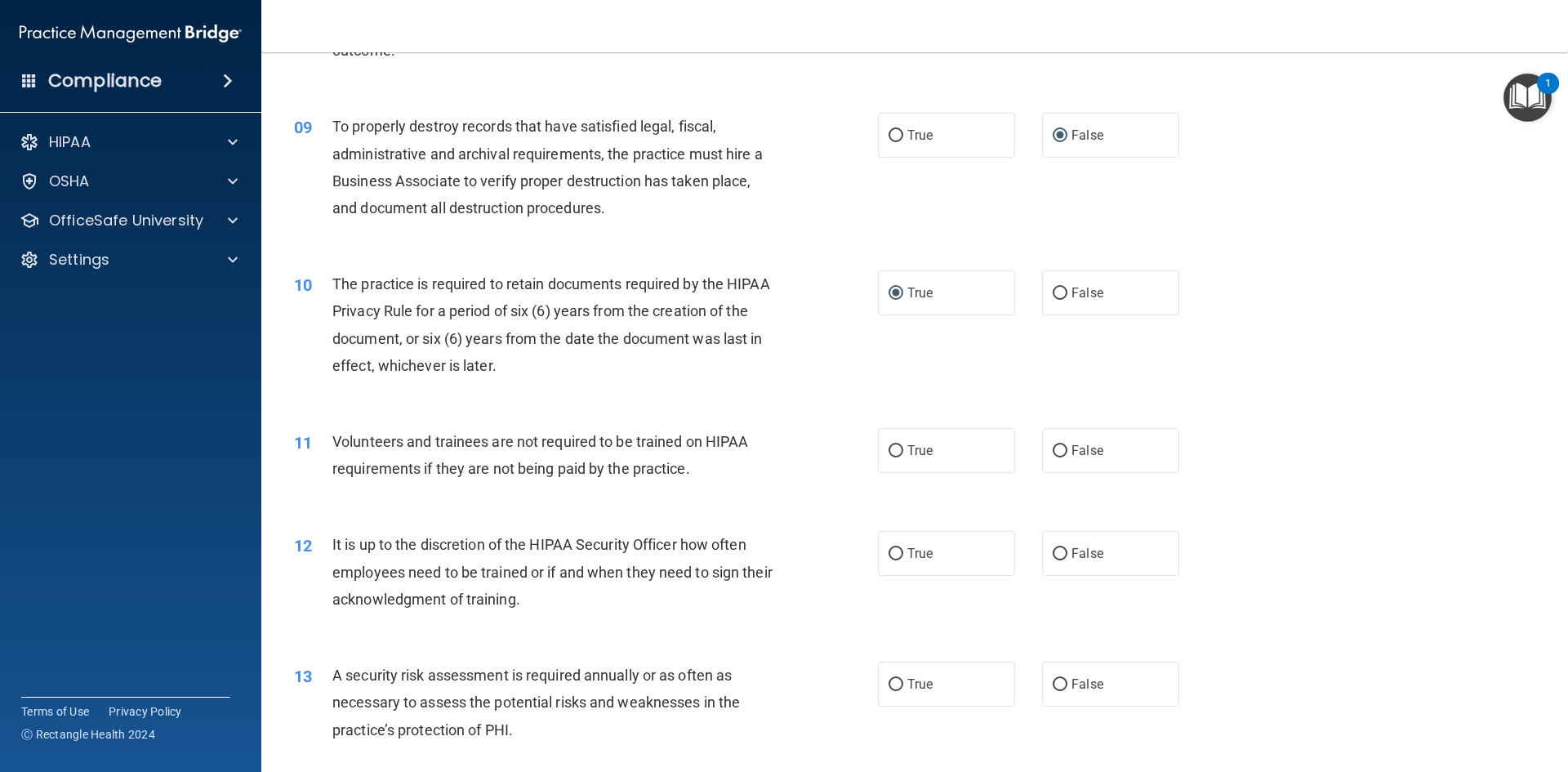
scroll to position [1144, 0]
click at [1053, 443] on input "False" at bounding box center [1060, 448] width 15 height 12
radio input "true"
click at [1053, 551] on input "False" at bounding box center [1060, 551] width 15 height 12
radio input "true"
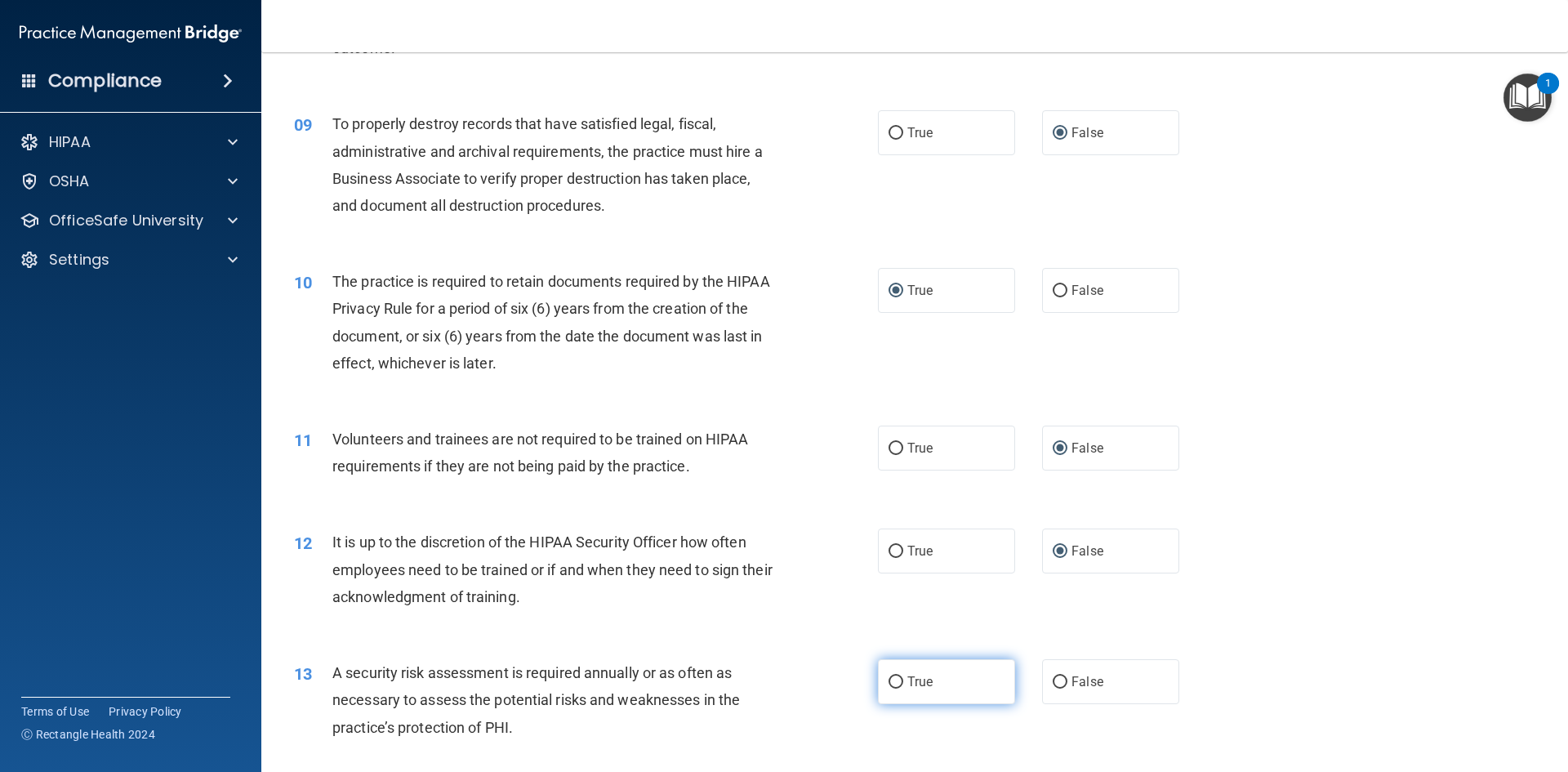
click at [889, 684] on input "True" at bounding box center [896, 683] width 15 height 12
radio input "true"
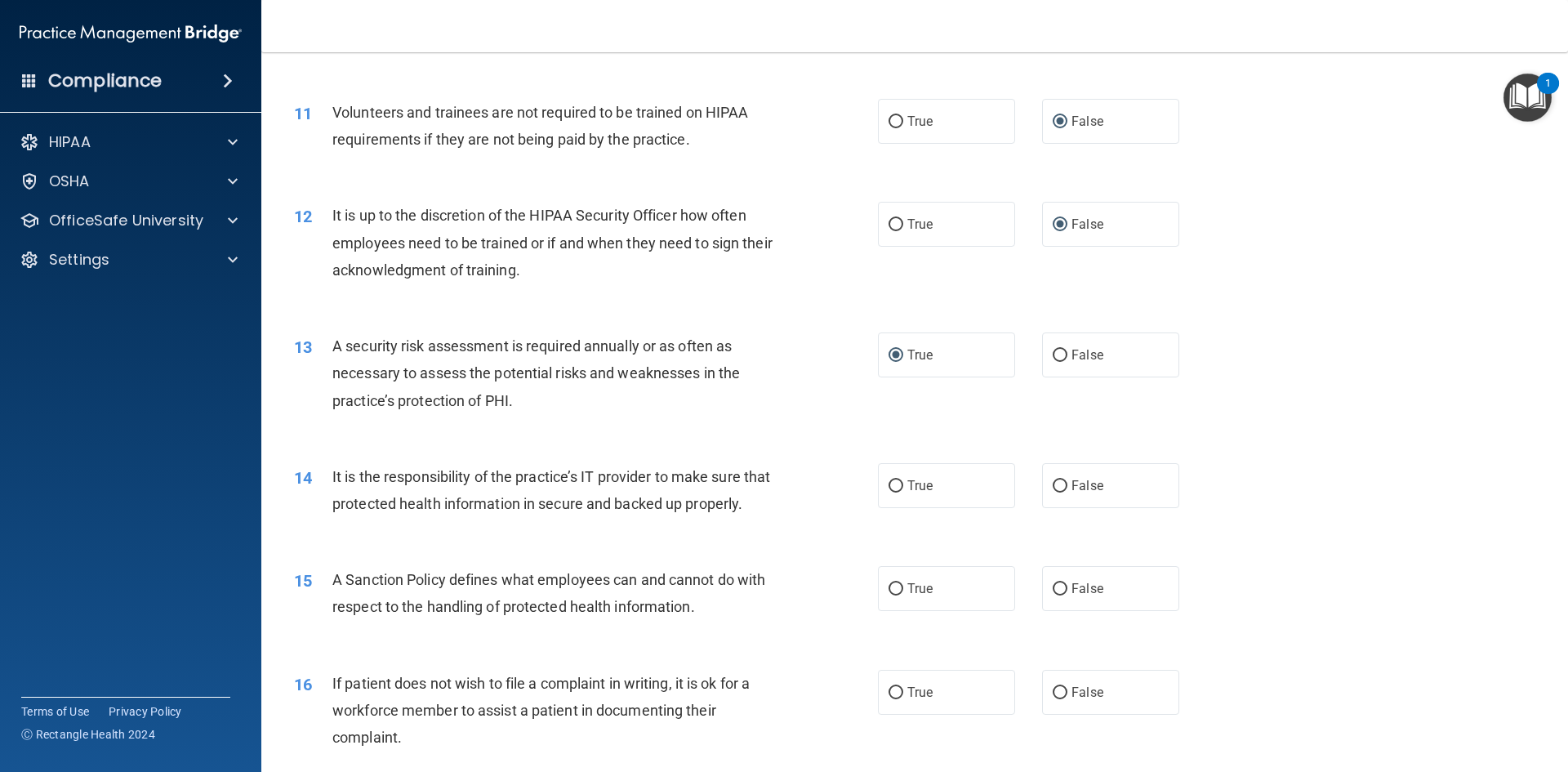
scroll to position [1552, 0]
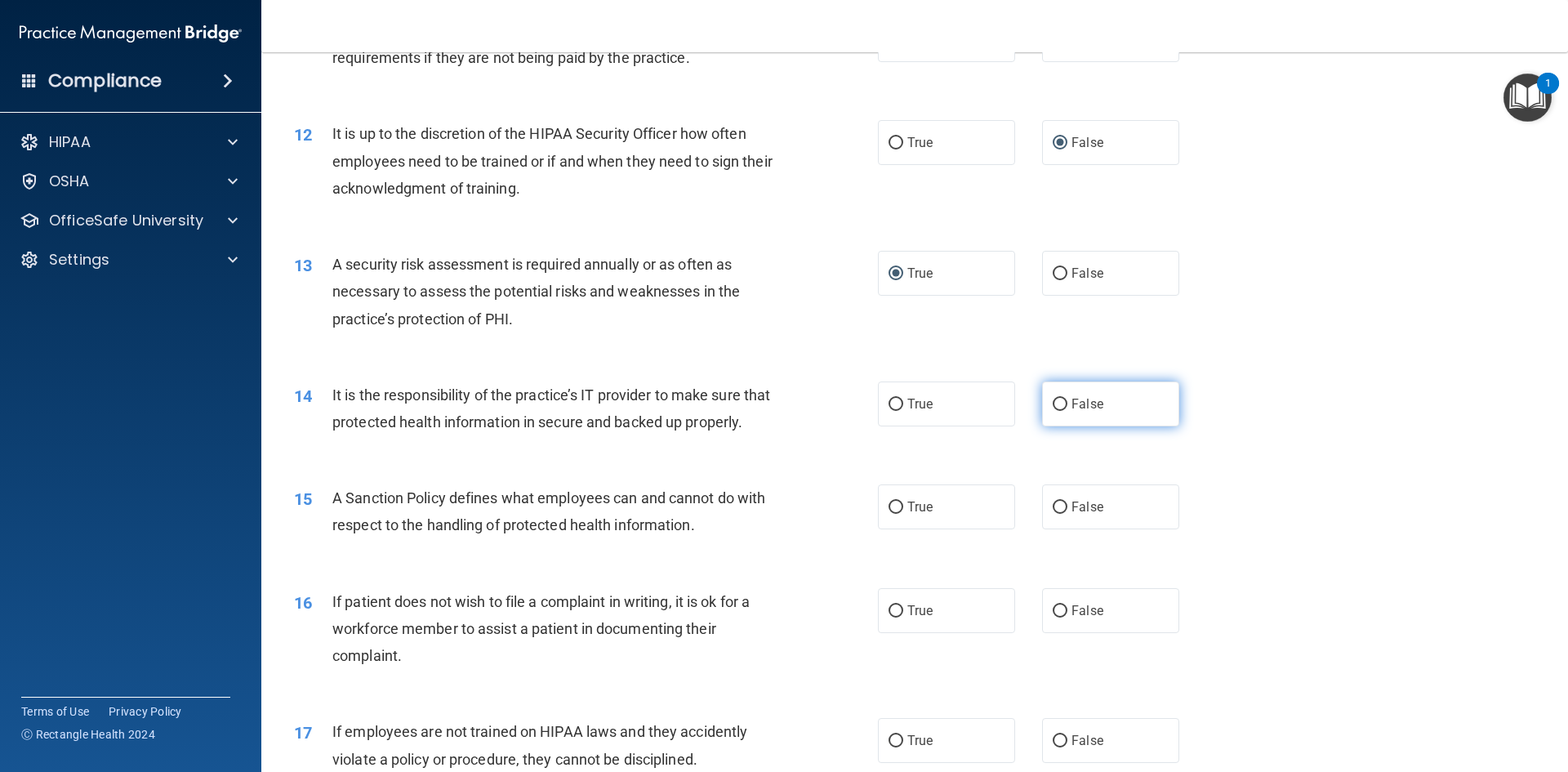
click at [1054, 403] on input "False" at bounding box center [1060, 404] width 15 height 12
radio input "true"
click at [1054, 514] on input "False" at bounding box center [1060, 508] width 15 height 12
radio input "true"
click at [889, 617] on input "True" at bounding box center [896, 611] width 15 height 12
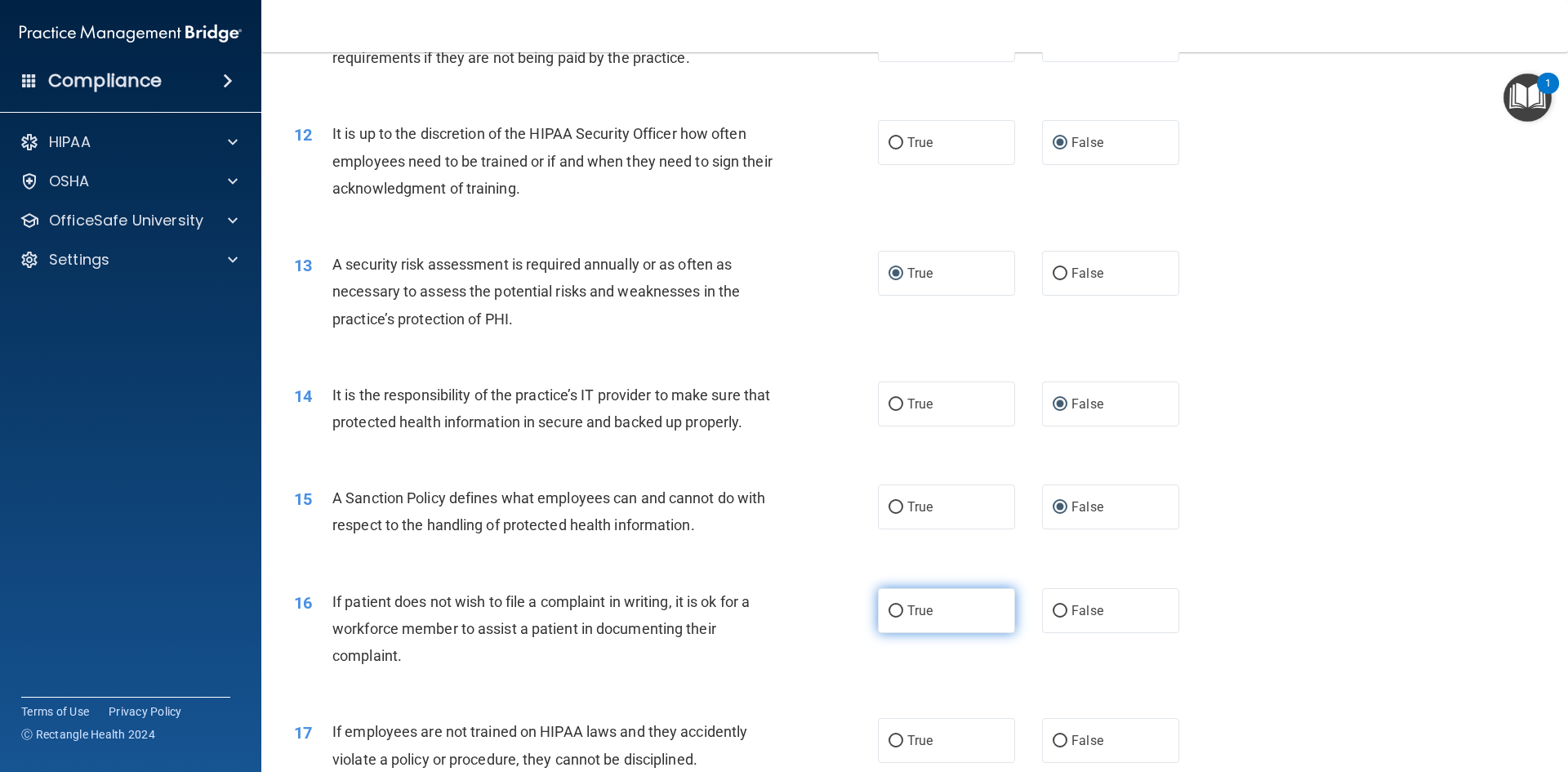
radio input "true"
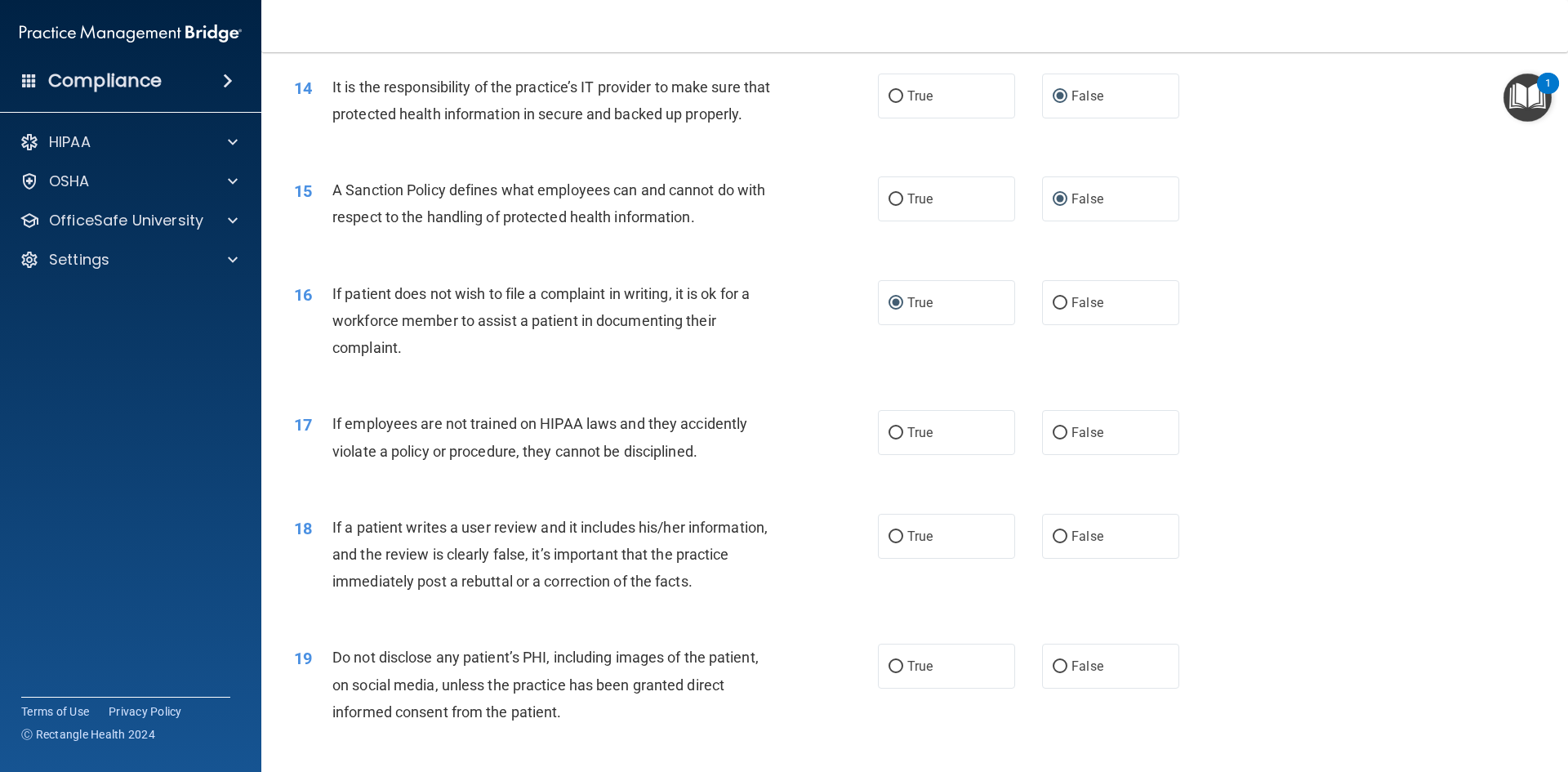
scroll to position [1960, 0]
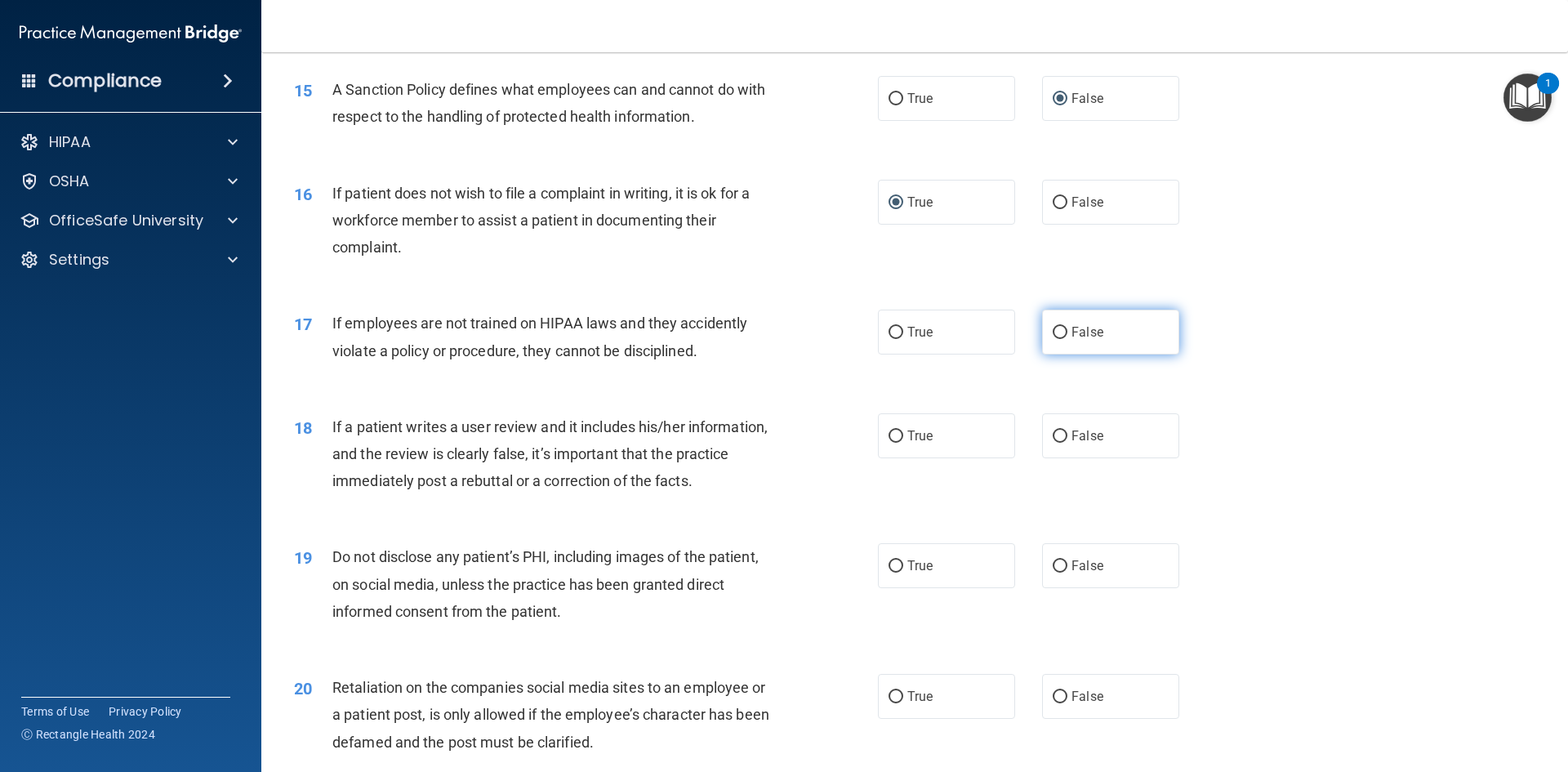
click at [1053, 339] on input "False" at bounding box center [1060, 332] width 15 height 12
radio input "true"
click at [1053, 442] on input "False" at bounding box center [1060, 436] width 15 height 12
radio input "true"
click at [895, 573] on input "True" at bounding box center [896, 566] width 15 height 12
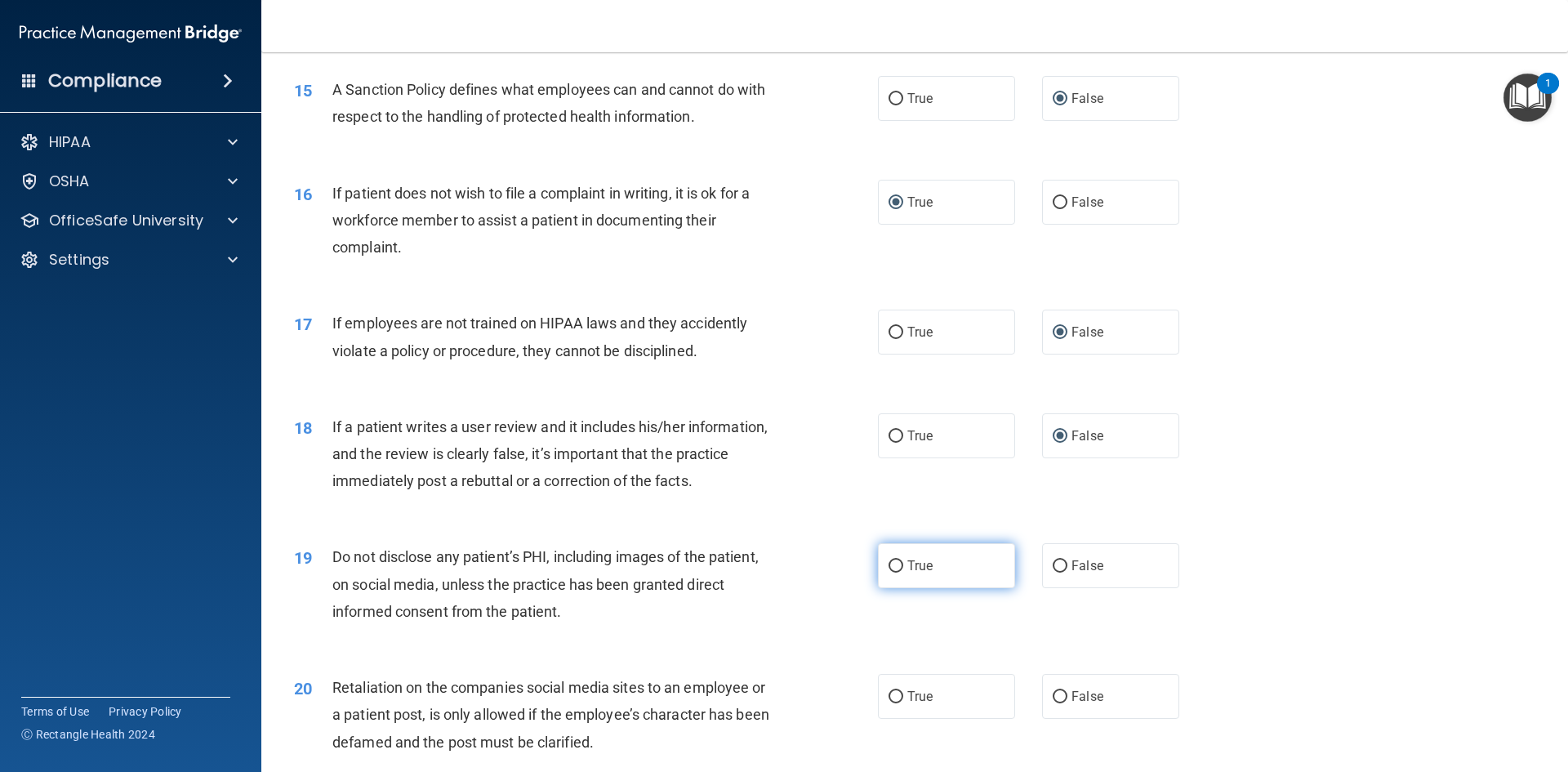
radio input "true"
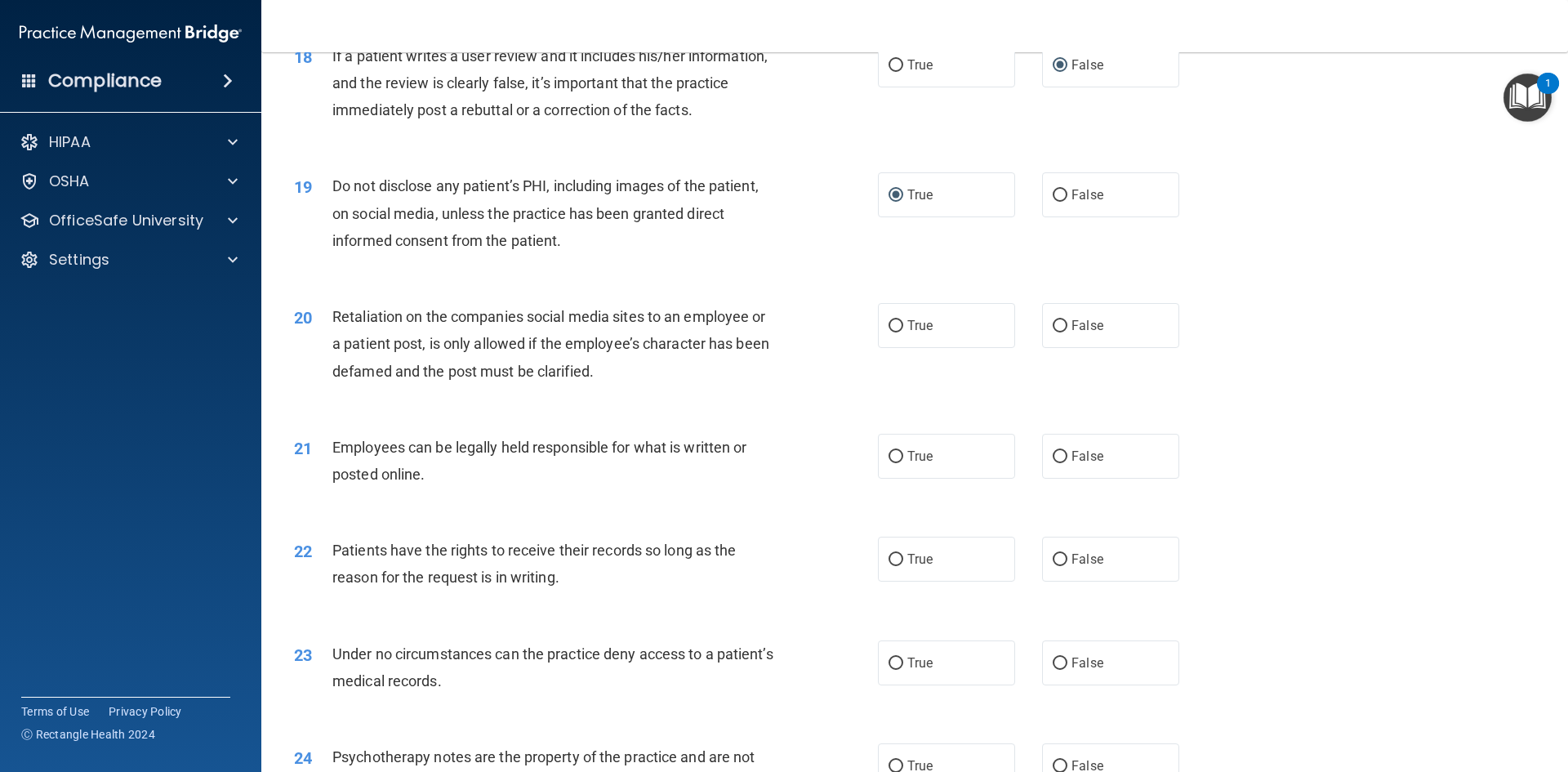
scroll to position [2368, 0]
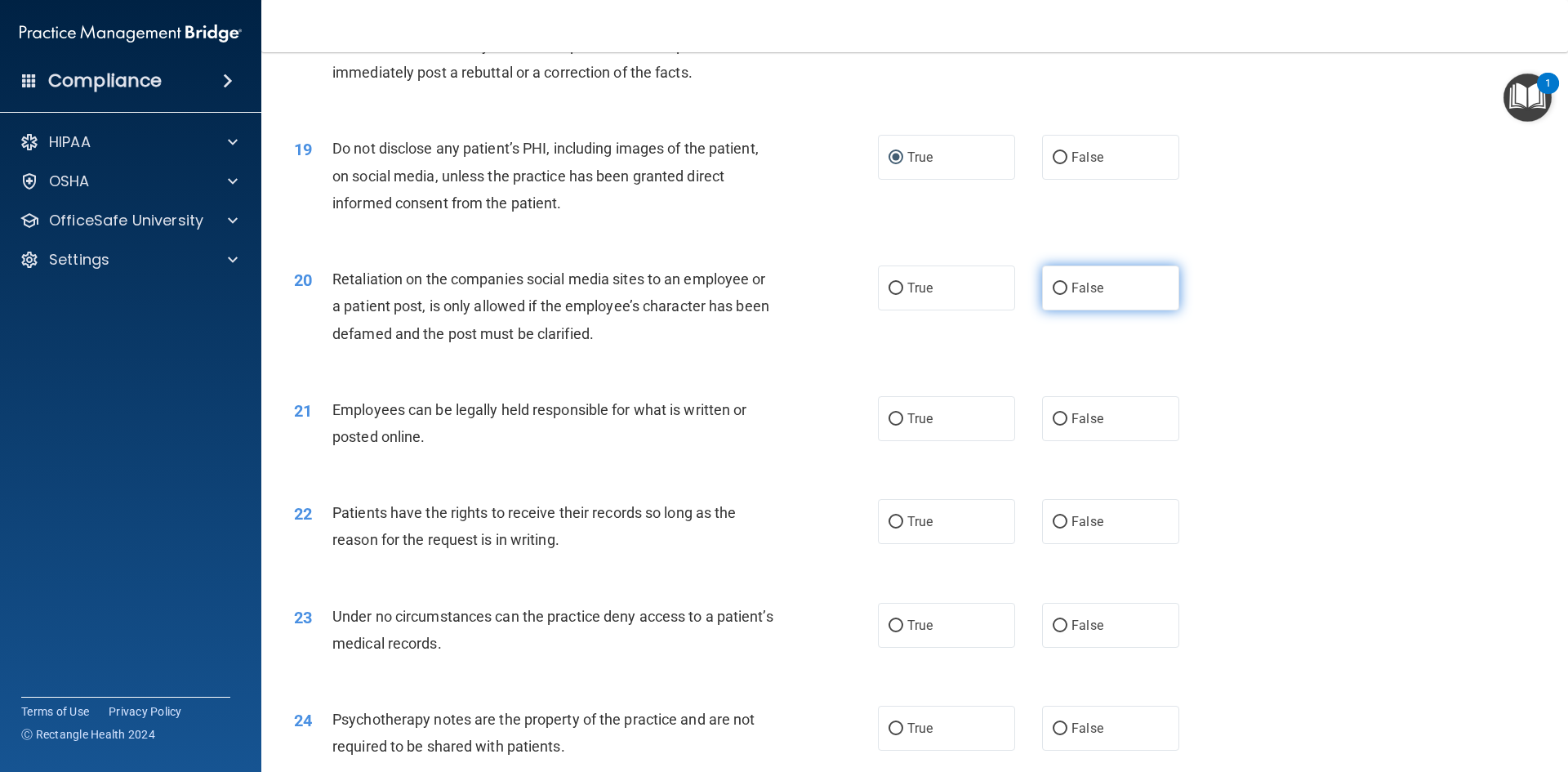
click at [1053, 295] on input "False" at bounding box center [1060, 289] width 15 height 12
radio input "true"
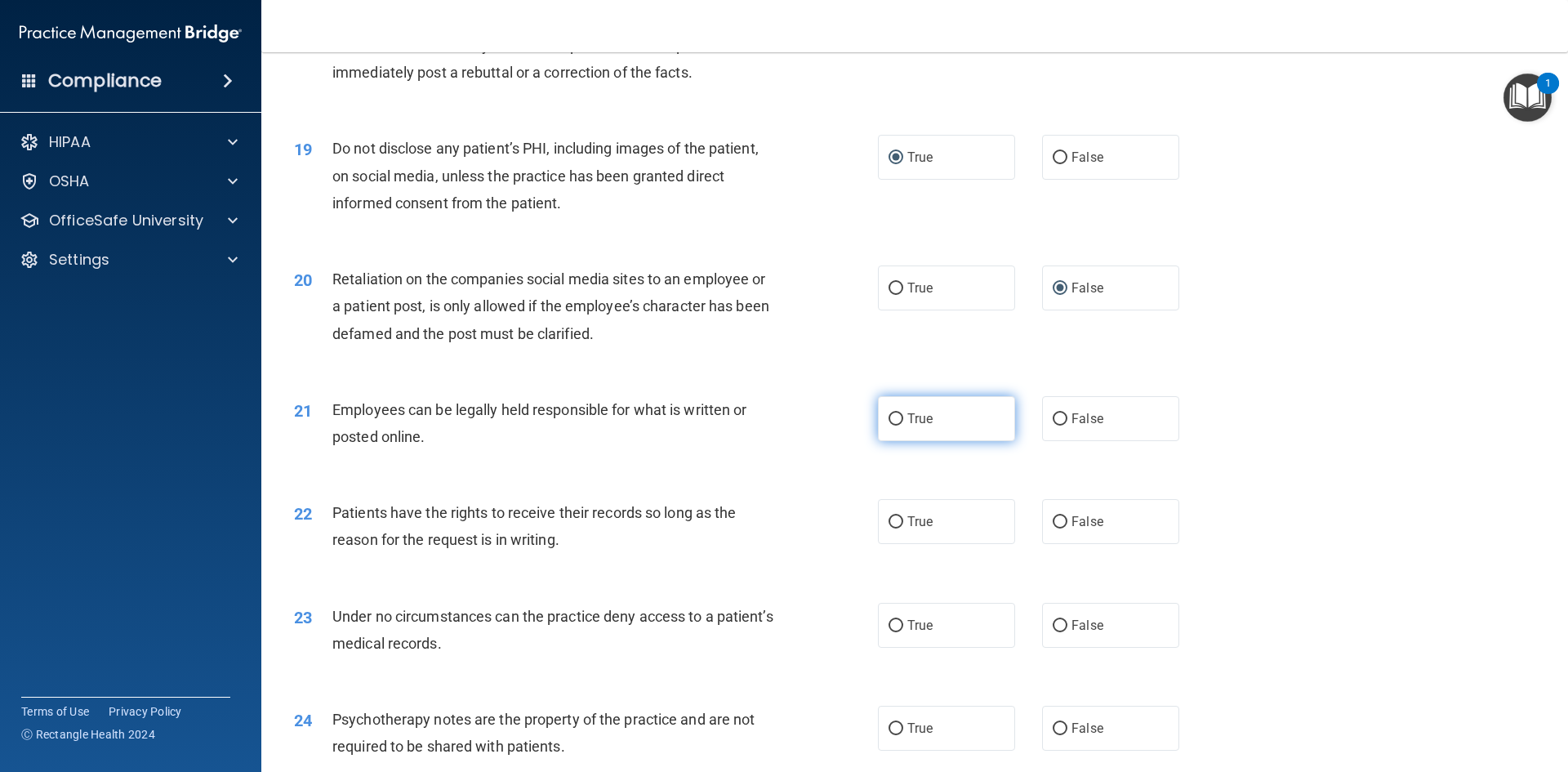
click at [891, 426] on input "True" at bounding box center [896, 419] width 15 height 12
radio input "true"
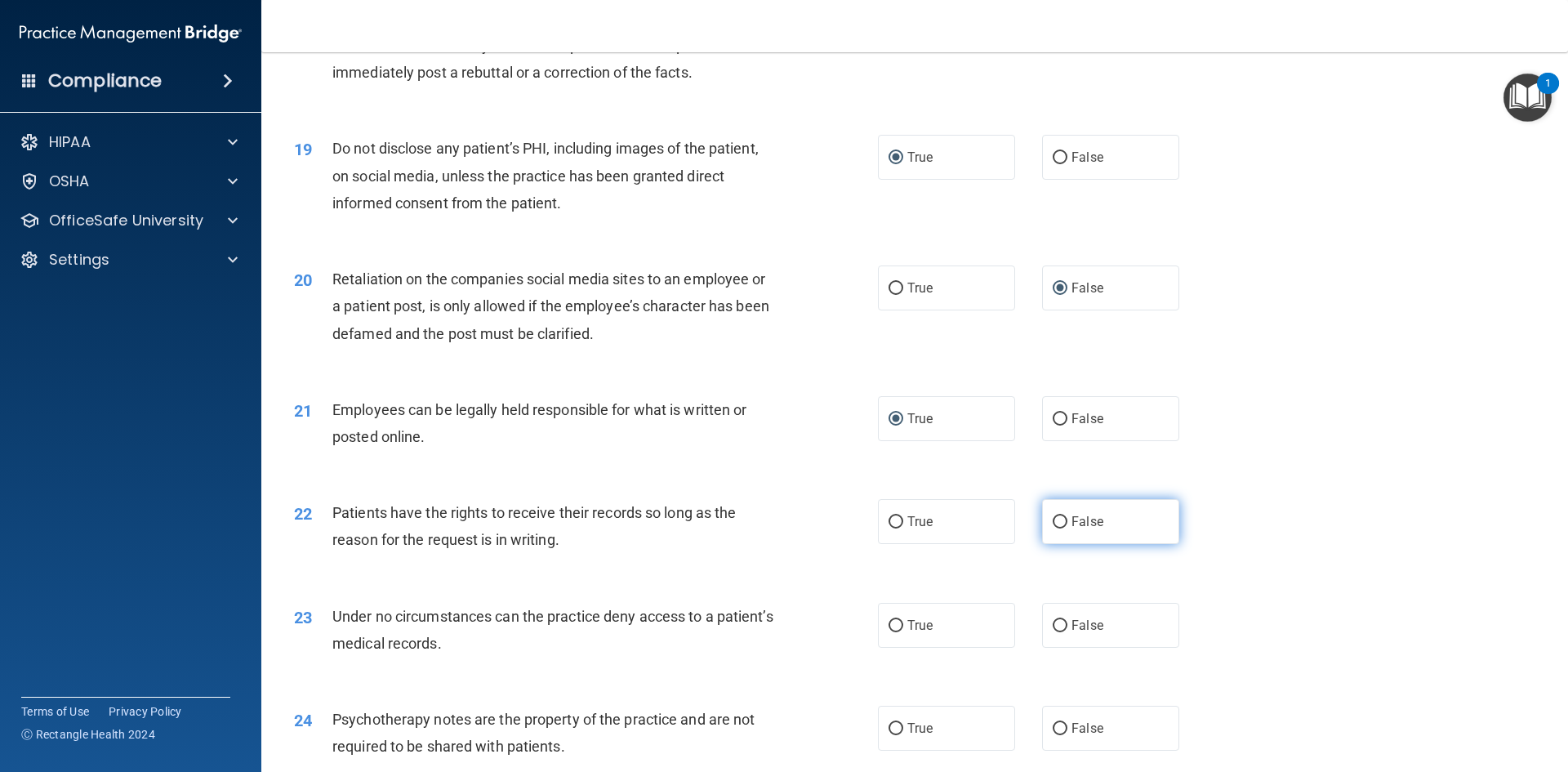
click at [1054, 528] on input "False" at bounding box center [1060, 522] width 15 height 12
radio input "true"
click at [1054, 632] on input "False" at bounding box center [1060, 626] width 15 height 12
radio input "true"
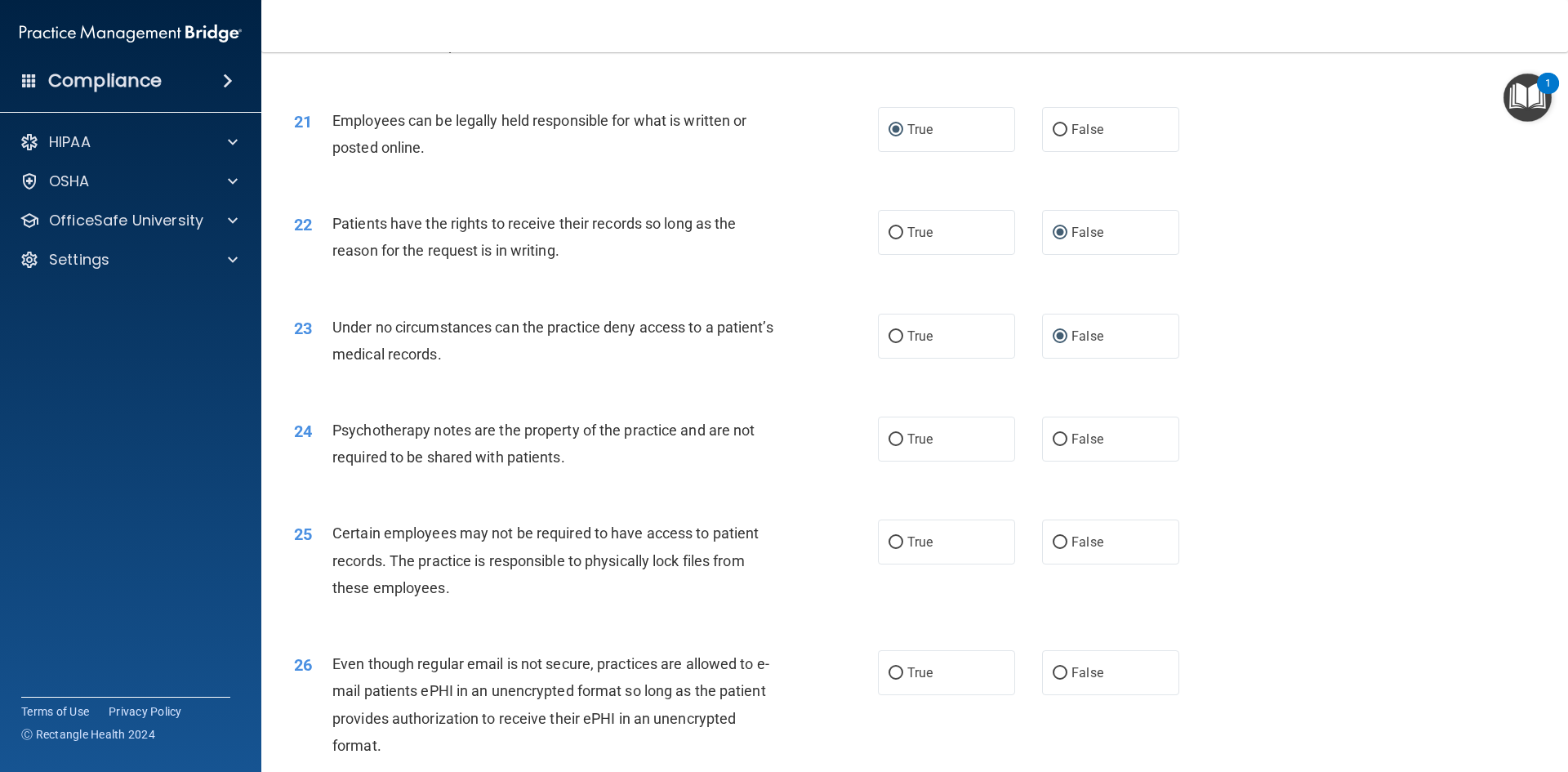
scroll to position [2696, 0]
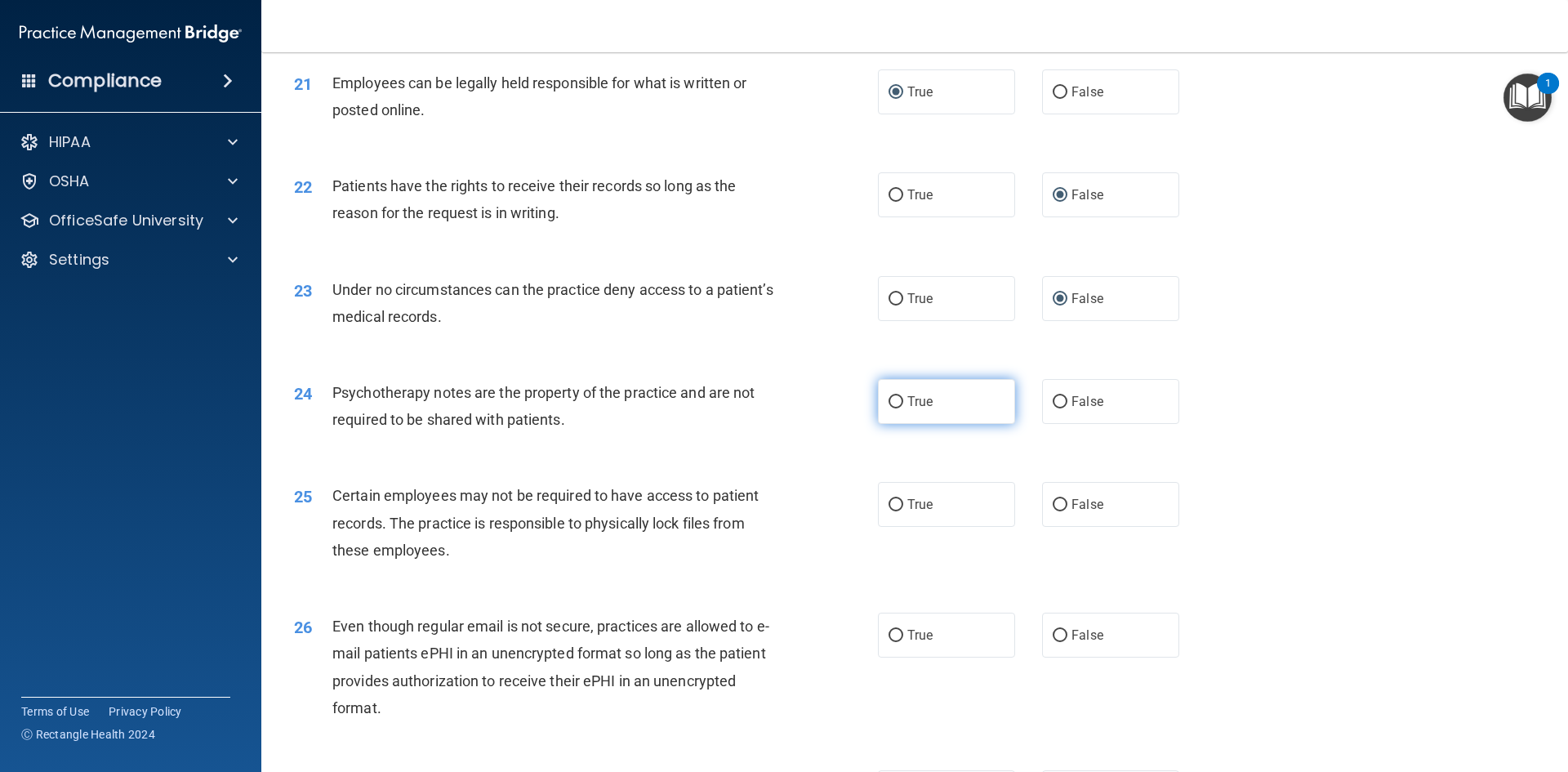
click at [898, 424] on label "True" at bounding box center [946, 401] width 137 height 45
click at [898, 409] on input "True" at bounding box center [896, 402] width 15 height 12
radio input "true"
click at [889, 511] on input "True" at bounding box center [896, 505] width 15 height 12
radio input "true"
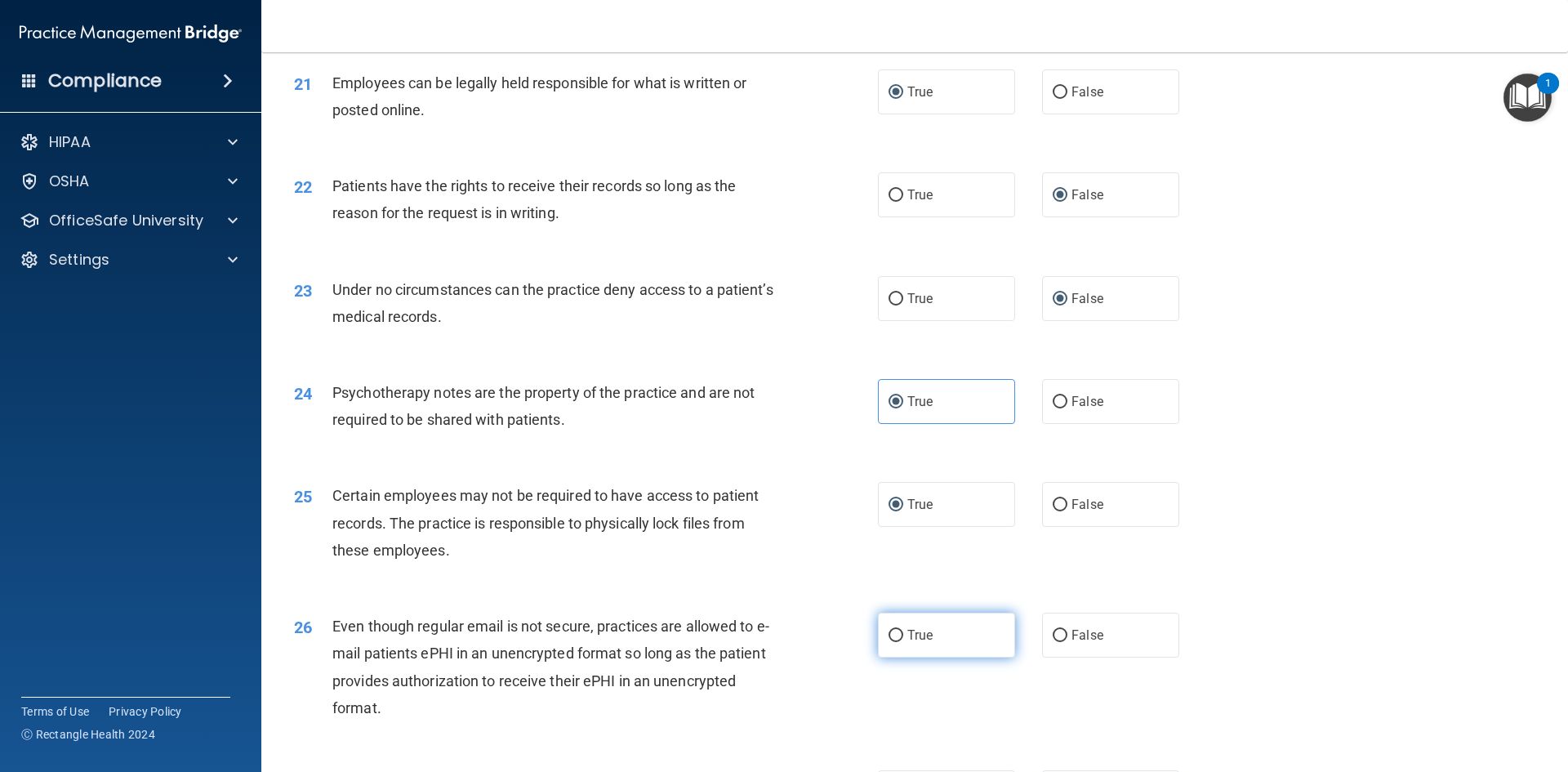
click at [896, 642] on input "True" at bounding box center [896, 635] width 15 height 12
radio input "true"
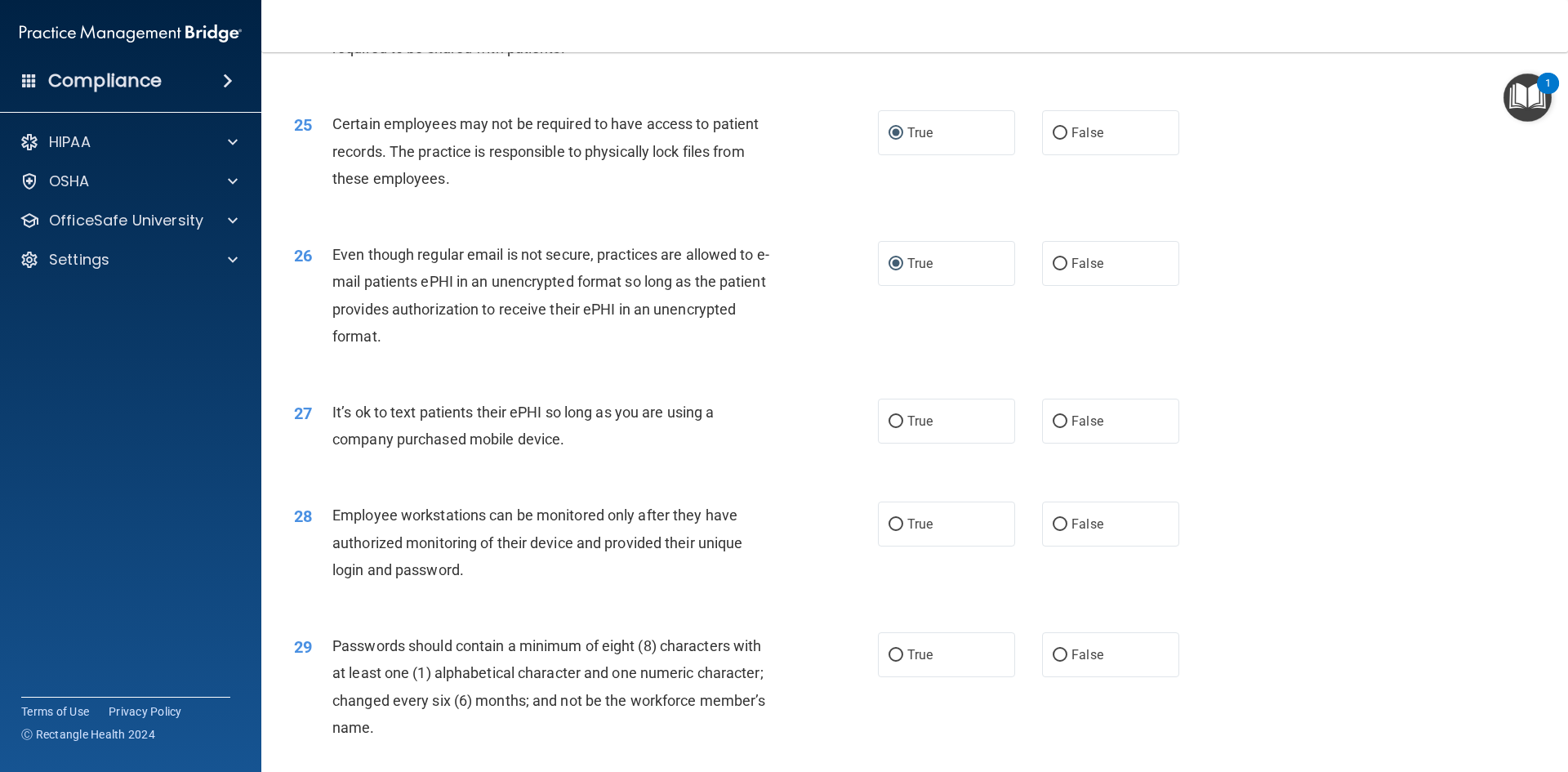
scroll to position [3103, 0]
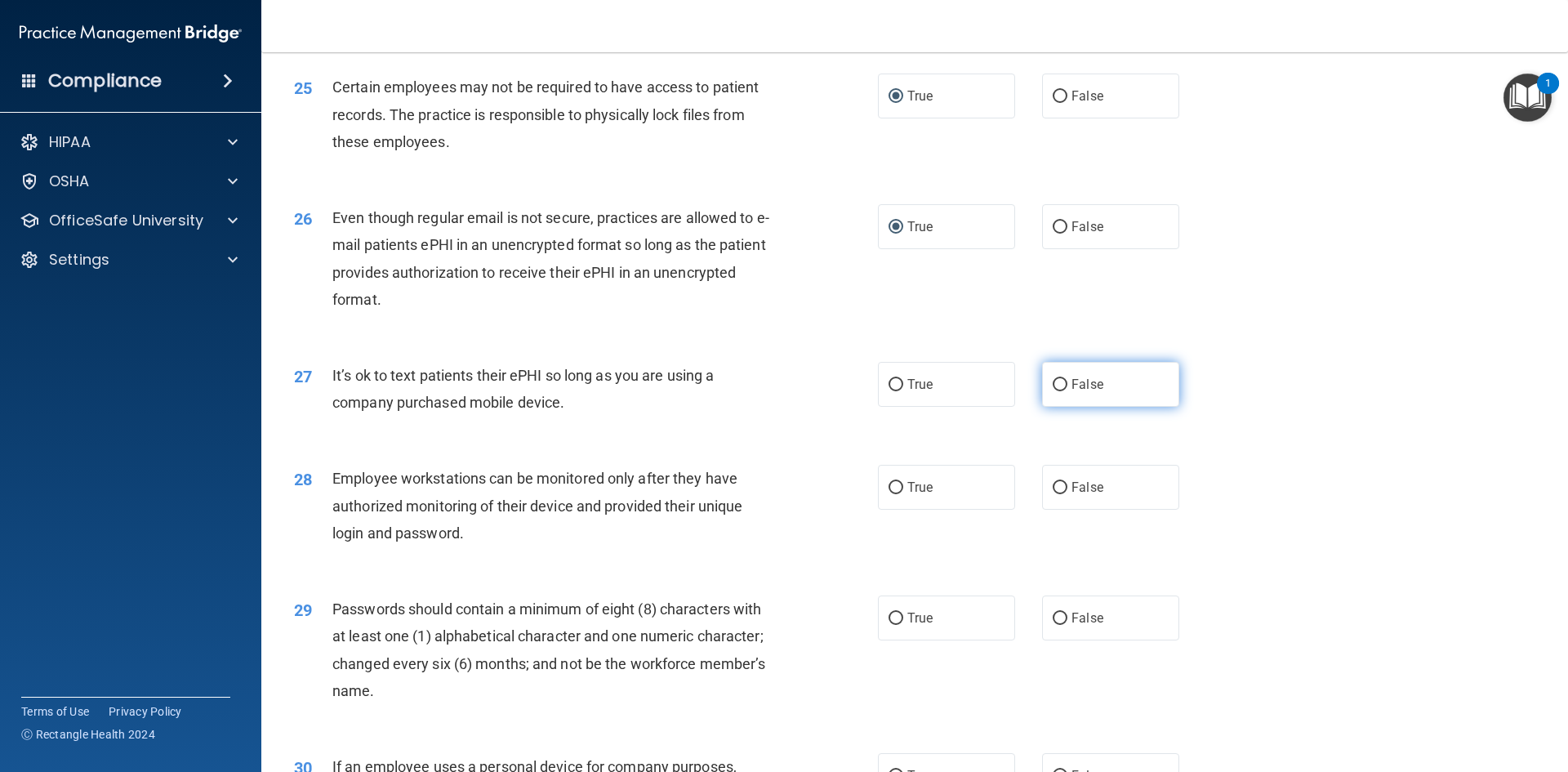
click at [1053, 392] on input "False" at bounding box center [1060, 385] width 15 height 12
radio input "true"
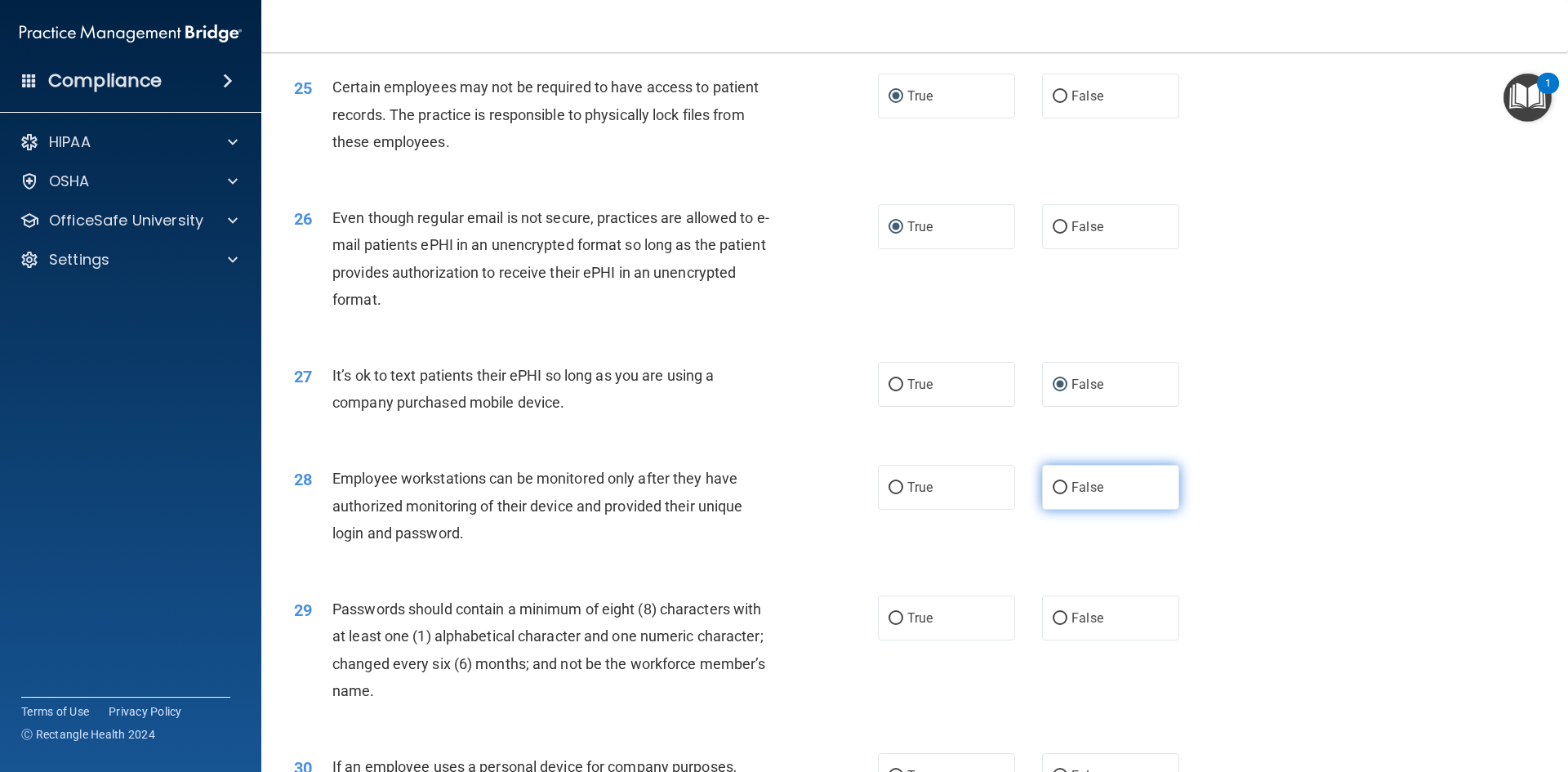
click at [1054, 494] on input "False" at bounding box center [1060, 488] width 15 height 12
radio input "true"
click at [896, 625] on input "True" at bounding box center [896, 618] width 15 height 12
radio input "true"
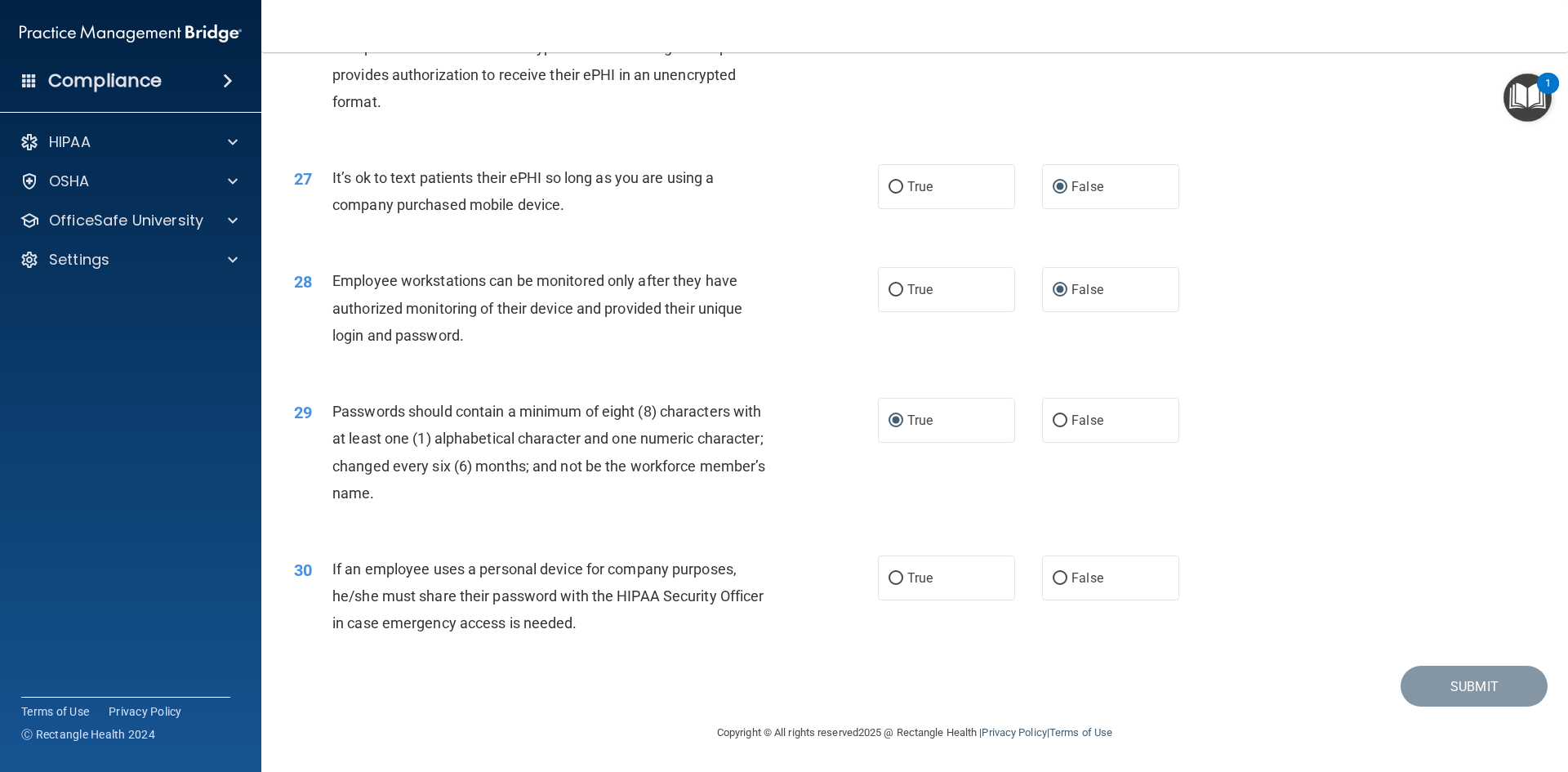
scroll to position [3328, 0]
click at [1057, 576] on input "False" at bounding box center [1060, 579] width 15 height 12
radio input "true"
click at [1467, 677] on button "Submit" at bounding box center [1474, 686] width 147 height 42
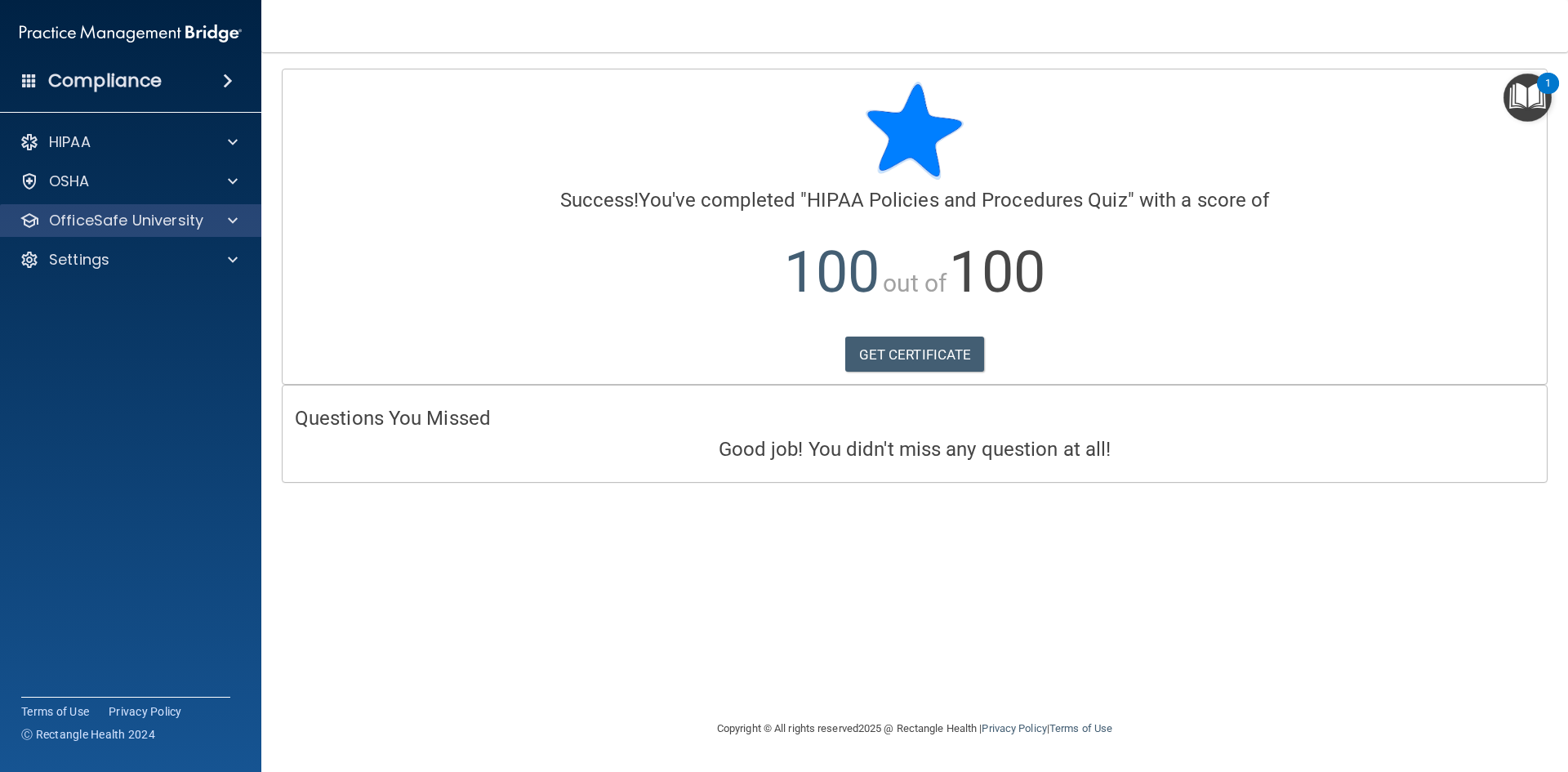
click at [119, 230] on div "OfficeSafe University" at bounding box center [131, 221] width 262 height 33
click at [73, 219] on p "OfficeSafe University" at bounding box center [126, 220] width 155 height 20
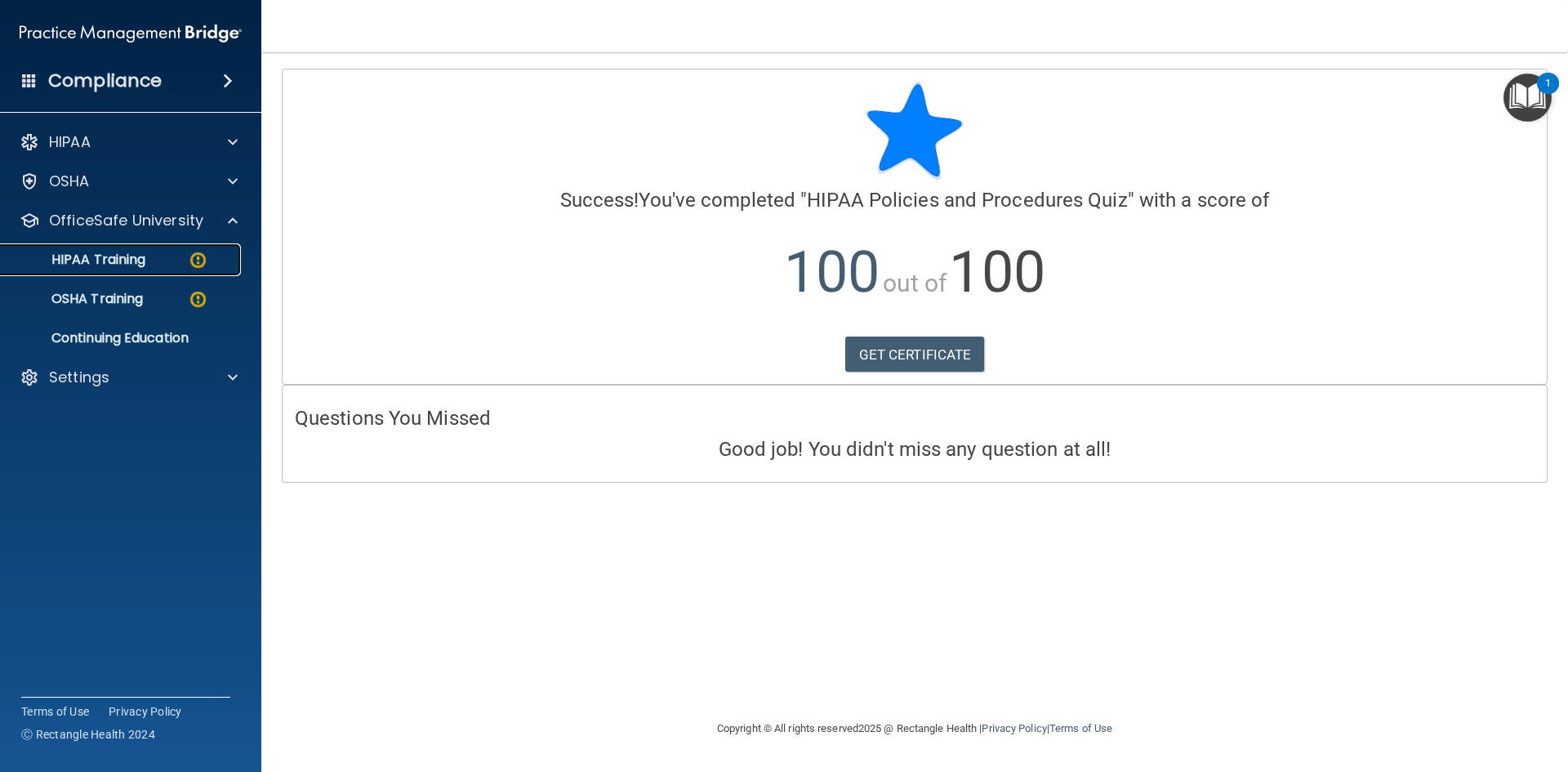
click at [167, 258] on div "HIPAA Training" at bounding box center [122, 259] width 223 height 16
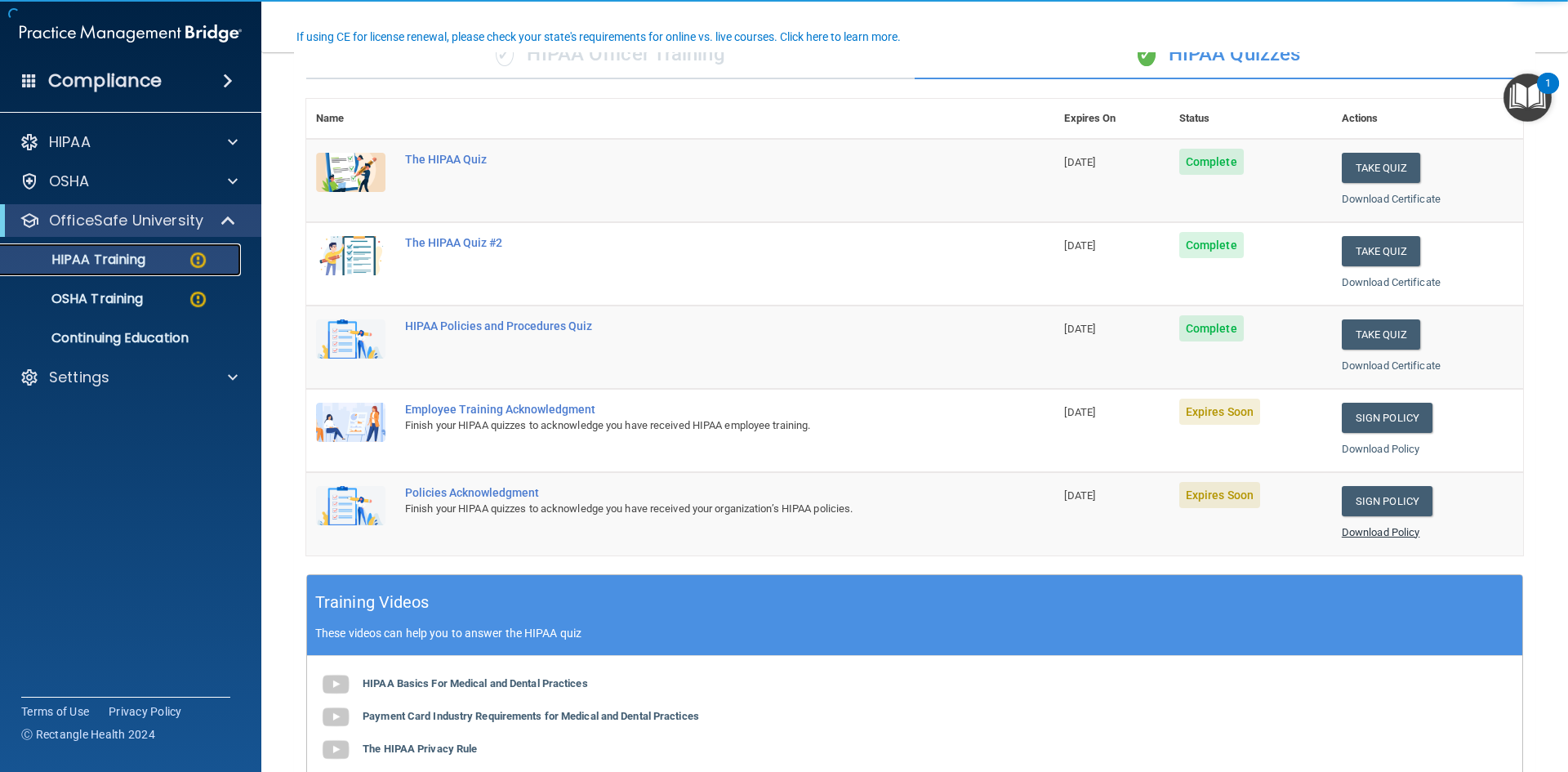
scroll to position [163, 0]
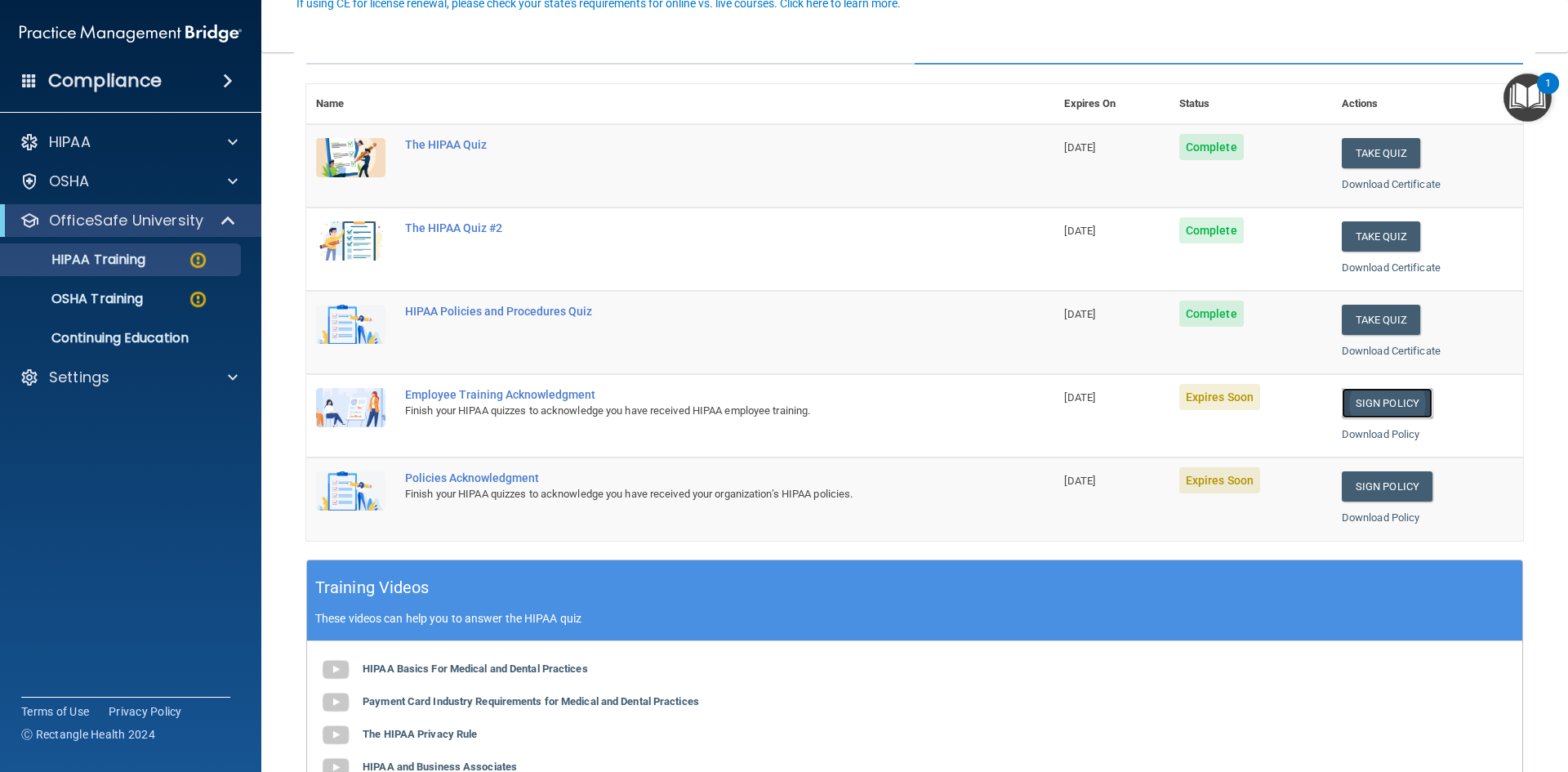
click at [1395, 407] on link "Sign Policy" at bounding box center [1388, 403] width 91 height 30
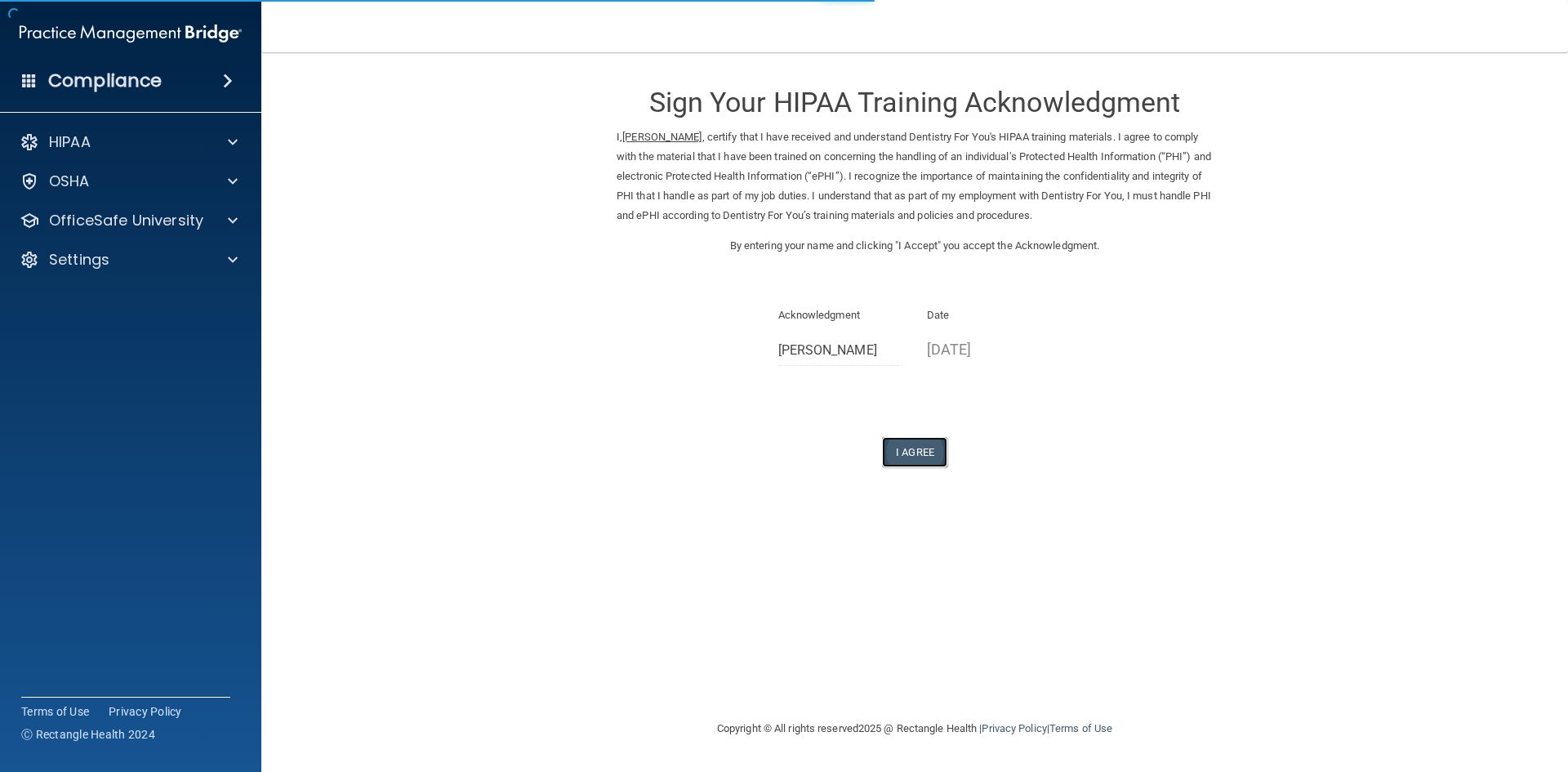
click at [920, 447] on button "I Agree" at bounding box center [915, 452] width 65 height 30
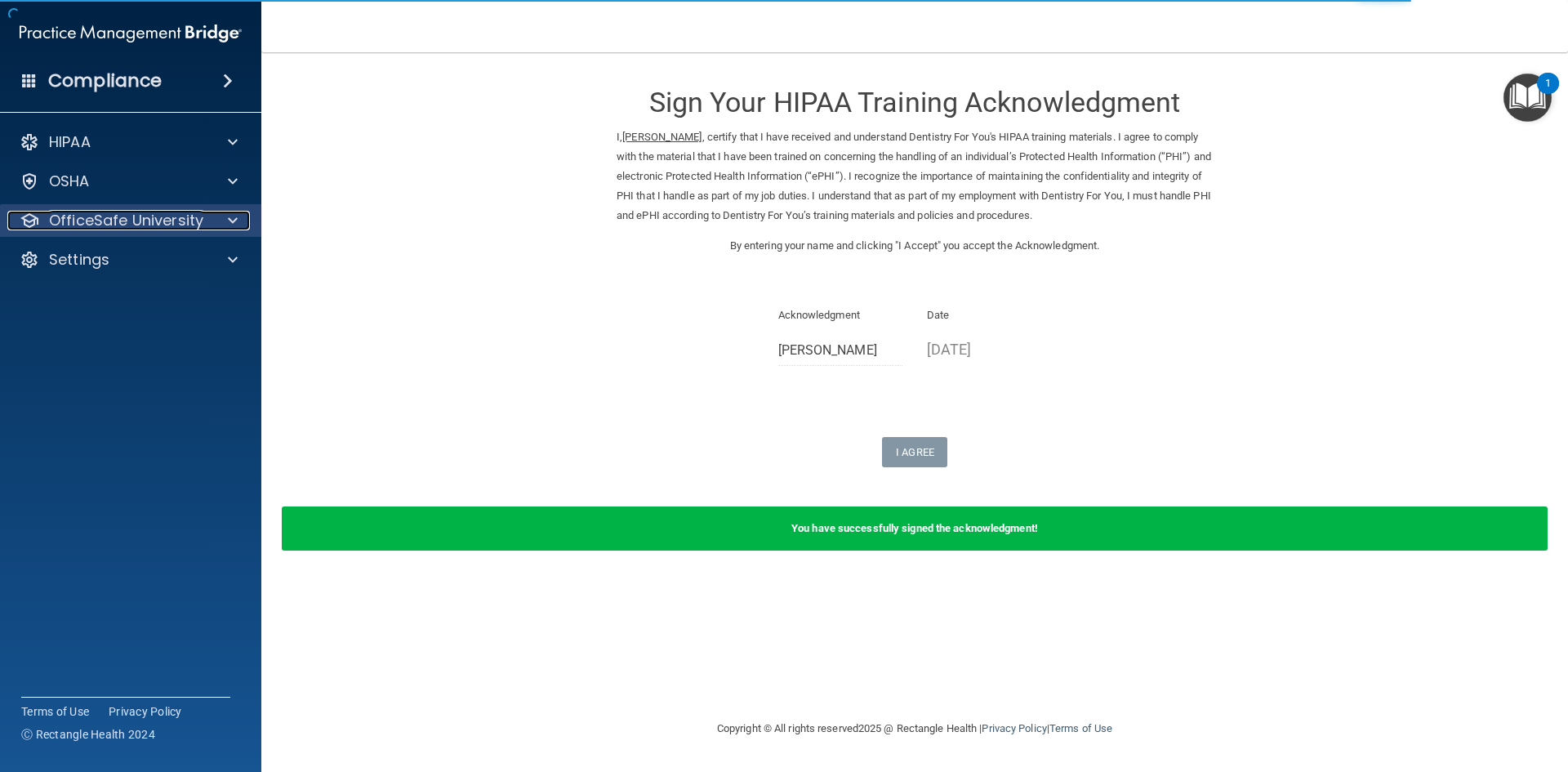
click at [81, 226] on p "OfficeSafe University" at bounding box center [126, 220] width 155 height 20
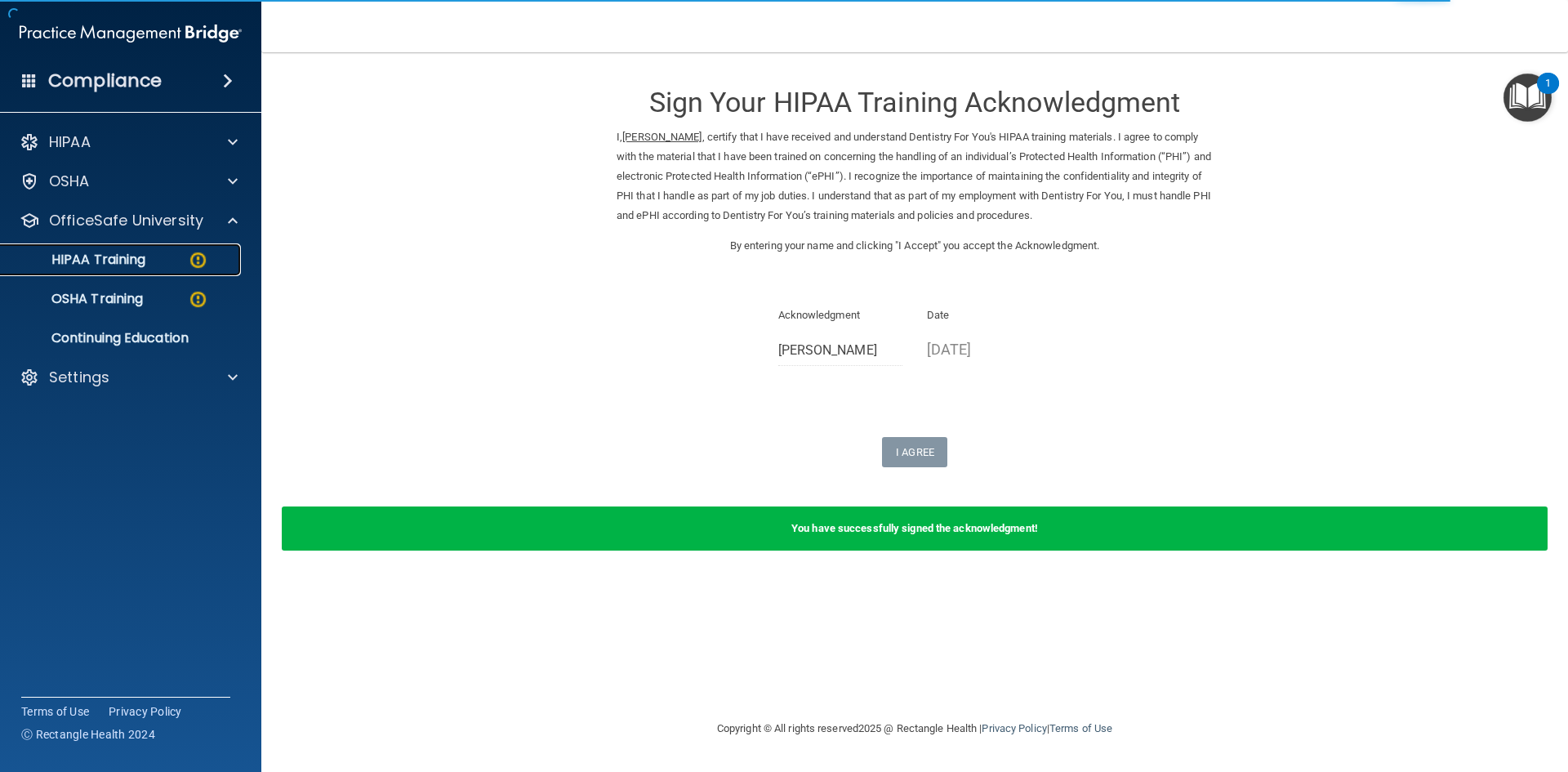
click at [176, 254] on div "HIPAA Training" at bounding box center [122, 259] width 223 height 16
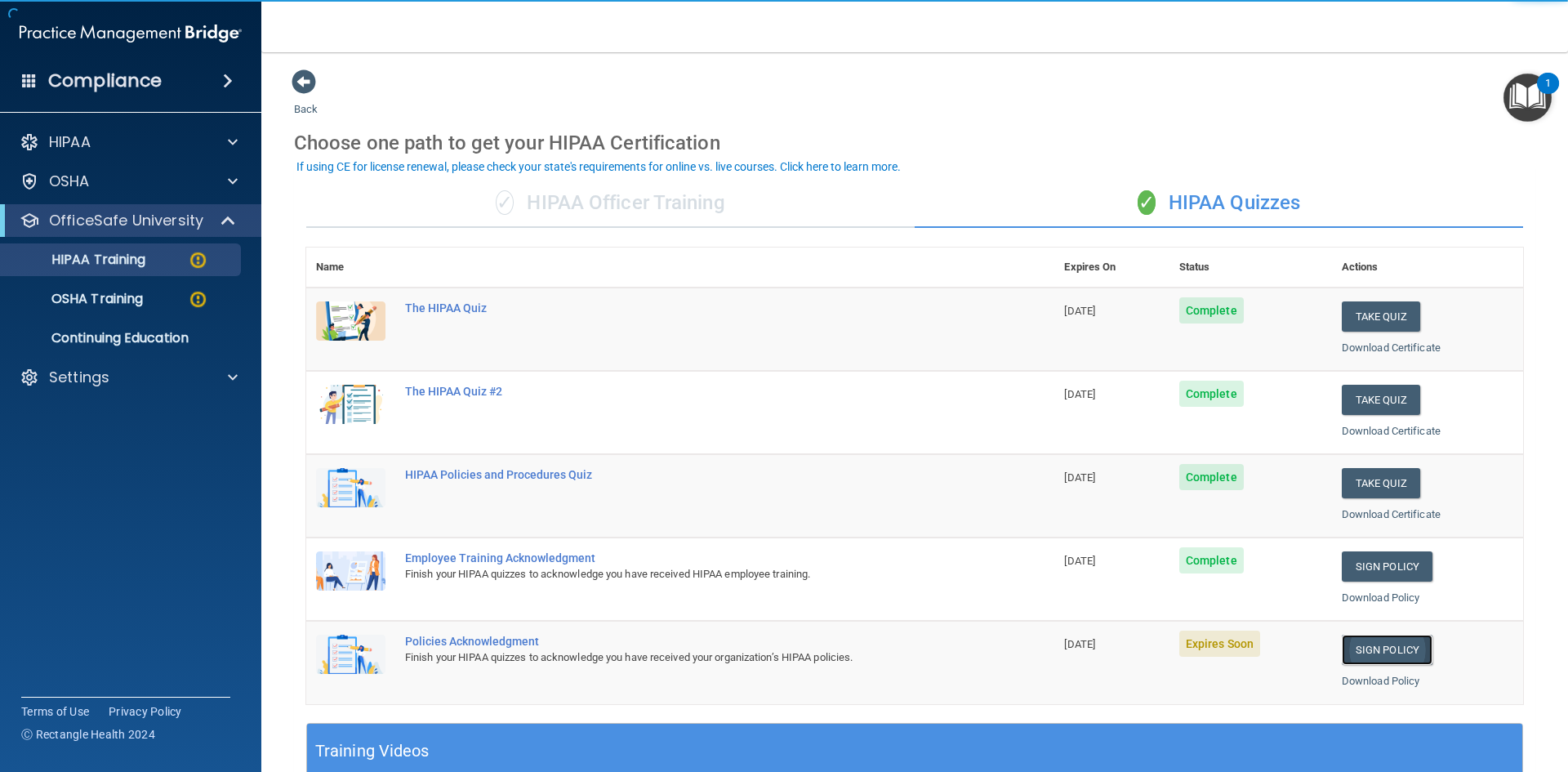
click at [1395, 643] on link "Sign Policy" at bounding box center [1388, 649] width 91 height 30
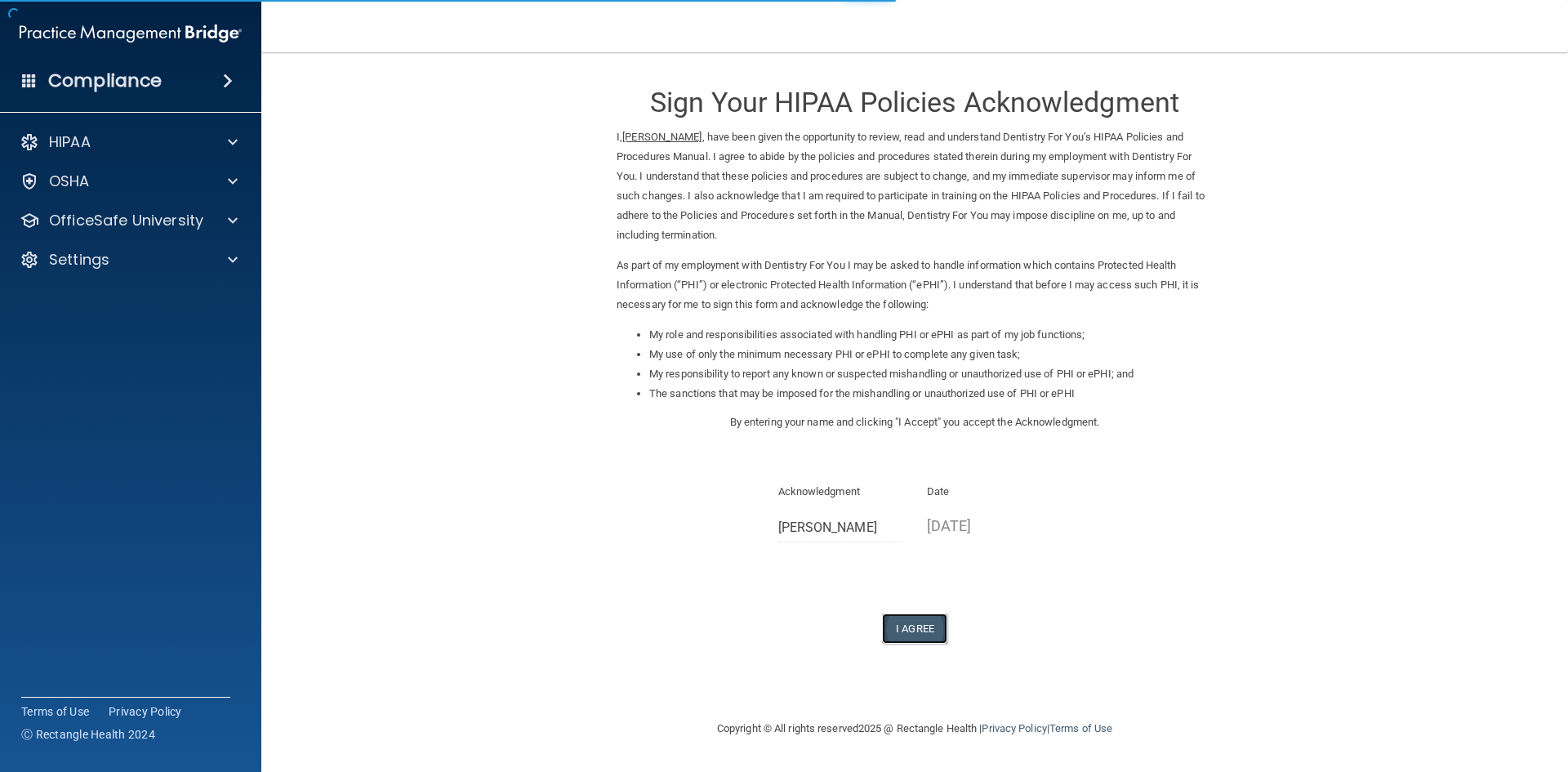
click at [914, 629] on button "I Agree" at bounding box center [915, 628] width 65 height 30
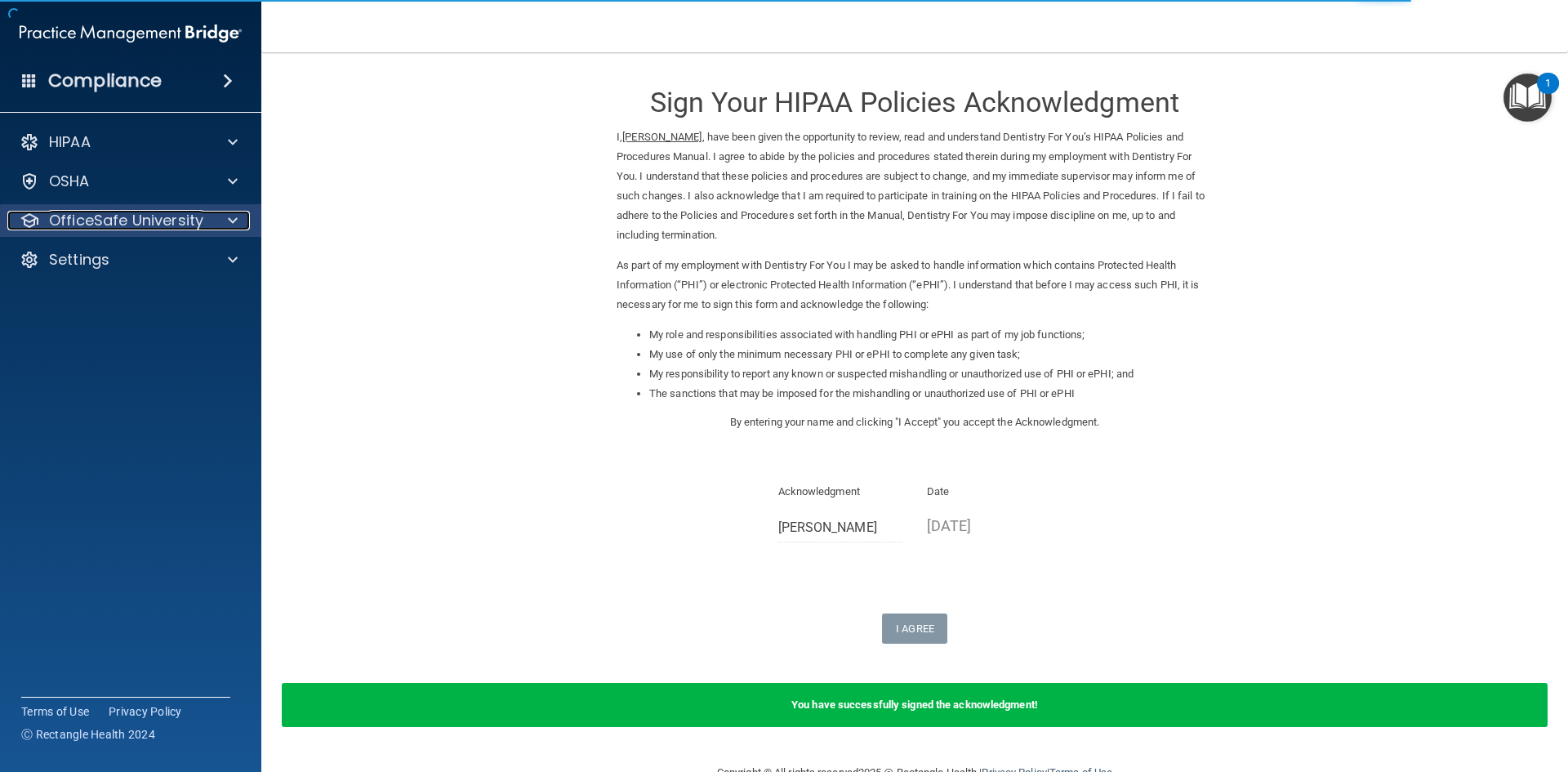
click at [88, 223] on p "OfficeSafe University" at bounding box center [126, 220] width 155 height 20
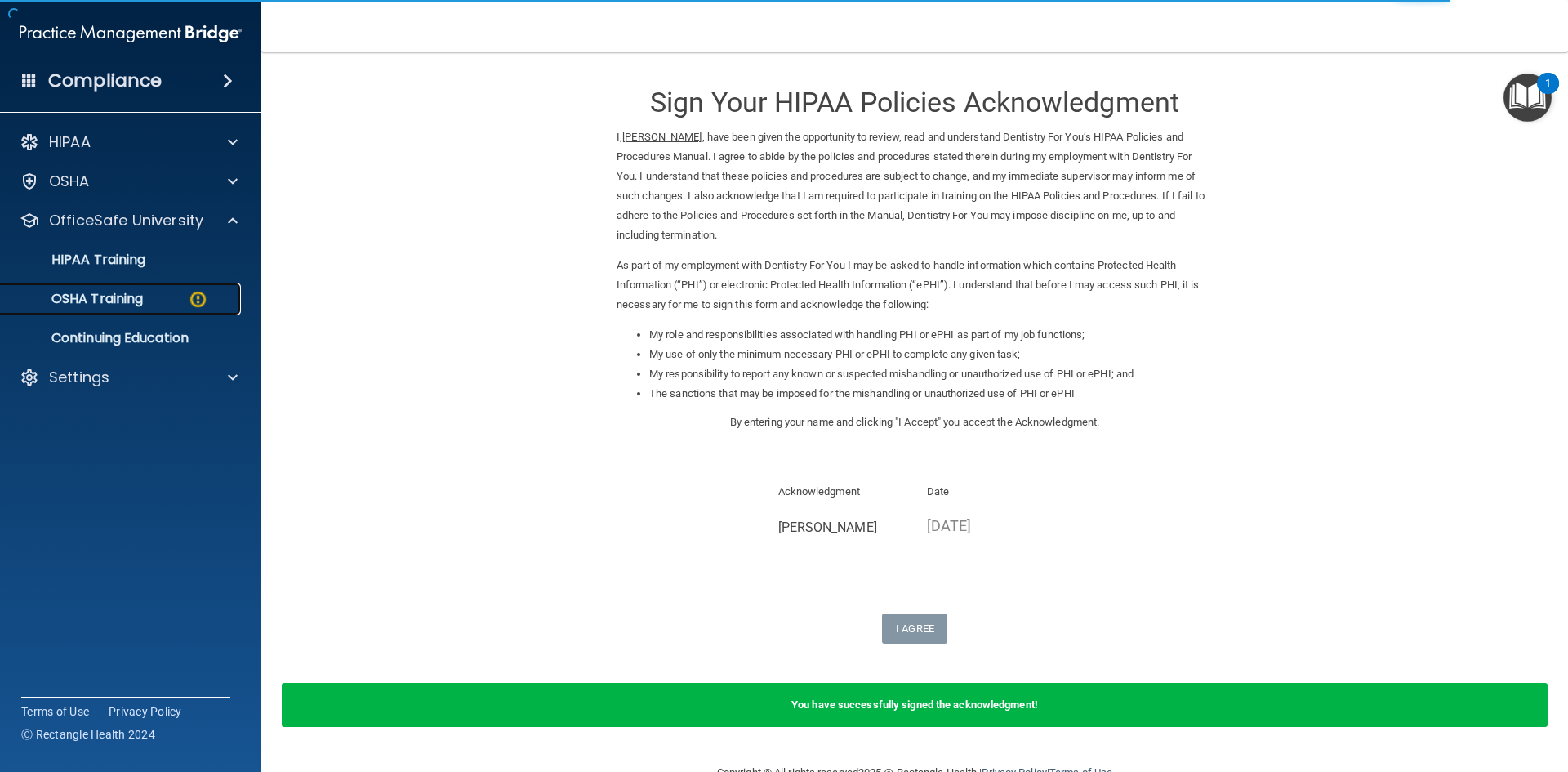
click at [142, 306] on p "OSHA Training" at bounding box center [76, 299] width 132 height 16
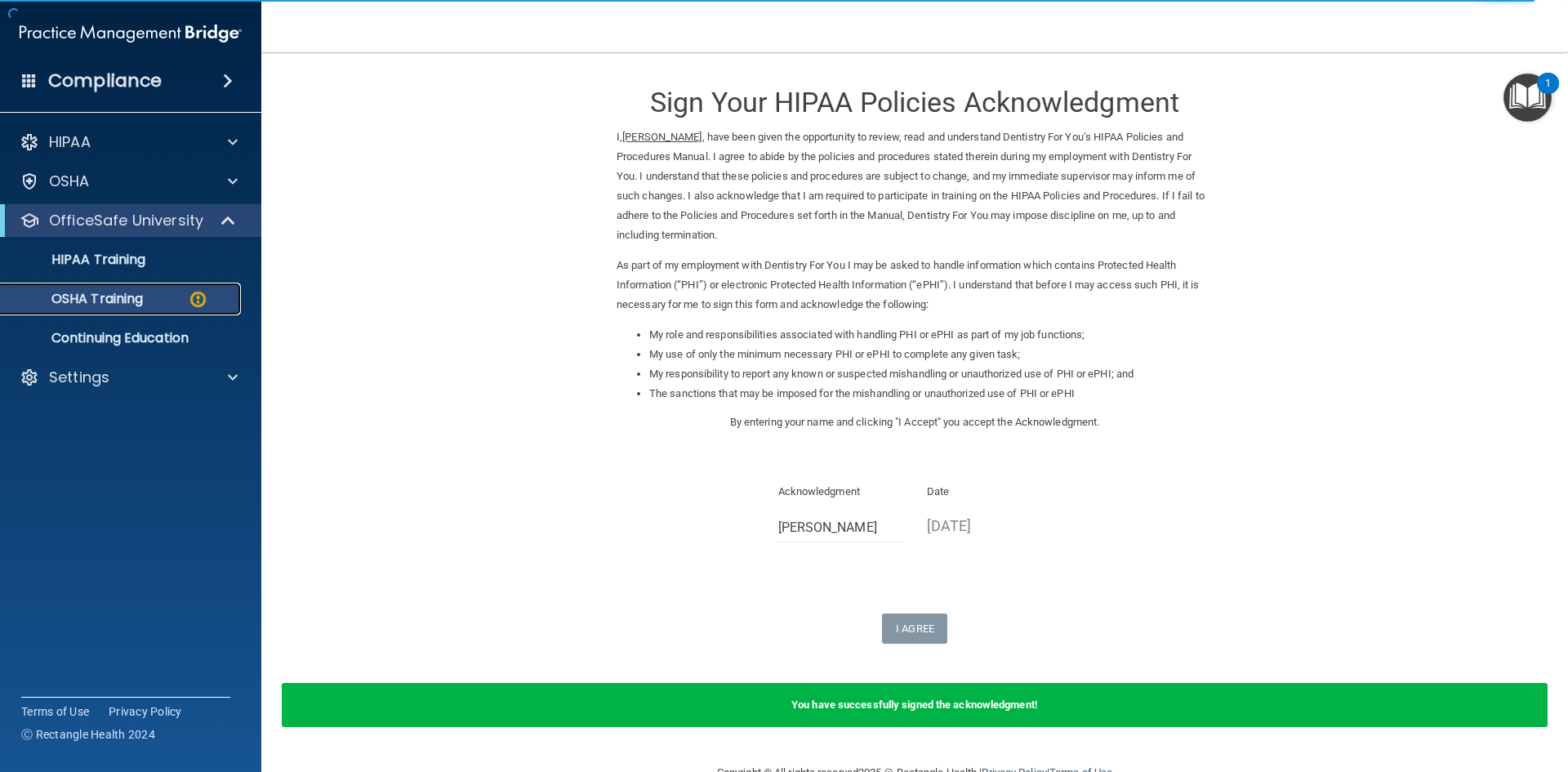
click at [108, 300] on p "OSHA Training" at bounding box center [76, 299] width 132 height 16
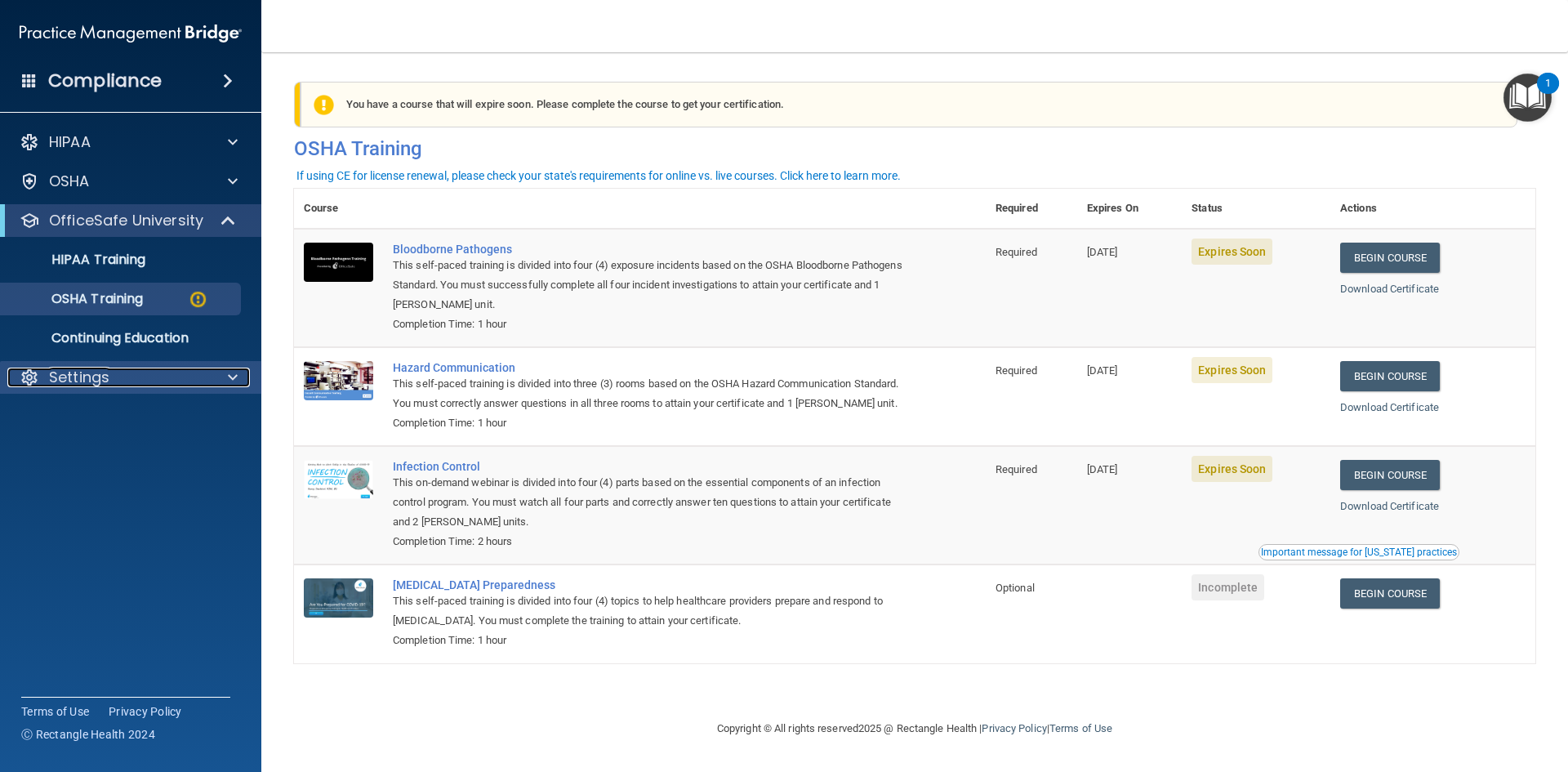
click at [94, 376] on p "Settings" at bounding box center [79, 377] width 60 height 20
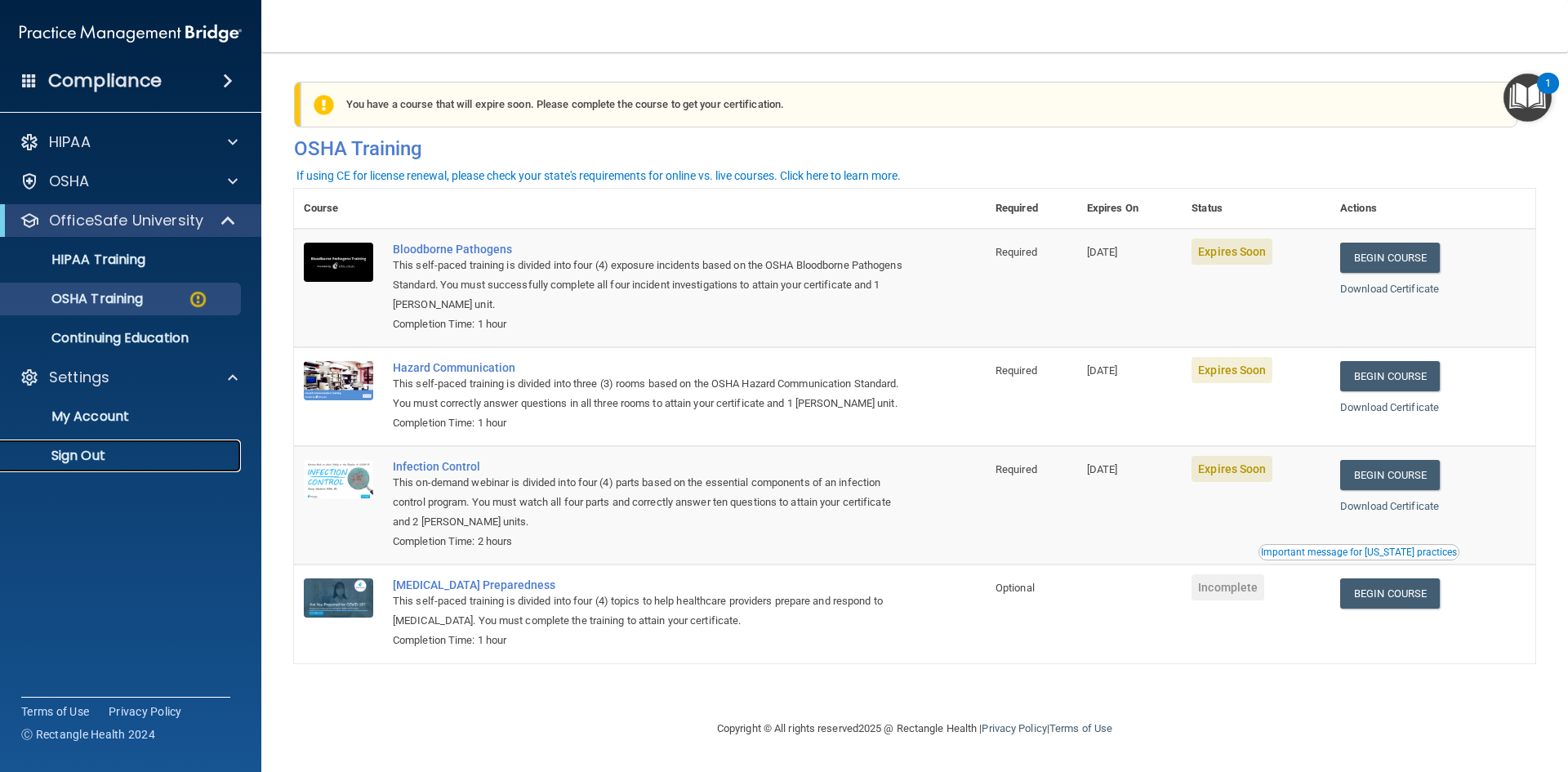
click at [103, 454] on p "Sign Out" at bounding box center [122, 455] width 223 height 16
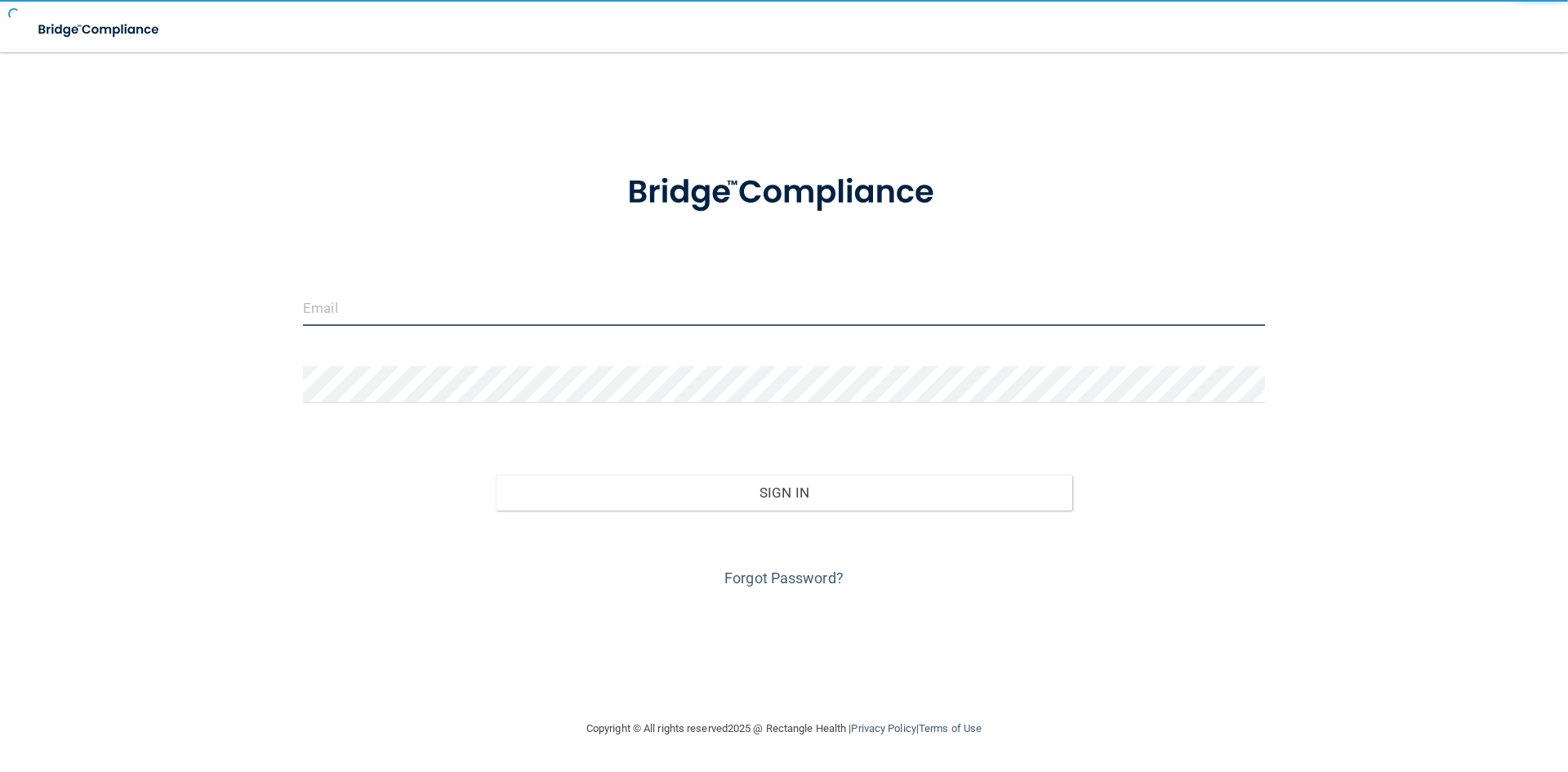
type input "[EMAIL_ADDRESS][DOMAIN_NAME]"
